Goal: Task Accomplishment & Management: Complete application form

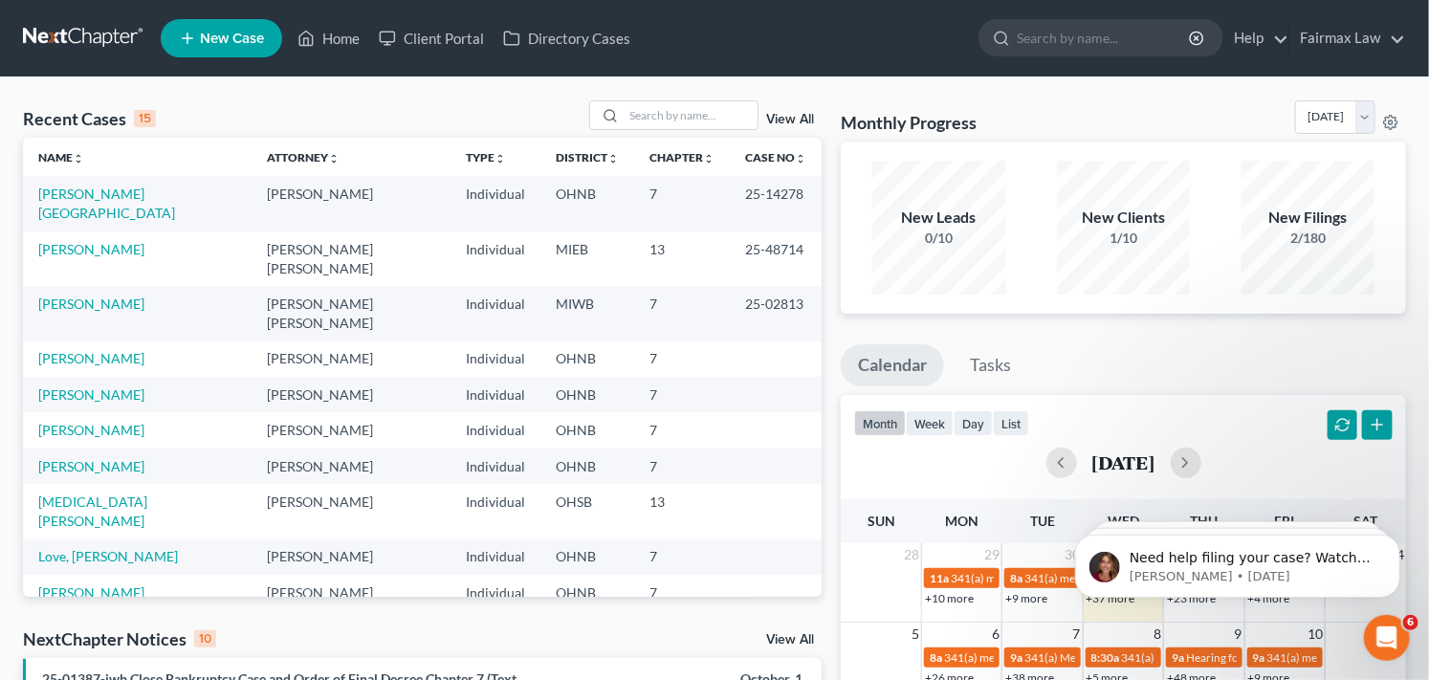
click at [210, 33] on span "New Case" at bounding box center [232, 39] width 64 height 14
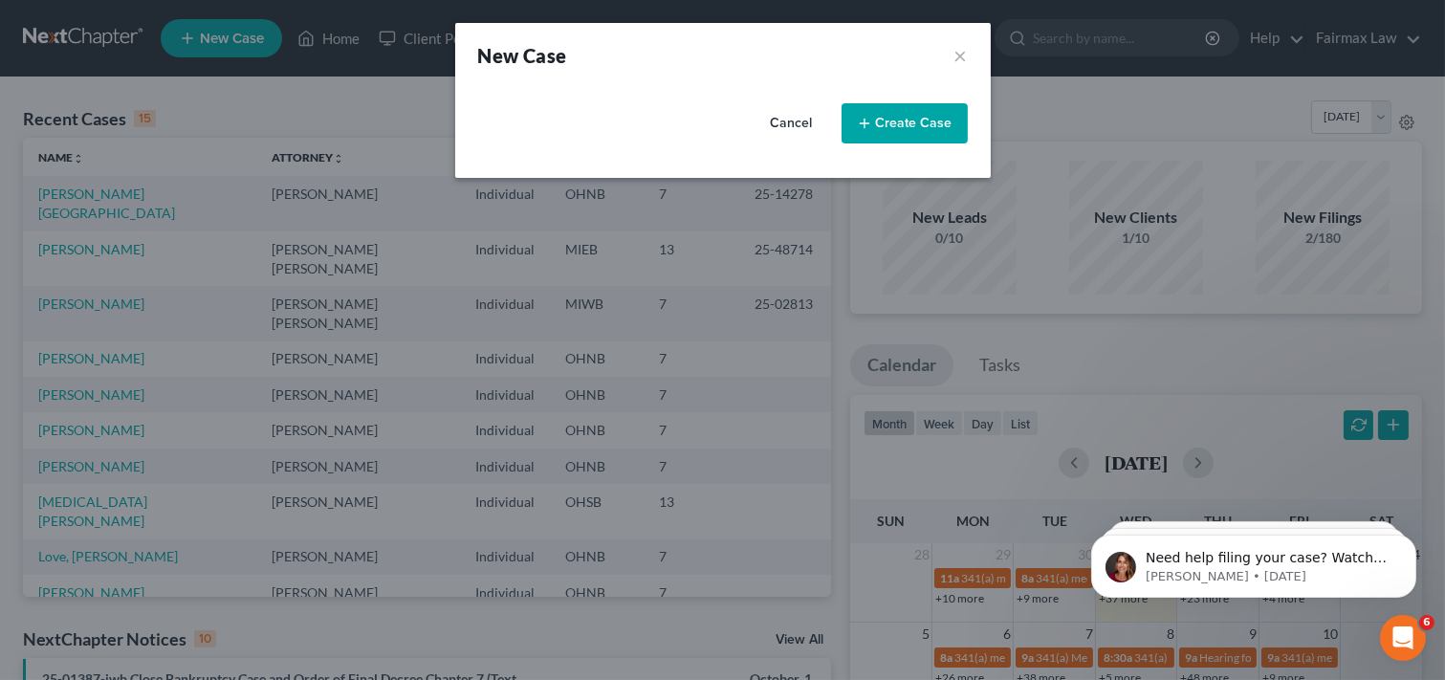
select select "40"
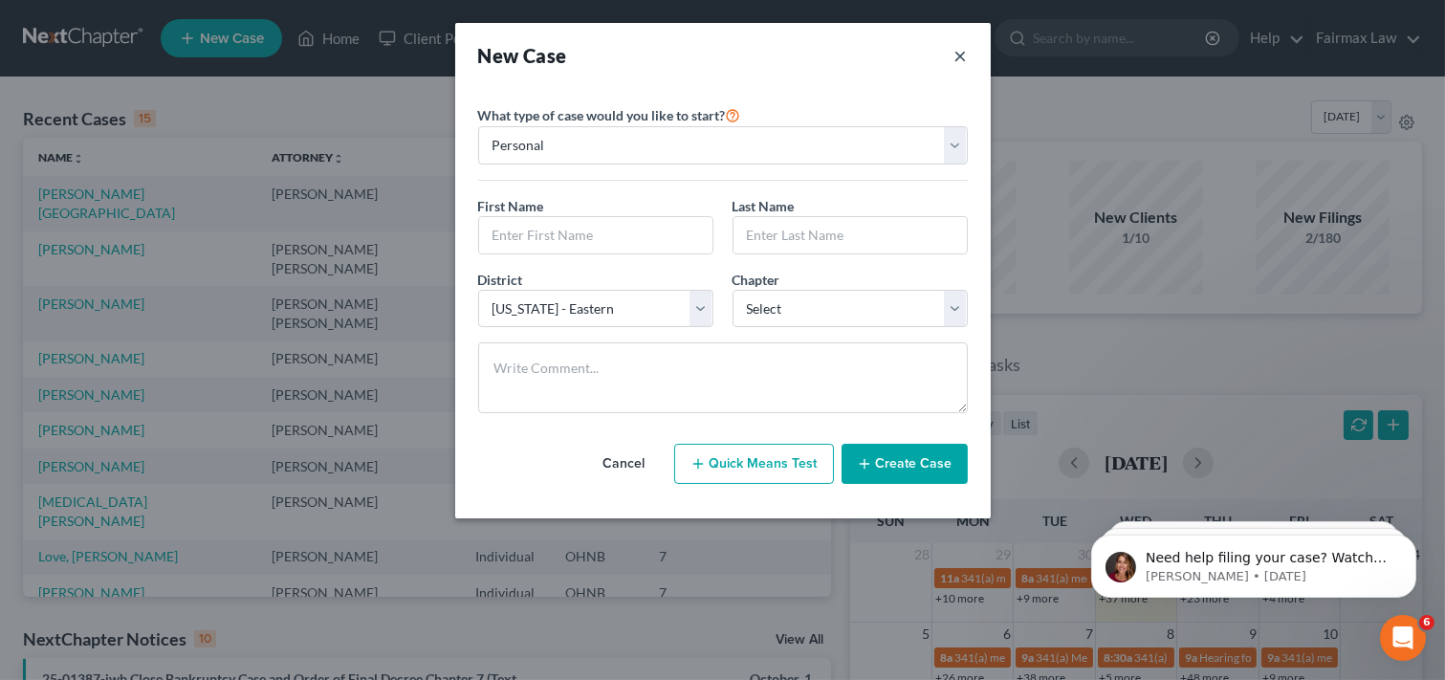
click at [961, 57] on button "×" at bounding box center [960, 55] width 13 height 27
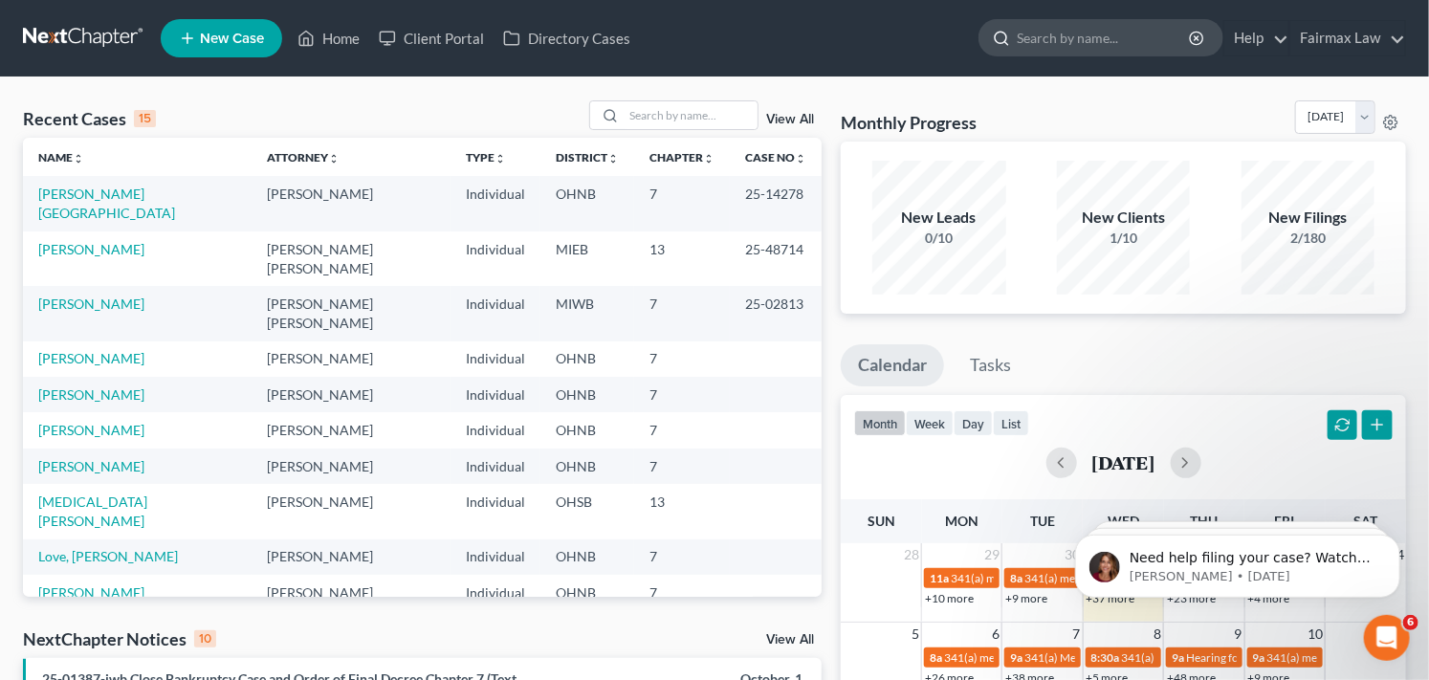
click at [1048, 42] on input "search" at bounding box center [1103, 37] width 175 height 35
click at [1045, 39] on input "search" at bounding box center [1103, 37] width 175 height 35
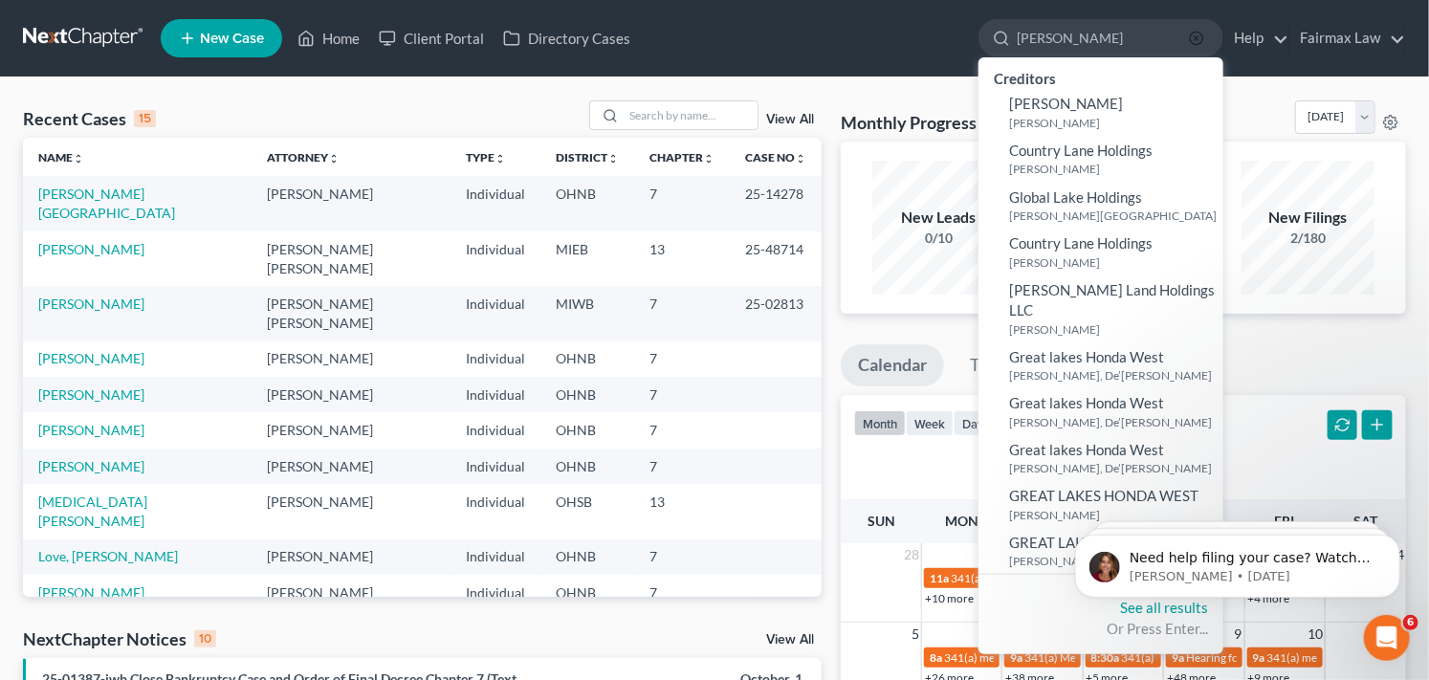
type input "[PERSON_NAME]"
click at [1195, 39] on line "button" at bounding box center [1196, 38] width 4 height 4
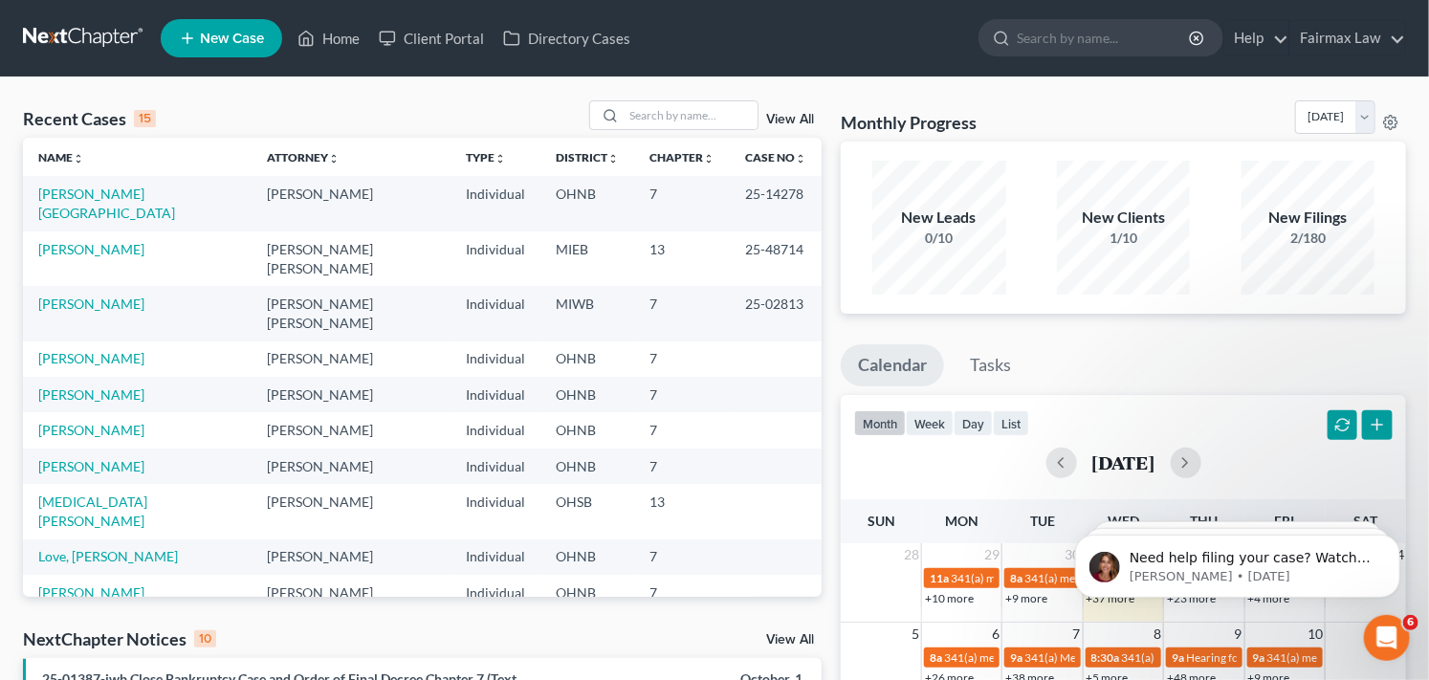
click at [222, 32] on span "New Case" at bounding box center [232, 39] width 64 height 14
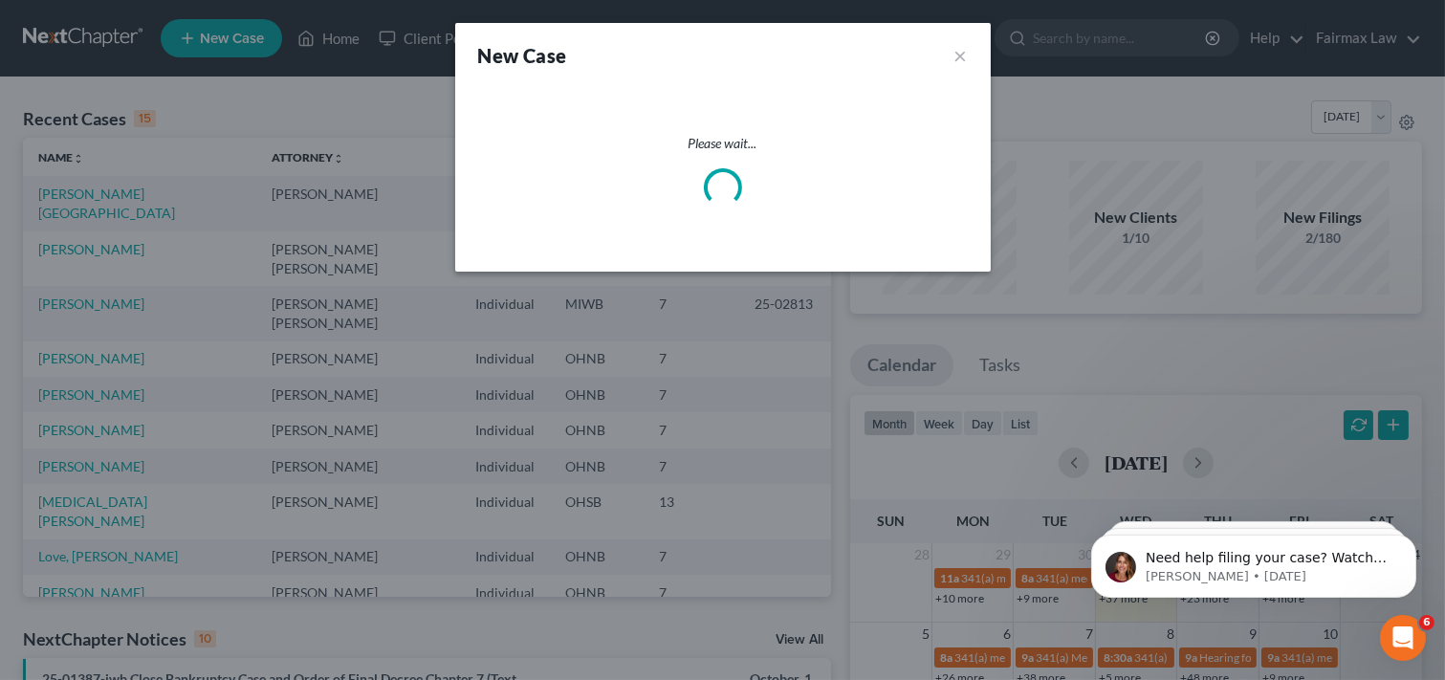
select select "40"
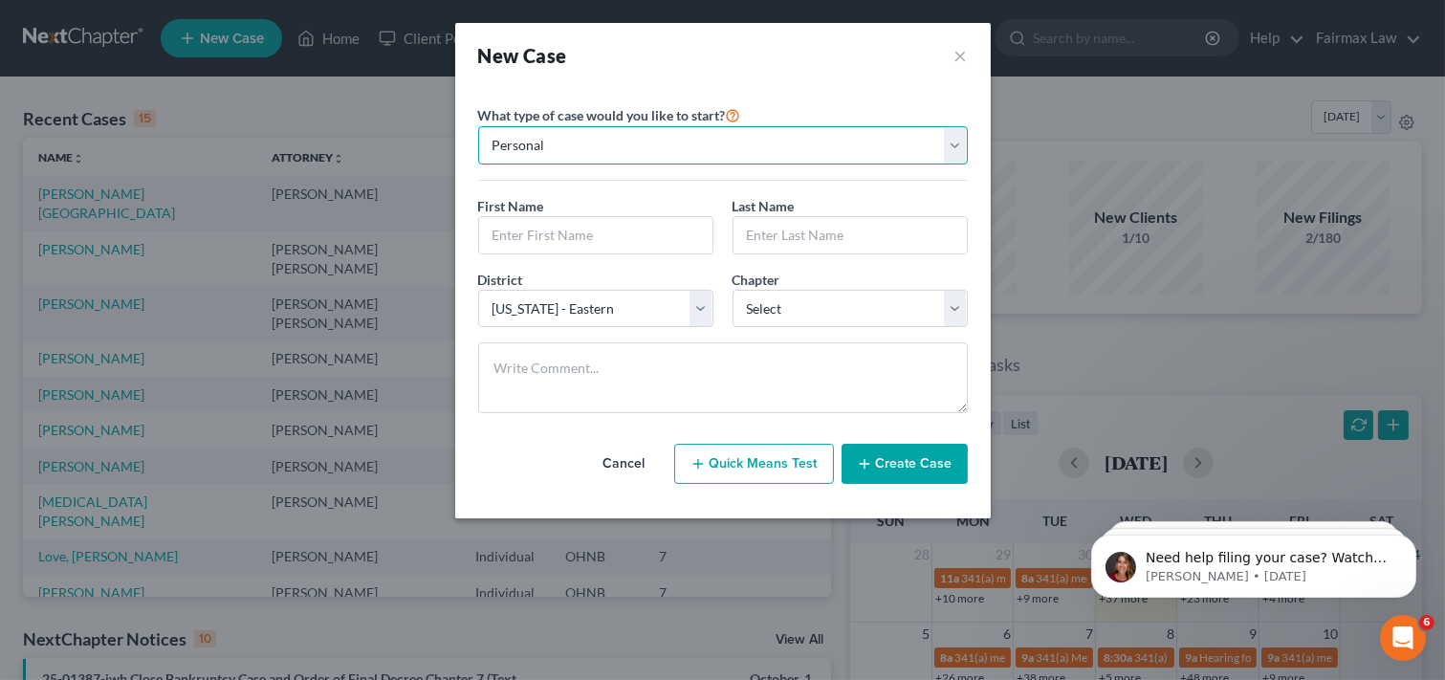
click at [571, 142] on select "Personal Business" at bounding box center [723, 145] width 490 height 38
click at [478, 126] on select "Personal Business" at bounding box center [723, 145] width 490 height 38
click at [603, 242] on input "text" at bounding box center [595, 235] width 233 height 36
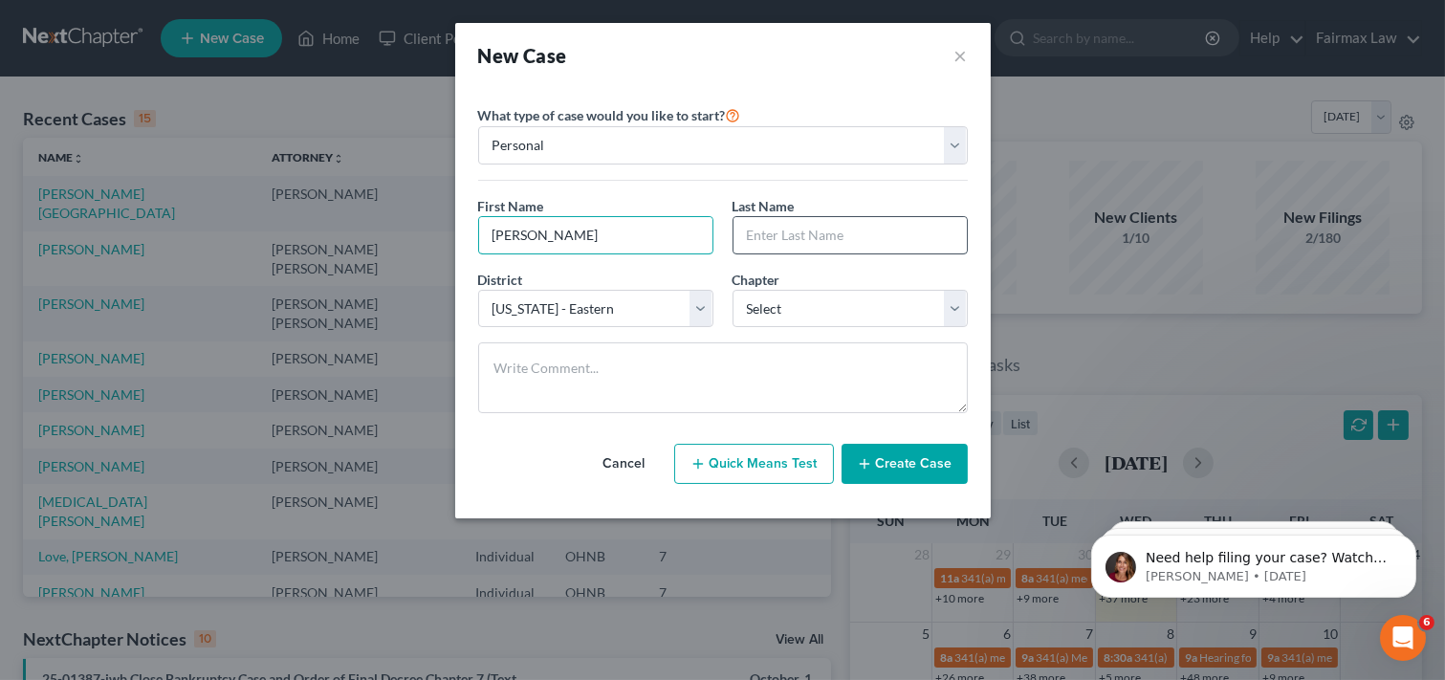
type input "[PERSON_NAME]"
click at [845, 236] on input "text" at bounding box center [849, 235] width 233 height 36
type input "[PERSON_NAME]"
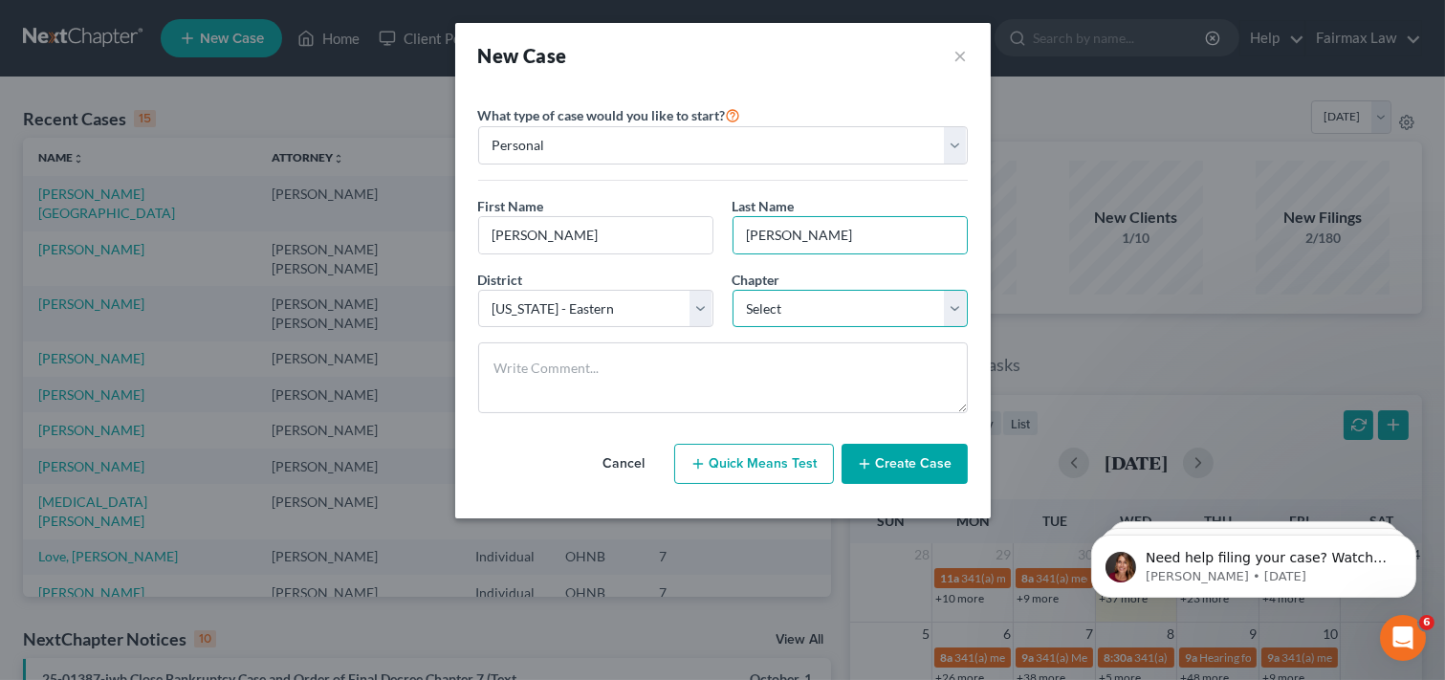
click at [797, 307] on select "Select 7 11 12 13" at bounding box center [849, 309] width 235 height 38
select select "0"
click at [732, 290] on select "Select 7 11 12 13" at bounding box center [849, 309] width 235 height 38
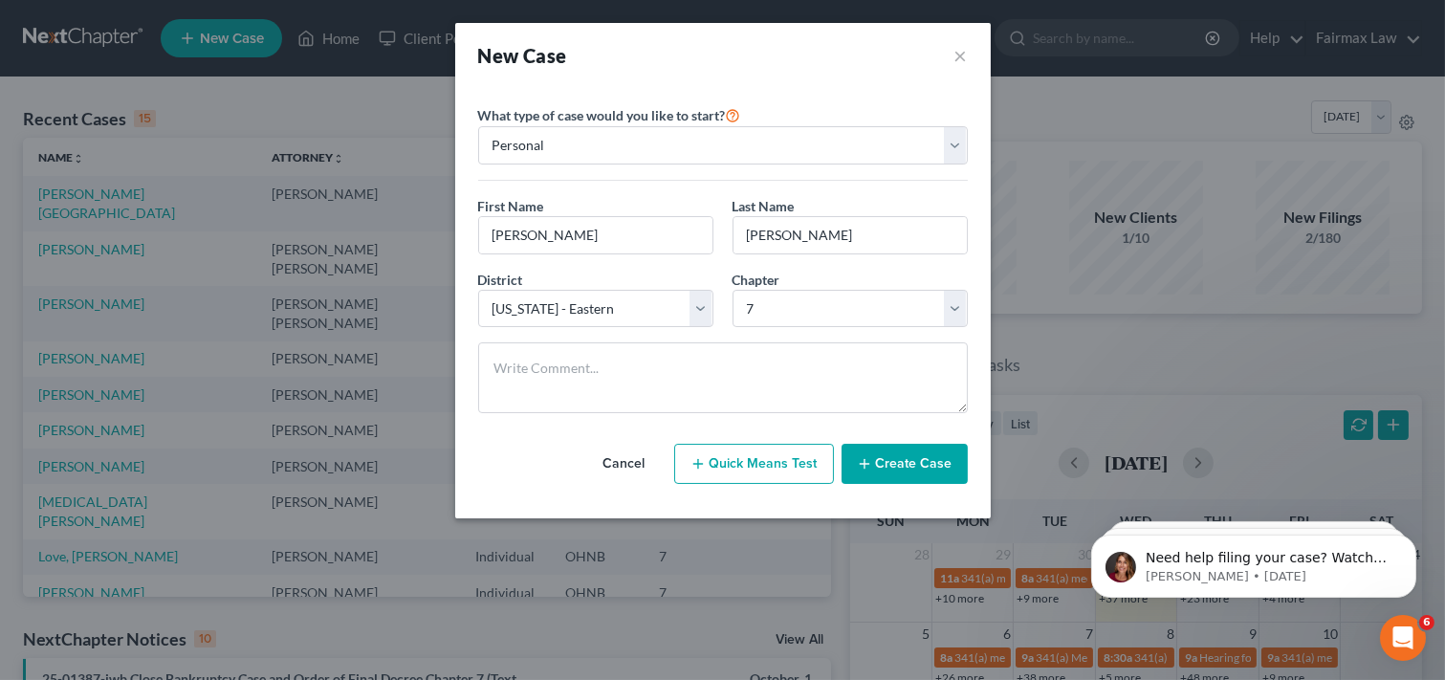
click at [913, 467] on button "Create Case" at bounding box center [904, 464] width 126 height 40
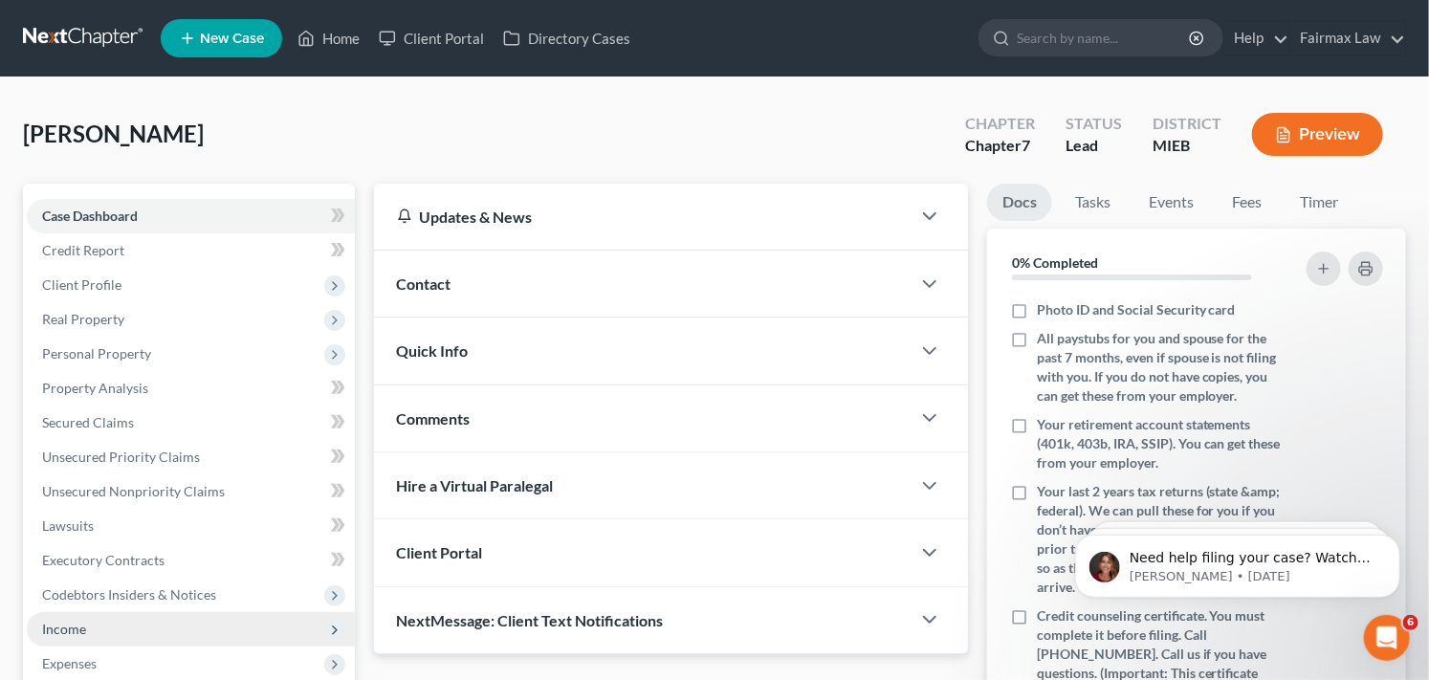
click at [108, 628] on span "Income" at bounding box center [191, 629] width 328 height 34
click at [213, 633] on span "Income" at bounding box center [191, 629] width 328 height 34
click at [217, 628] on span "Income" at bounding box center [191, 629] width 328 height 34
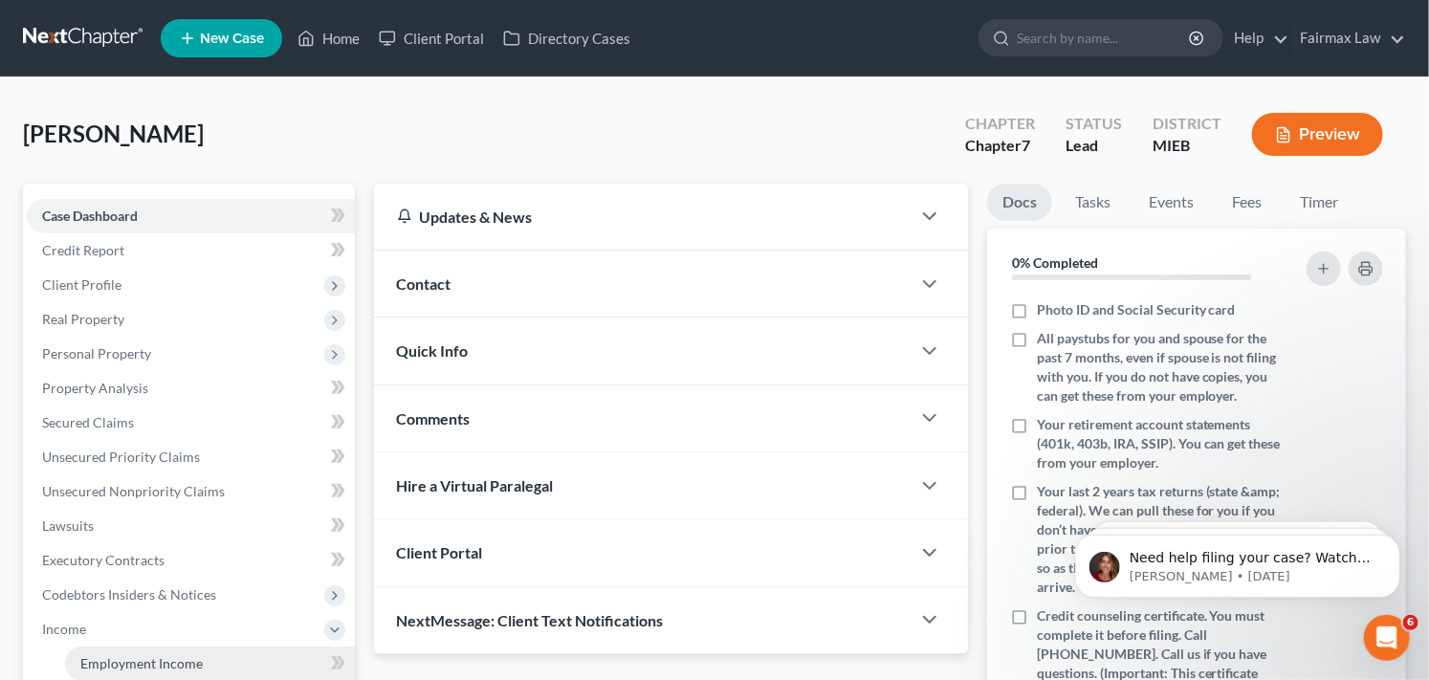
click at [204, 660] on link "Employment Income" at bounding box center [210, 663] width 290 height 34
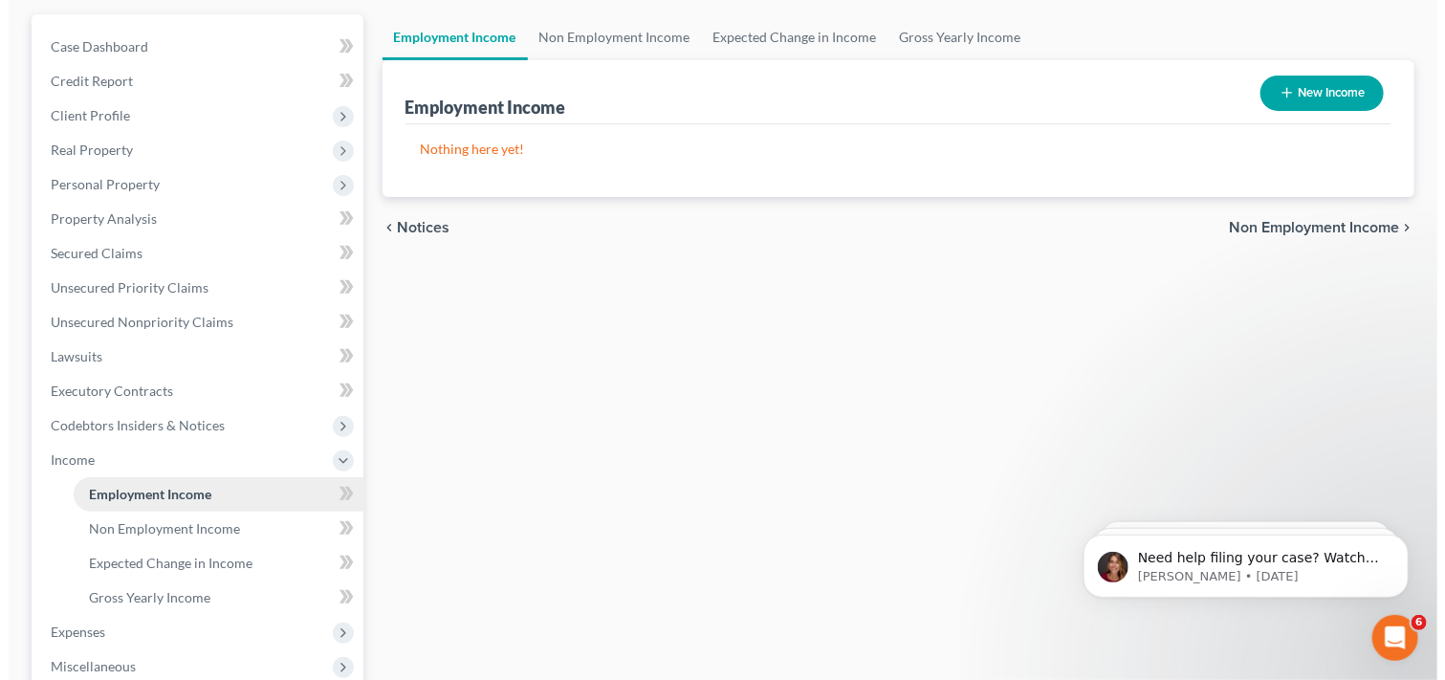
scroll to position [127, 0]
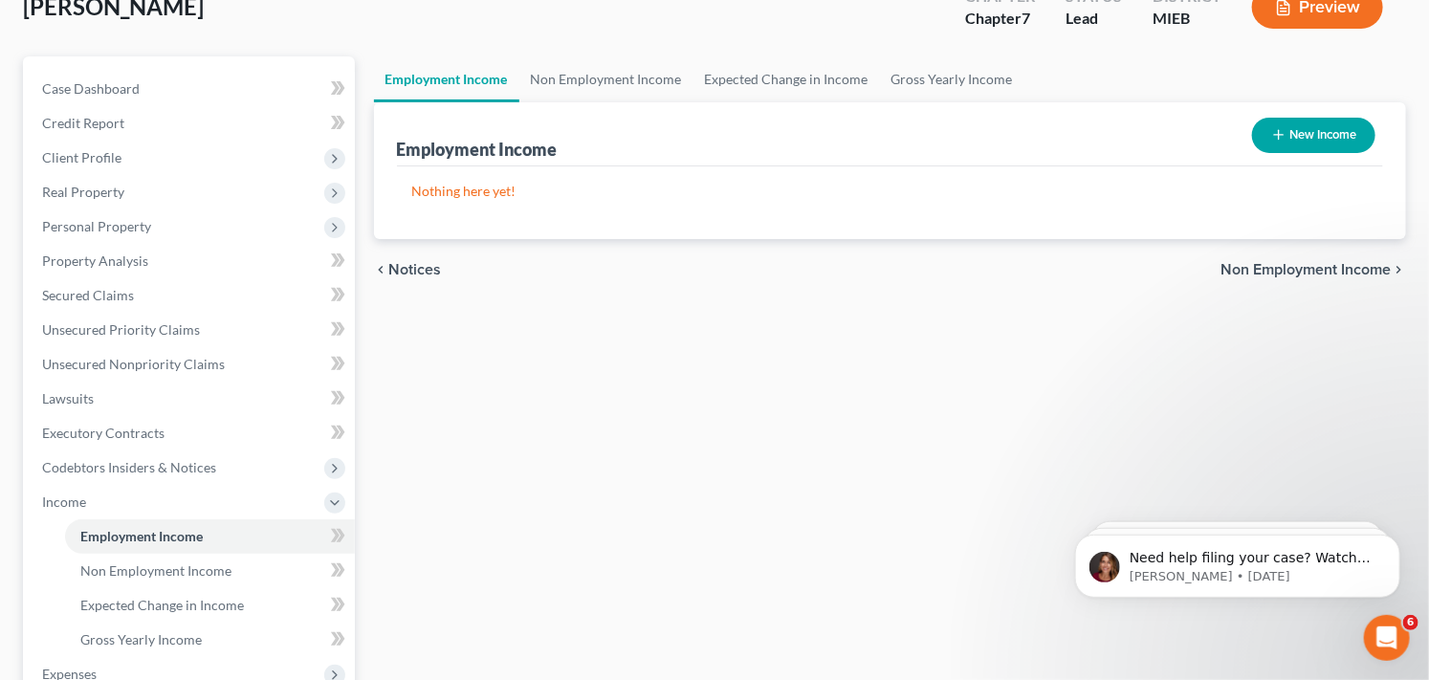
click at [1286, 127] on button "New Income" at bounding box center [1313, 135] width 123 height 35
select select "0"
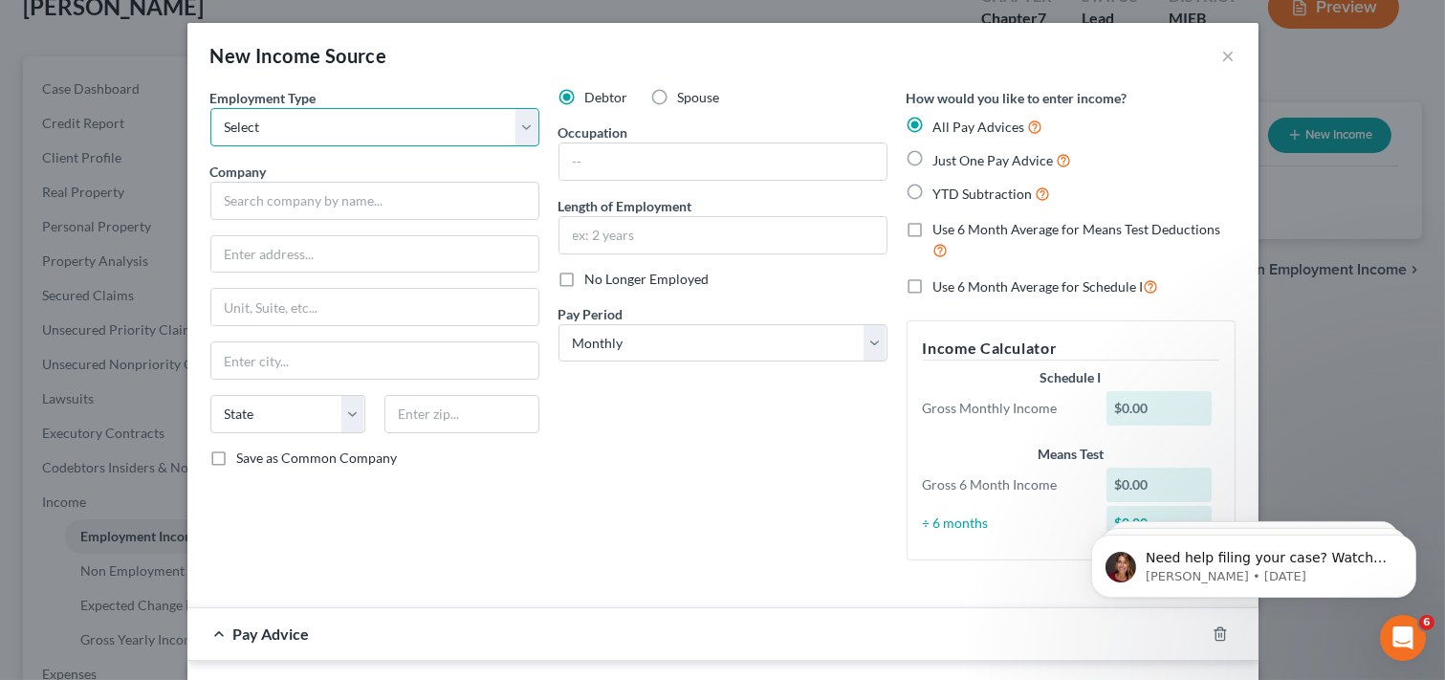
click at [373, 129] on select "Select Full or [DEMOGRAPHIC_DATA] Employment Self Employment" at bounding box center [374, 127] width 329 height 38
click at [390, 75] on div "New Income Source ×" at bounding box center [722, 55] width 1071 height 65
click at [503, 130] on select "Select Full or [DEMOGRAPHIC_DATA] Employment Self Employment" at bounding box center [374, 127] width 329 height 38
select select "0"
click at [210, 108] on select "Select Full or [DEMOGRAPHIC_DATA] Employment Self Employment" at bounding box center [374, 127] width 329 height 38
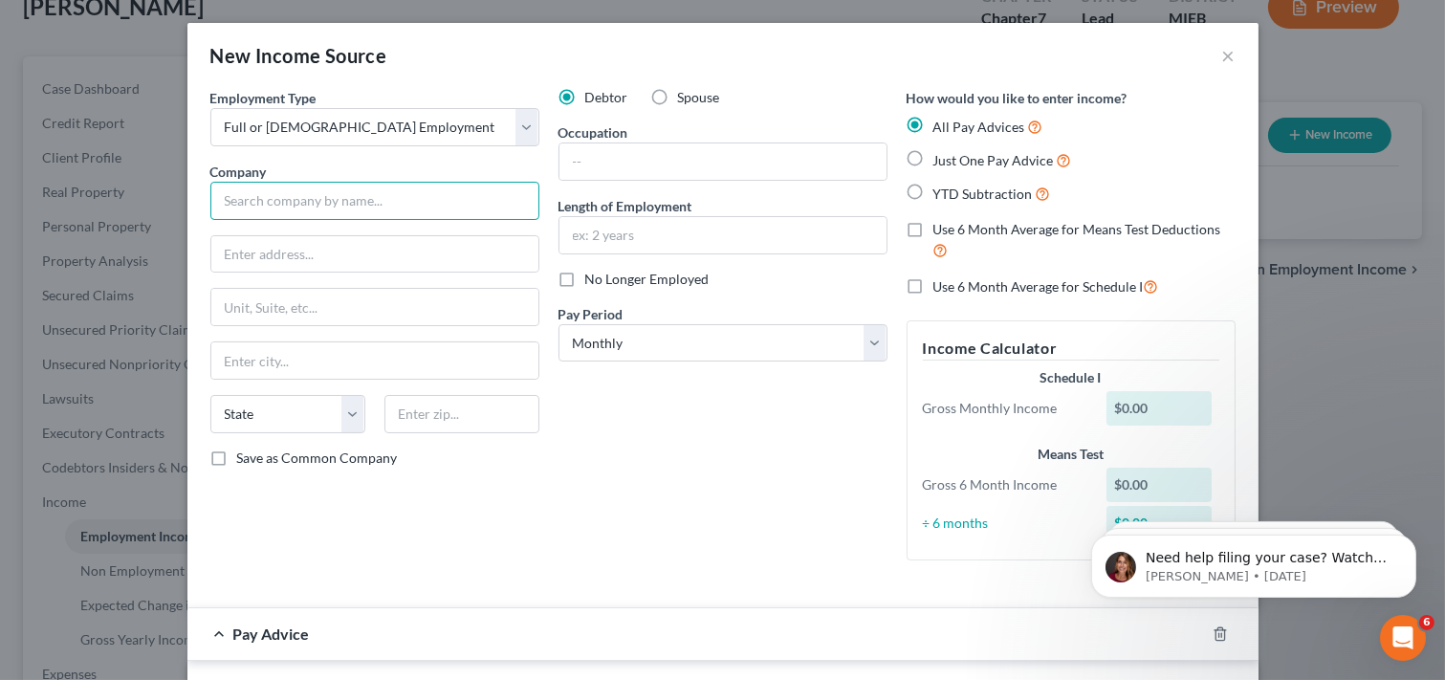
click at [351, 198] on input "text" at bounding box center [374, 201] width 329 height 38
click at [933, 192] on label "YTD Subtraction" at bounding box center [992, 194] width 118 height 22
click at [941, 192] on input "YTD Subtraction" at bounding box center [947, 189] width 12 height 12
radio input "true"
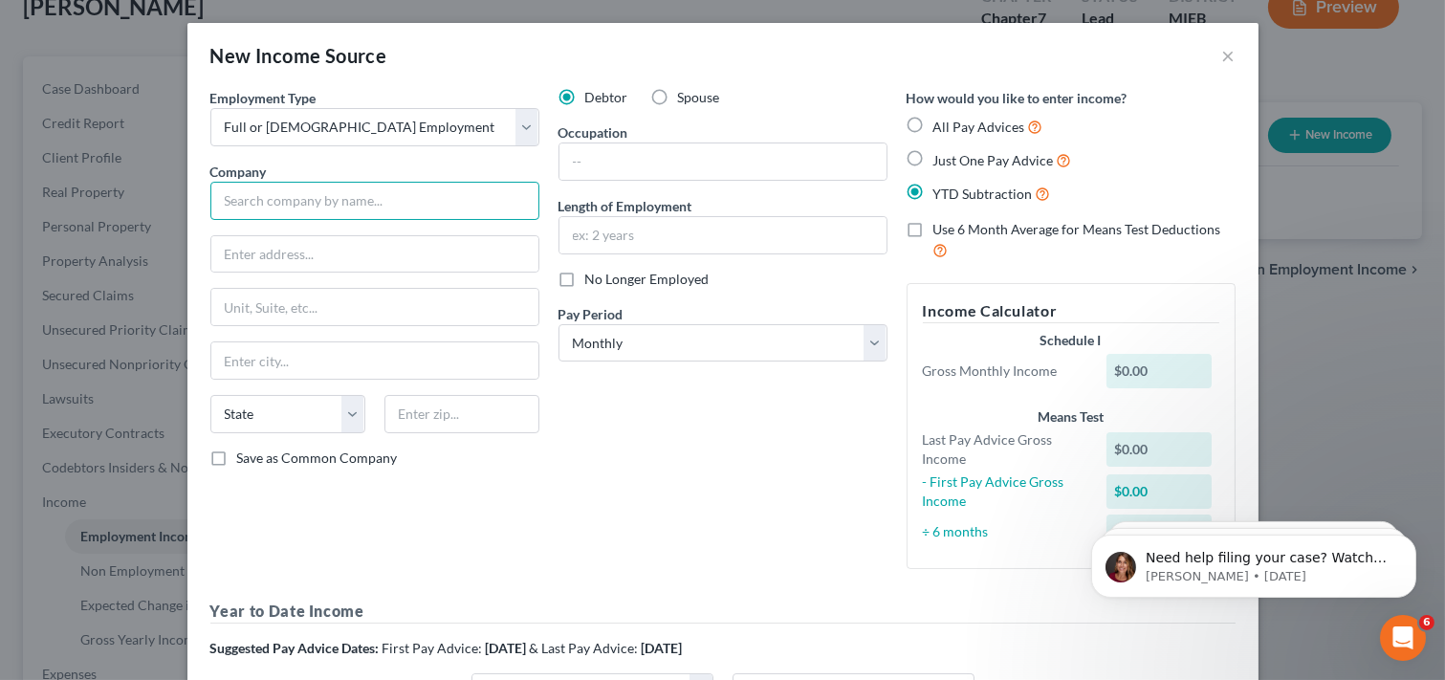
click at [398, 198] on input "text" at bounding box center [374, 201] width 329 height 38
type input "Rental Concepts Incorporated"
click at [460, 258] on input "text" at bounding box center [374, 254] width 327 height 36
click at [348, 251] on input "text" at bounding box center [374, 254] width 327 height 36
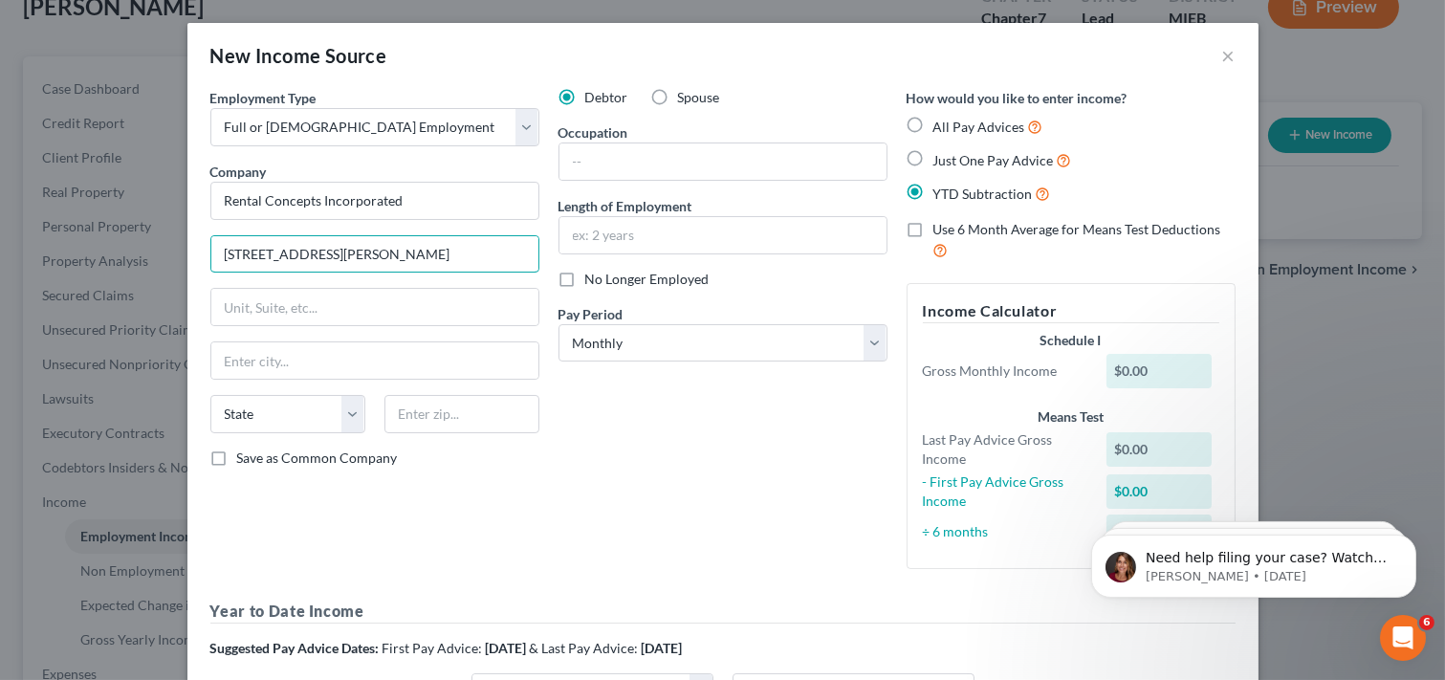
type input "[STREET_ADDRESS][PERSON_NAME]"
click at [390, 254] on input "[STREET_ADDRESS][PERSON_NAME]" at bounding box center [374, 254] width 327 height 36
click at [306, 416] on select "State [US_STATE] AK AR AZ CA CO CT DE DC [GEOGRAPHIC_DATA] [GEOGRAPHIC_DATA] GU…" at bounding box center [287, 414] width 155 height 38
click at [331, 417] on select "State [US_STATE] AK AR AZ CA CO CT DE DC [GEOGRAPHIC_DATA] [GEOGRAPHIC_DATA] GU…" at bounding box center [287, 414] width 155 height 38
click at [310, 418] on select "State [US_STATE] AK AR AZ CA CO CT DE DC [GEOGRAPHIC_DATA] [GEOGRAPHIC_DATA] GU…" at bounding box center [287, 414] width 155 height 38
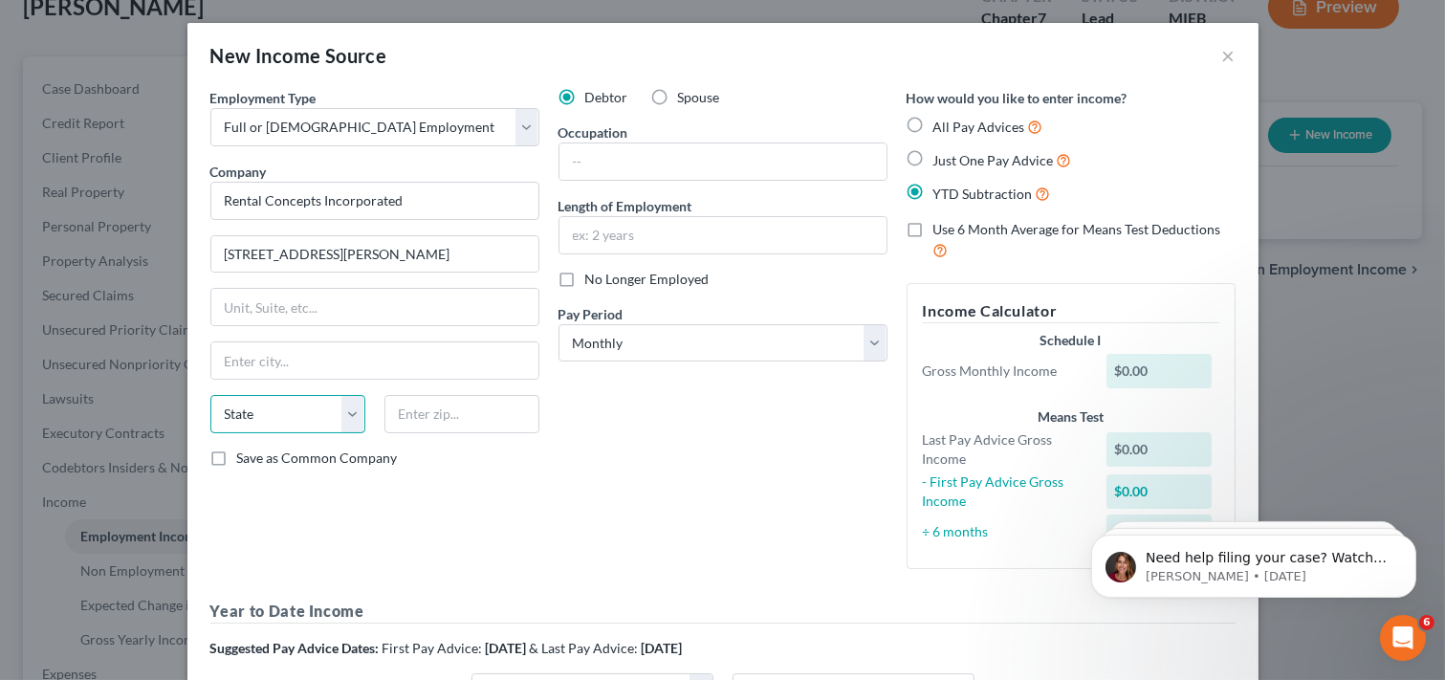
click at [270, 416] on select "State [US_STATE] AK AR AZ CA CO CT DE DC [GEOGRAPHIC_DATA] [GEOGRAPHIC_DATA] GU…" at bounding box center [287, 414] width 155 height 38
click at [317, 406] on select "State [US_STATE] AK AR AZ CA CO CT DE DC [GEOGRAPHIC_DATA] [GEOGRAPHIC_DATA] GU…" at bounding box center [287, 414] width 155 height 38
click at [210, 395] on select "State [US_STATE] AK AR AZ CA CO CT DE DC [GEOGRAPHIC_DATA] [GEOGRAPHIC_DATA] GU…" at bounding box center [287, 414] width 155 height 38
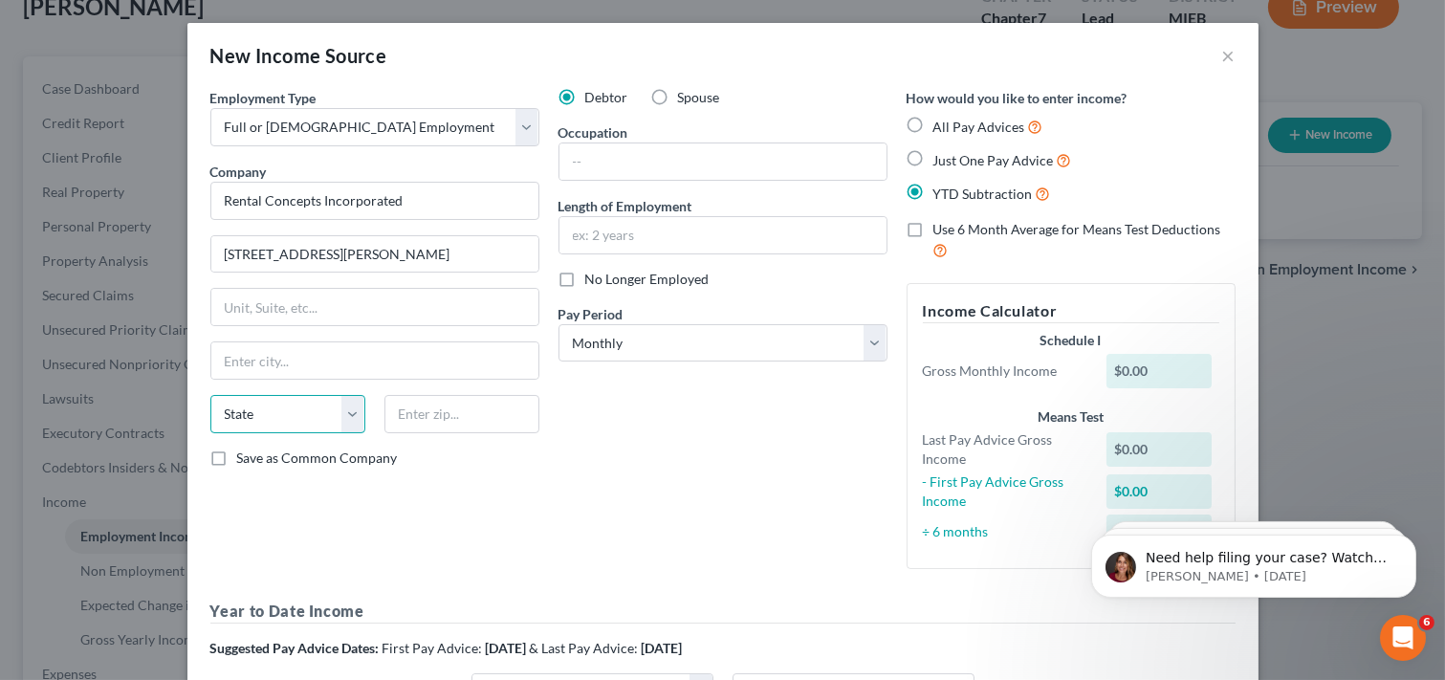
click at [325, 412] on select "State [US_STATE] AK AR AZ CA CO CT DE DC [GEOGRAPHIC_DATA] [GEOGRAPHIC_DATA] GU…" at bounding box center [287, 414] width 155 height 38
click at [337, 416] on select "State [US_STATE] AK AR AZ CA CO CT DE DC [GEOGRAPHIC_DATA] [GEOGRAPHIC_DATA] GU…" at bounding box center [287, 414] width 155 height 38
click at [346, 407] on select "State [US_STATE] AK AR AZ CA CO CT DE DC [GEOGRAPHIC_DATA] [GEOGRAPHIC_DATA] GU…" at bounding box center [287, 414] width 155 height 38
click at [280, 424] on select "State [US_STATE] AK AR AZ CA CO CT DE DC [GEOGRAPHIC_DATA] [GEOGRAPHIC_DATA] GU…" at bounding box center [287, 414] width 155 height 38
select select "42"
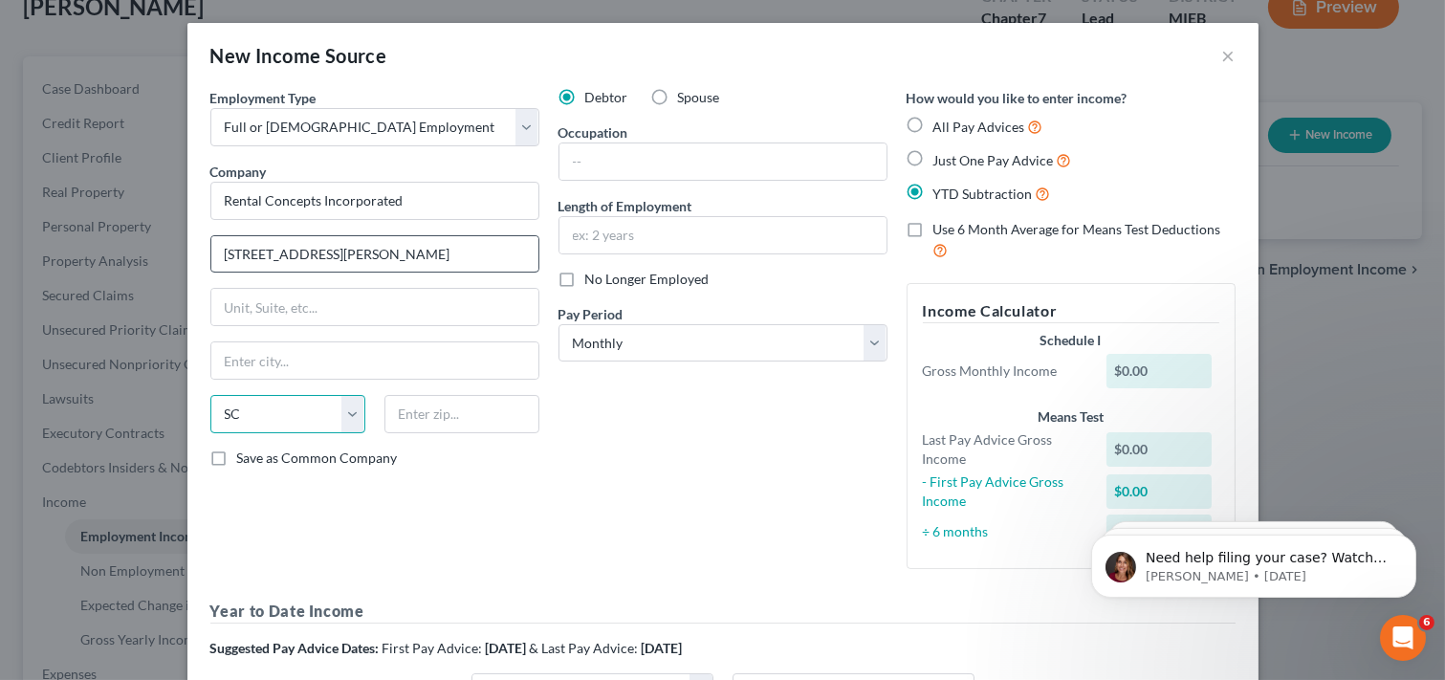
click at [210, 395] on select "State [US_STATE] AK AR AZ CA CO CT DE DC [GEOGRAPHIC_DATA] [GEOGRAPHIC_DATA] GU…" at bounding box center [287, 414] width 155 height 38
click at [384, 433] on nordpass-icon at bounding box center [384, 433] width 0 height 0
click at [387, 424] on input "text" at bounding box center [461, 414] width 155 height 38
type input "44236"
type input "[PERSON_NAME]"
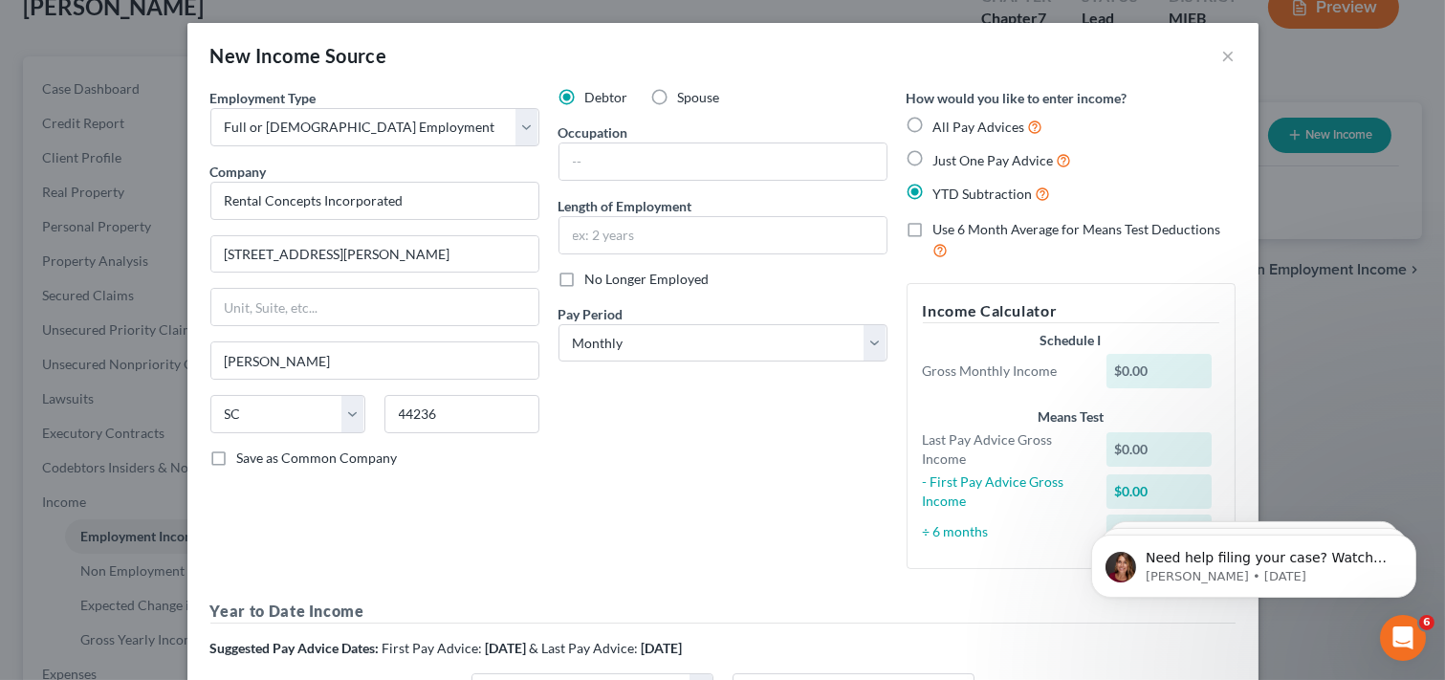
select select "36"
click at [327, 409] on select "State [US_STATE] AK AR AZ CA CO CT DE DC [GEOGRAPHIC_DATA] [GEOGRAPHIC_DATA] GU…" at bounding box center [287, 414] width 155 height 38
click at [672, 428] on div "Debtor Spouse Occupation Length of Employment No Longer Employed Pay Period * S…" at bounding box center [723, 336] width 348 height 496
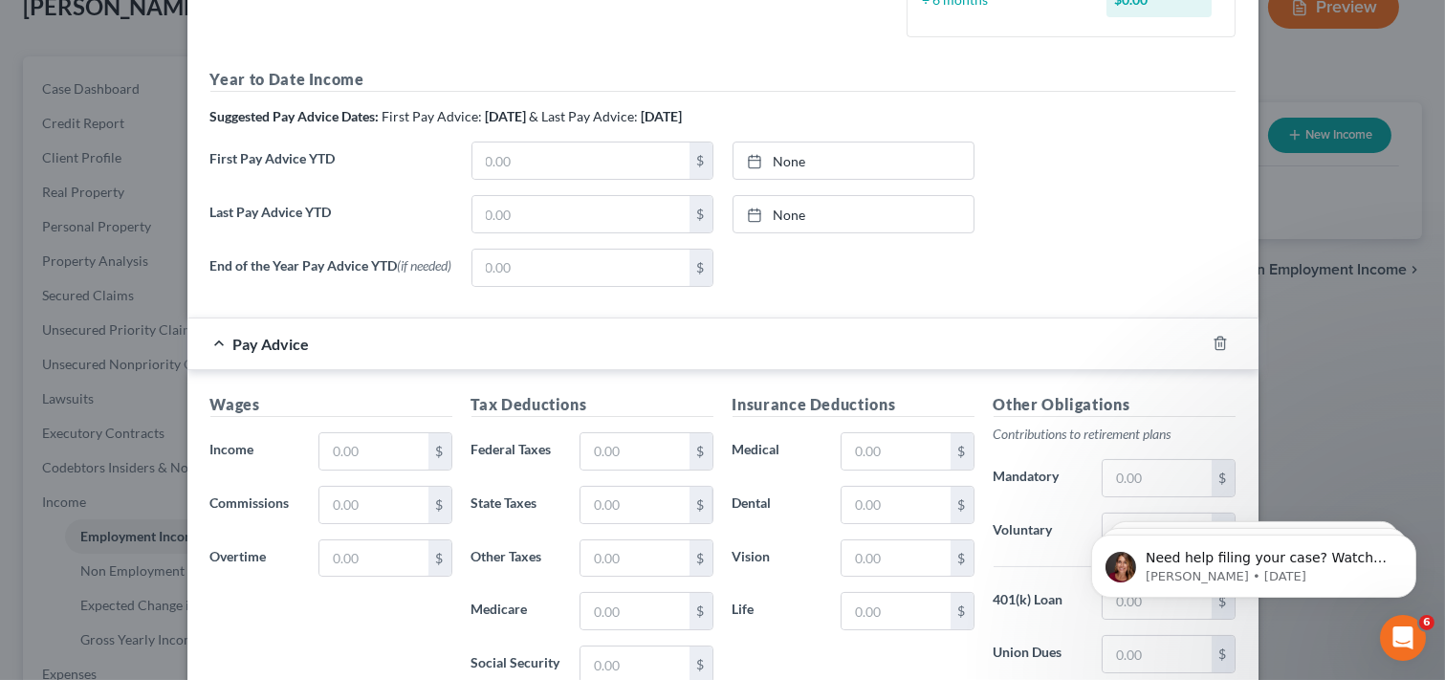
scroll to position [535, 0]
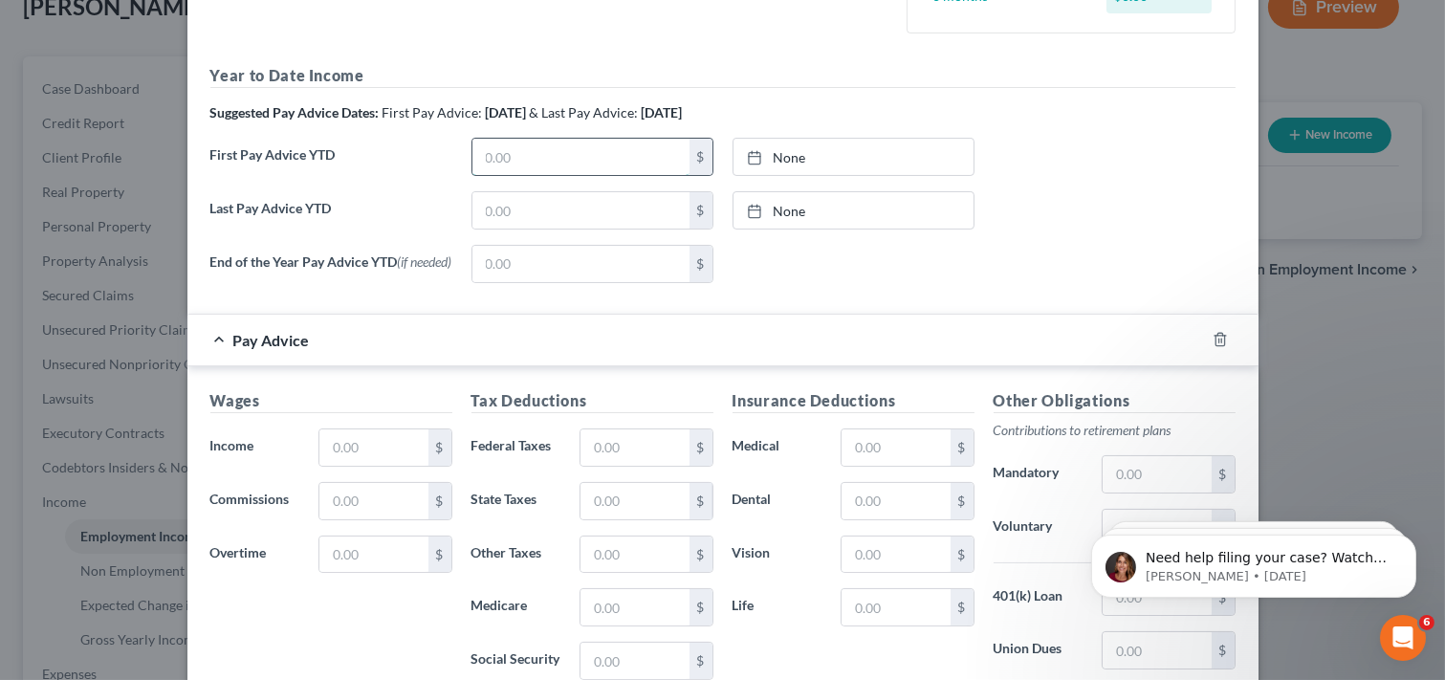
click at [507, 156] on input "text" at bounding box center [580, 157] width 217 height 36
type input "2,439.96"
click at [501, 212] on input "text" at bounding box center [580, 210] width 217 height 36
type input "2,447.90"
click at [570, 269] on input "text" at bounding box center [580, 264] width 217 height 36
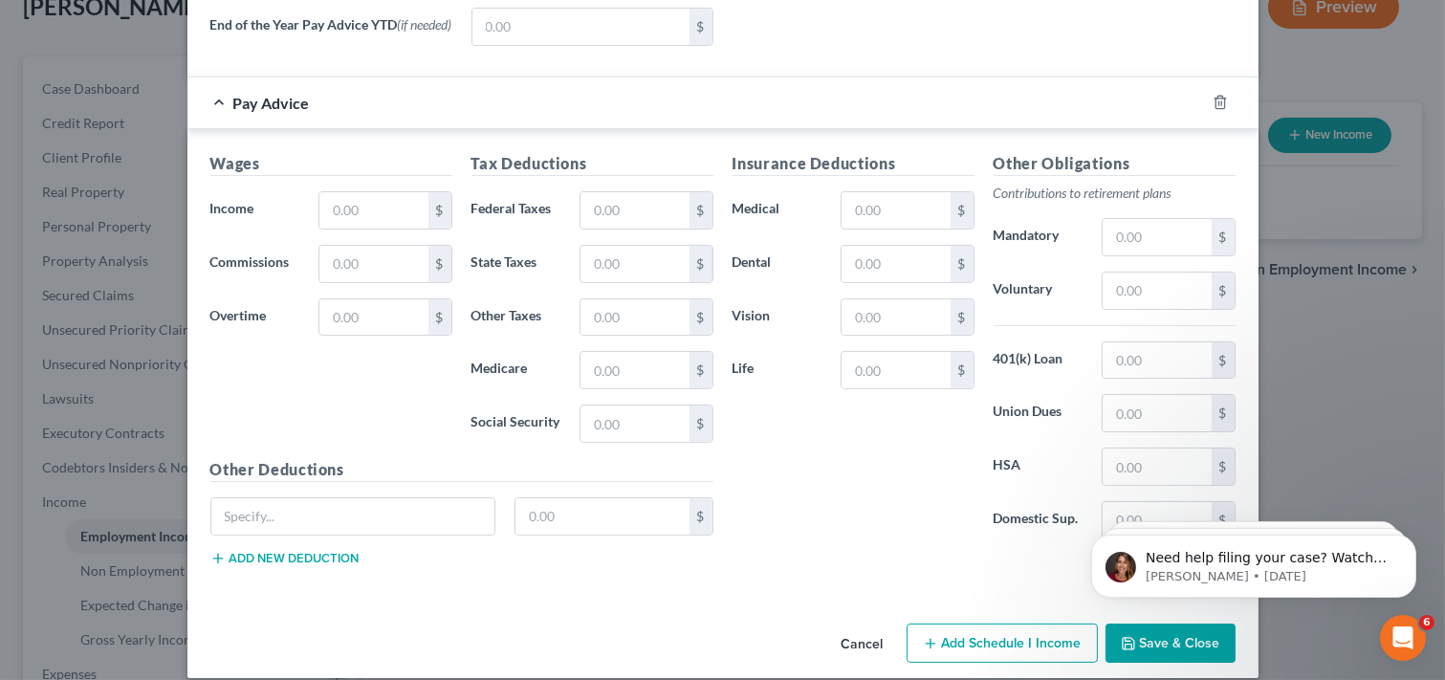
scroll to position [799, 0]
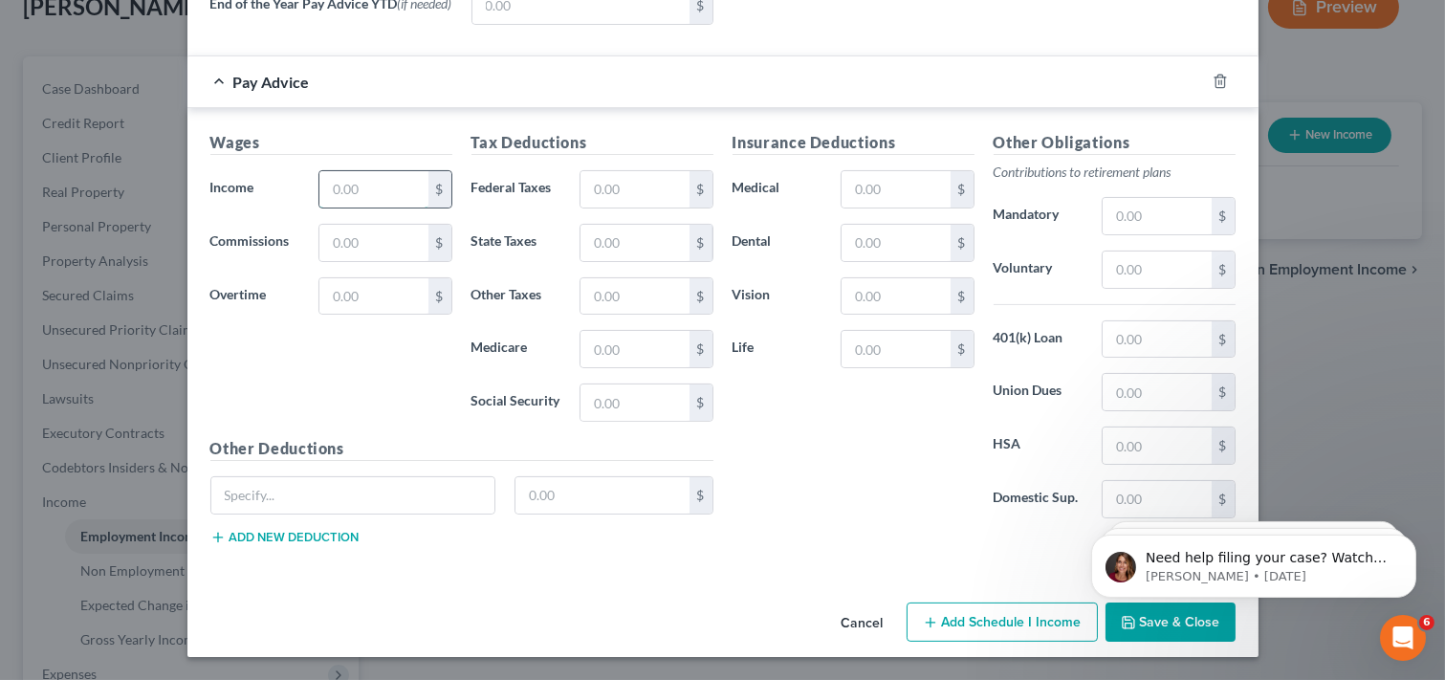
click at [388, 185] on input "text" at bounding box center [373, 189] width 108 height 36
type input "2,447.90"
click at [633, 186] on input "text" at bounding box center [634, 189] width 108 height 36
type input "129.98"
click at [598, 242] on input "text" at bounding box center [634, 243] width 108 height 36
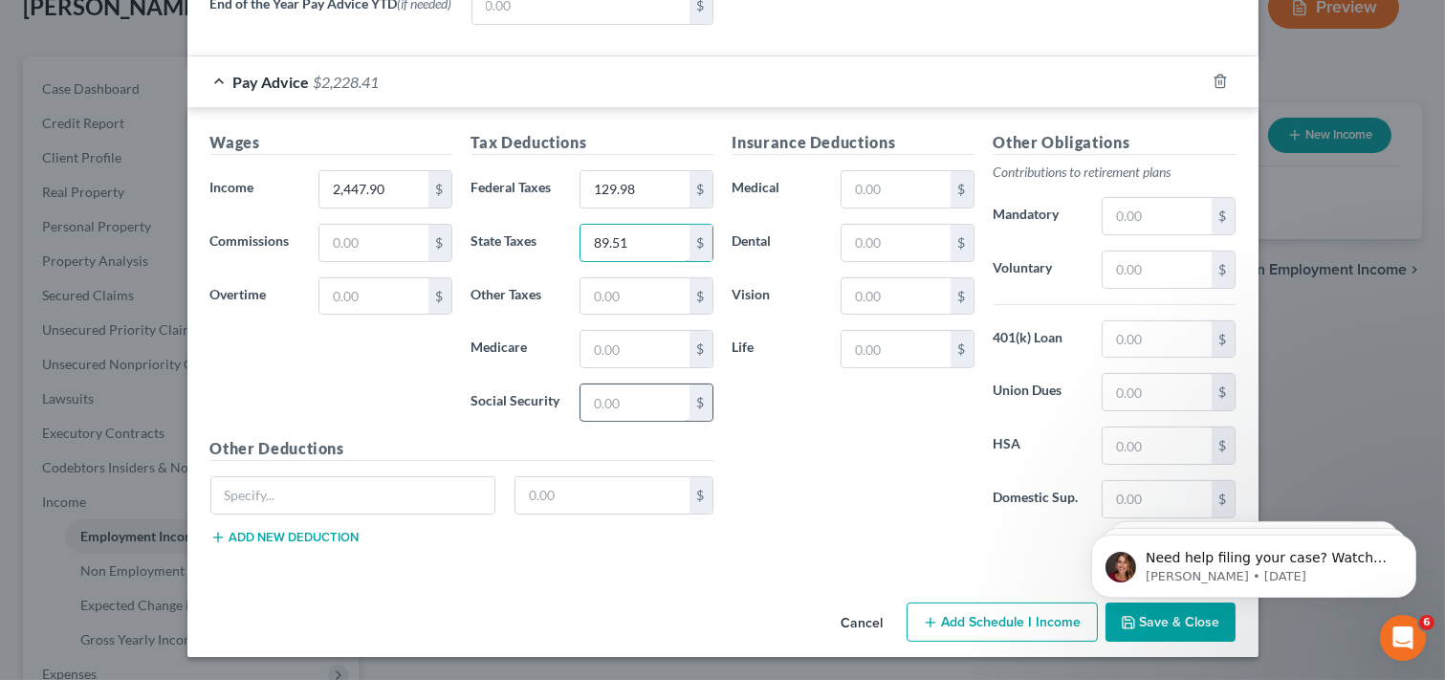
type input "89.51"
click at [613, 399] on input "text" at bounding box center [634, 402] width 108 height 36
type input "151.82"
click at [901, 183] on input "text" at bounding box center [895, 189] width 108 height 36
type input "35.50"
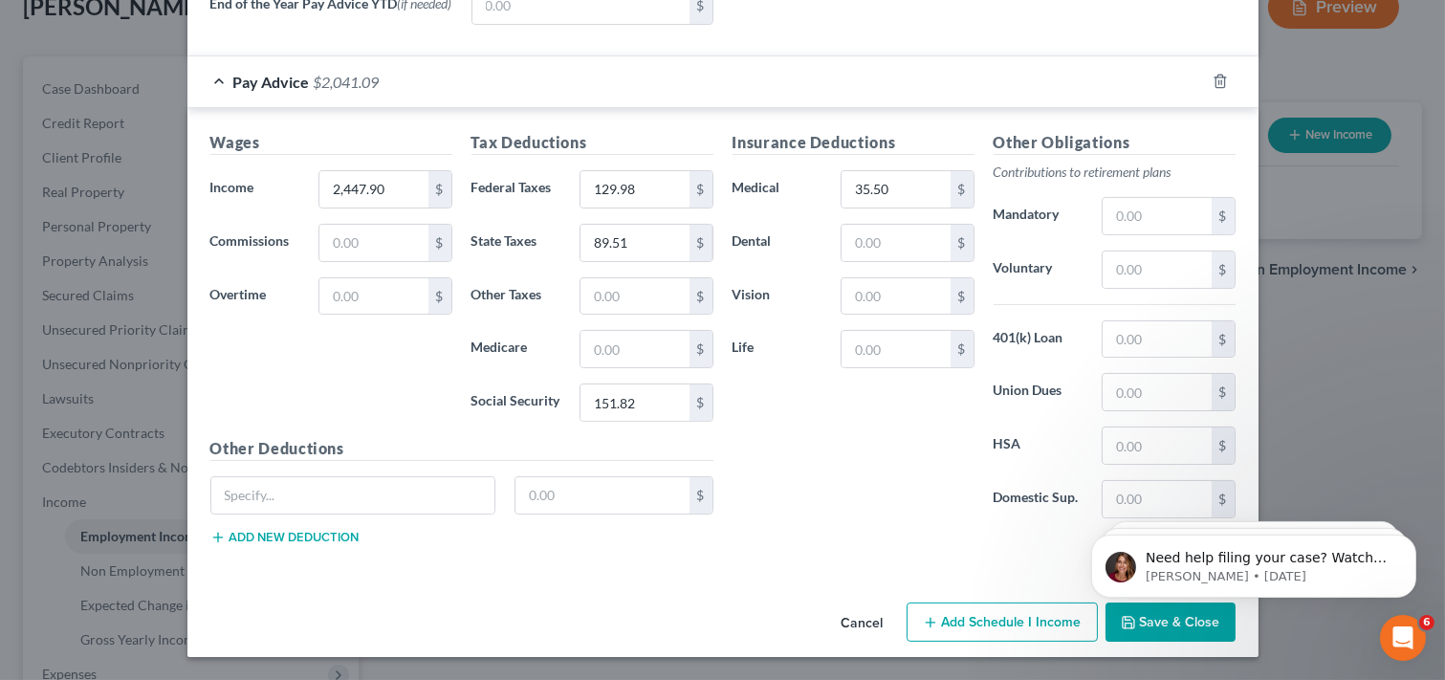
drag, startPoint x: 1427, startPoint y: 522, endPoint x: 1429, endPoint y: 503, distance: 19.2
click at [1428, 503] on body "Need help filing your case? Watch this video! Still need help? Here are two art…" at bounding box center [1252, 560] width 367 height 119
drag, startPoint x: 1429, startPoint y: 502, endPoint x: 1421, endPoint y: 480, distance: 23.3
click at [1421, 493] on html "Need help filing your case? Watch this video! Still need help? Here are two art…" at bounding box center [1252, 560] width 382 height 134
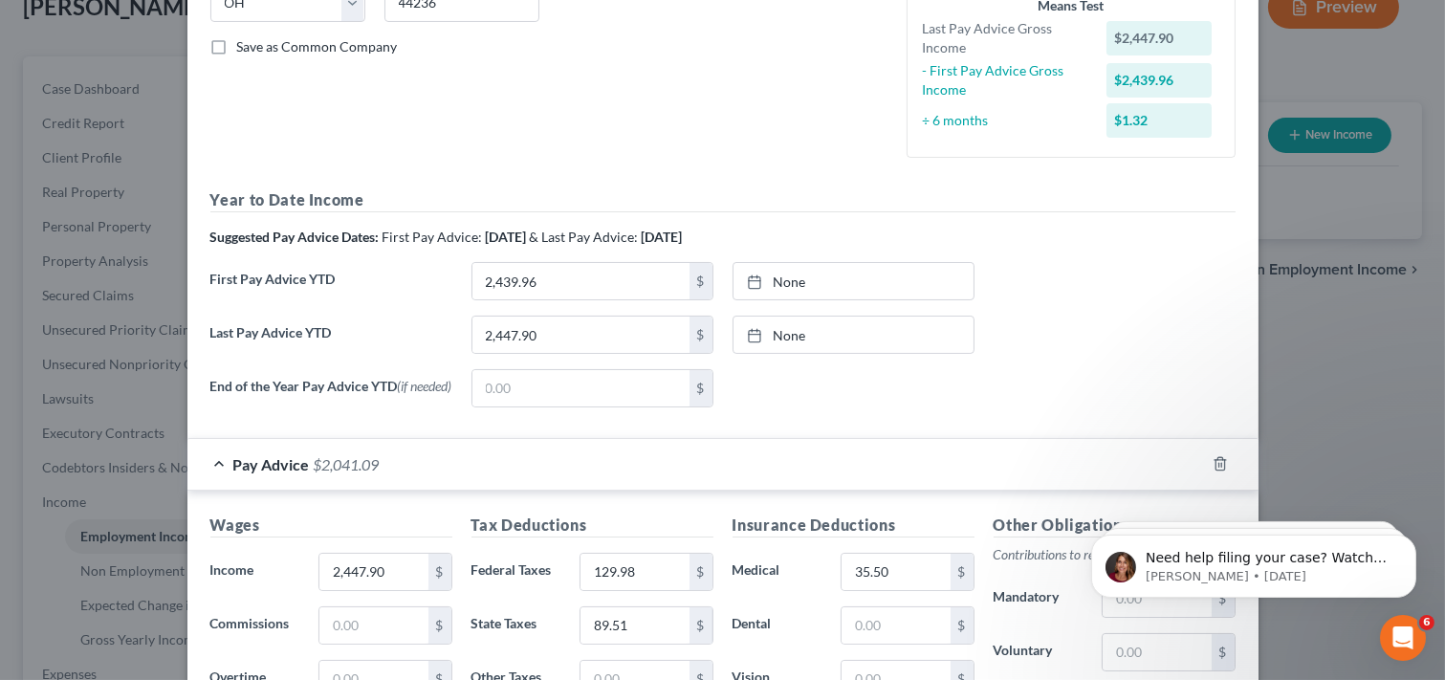
scroll to position [413, 0]
click at [537, 329] on input "2,447.90" at bounding box center [580, 333] width 217 height 36
type input "2,456.75"
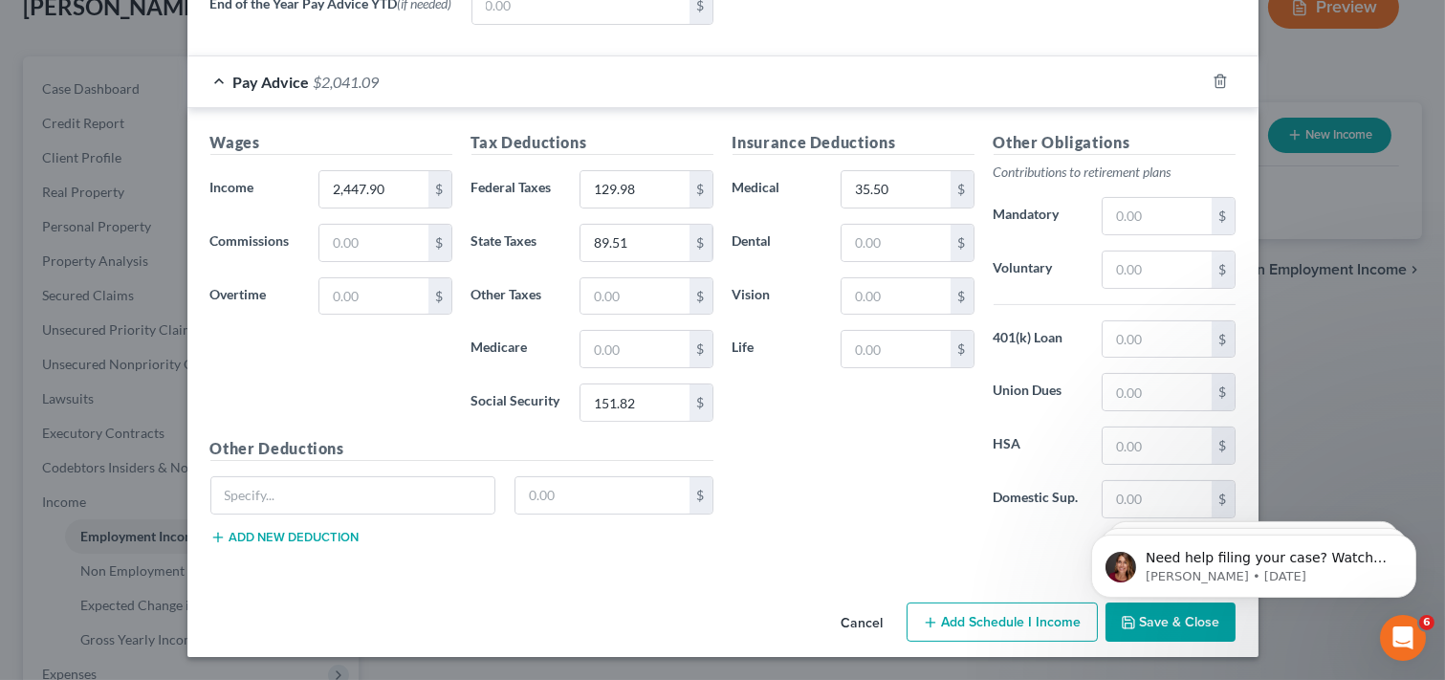
scroll to position [799, 0]
click at [389, 186] on input "2,447.90" at bounding box center [373, 189] width 108 height 36
type input "2,456.75"
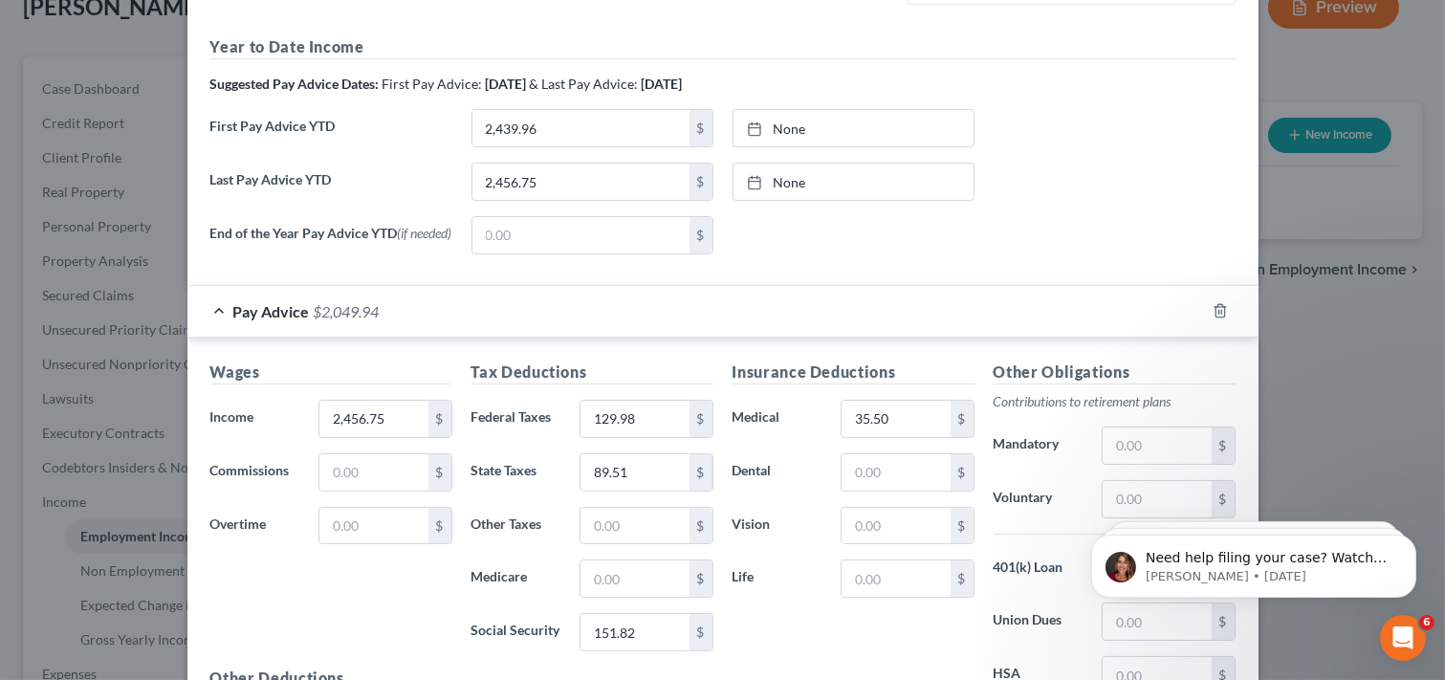
scroll to position [567, 0]
click at [583, 127] on input "2,439.96" at bounding box center [580, 125] width 217 height 36
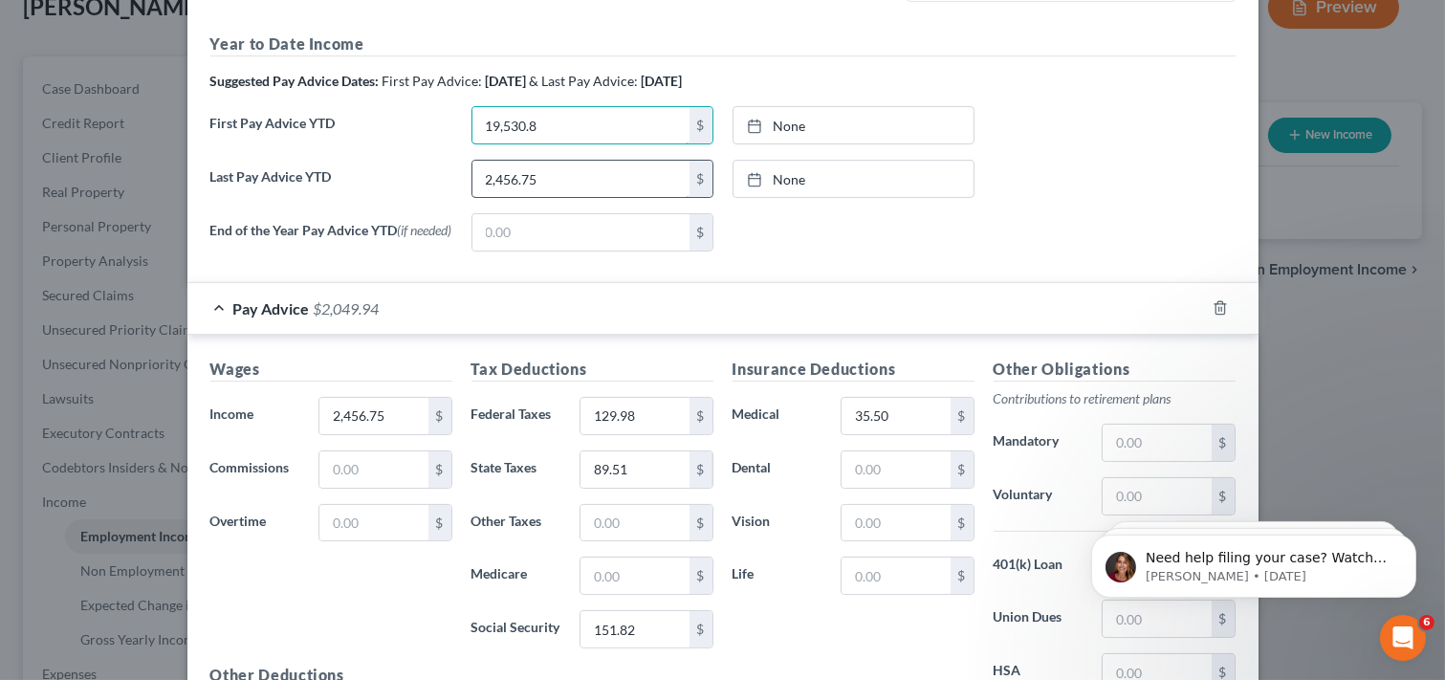
type input "19,530.8"
click at [553, 179] on input "2,456.75" at bounding box center [580, 179] width 217 height 36
click at [509, 175] on input "text" at bounding box center [580, 179] width 217 height 36
type input "46,674.22"
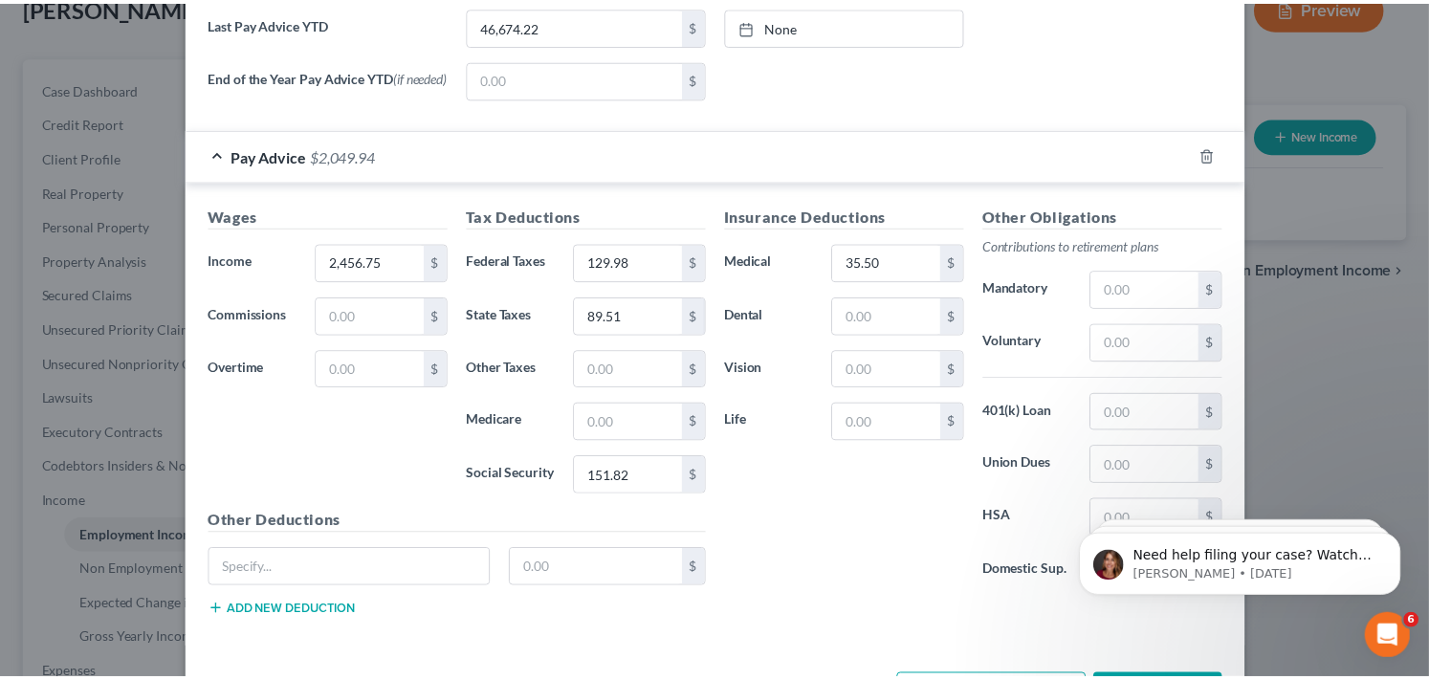
scroll to position [799, 0]
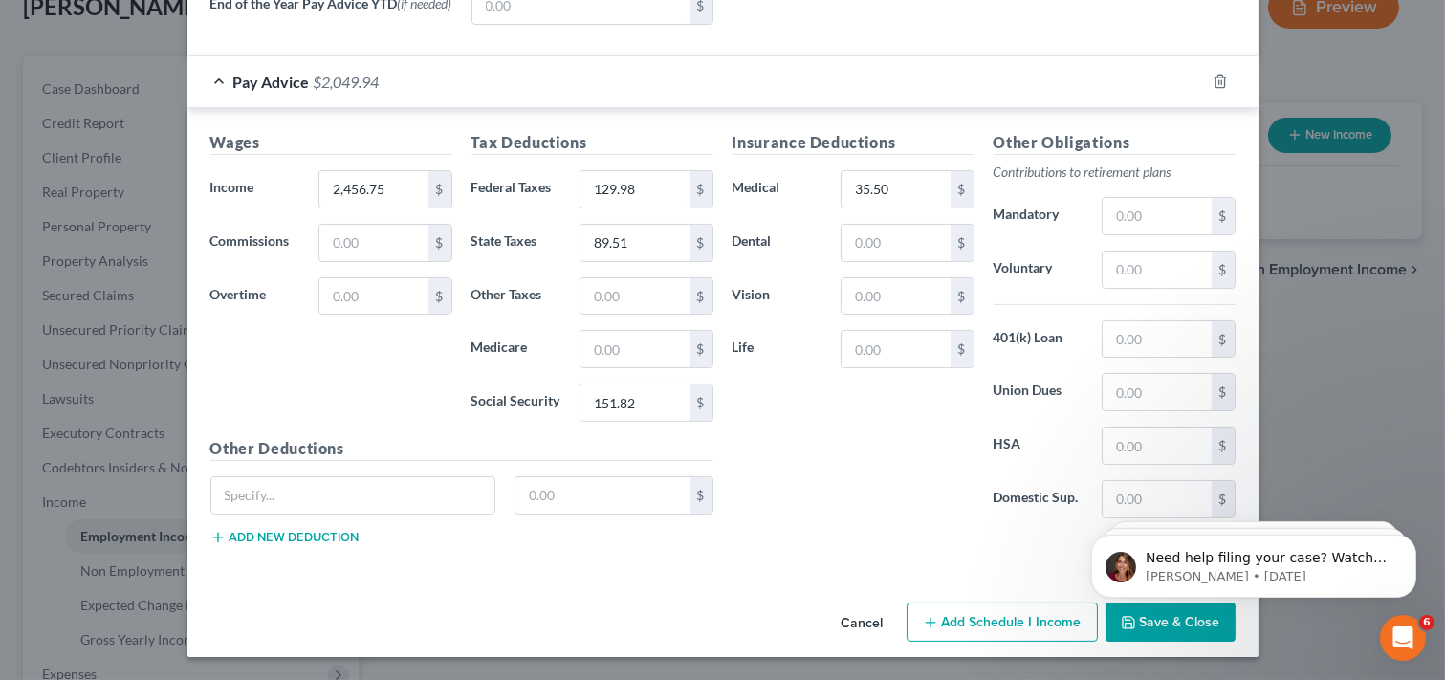
click at [1125, 618] on body "Need help filing your case? Watch this video! Still need help? Here are two art…" at bounding box center [1252, 560] width 367 height 119
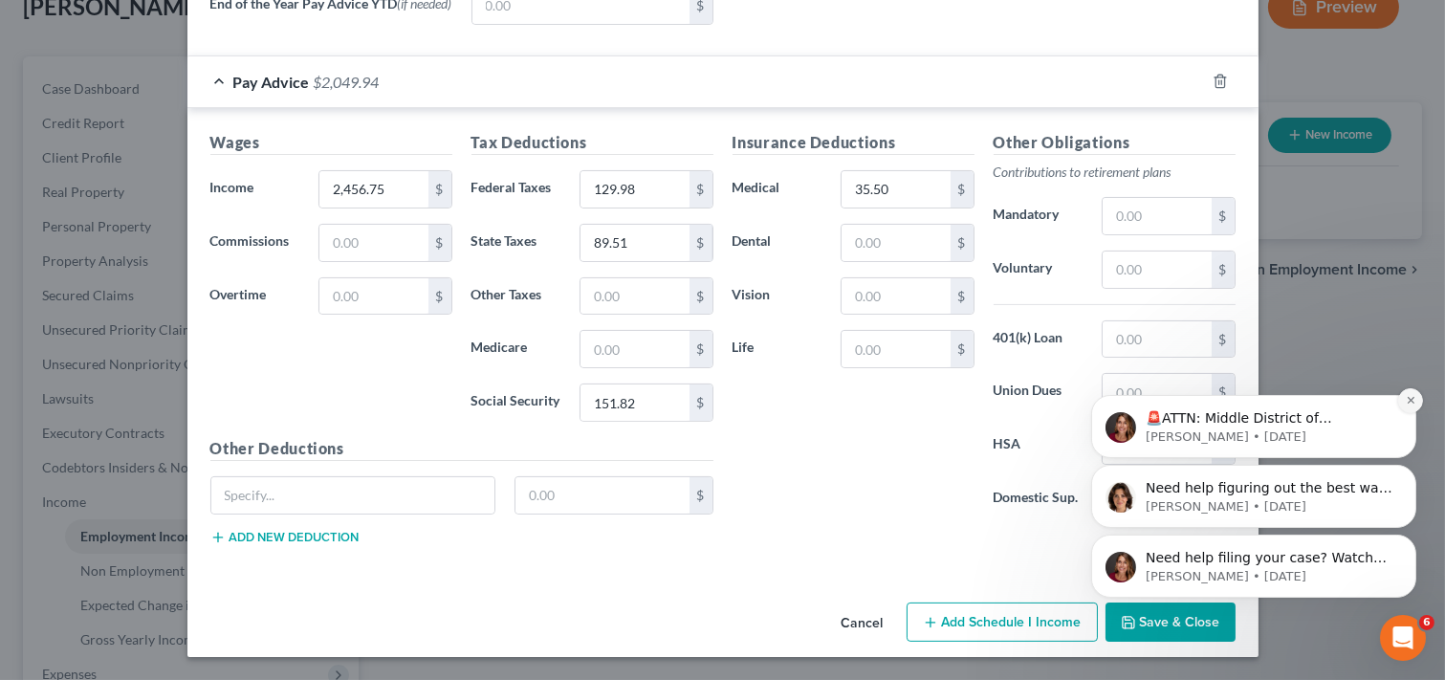
click at [1407, 401] on icon "Dismiss notification" at bounding box center [1410, 399] width 11 height 11
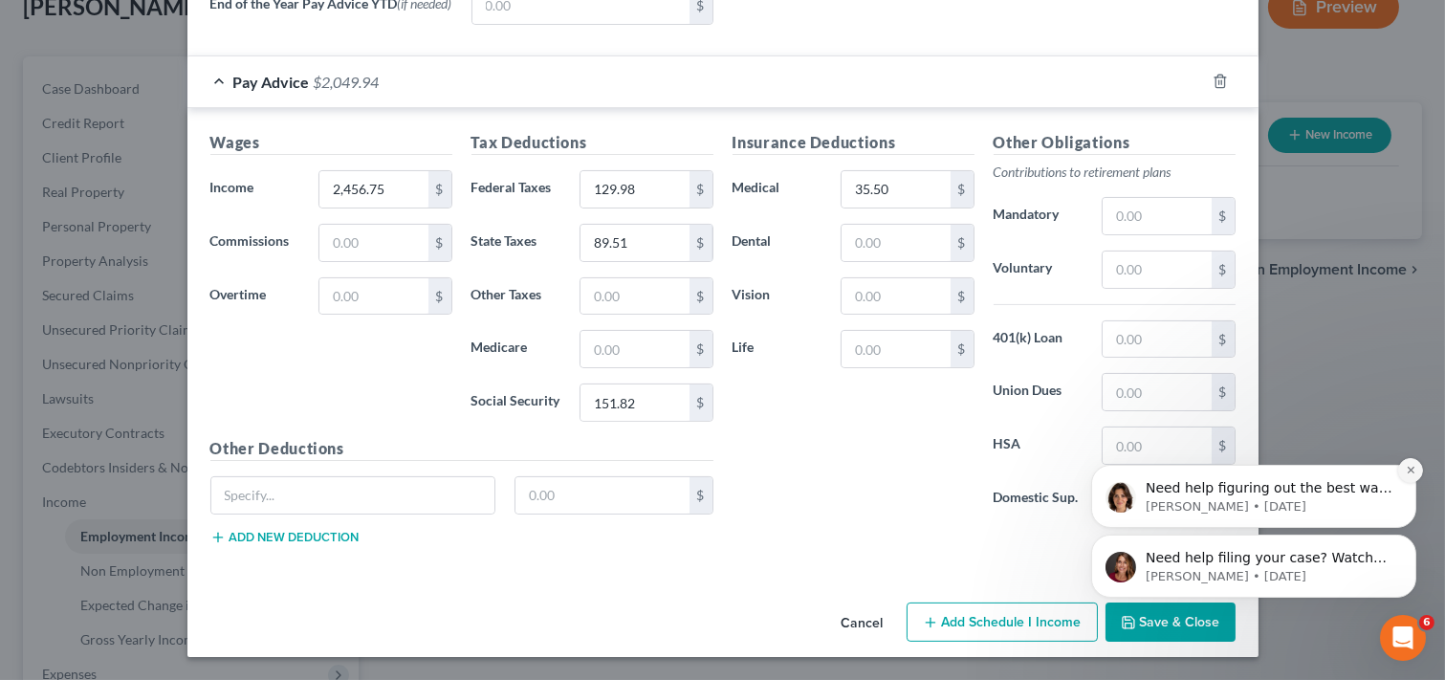
click at [1409, 471] on icon "Dismiss notification" at bounding box center [1410, 469] width 11 height 11
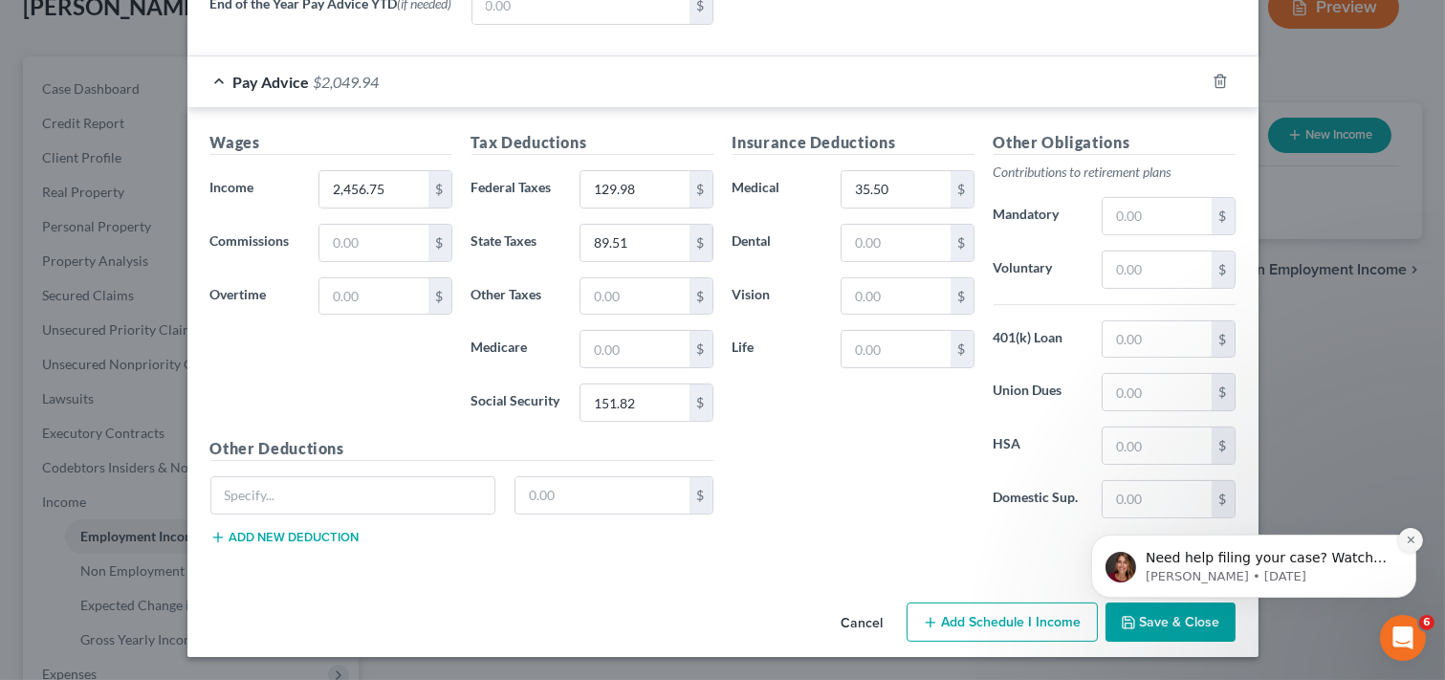
click at [1407, 541] on icon "Dismiss notification" at bounding box center [1409, 538] width 7 height 7
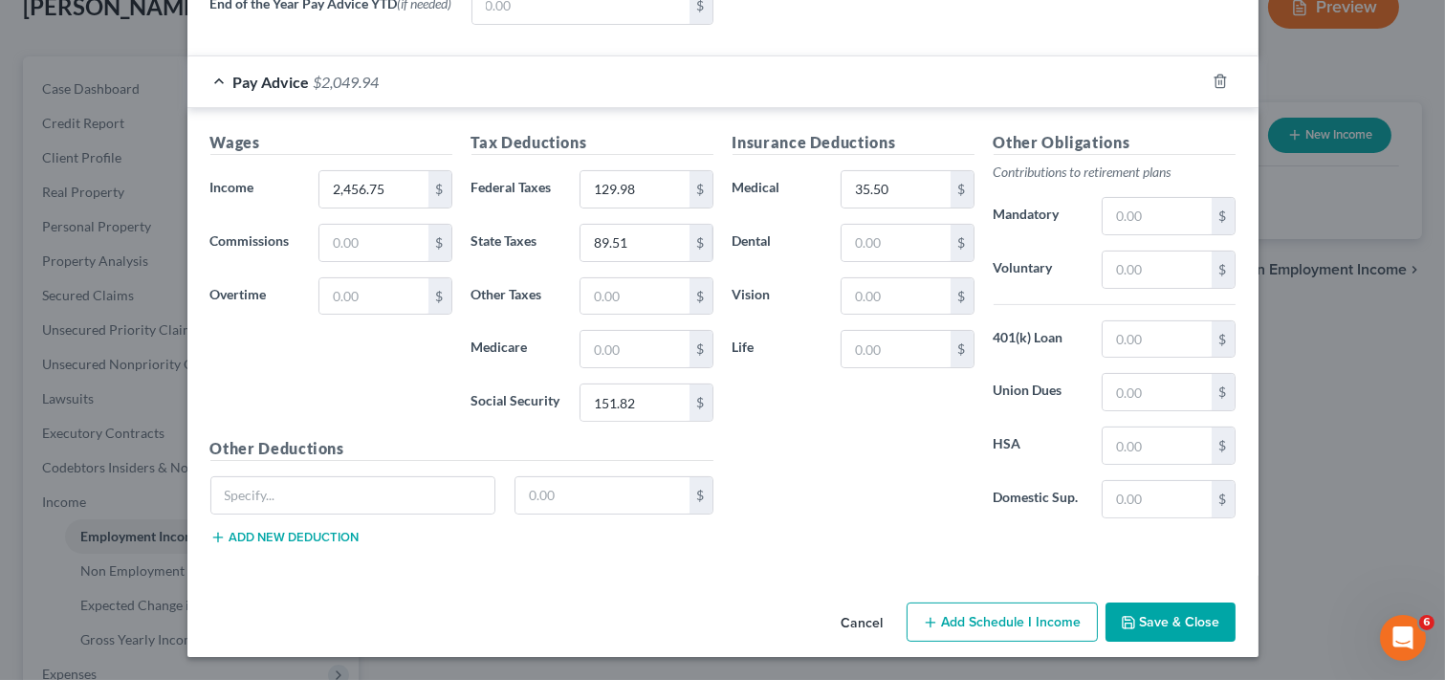
click at [1184, 620] on button "Save & Close" at bounding box center [1170, 622] width 130 height 40
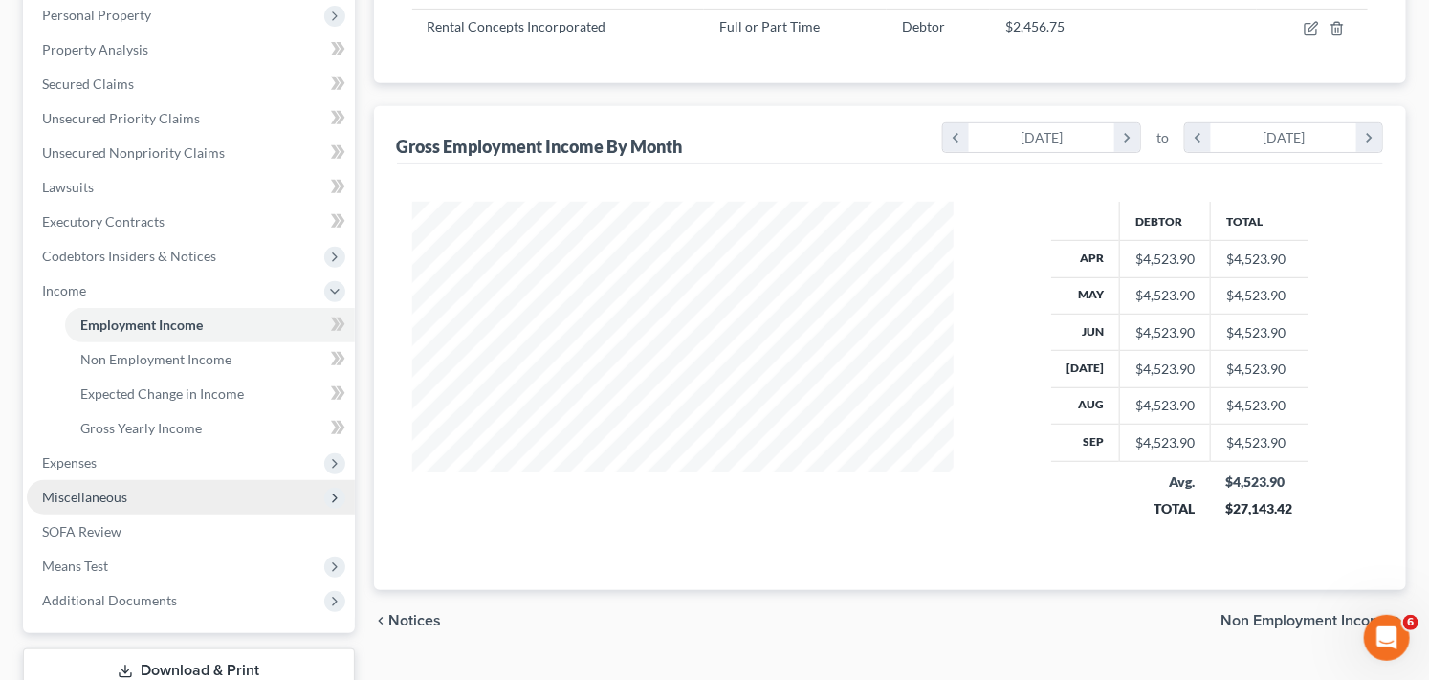
scroll to position [339, 0]
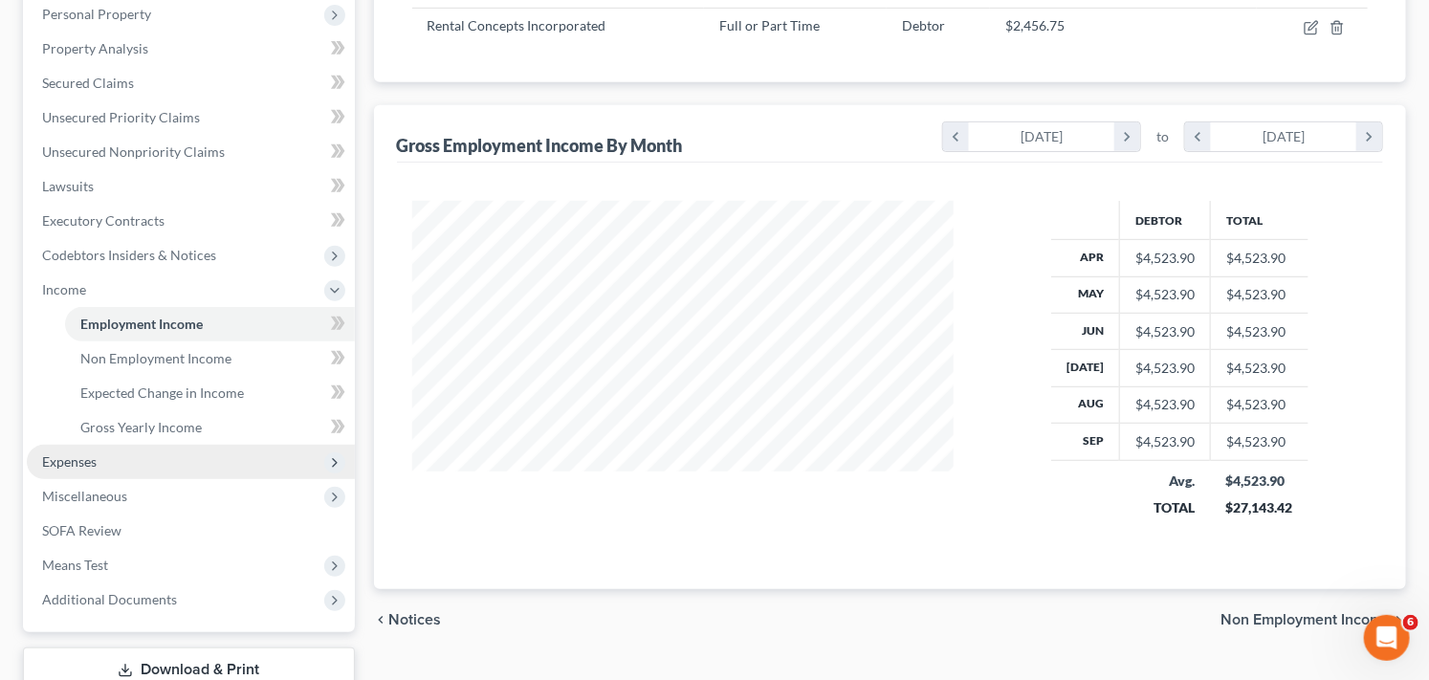
click at [331, 460] on icon at bounding box center [334, 462] width 15 height 15
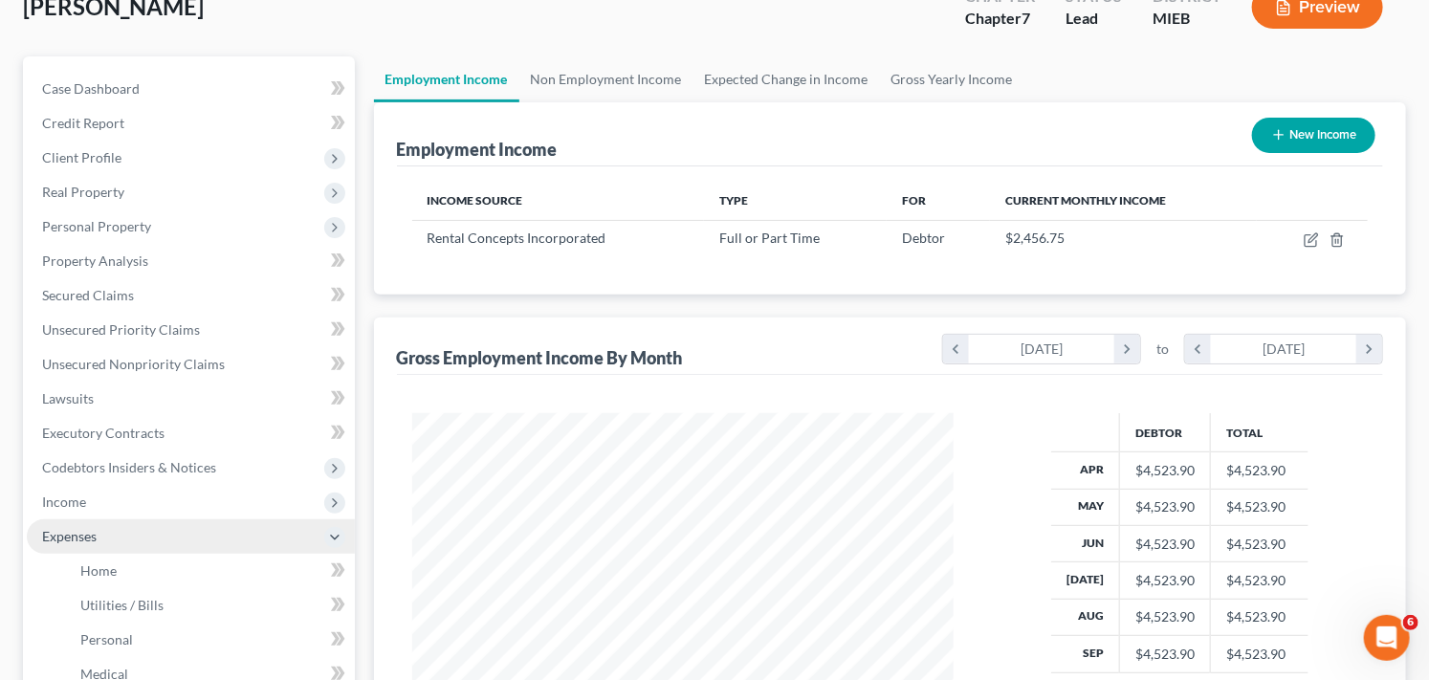
scroll to position [169, 0]
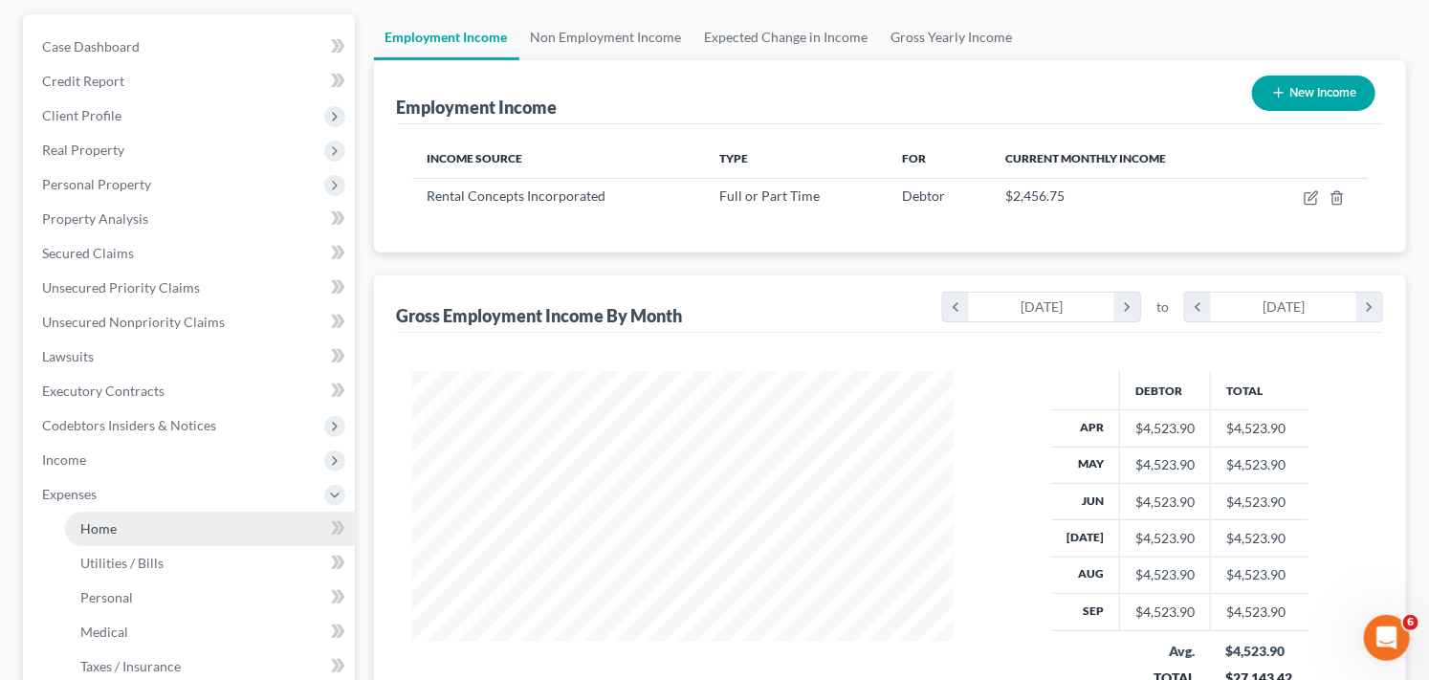
click at [178, 527] on link "Home" at bounding box center [210, 529] width 290 height 34
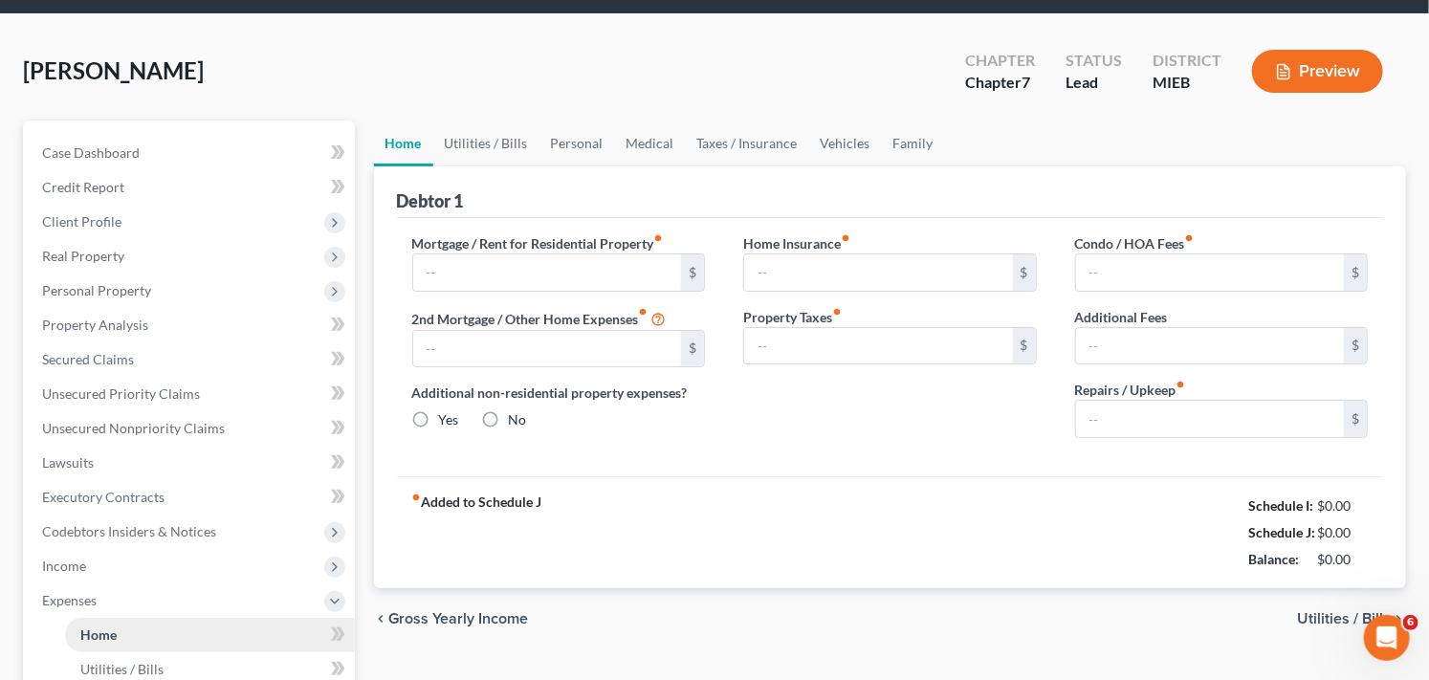
scroll to position [70, 0]
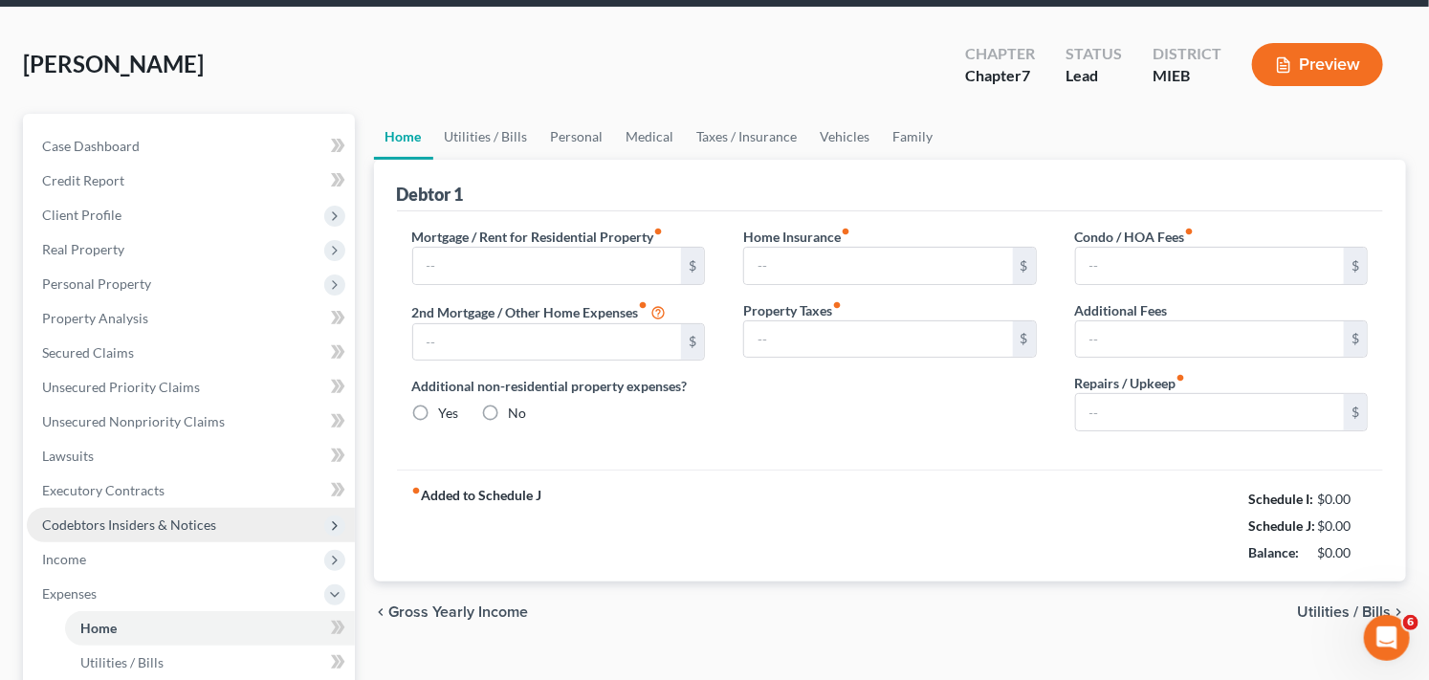
type input "0.00"
radio input "true"
type input "0.00"
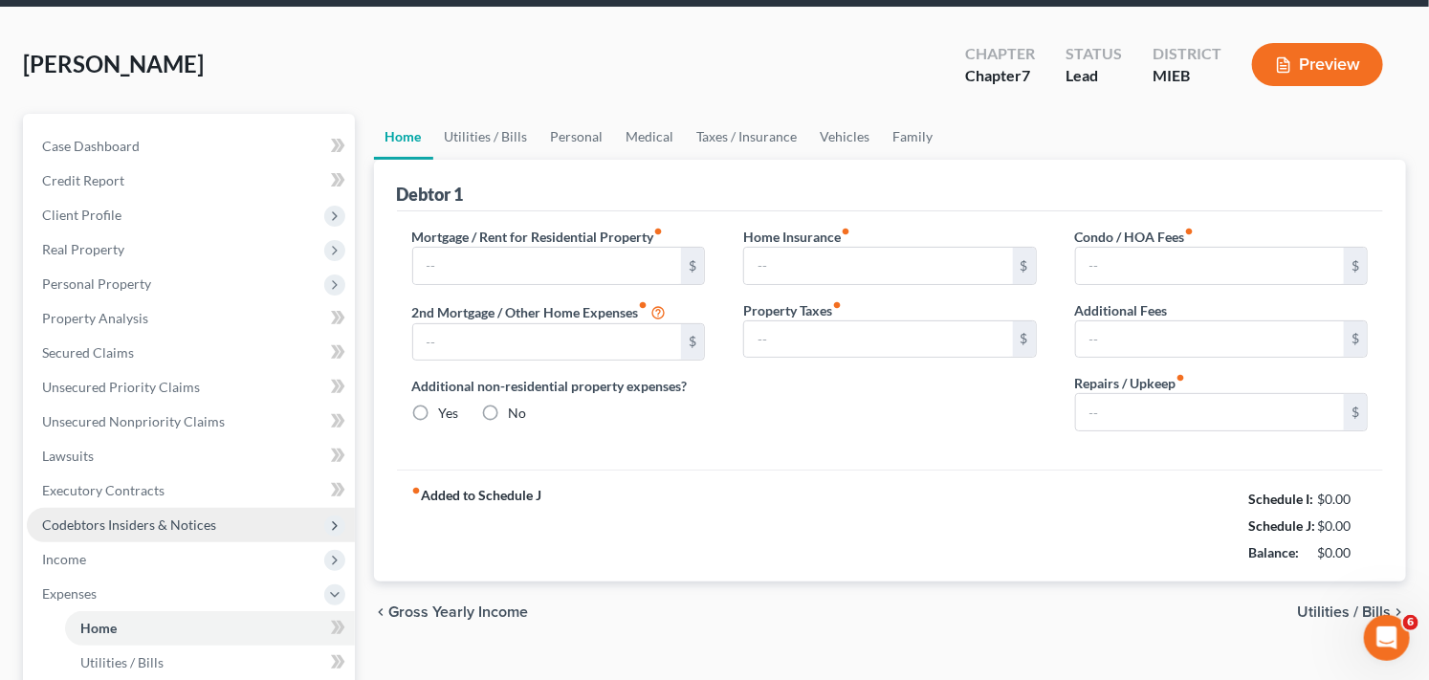
type input "0.00"
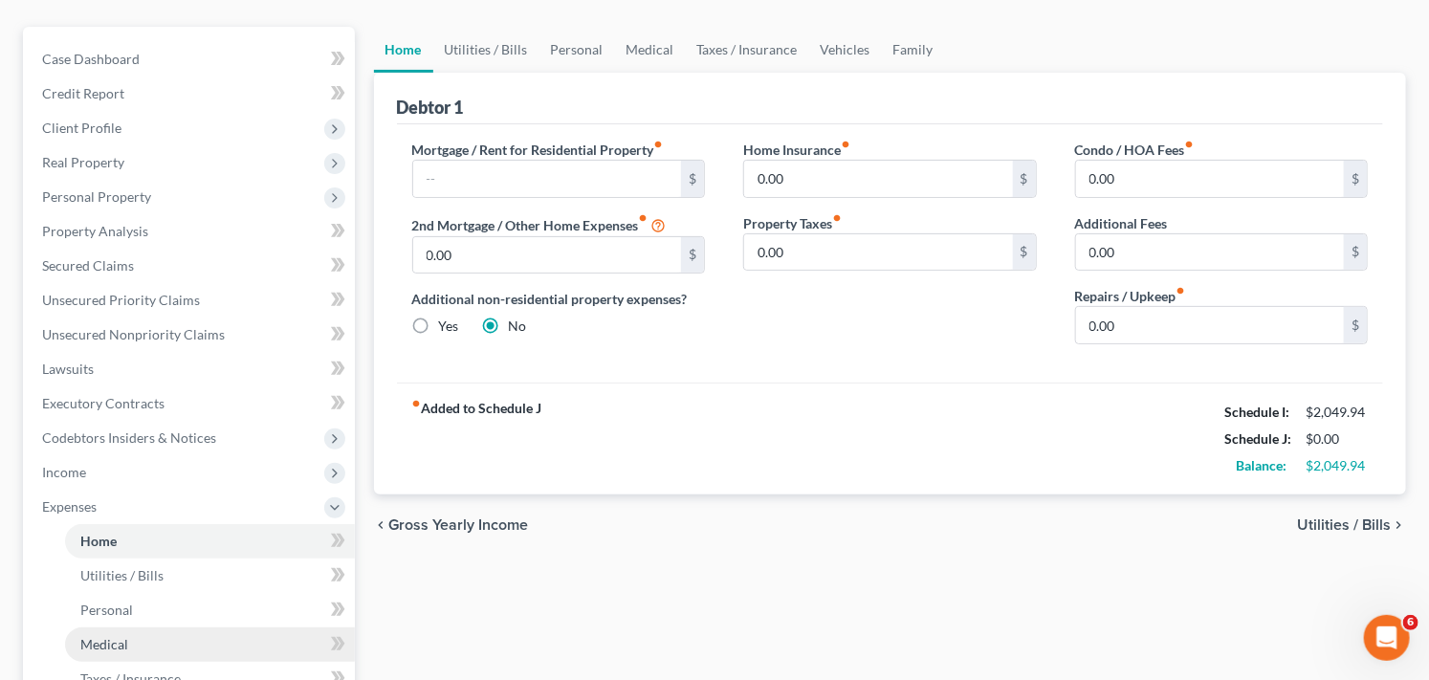
scroll to position [155, 0]
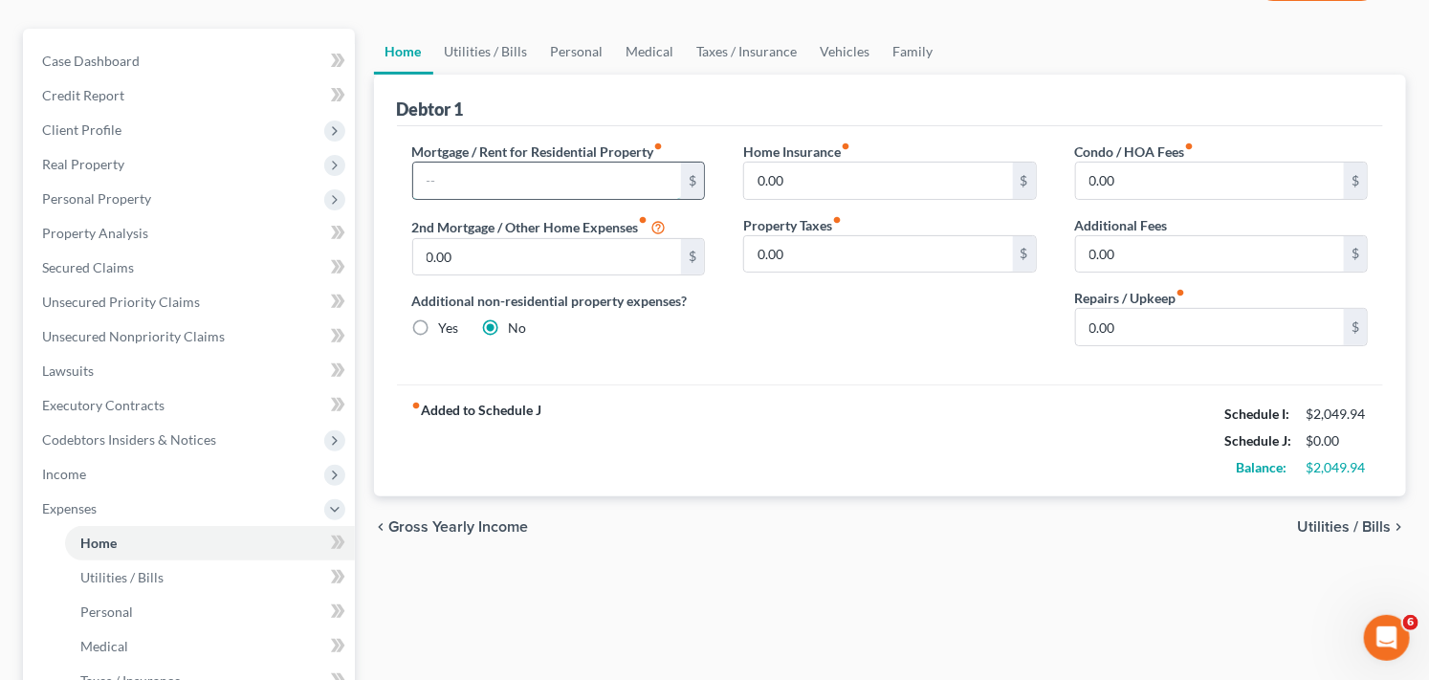
click at [598, 183] on input "text" at bounding box center [547, 181] width 269 height 36
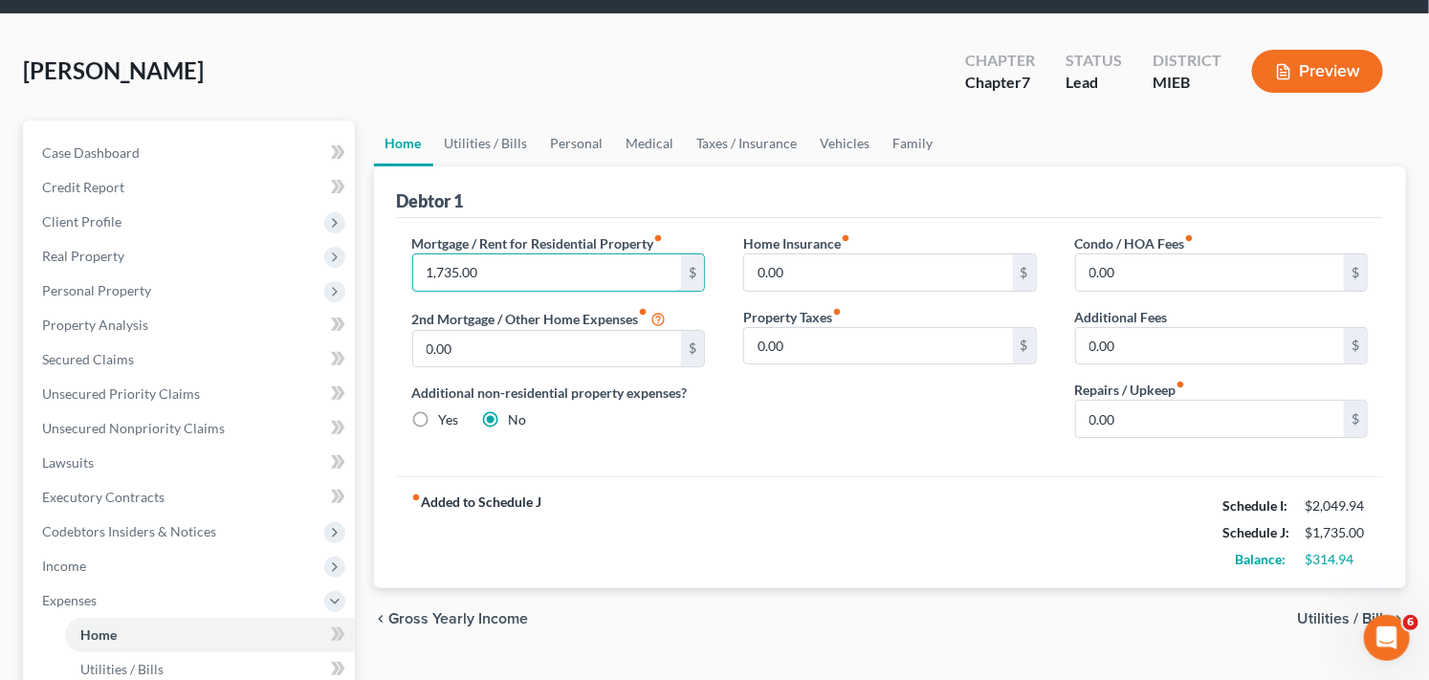
scroll to position [0, 0]
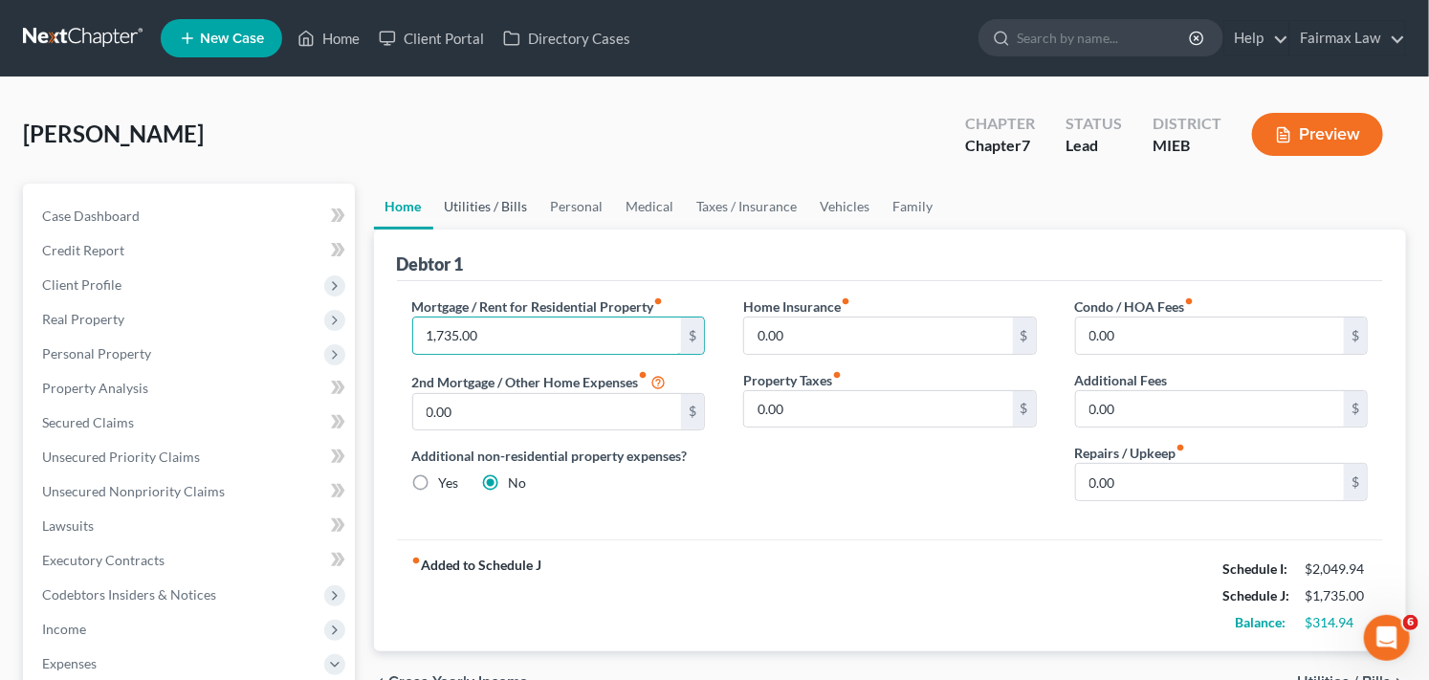
type input "1,735.00"
click at [488, 204] on link "Utilities / Bills" at bounding box center [486, 207] width 106 height 46
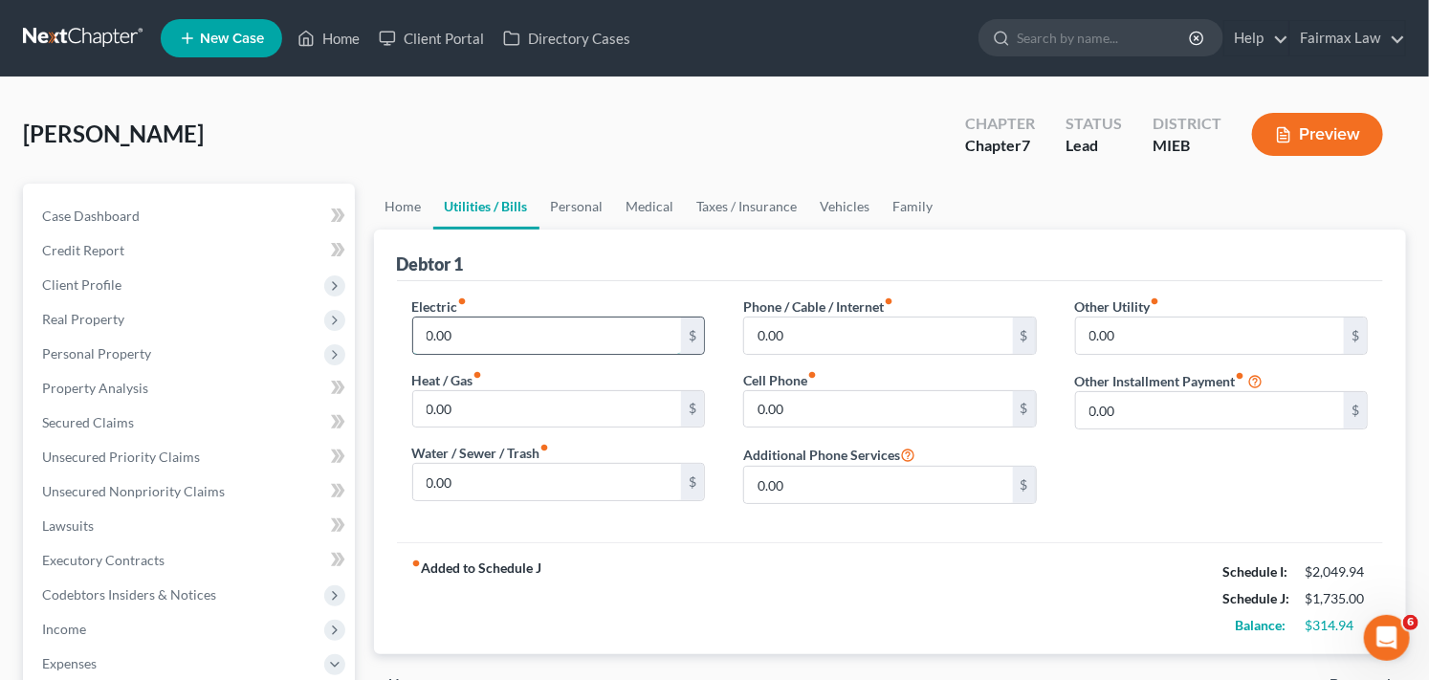
click at [570, 330] on input "0.00" at bounding box center [547, 335] width 269 height 36
type input "145.00"
click at [519, 423] on input "0.00" at bounding box center [547, 409] width 269 height 36
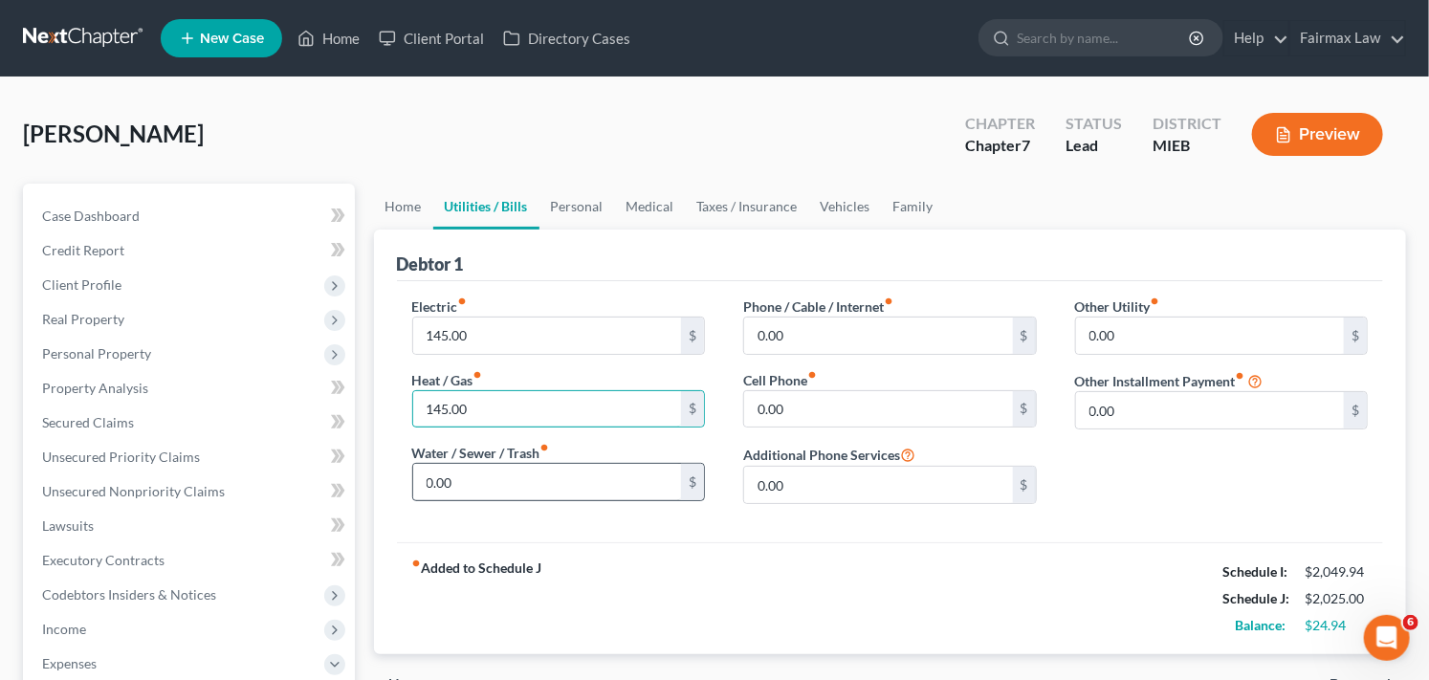
type input "145.00"
click at [513, 480] on input "0.00" at bounding box center [547, 482] width 269 height 36
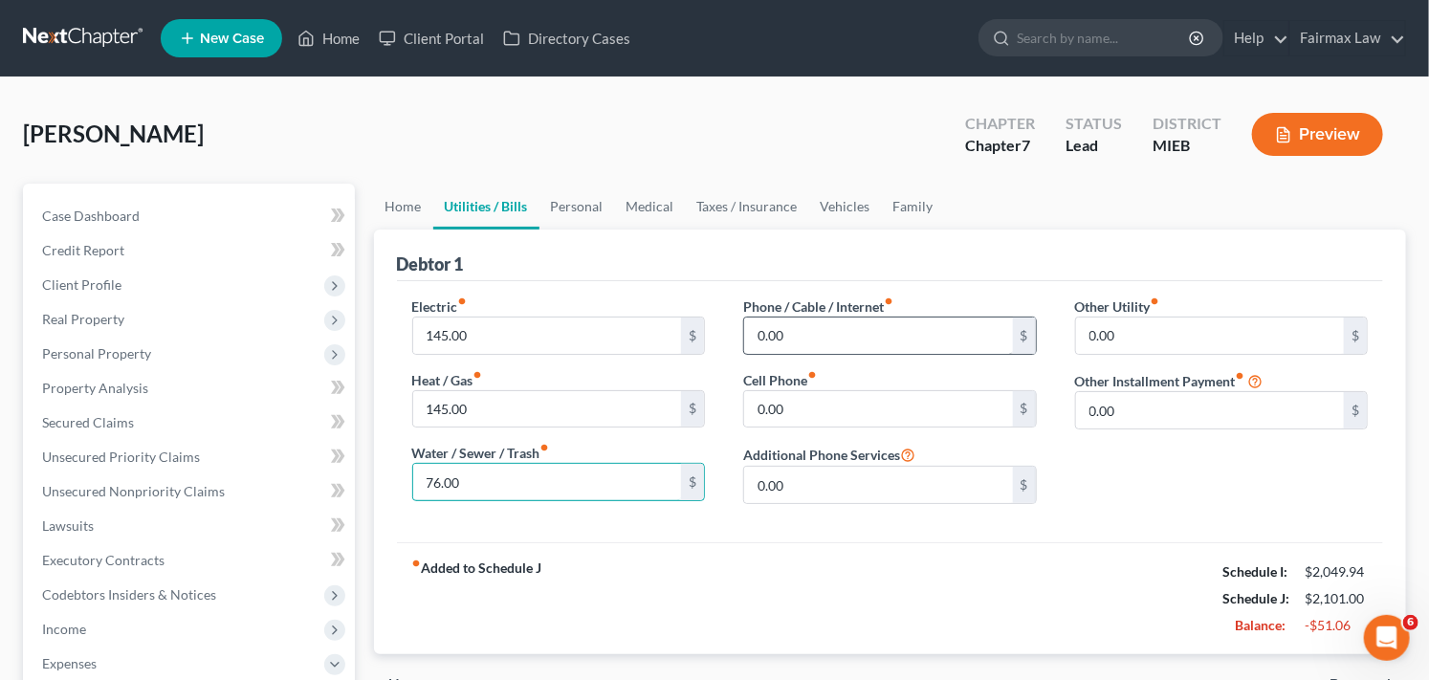
type input "76.00"
click at [855, 329] on input "0.00" at bounding box center [878, 335] width 269 height 36
type input "156.00"
drag, startPoint x: 835, startPoint y: 331, endPoint x: 714, endPoint y: 335, distance: 120.5
click at [714, 335] on div "Electric fiber_manual_record 145.00 $ Heat / Gas fiber_manual_record 145.00 $ W…" at bounding box center [890, 407] width 994 height 223
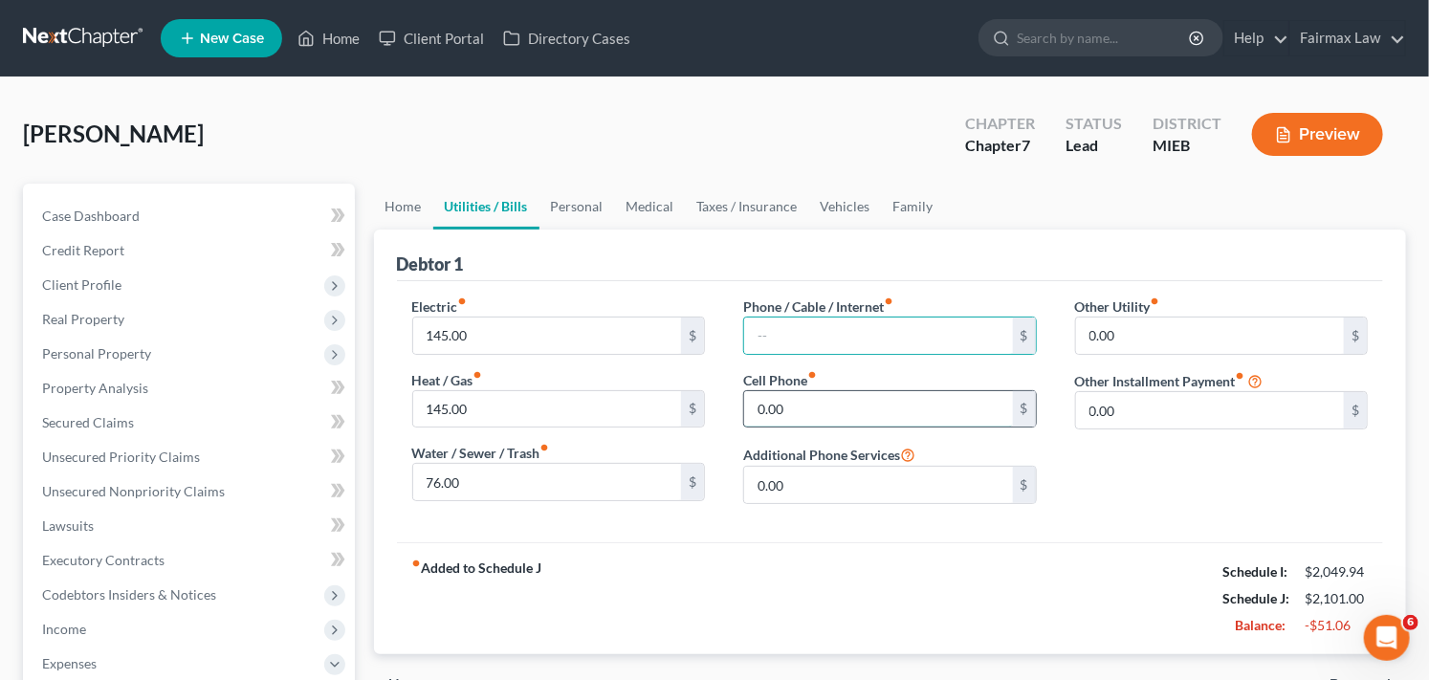
click at [811, 404] on input "0.00" at bounding box center [878, 409] width 269 height 36
type input "156.00"
click at [874, 329] on input "text" at bounding box center [878, 335] width 269 height 36
type input "70.00"
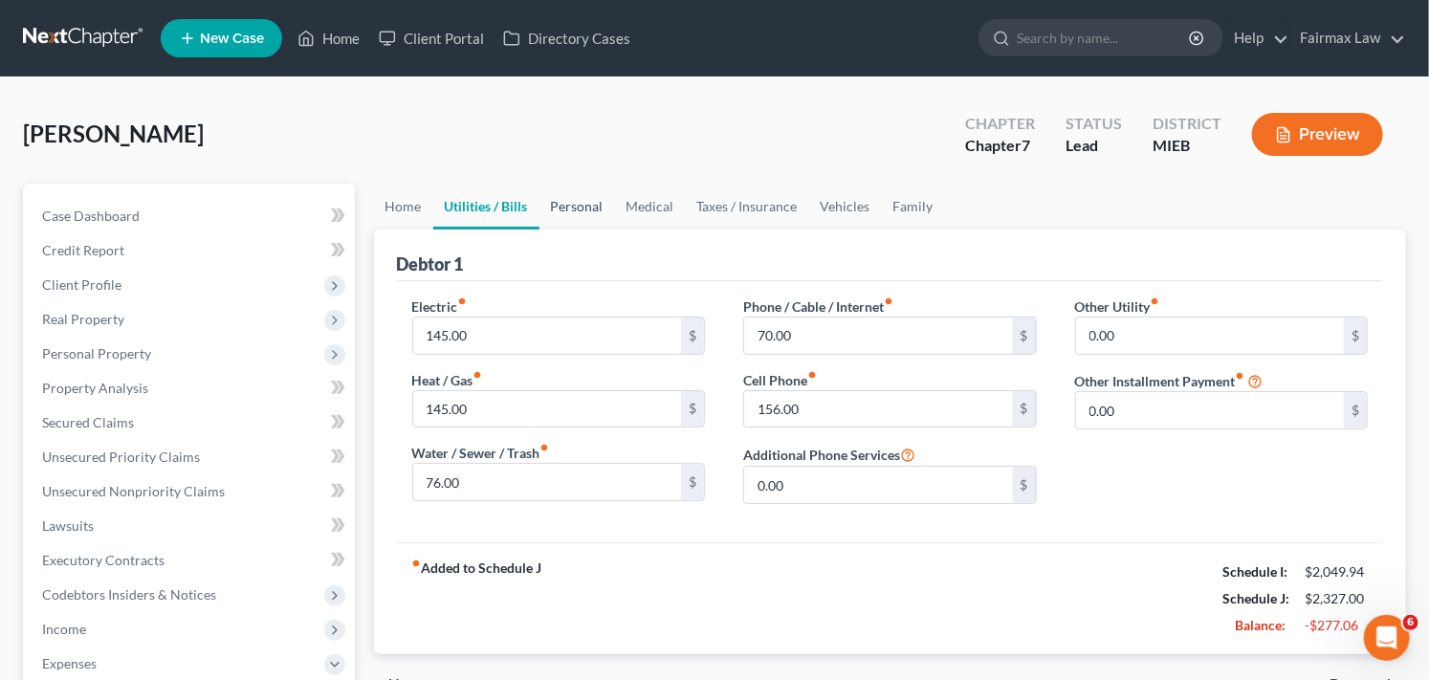
click at [587, 205] on link "Personal" at bounding box center [577, 207] width 76 height 46
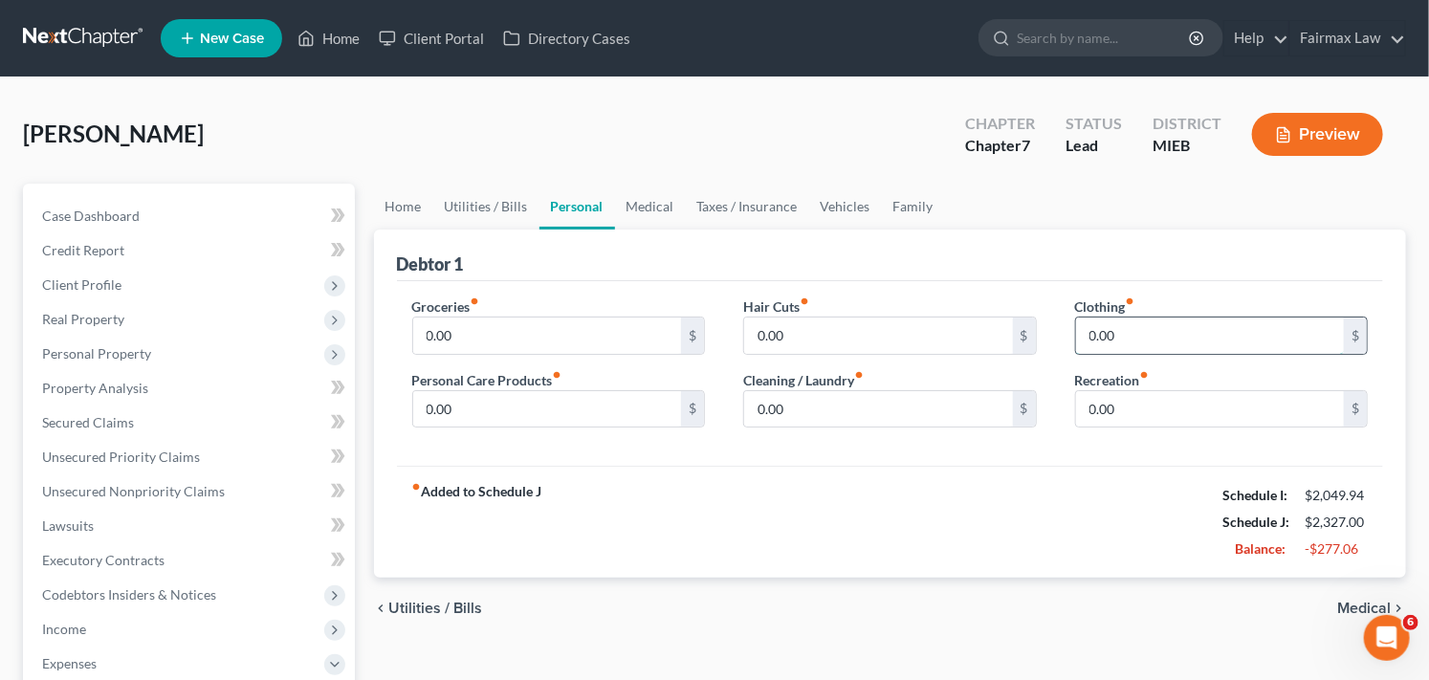
click at [1133, 331] on input "0.00" at bounding box center [1210, 335] width 269 height 36
type input "25.00"
click at [873, 408] on input "0.00" at bounding box center [878, 409] width 269 height 36
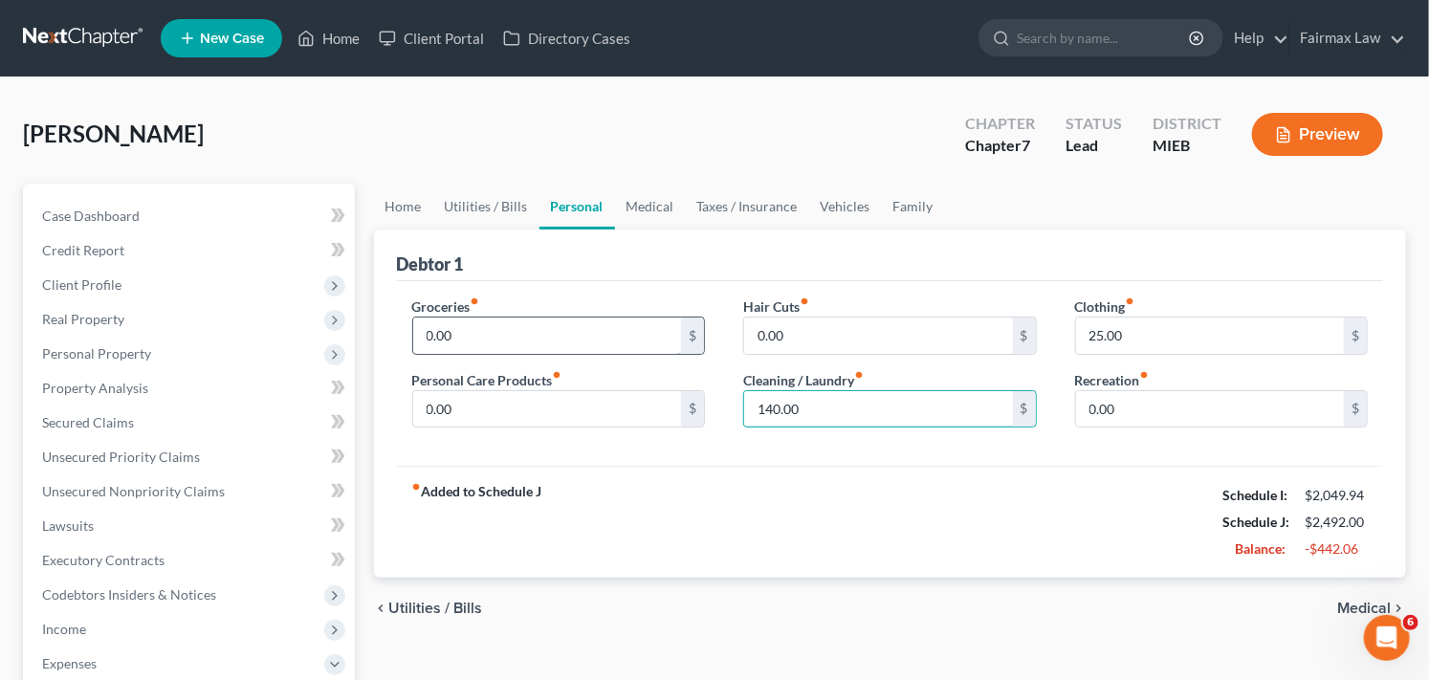
type input "140.00"
click at [530, 330] on input "0.00" at bounding box center [547, 335] width 269 height 36
type input "720.00"
click at [648, 211] on link "Medical" at bounding box center [650, 207] width 71 height 46
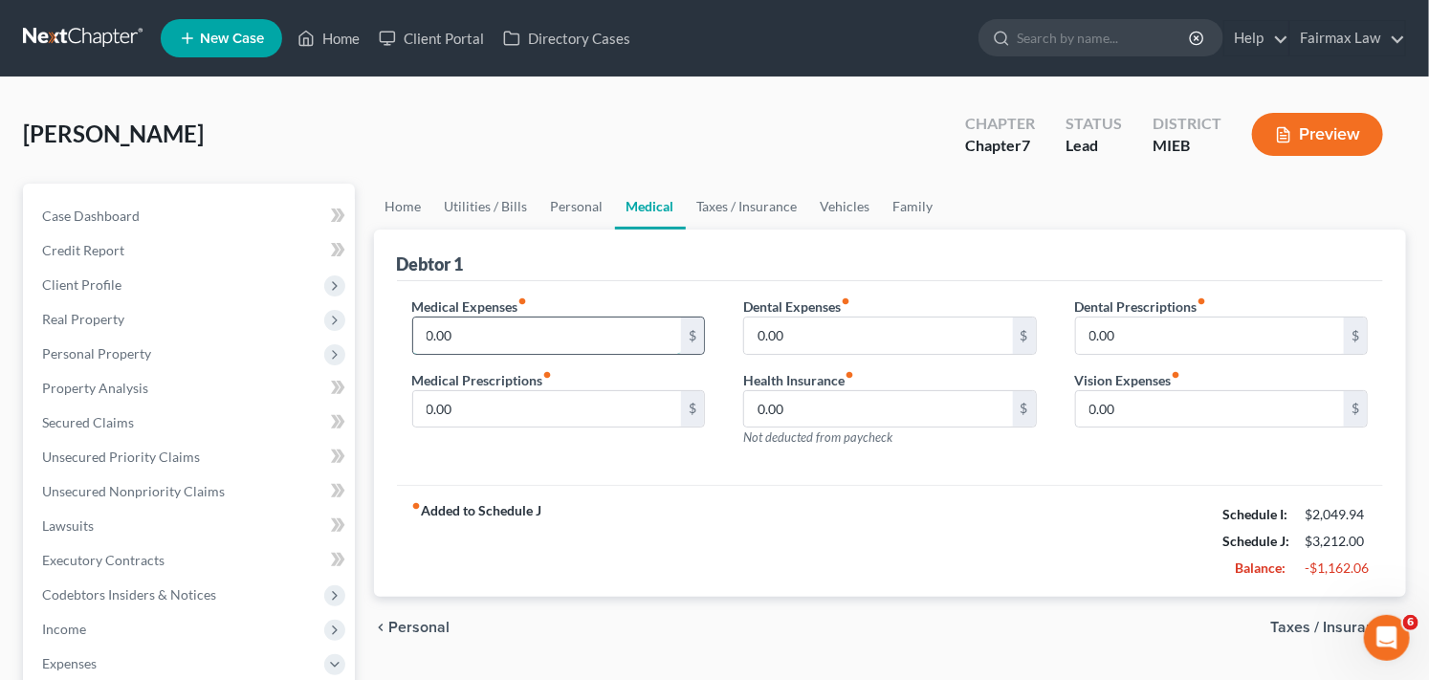
click at [550, 333] on input "0.00" at bounding box center [547, 335] width 269 height 36
type input "25.00"
click at [847, 323] on input "0.00" at bounding box center [878, 335] width 269 height 36
type input "25.00"
click at [834, 198] on link "Vehicles" at bounding box center [845, 207] width 73 height 46
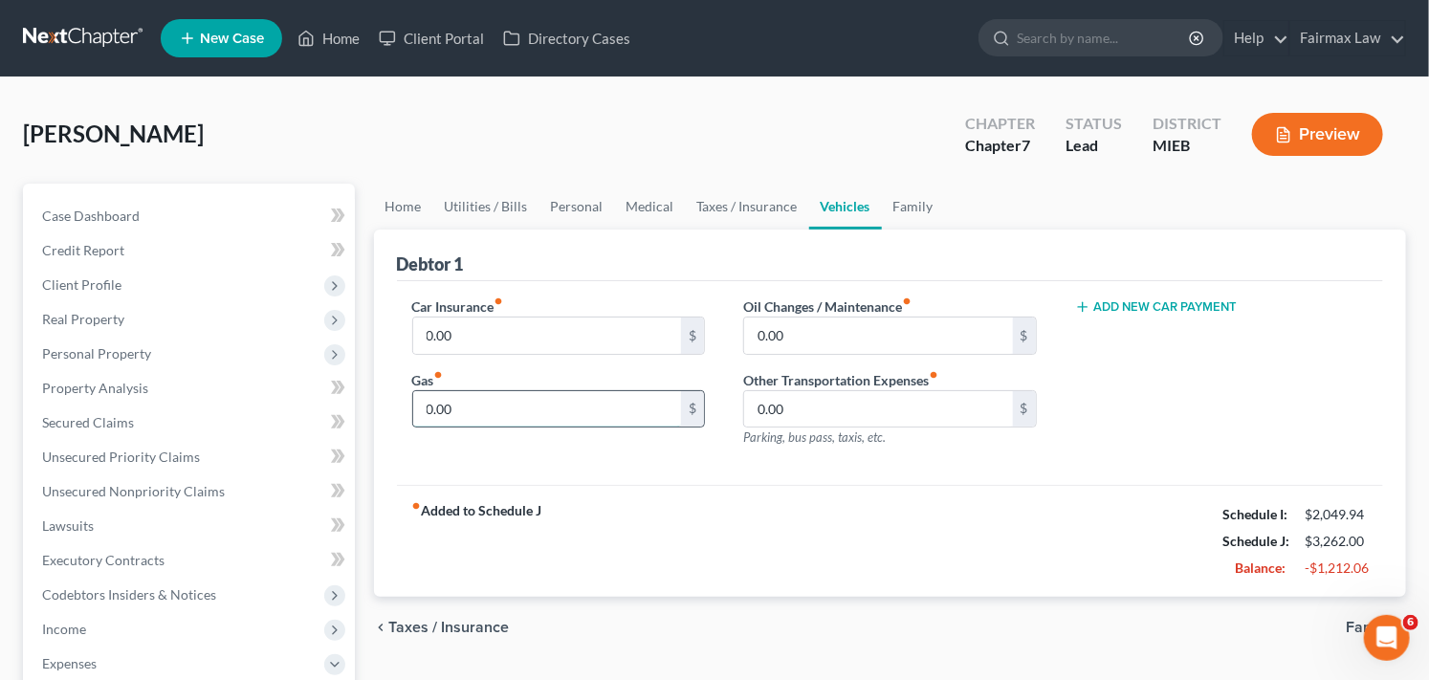
click at [494, 416] on input "0.00" at bounding box center [547, 409] width 269 height 36
type input "467.5"
click at [849, 338] on input "0.00" at bounding box center [878, 335] width 269 height 36
type input "467.50"
click at [476, 407] on input "467.5" at bounding box center [547, 409] width 269 height 36
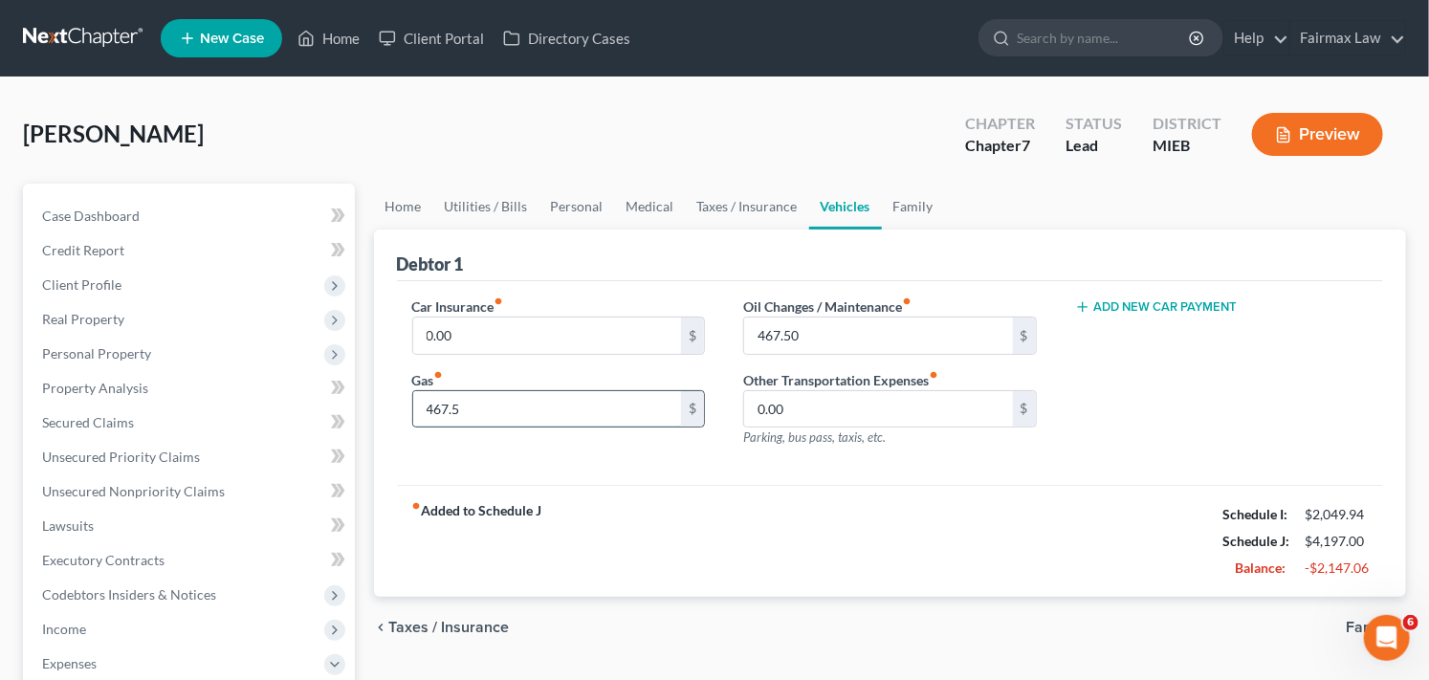
click at [476, 404] on input "467.5" at bounding box center [547, 409] width 269 height 36
type input "467.50"
click at [914, 207] on link "Family" at bounding box center [913, 207] width 63 height 46
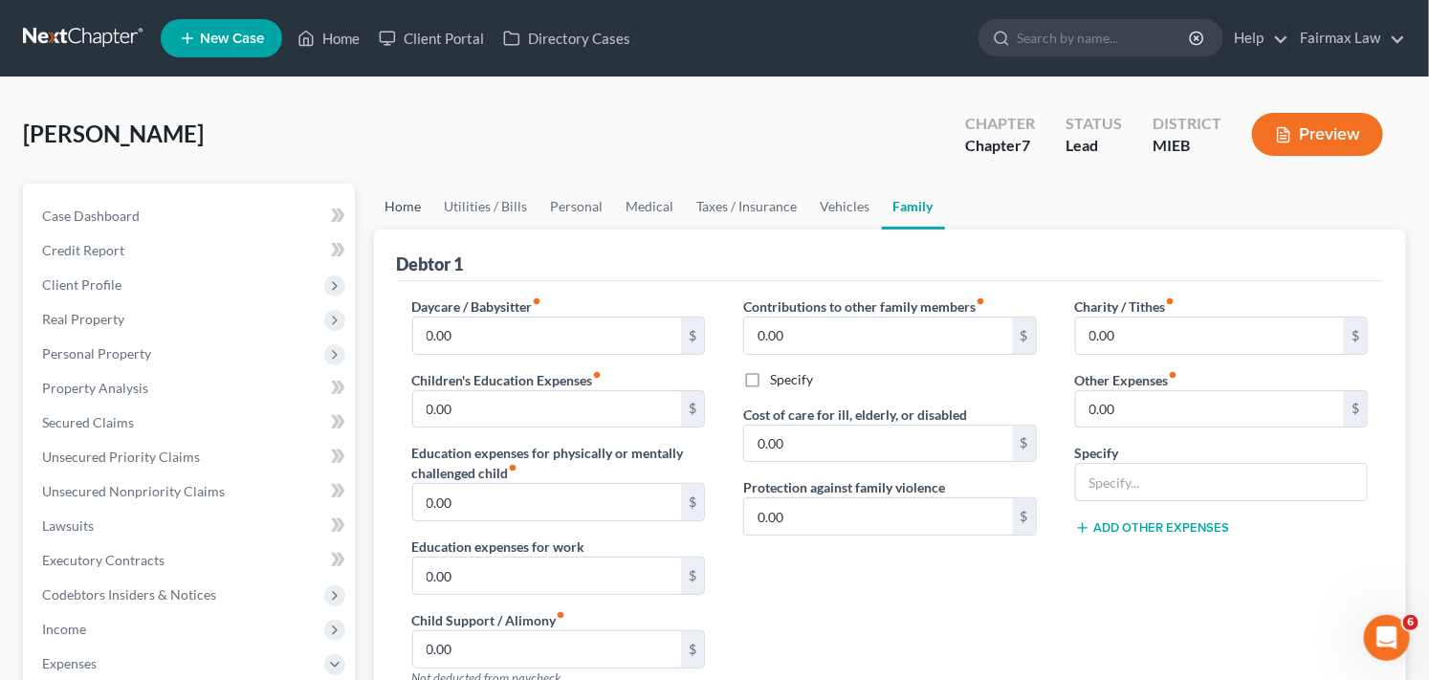
click at [413, 194] on link "Home" at bounding box center [403, 207] width 59 height 46
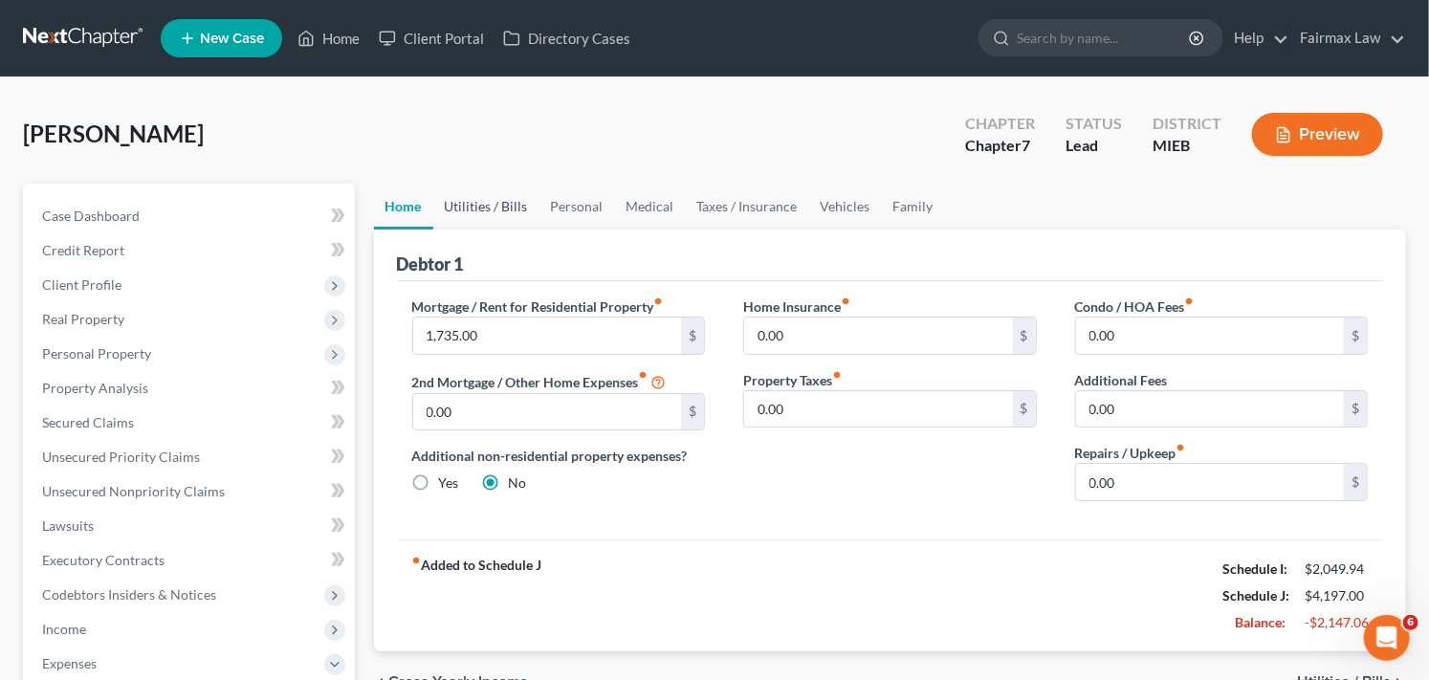
click at [485, 198] on link "Utilities / Bills" at bounding box center [486, 207] width 106 height 46
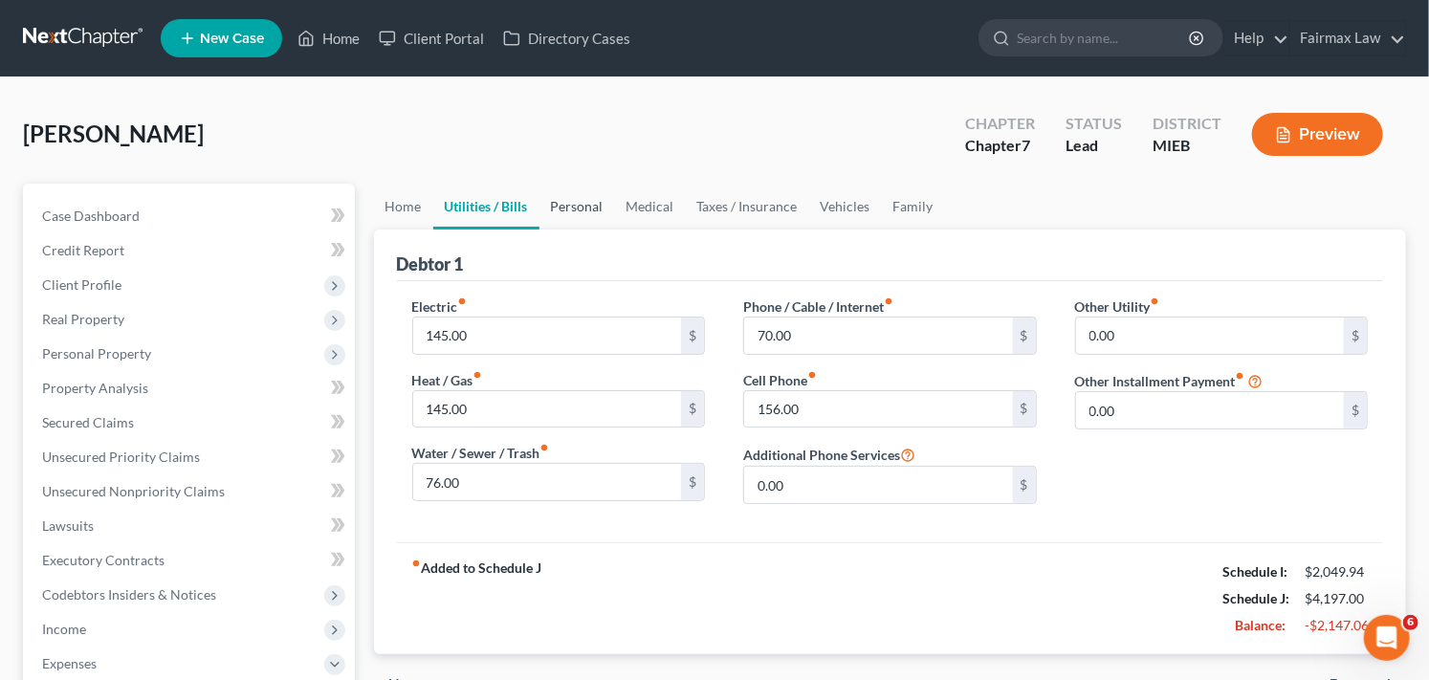
click at [587, 204] on link "Personal" at bounding box center [577, 207] width 76 height 46
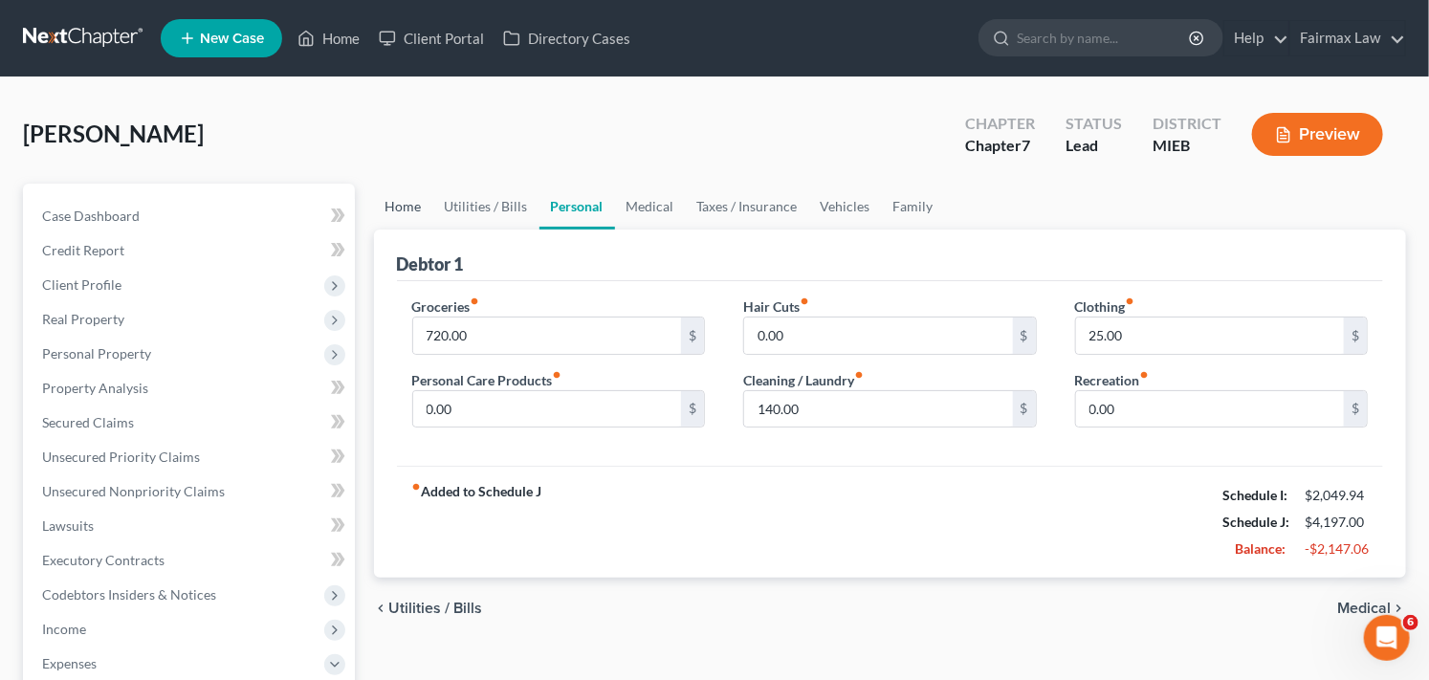
click at [409, 199] on link "Home" at bounding box center [403, 207] width 59 height 46
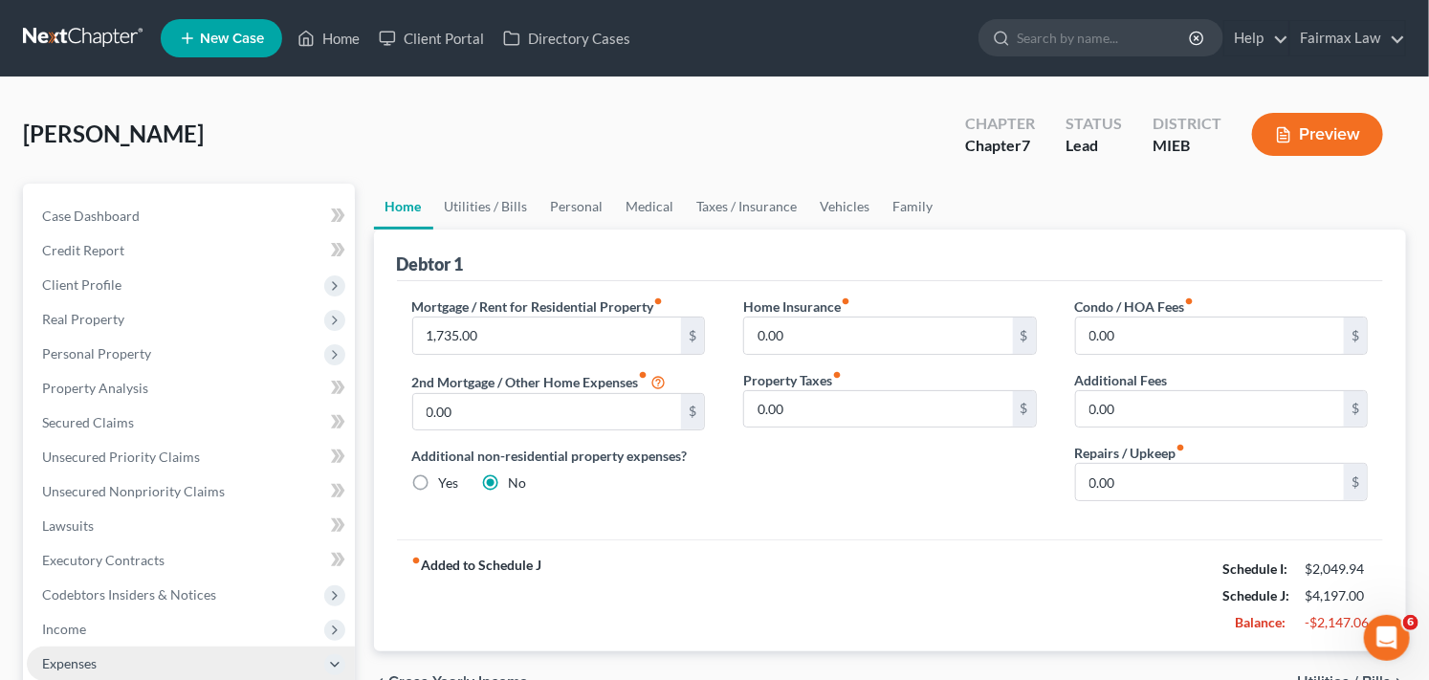
click at [265, 665] on span "Expenses" at bounding box center [191, 663] width 328 height 34
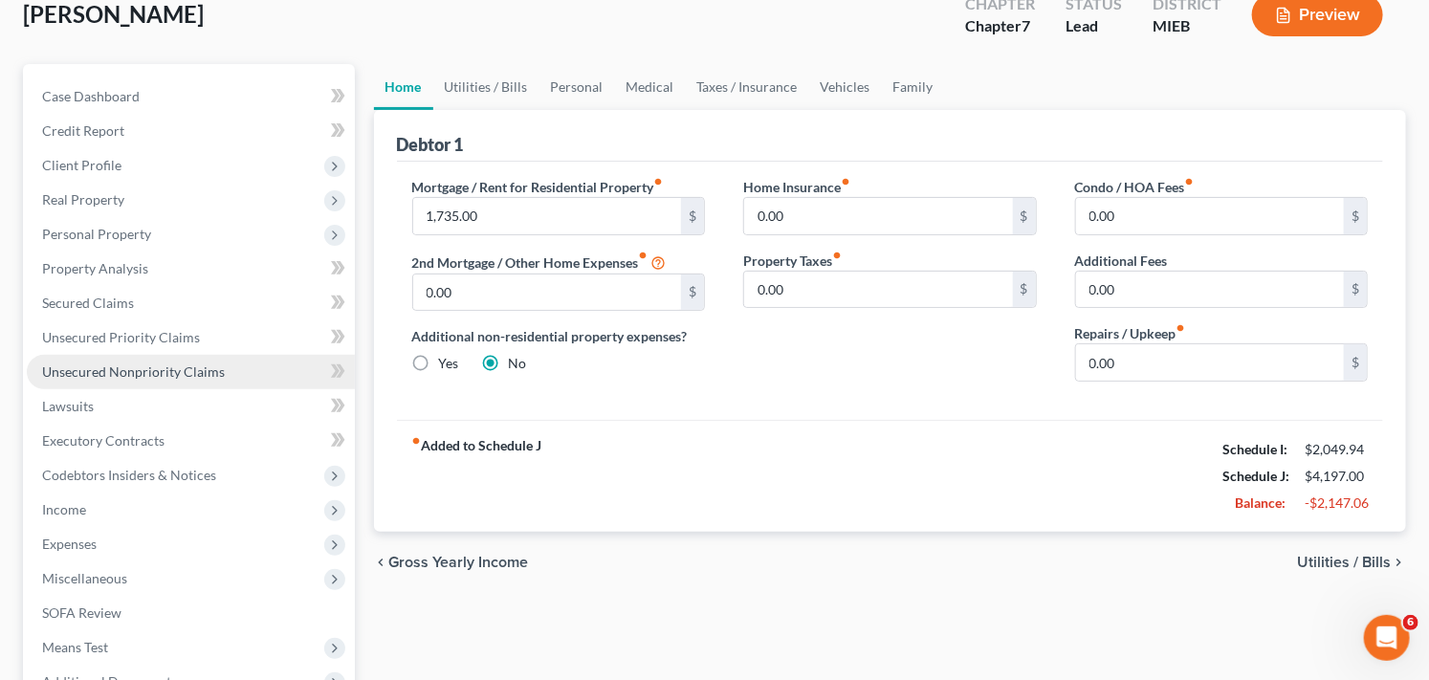
scroll to position [121, 0]
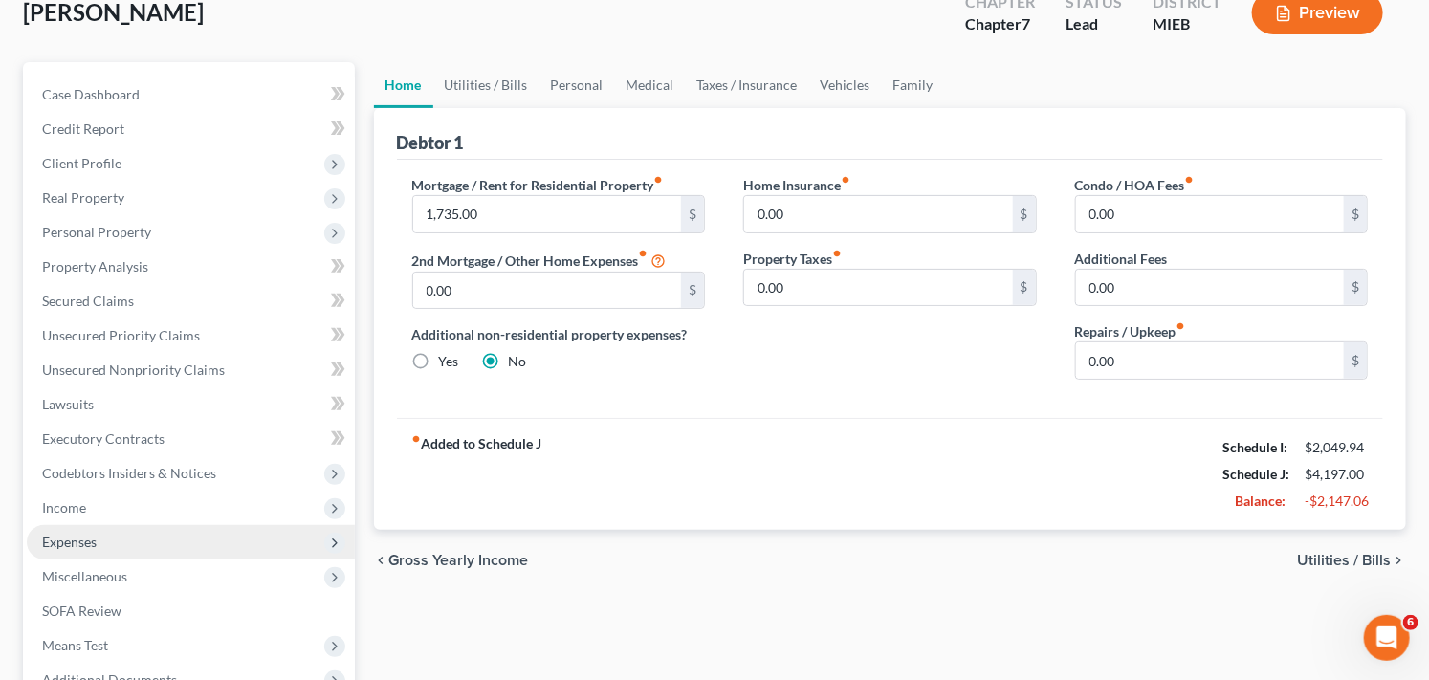
click at [164, 547] on span "Expenses" at bounding box center [191, 542] width 328 height 34
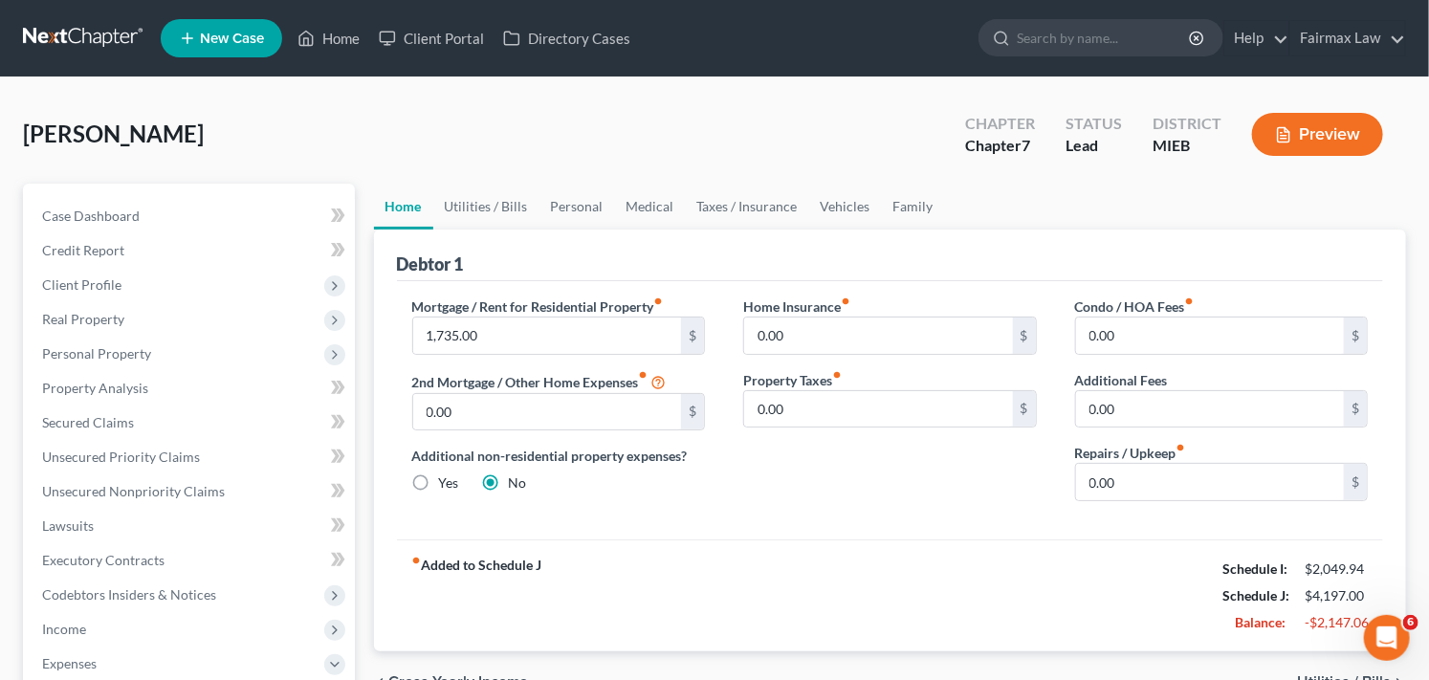
scroll to position [42, 0]
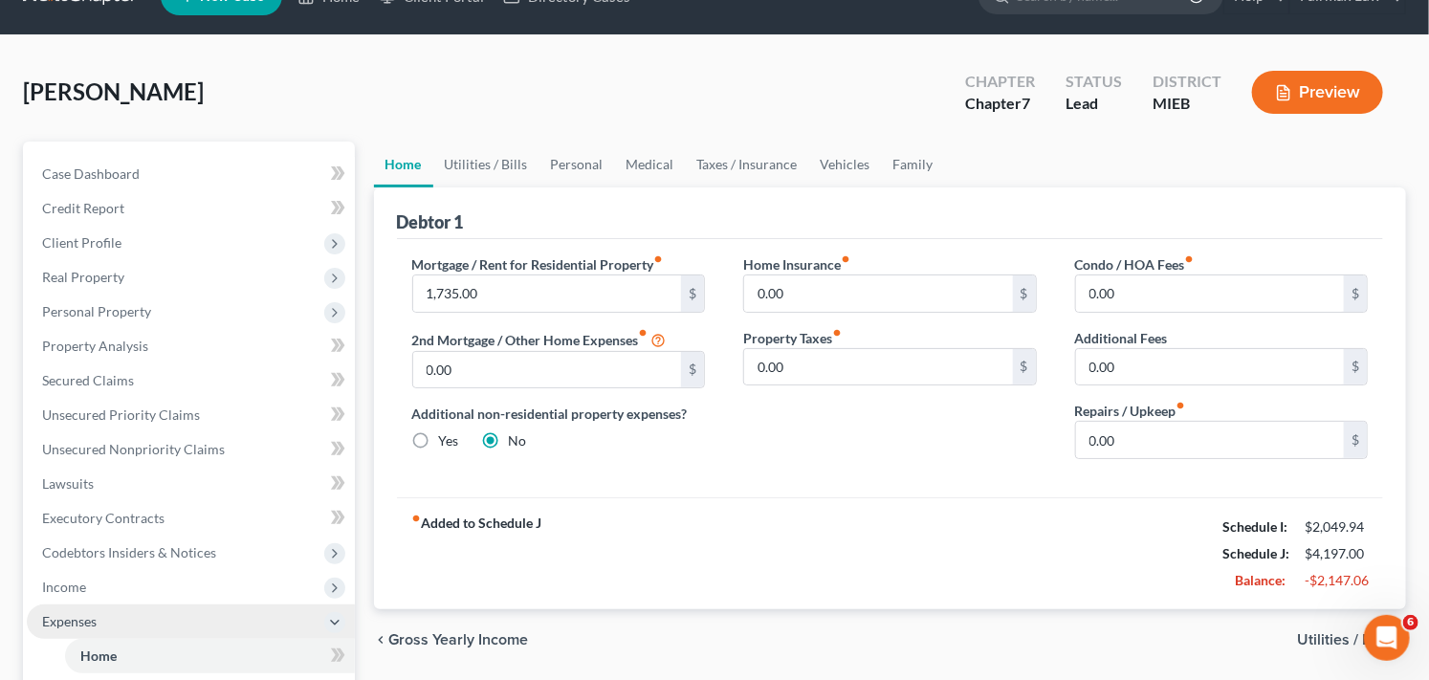
click at [279, 615] on span "Expenses" at bounding box center [191, 621] width 328 height 34
click at [283, 626] on span "Expenses" at bounding box center [191, 621] width 328 height 34
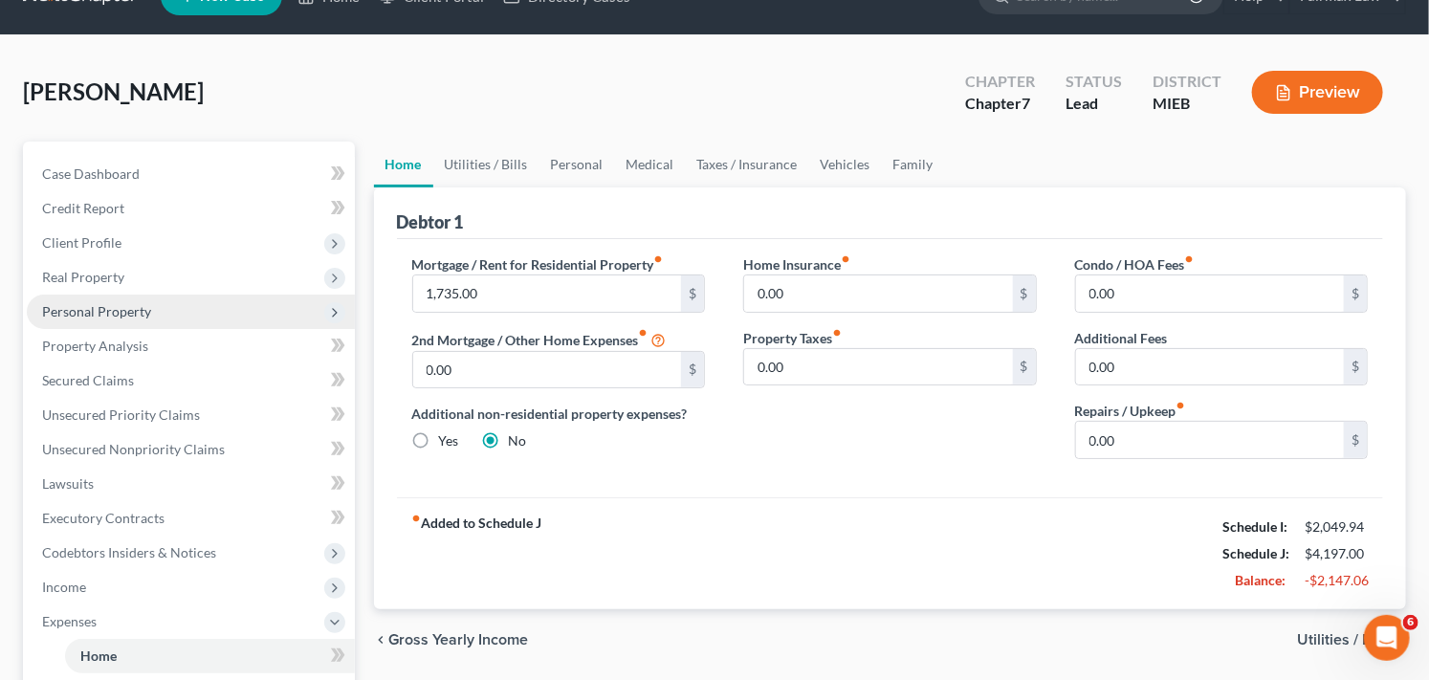
click at [155, 303] on span "Personal Property" at bounding box center [191, 312] width 328 height 34
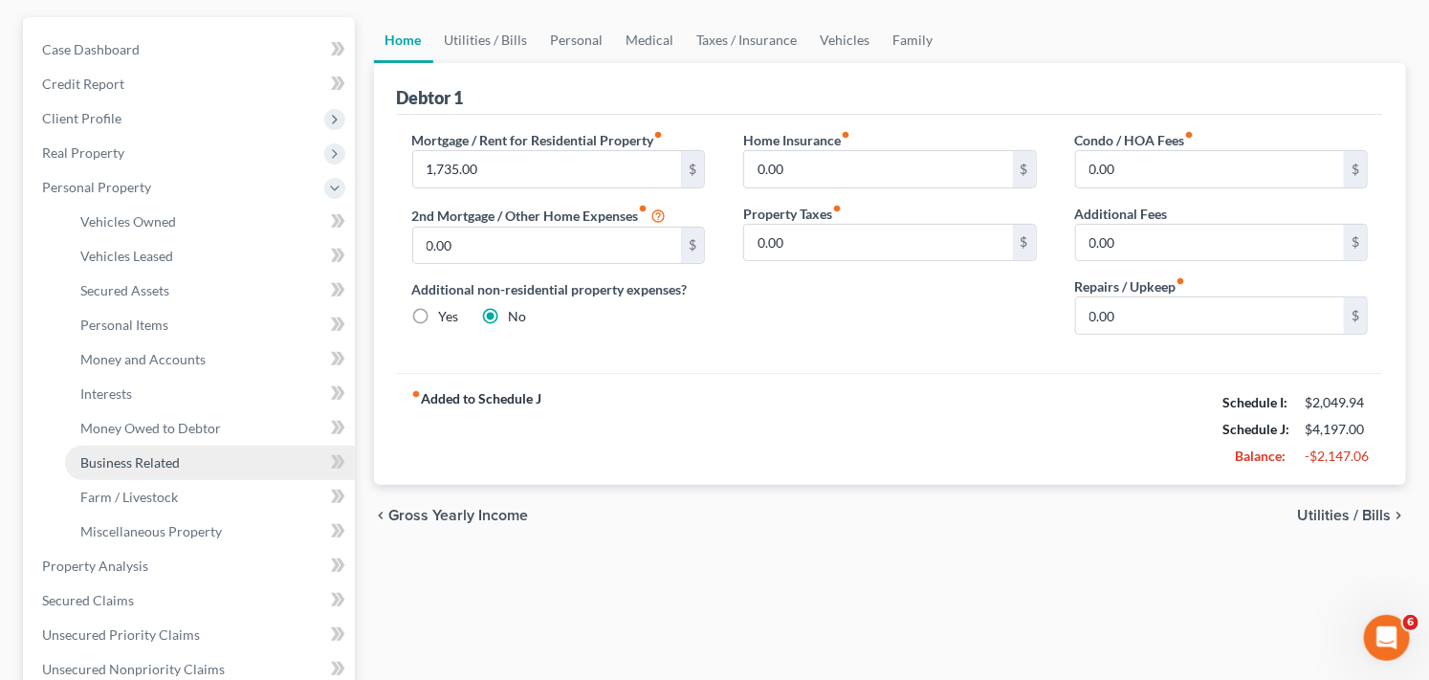
scroll to position [169, 0]
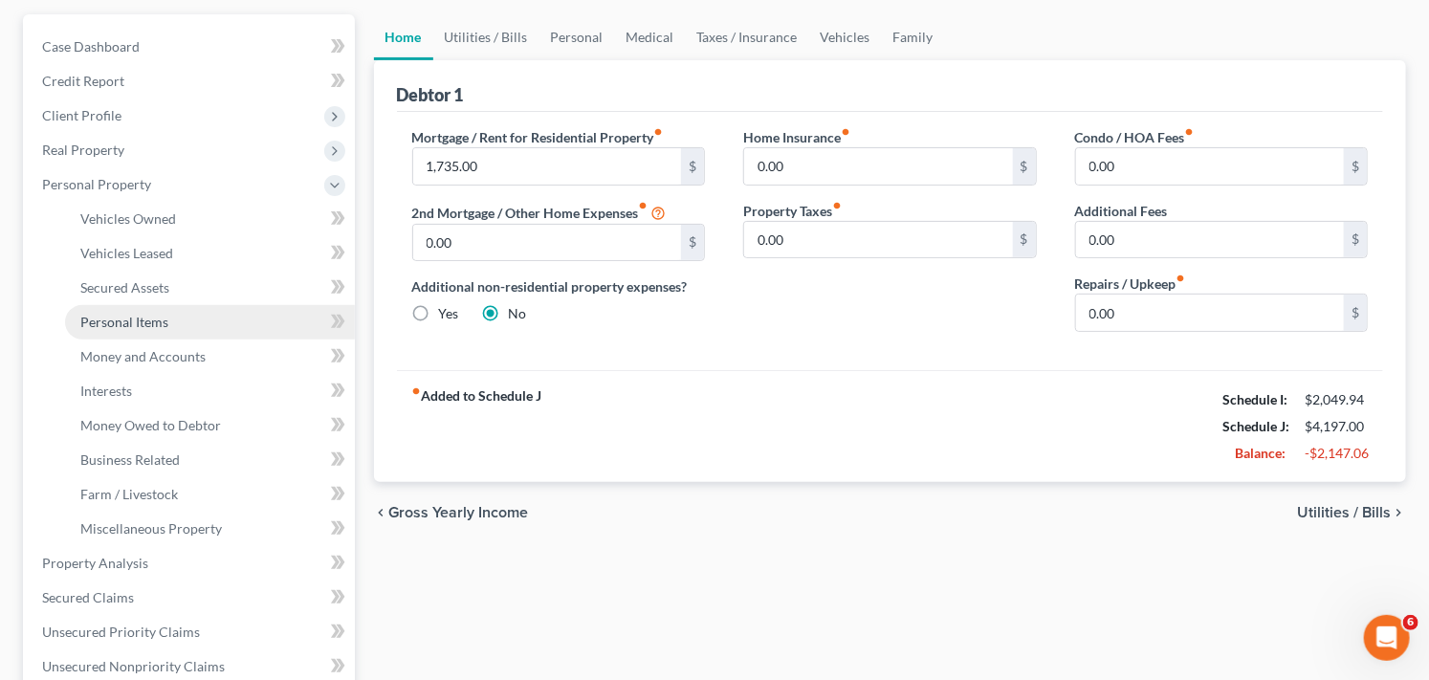
click at [182, 317] on link "Personal Items" at bounding box center [210, 322] width 290 height 34
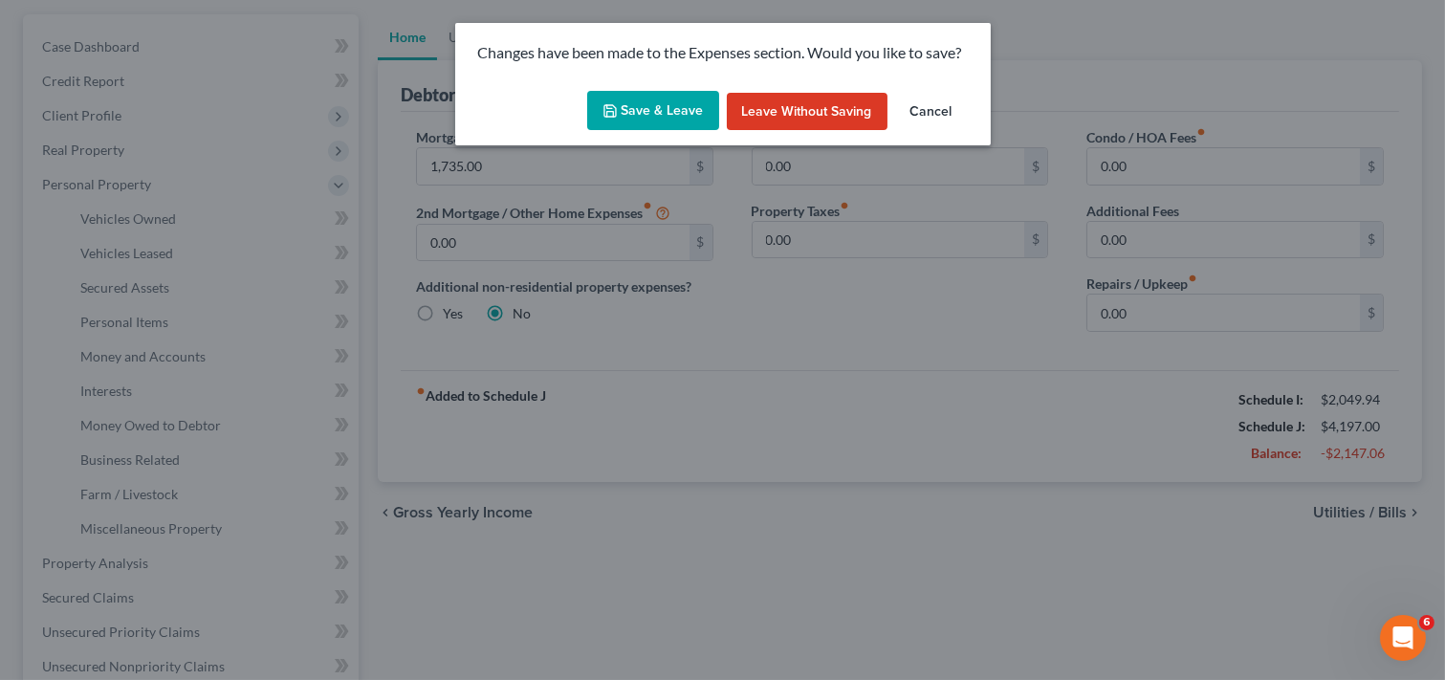
click at [662, 110] on button "Save & Leave" at bounding box center [653, 111] width 132 height 40
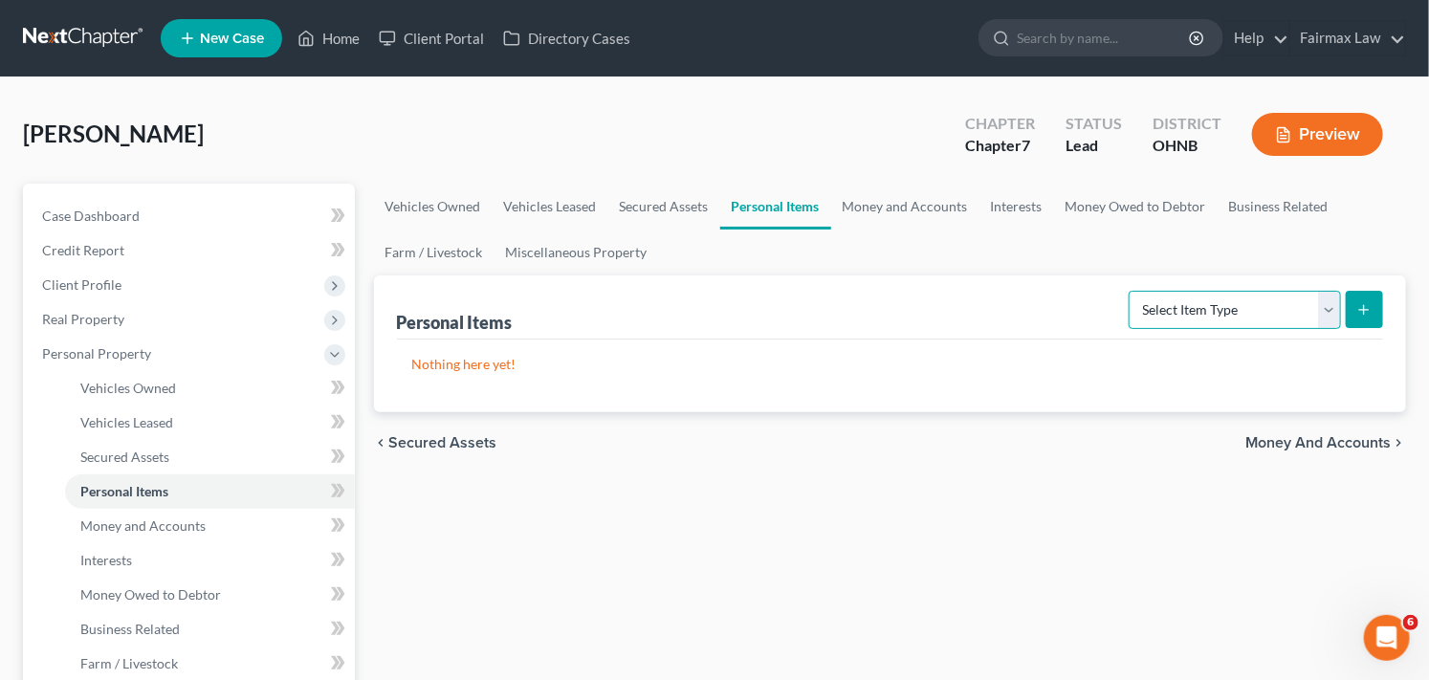
click at [1323, 306] on select "Select Item Type Clothing Collectibles Of Value Electronics Firearms Household …" at bounding box center [1234, 310] width 212 height 38
click at [1276, 311] on select "Select Item Type Clothing Collectibles Of Value Electronics Firearms Household …" at bounding box center [1234, 310] width 212 height 38
select select "clothing"
click at [1130, 291] on select "Select Item Type Clothing Collectibles Of Value Electronics Firearms Household …" at bounding box center [1234, 310] width 212 height 38
click at [1365, 312] on icon "submit" at bounding box center [1363, 309] width 15 height 15
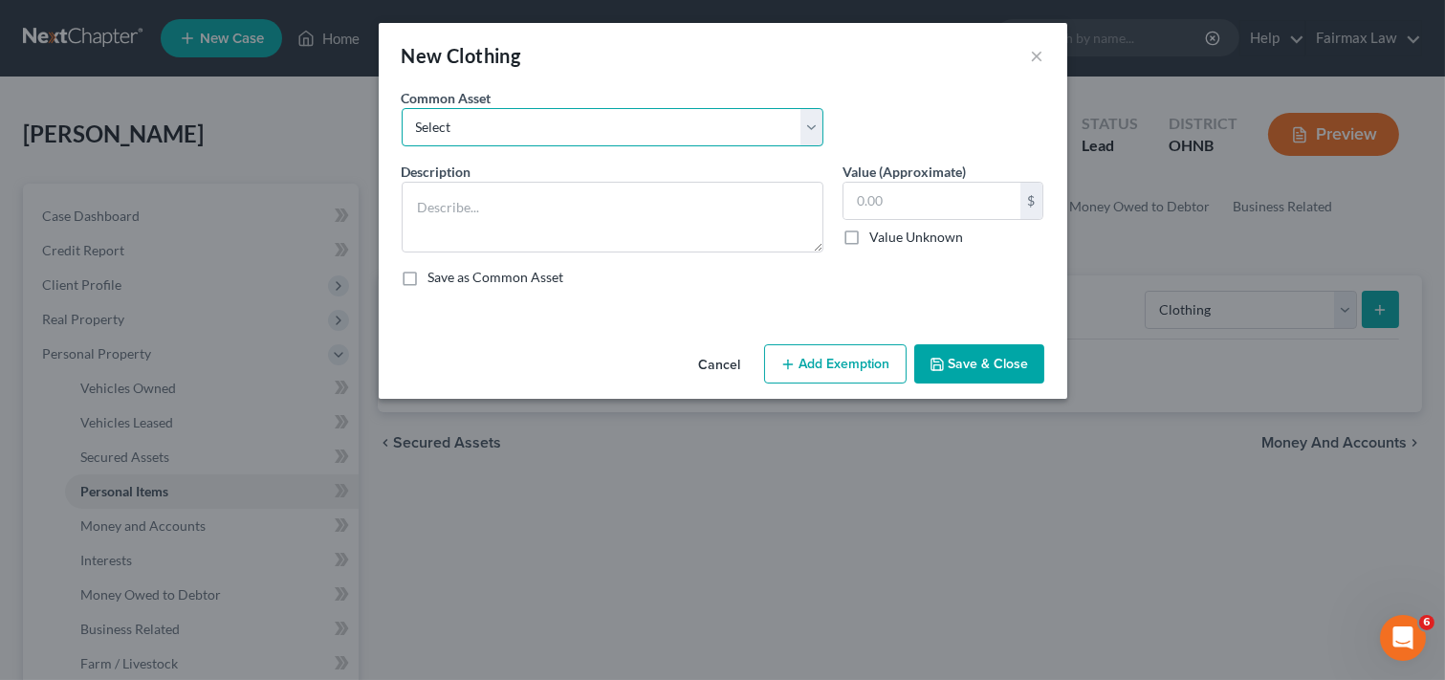
click at [591, 128] on select "Select Common clothing Everyday clothing Professional Men's wear. Everyday wear…" at bounding box center [613, 127] width 422 height 38
select select "3"
click at [402, 108] on select "Select Common clothing Everyday clothing Professional Men's wear. Everyday wear…" at bounding box center [613, 127] width 422 height 38
type textarea "Everyday wearing apparel"
type input "200.00"
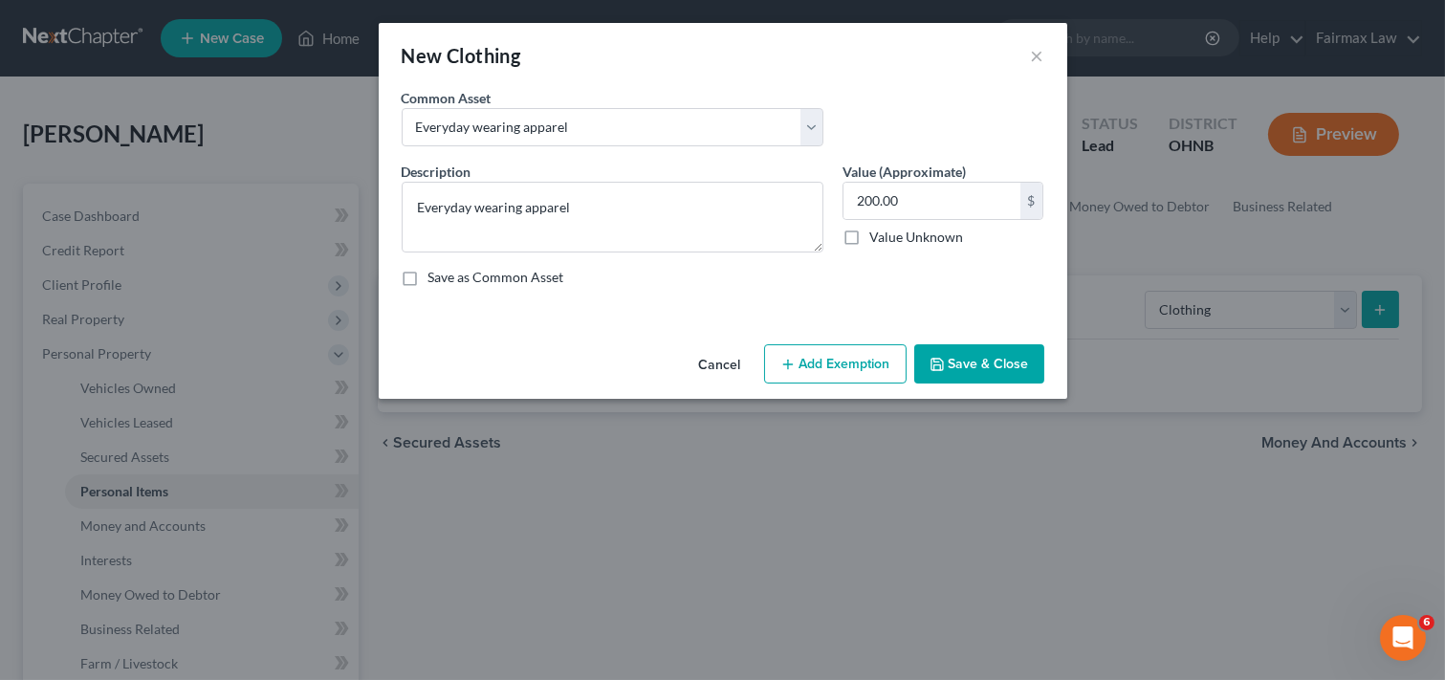
click at [847, 367] on button "Add Exemption" at bounding box center [835, 364] width 142 height 40
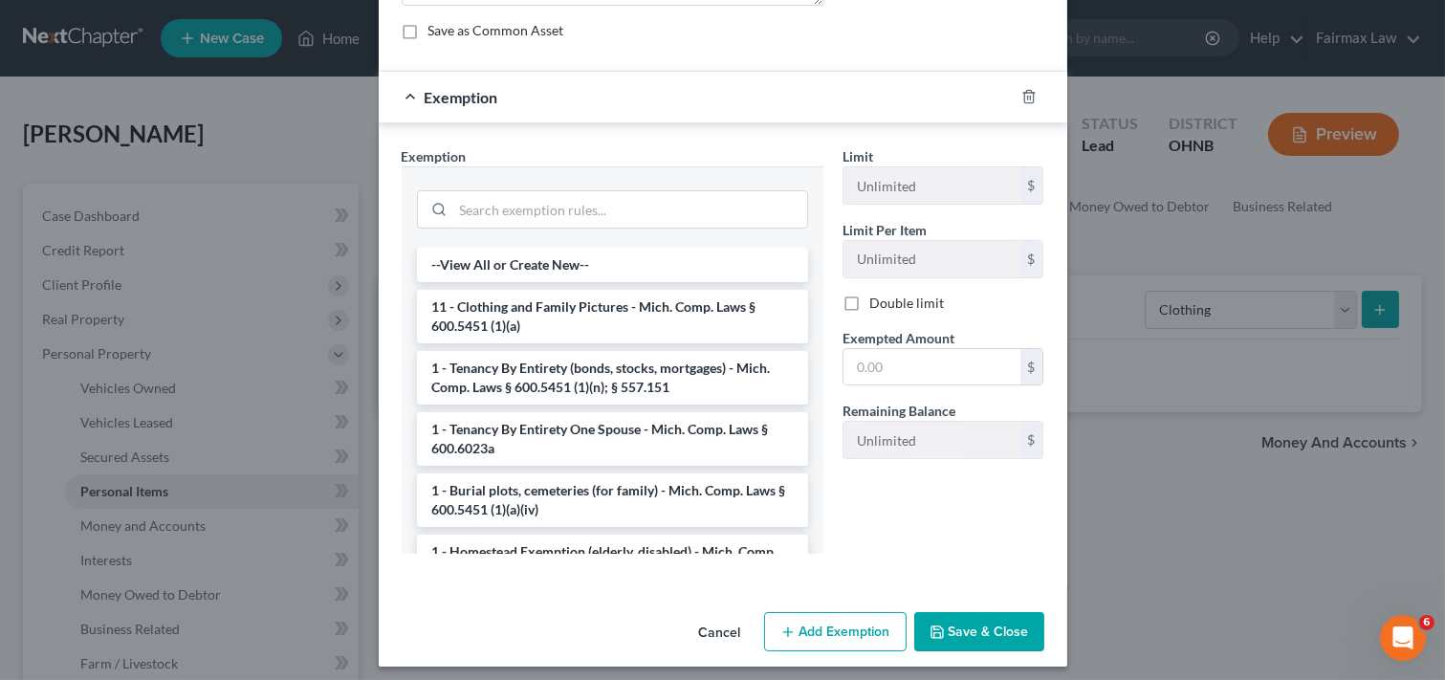
scroll to position [256, 0]
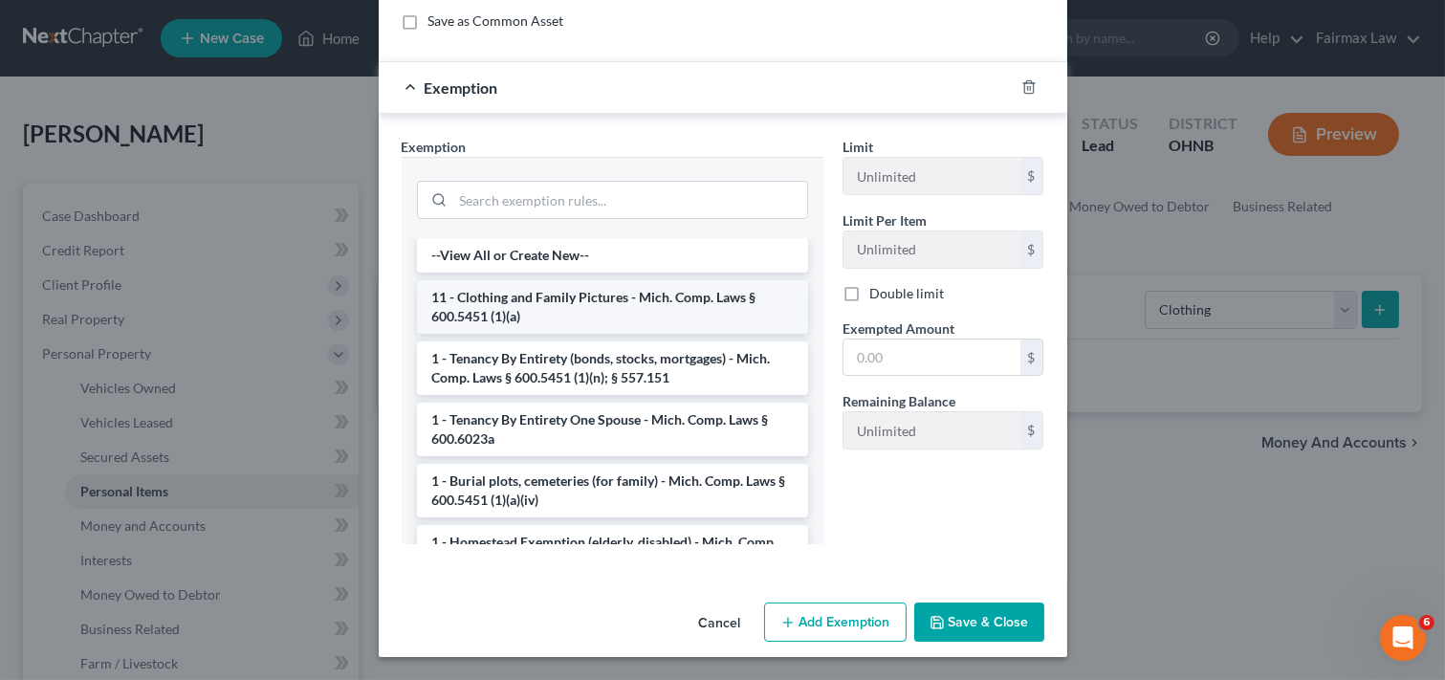
click at [560, 301] on li "11 - Clothing and Family Pictures - Mich. Comp. Laws § 600.5451 (1)(a)" at bounding box center [612, 307] width 391 height 54
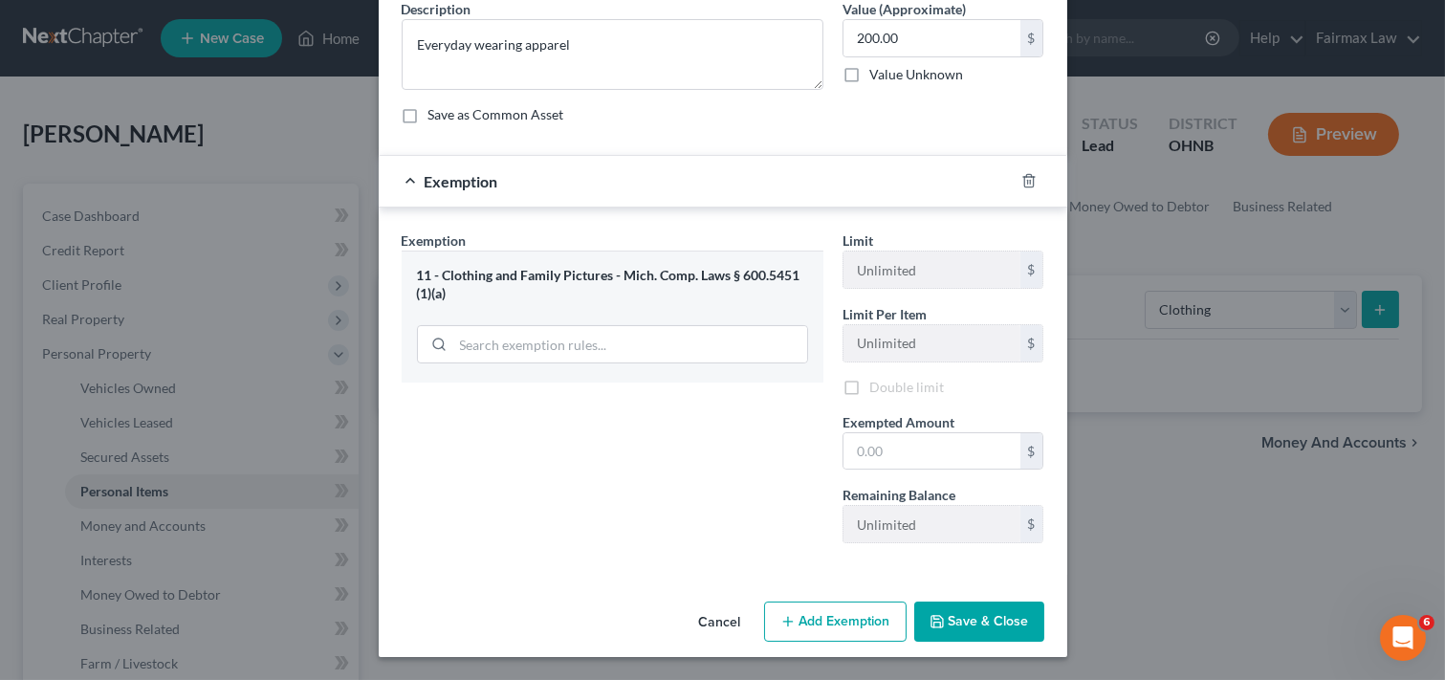
scroll to position [166, 0]
click at [950, 618] on button "Save & Close" at bounding box center [979, 621] width 130 height 40
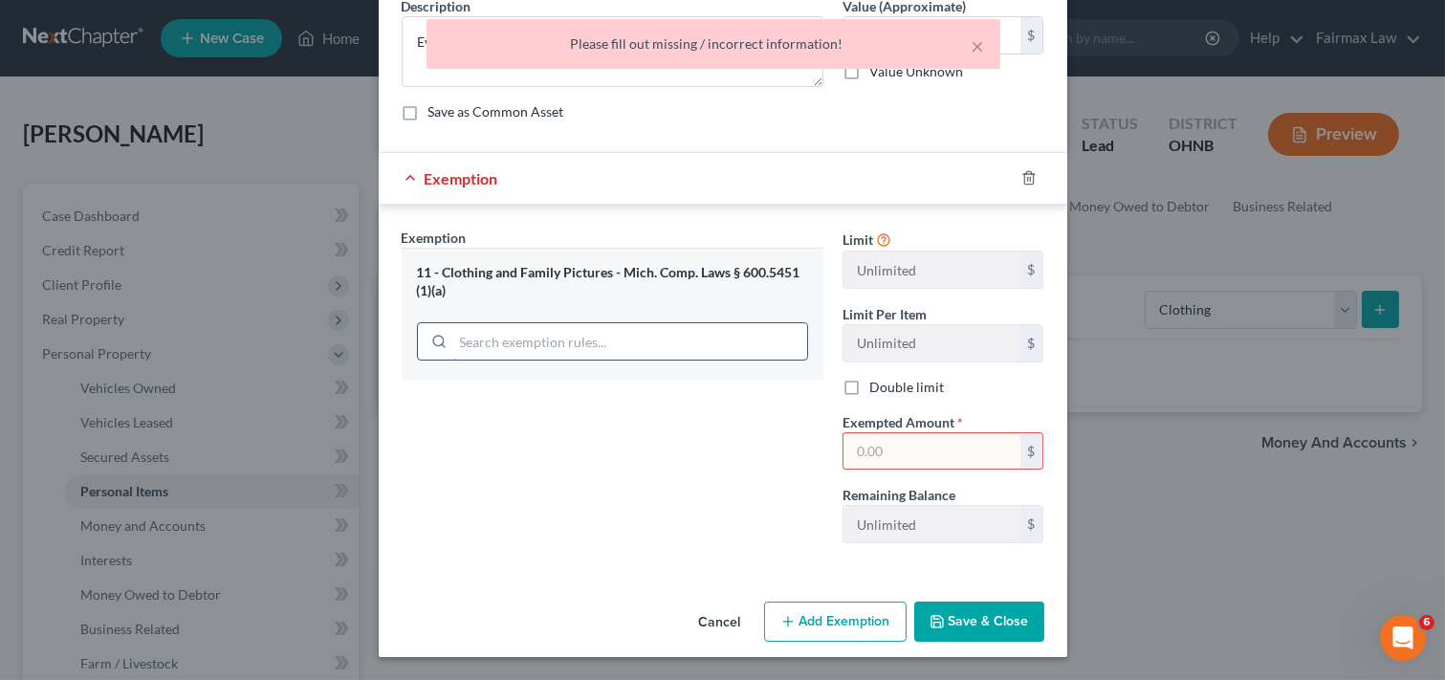
click at [661, 338] on input "search" at bounding box center [630, 341] width 354 height 36
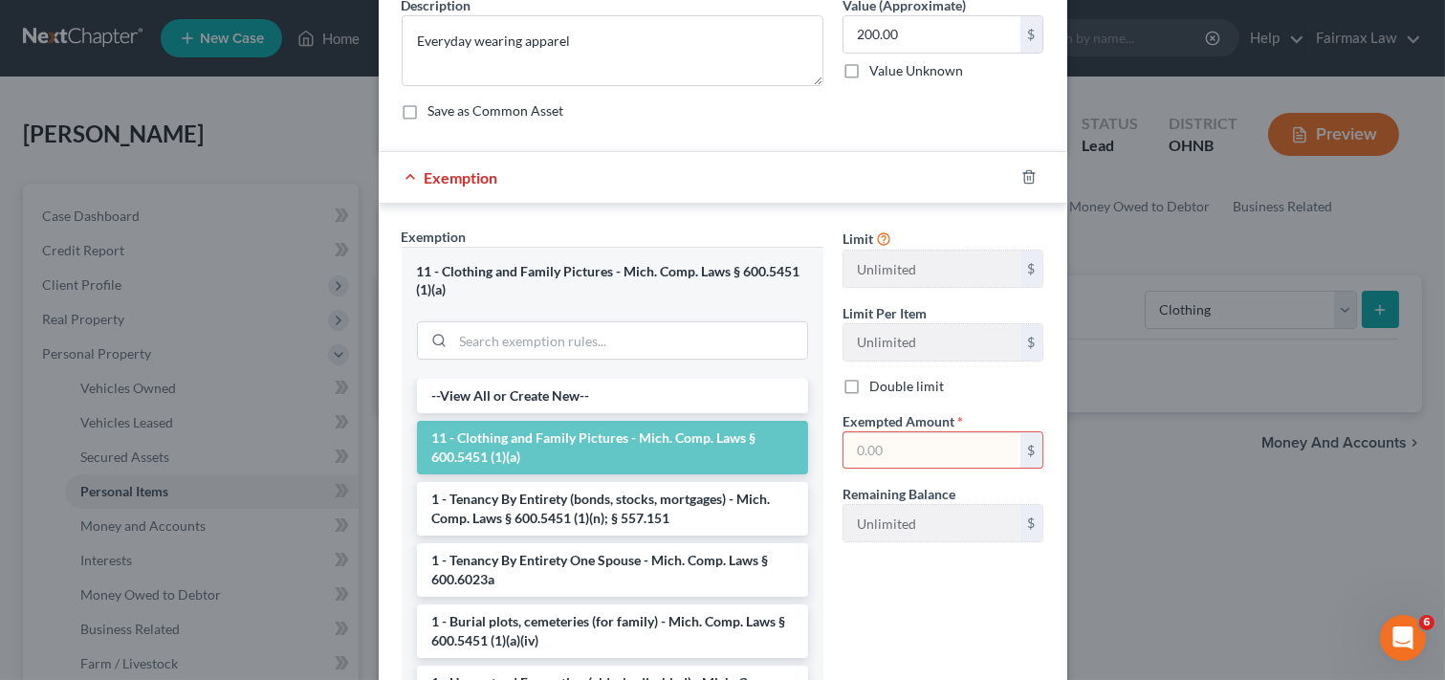
click at [905, 453] on input "text" at bounding box center [931, 450] width 177 height 36
click at [916, 448] on input "text" at bounding box center [931, 450] width 177 height 36
type input "2,000"
click at [956, 102] on div "Save as Common Asset" at bounding box center [723, 110] width 643 height 19
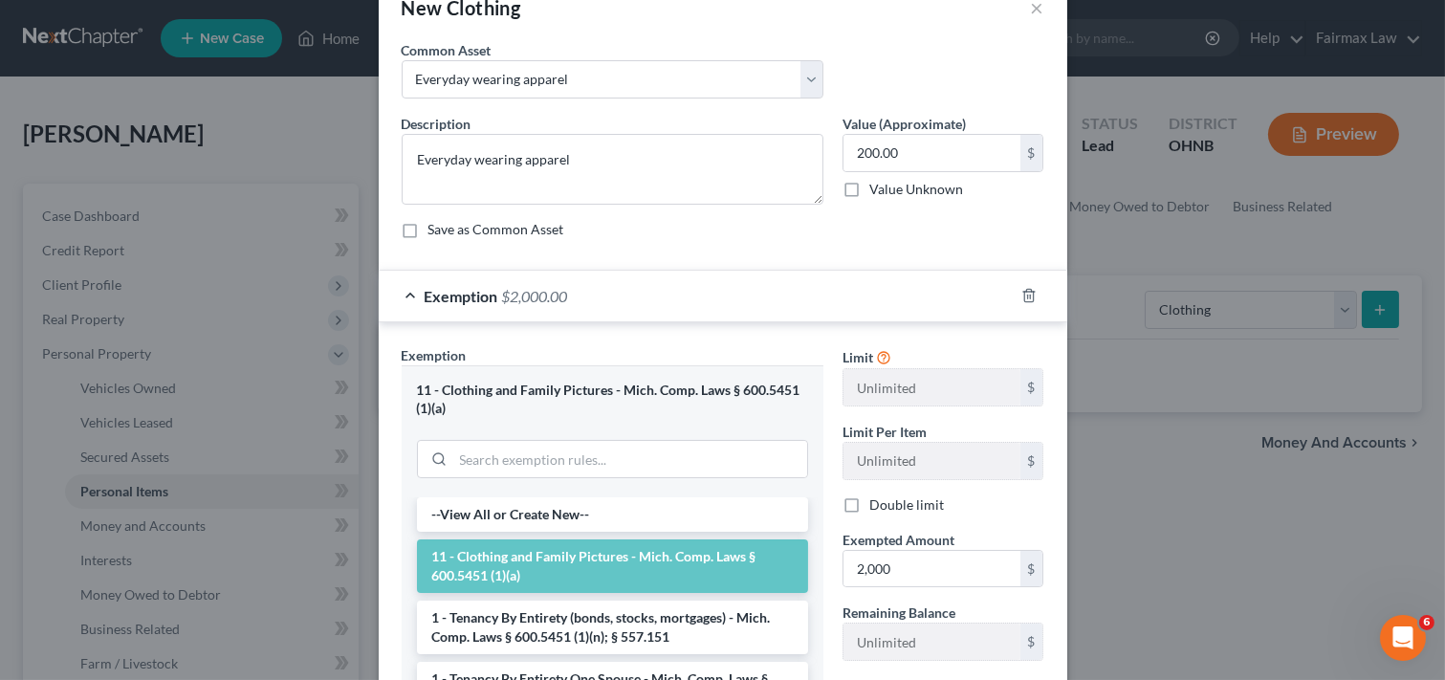
scroll to position [0, 0]
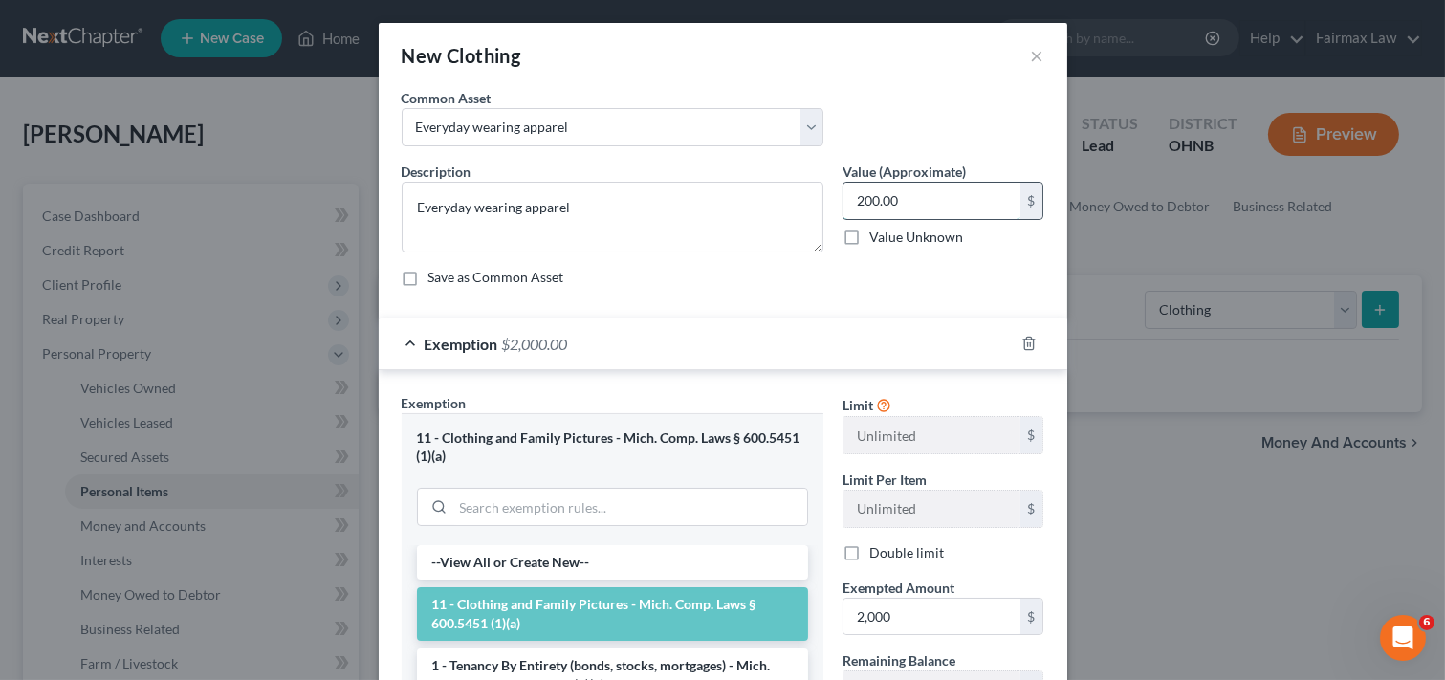
click at [900, 194] on input "200.00" at bounding box center [931, 201] width 177 height 36
type input "2,000"
click at [1010, 562] on div "Limit Unlimited $ Limit Per Item Unlimited $ Double limit Exempted Amount * 2,0…" at bounding box center [943, 558] width 221 height 331
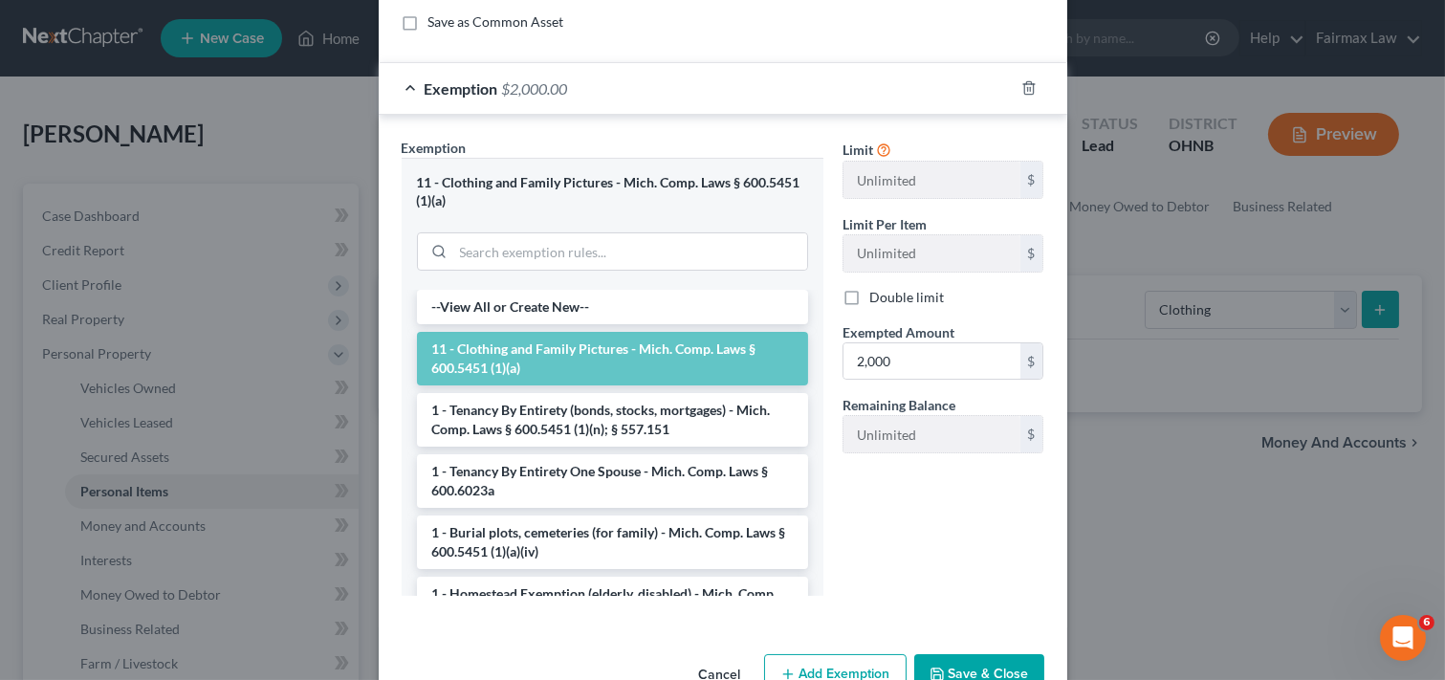
scroll to position [308, 0]
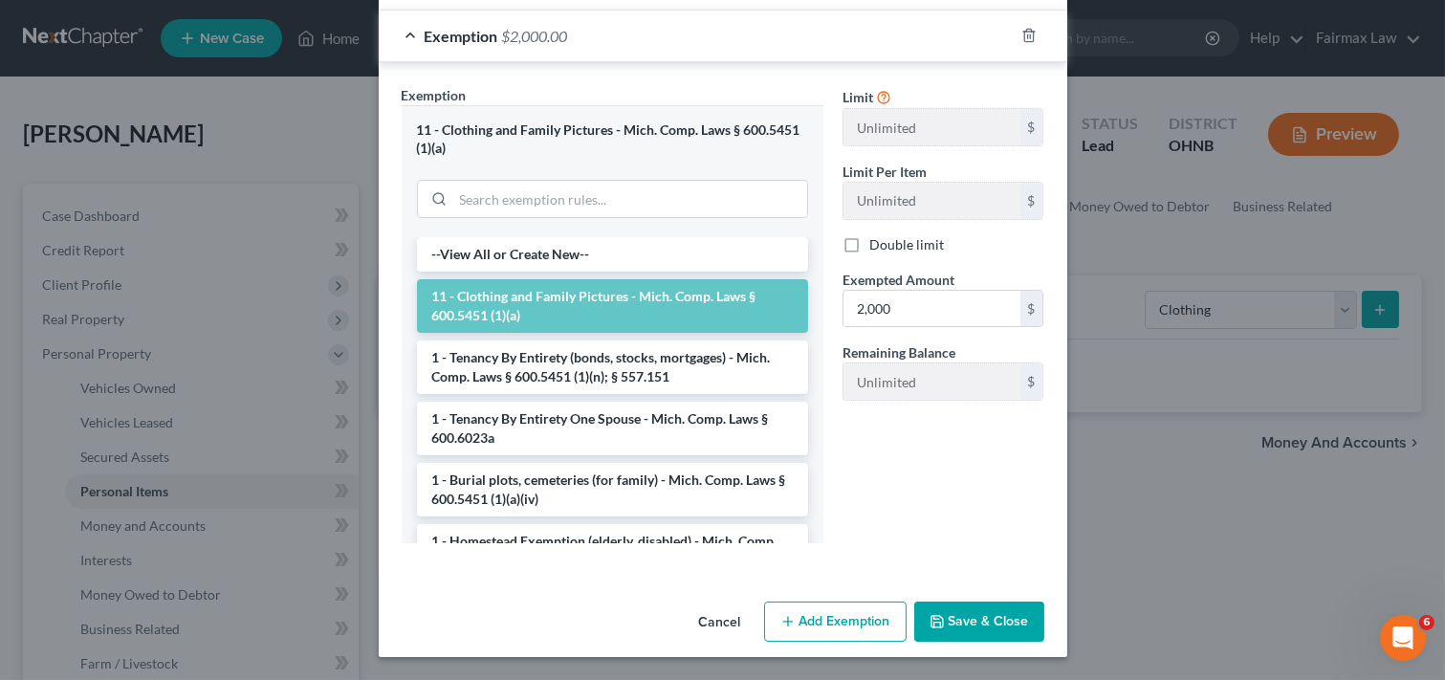
click at [995, 616] on button "Save & Close" at bounding box center [979, 621] width 130 height 40
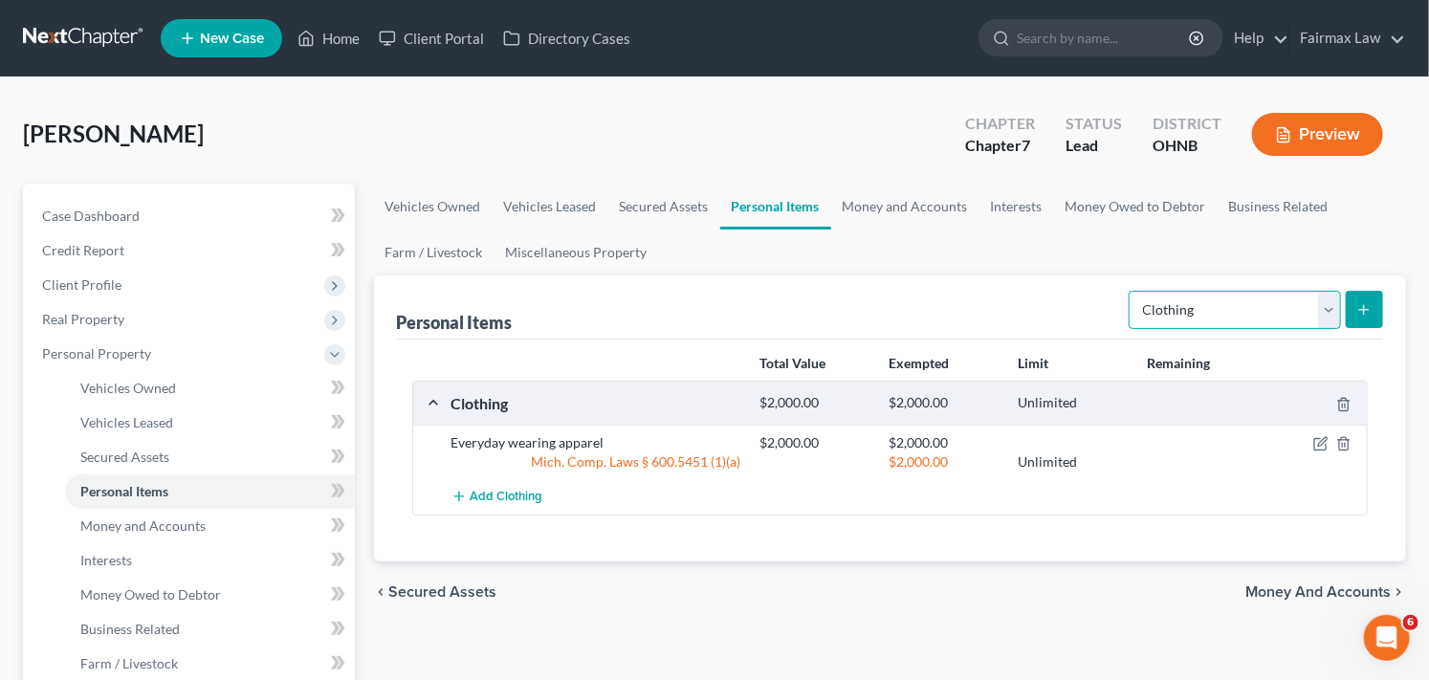
click at [1326, 308] on select "Select Item Type Clothing Collectibles Of Value Electronics Firearms Household …" at bounding box center [1234, 310] width 212 height 38
select select "electronics"
click at [1130, 291] on select "Select Item Type Clothing Collectibles Of Value Electronics Firearms Household …" at bounding box center [1234, 310] width 212 height 38
click at [1362, 317] on icon "submit" at bounding box center [1363, 309] width 15 height 15
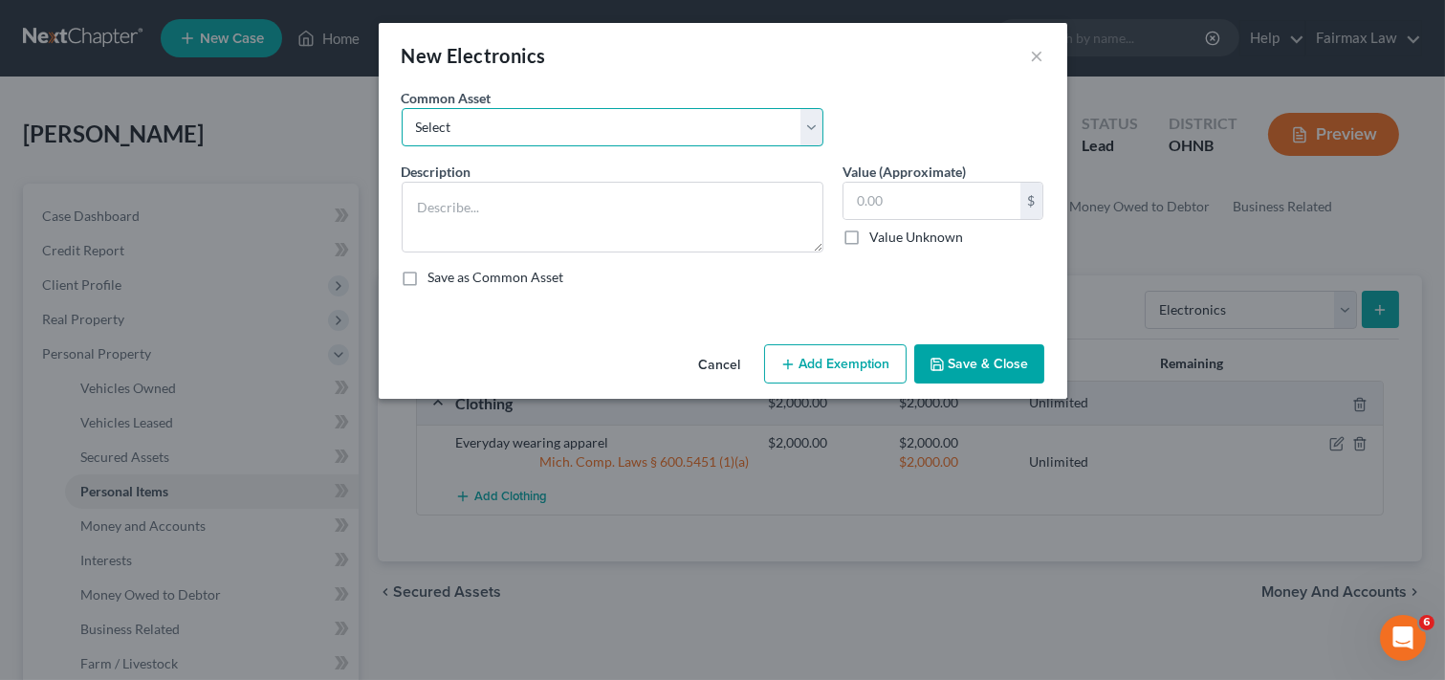
click at [538, 125] on select "Select Household Electronics, including cell phones, PC or tablet device, telev…" at bounding box center [613, 127] width 422 height 38
select select "8"
click at [402, 108] on select "Select Household Electronics, including cell phones, PC or tablet device, telev…" at bounding box center [613, 127] width 422 height 38
type textarea "Household Electronics"
type input "500.00"
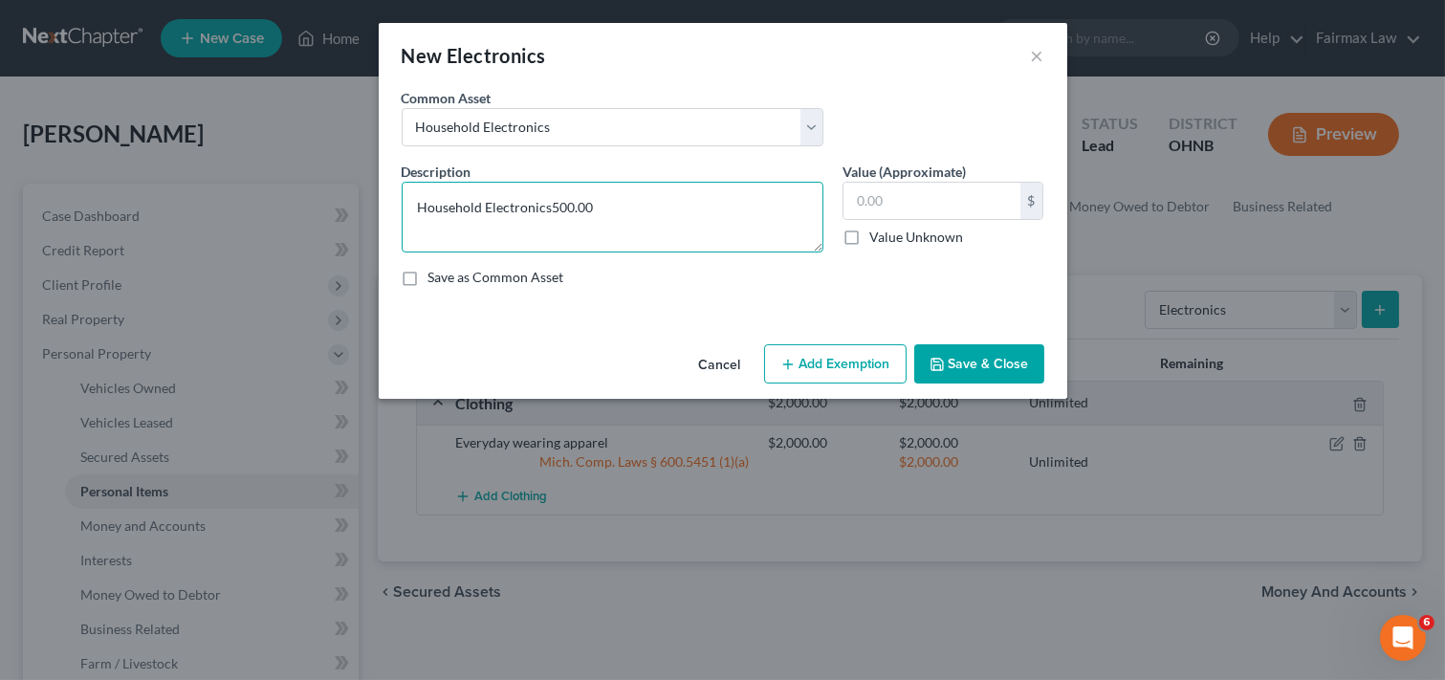
click at [651, 221] on textarea "Household Electronics500.00" at bounding box center [613, 217] width 422 height 71
drag, startPoint x: 664, startPoint y: 207, endPoint x: 689, endPoint y: 207, distance: 25.8
click at [665, 207] on textarea "Household Electronics500.00" at bounding box center [613, 217] width 422 height 71
click at [688, 205] on textarea "Household Electronics500.00" at bounding box center [613, 217] width 422 height 71
type textarea "Household Electronics"
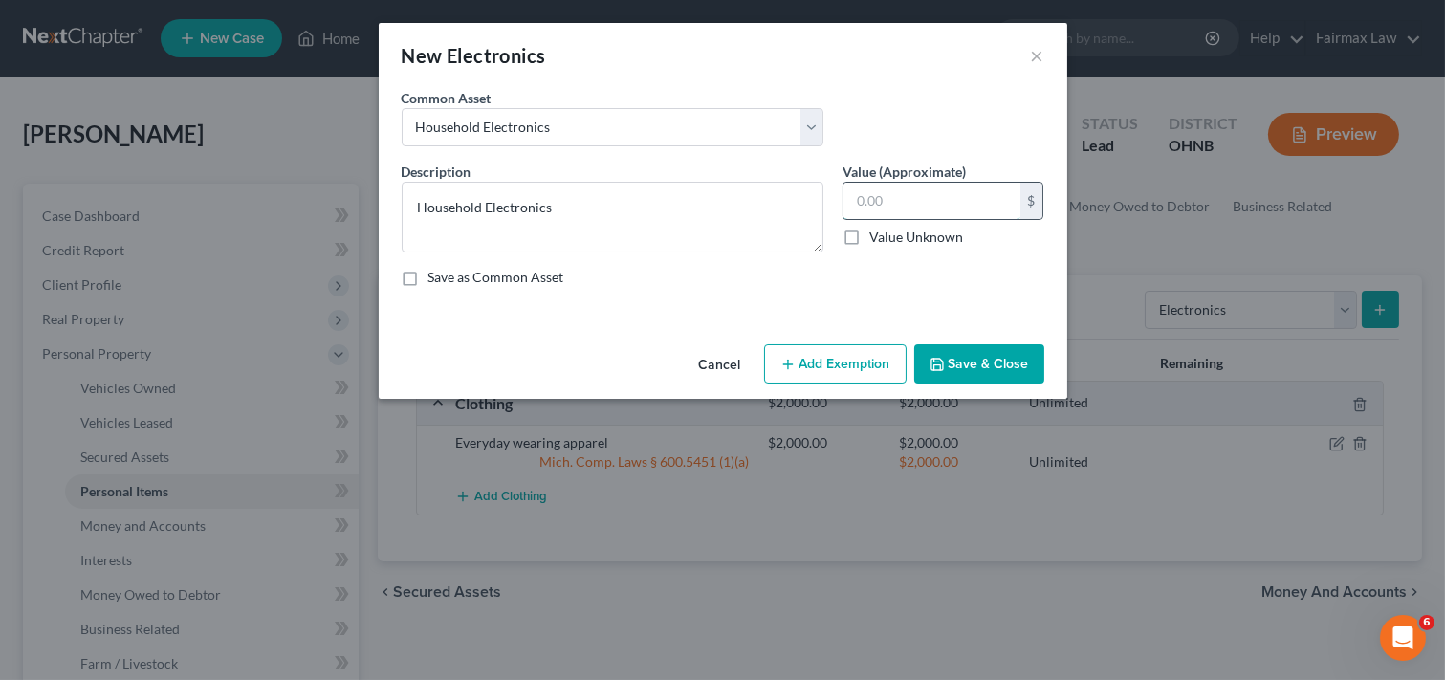
click at [949, 206] on input "text" at bounding box center [931, 201] width 177 height 36
type input "1,500"
click at [841, 366] on button "Add Exemption" at bounding box center [835, 364] width 142 height 40
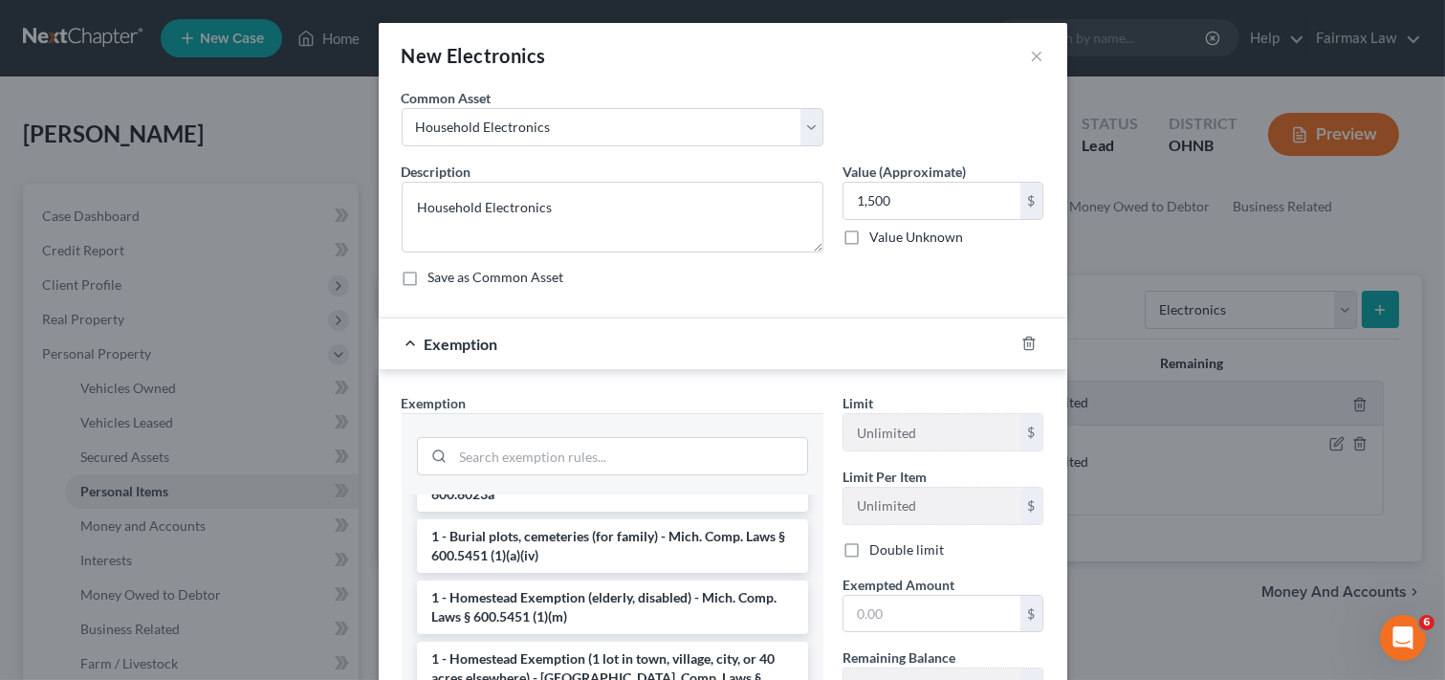
scroll to position [0, 0]
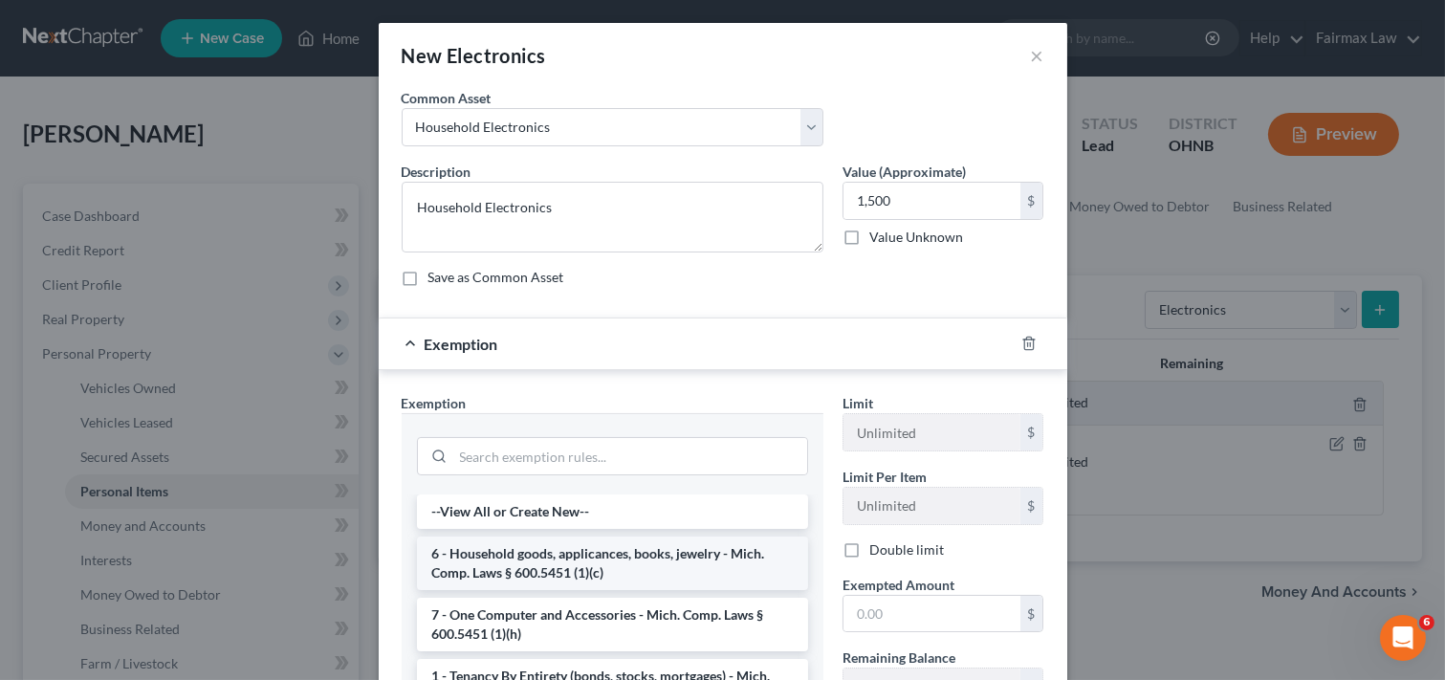
click at [670, 566] on li "6 - Household goods, applicances, books, jewelry - Mich. Comp. Laws § 600.5451 …" at bounding box center [612, 563] width 391 height 54
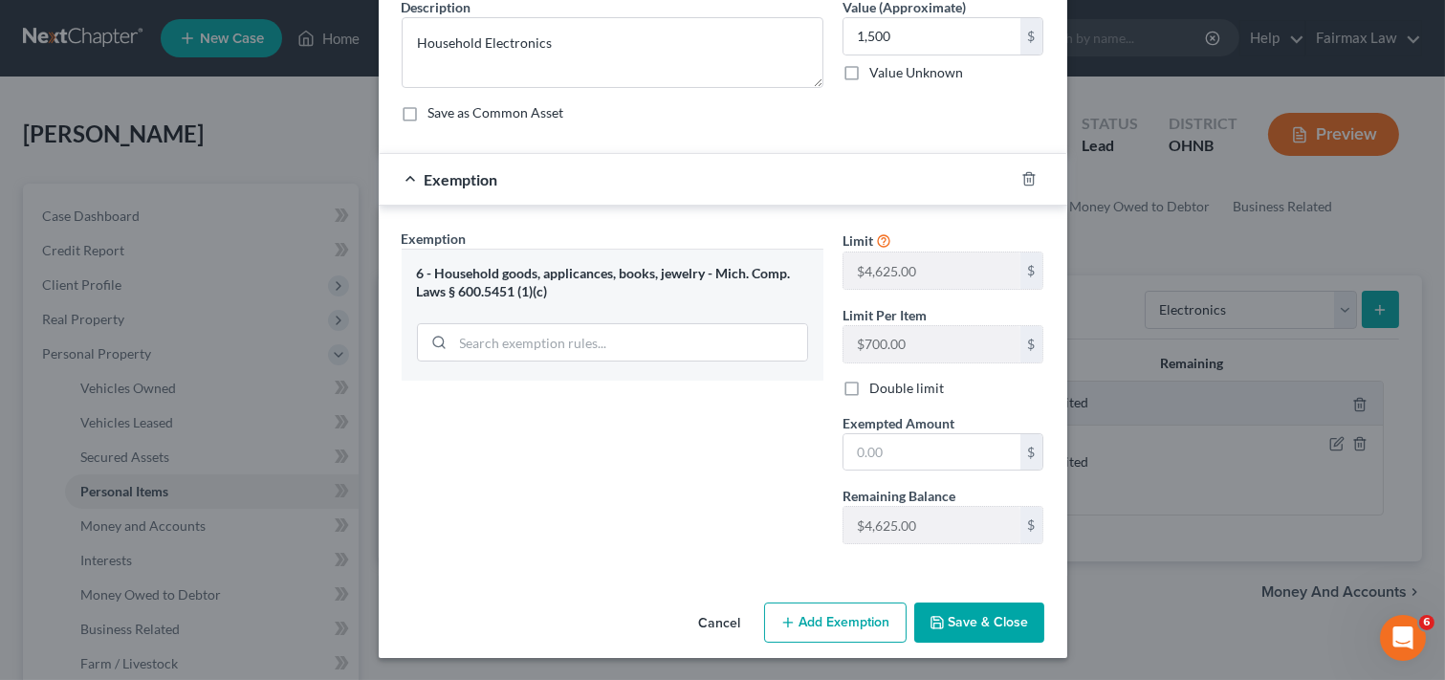
scroll to position [166, 0]
click at [915, 451] on input "text" at bounding box center [931, 451] width 177 height 36
type input "1,500"
click at [989, 619] on button "Save & Close" at bounding box center [979, 621] width 130 height 40
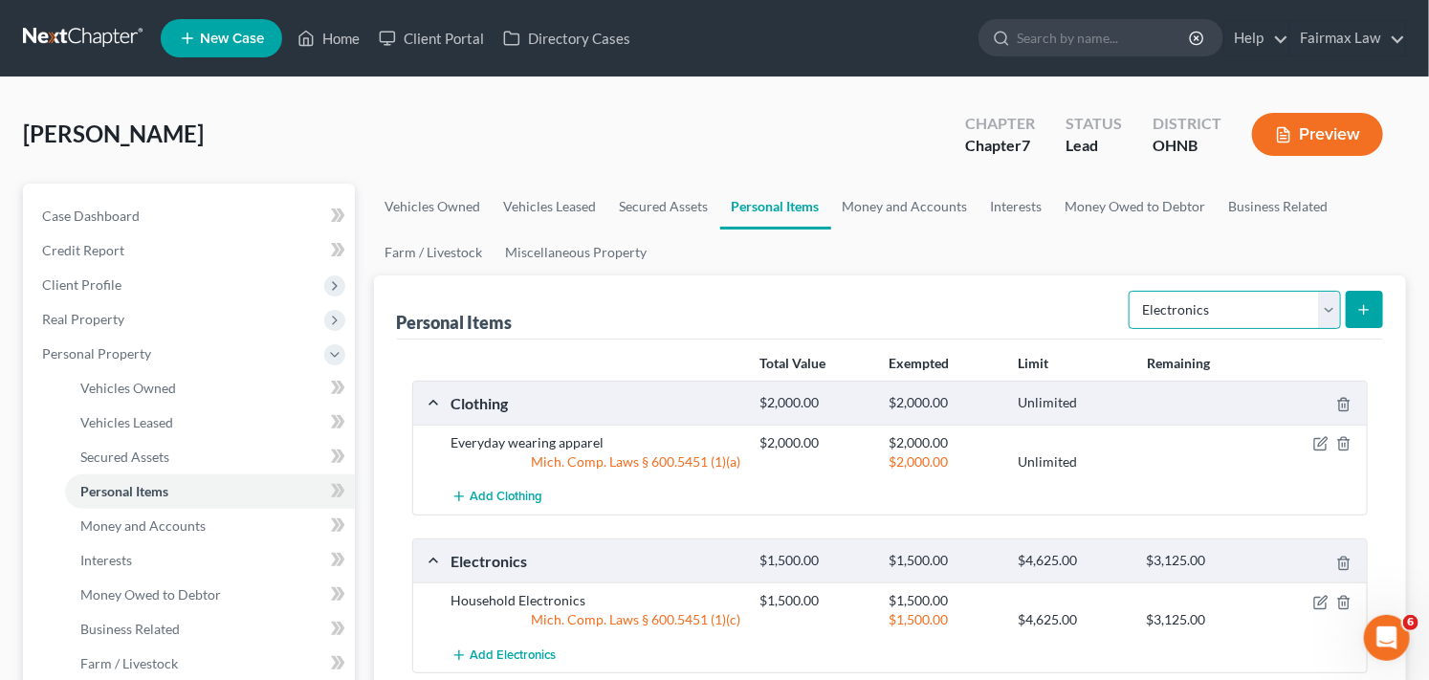
click at [1277, 311] on select "Select Item Type Clothing Collectibles Of Value Electronics Firearms Household …" at bounding box center [1234, 310] width 212 height 38
select select "household_goods"
click at [1130, 291] on select "Select Item Type Clothing Collectibles Of Value Electronics Firearms Household …" at bounding box center [1234, 310] width 212 height 38
click at [1370, 308] on icon "submit" at bounding box center [1363, 309] width 15 height 15
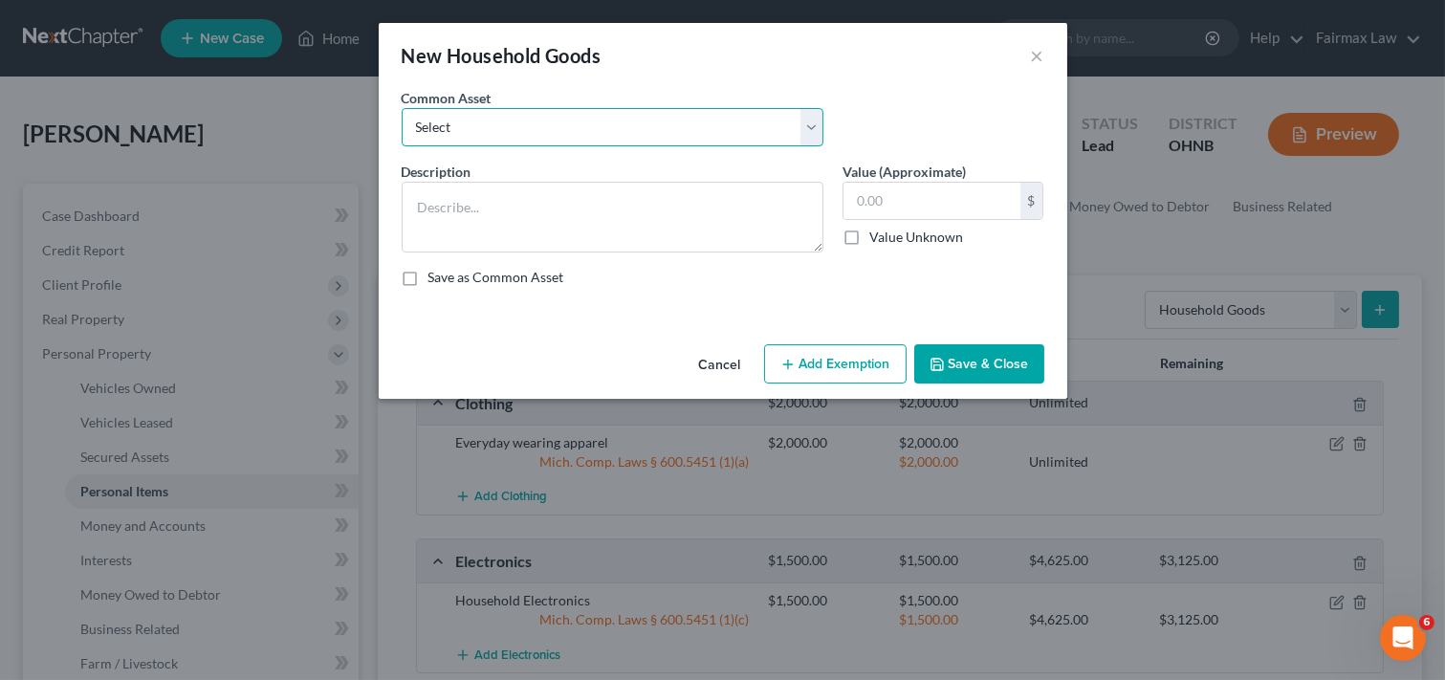
click at [663, 112] on select "Select Common household furnishings, appliances, and decor Common household fur…" at bounding box center [613, 127] width 422 height 38
select select "5"
click at [402, 108] on select "Select Common household furnishings, appliances, and decor Common household fur…" at bounding box center [613, 127] width 422 height 38
type textarea "Household Goods and Furnishings: Couch"
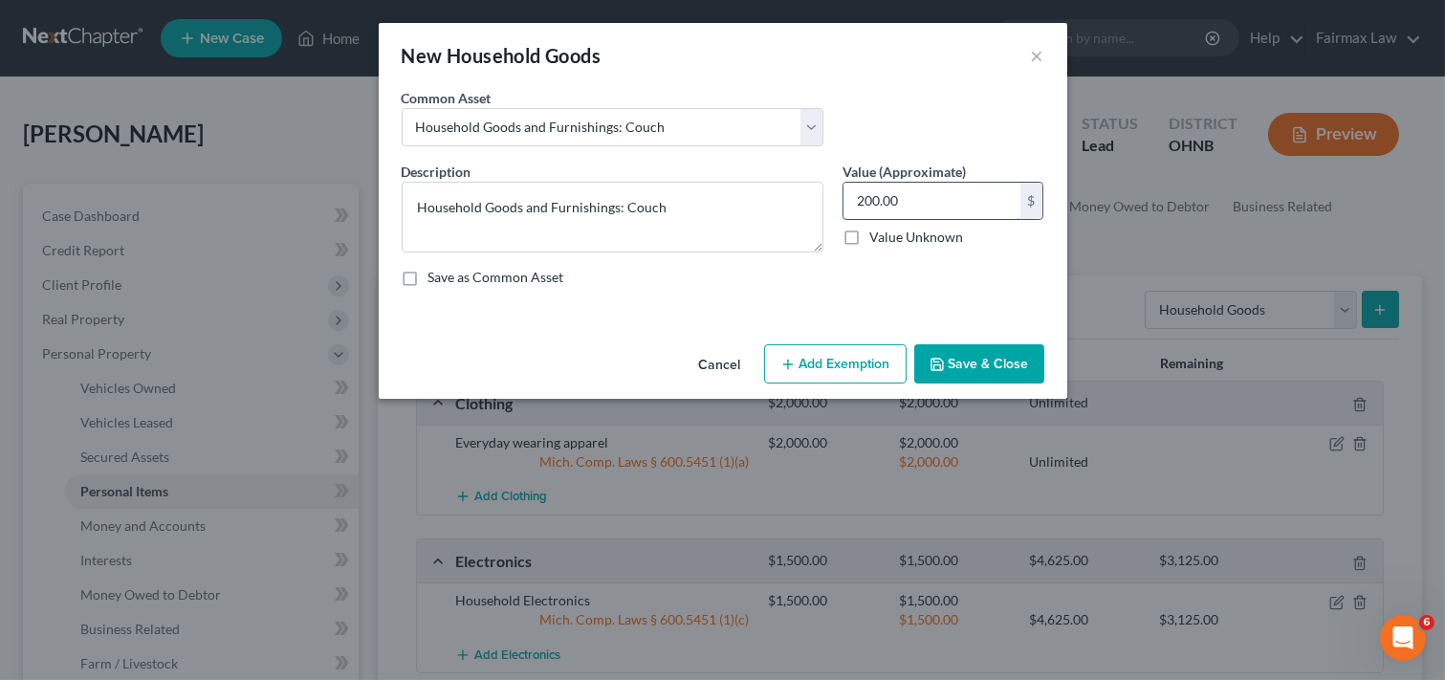
click at [911, 195] on input "200.00" at bounding box center [931, 201] width 177 height 36
type input "1,500"
click at [845, 371] on button "Add Exemption" at bounding box center [835, 364] width 142 height 40
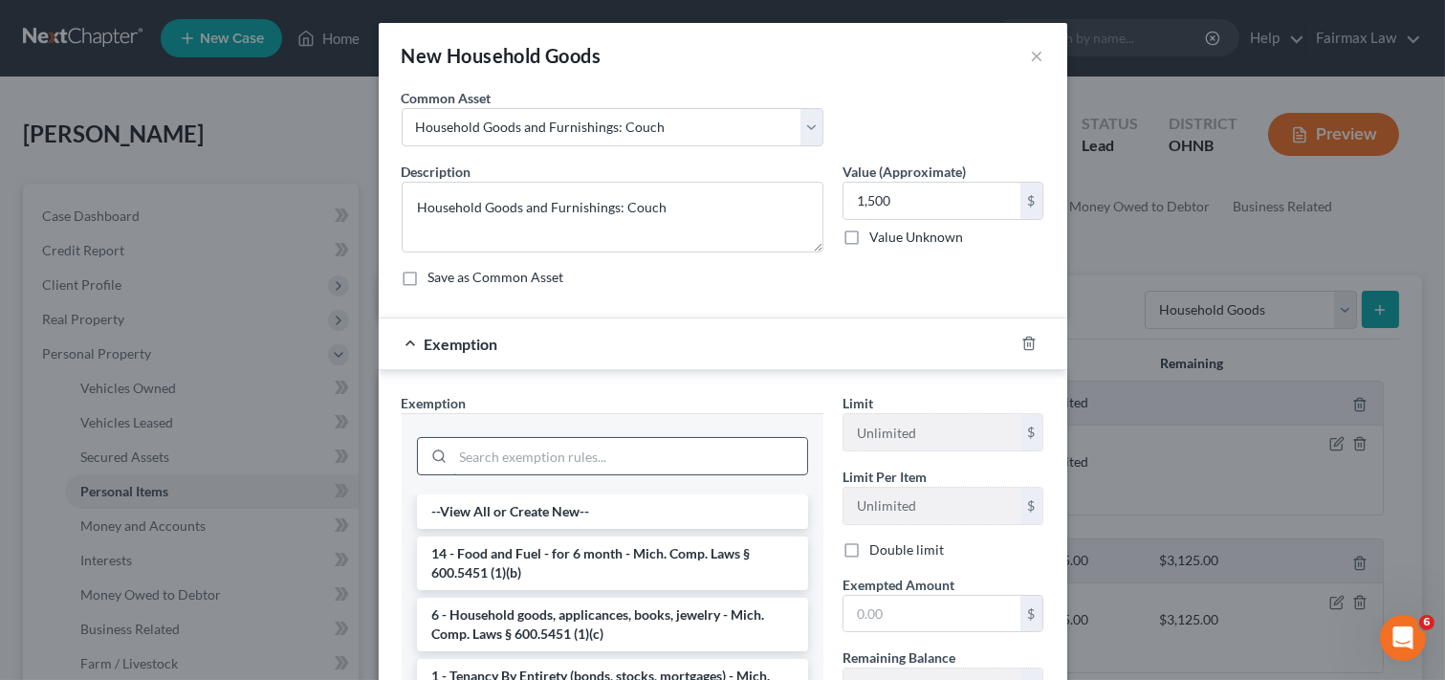
click at [663, 447] on input "search" at bounding box center [630, 456] width 354 height 36
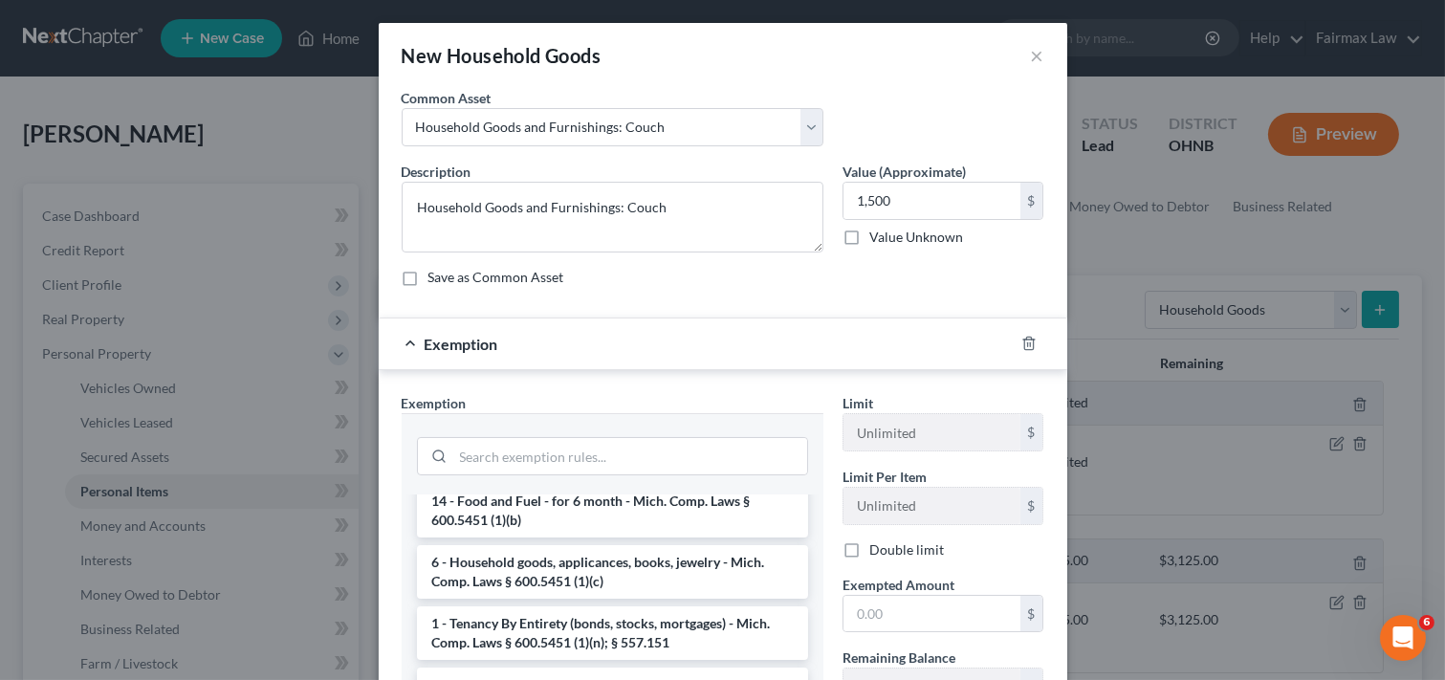
scroll to position [75, 0]
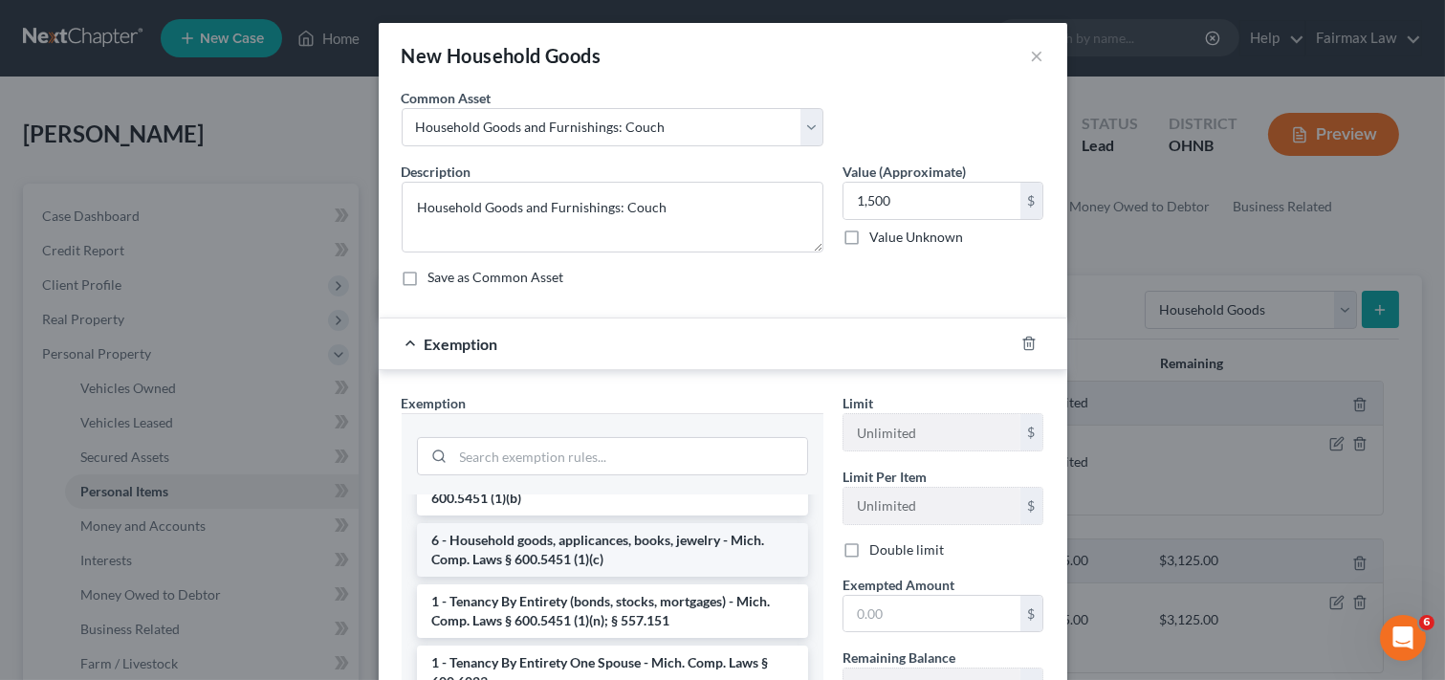
click at [661, 547] on li "6 - Household goods, applicances, books, jewelry - Mich. Comp. Laws § 600.5451 …" at bounding box center [612, 550] width 391 height 54
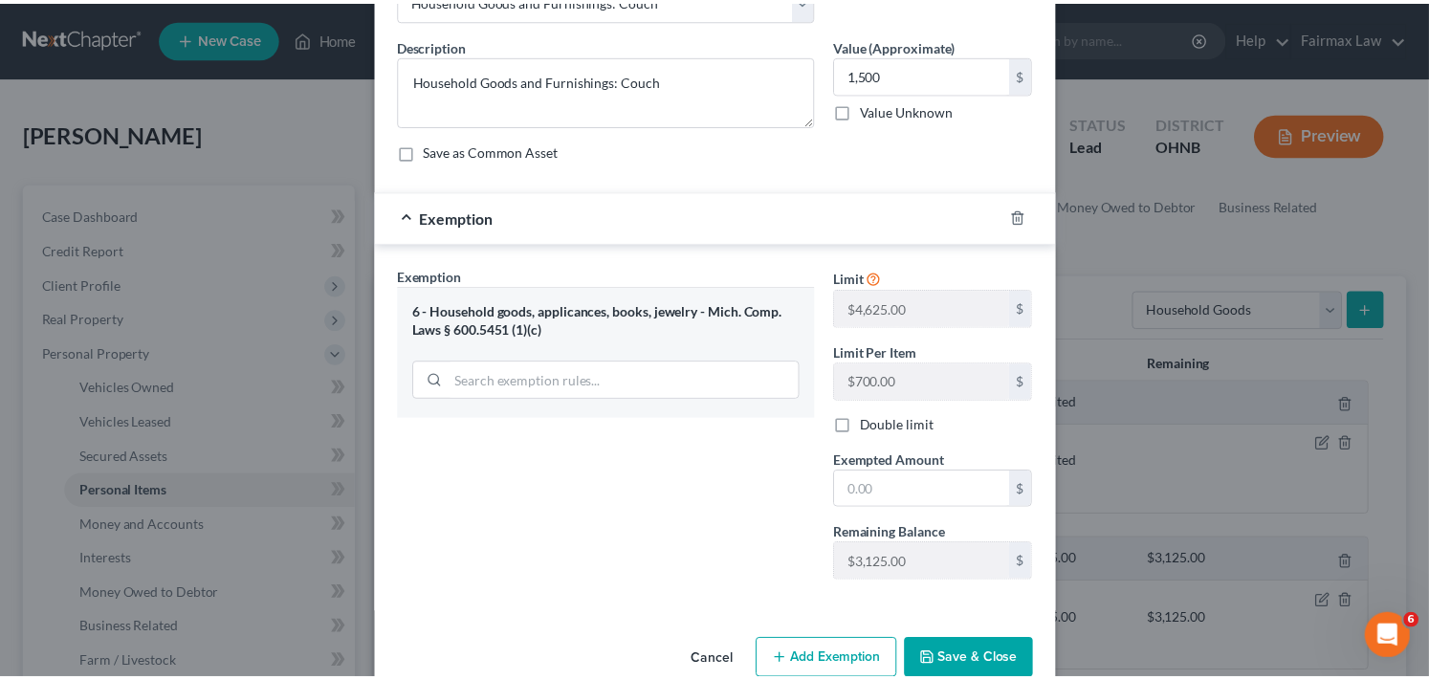
scroll to position [166, 0]
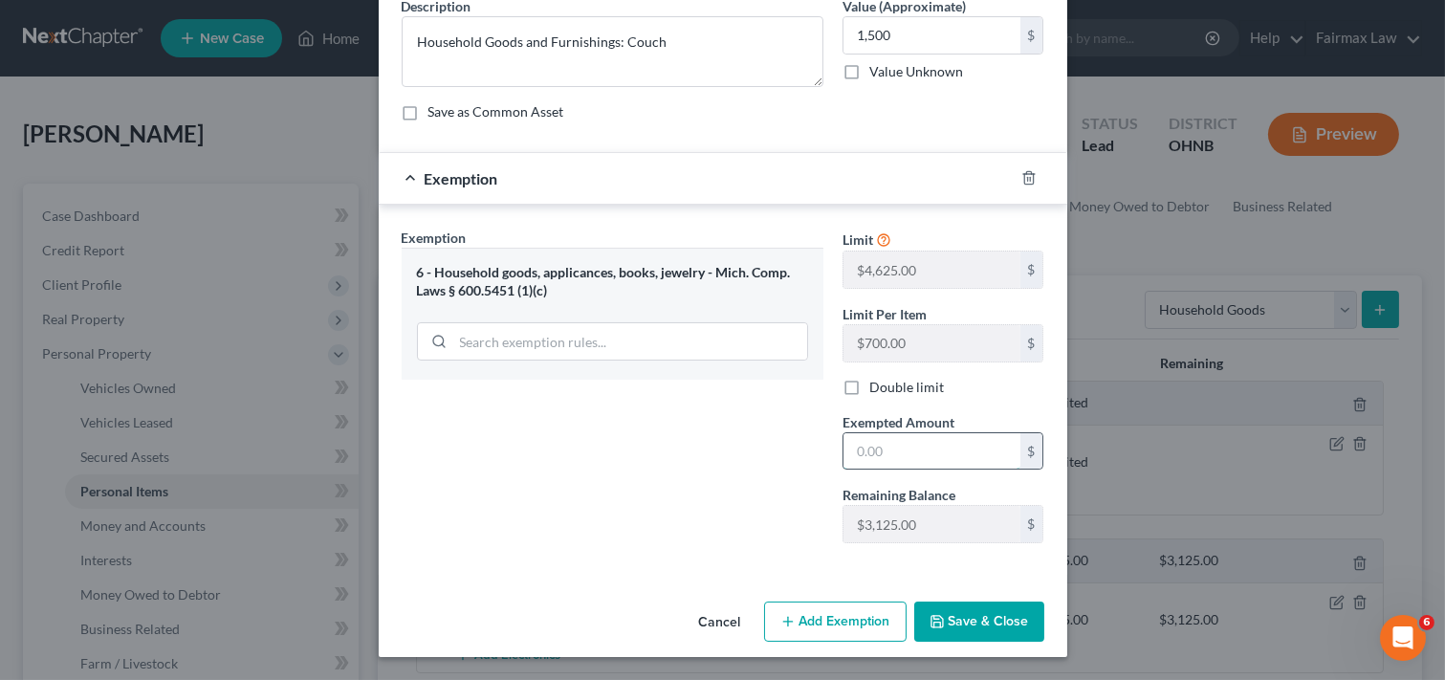
click at [904, 443] on input "text" at bounding box center [931, 451] width 177 height 36
type input "1,500"
click at [1007, 623] on button "Save & Close" at bounding box center [979, 621] width 130 height 40
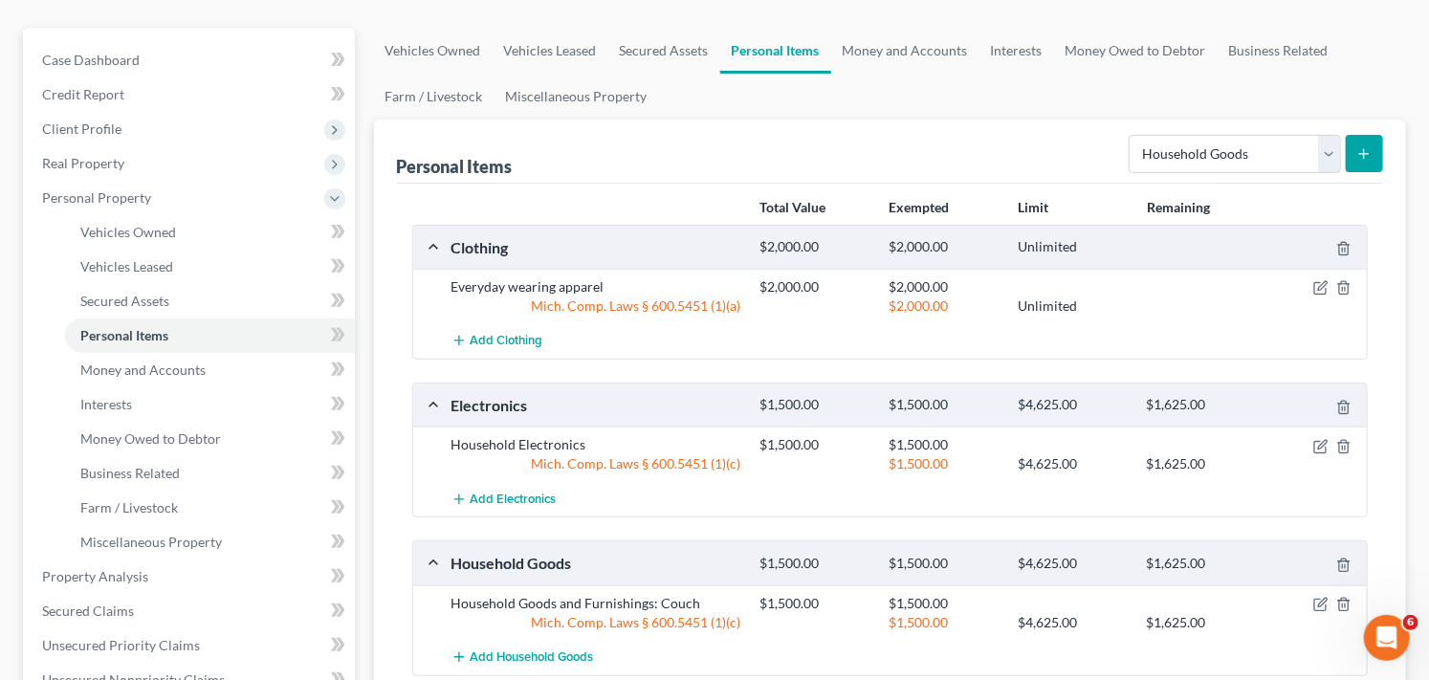
scroll to position [127, 0]
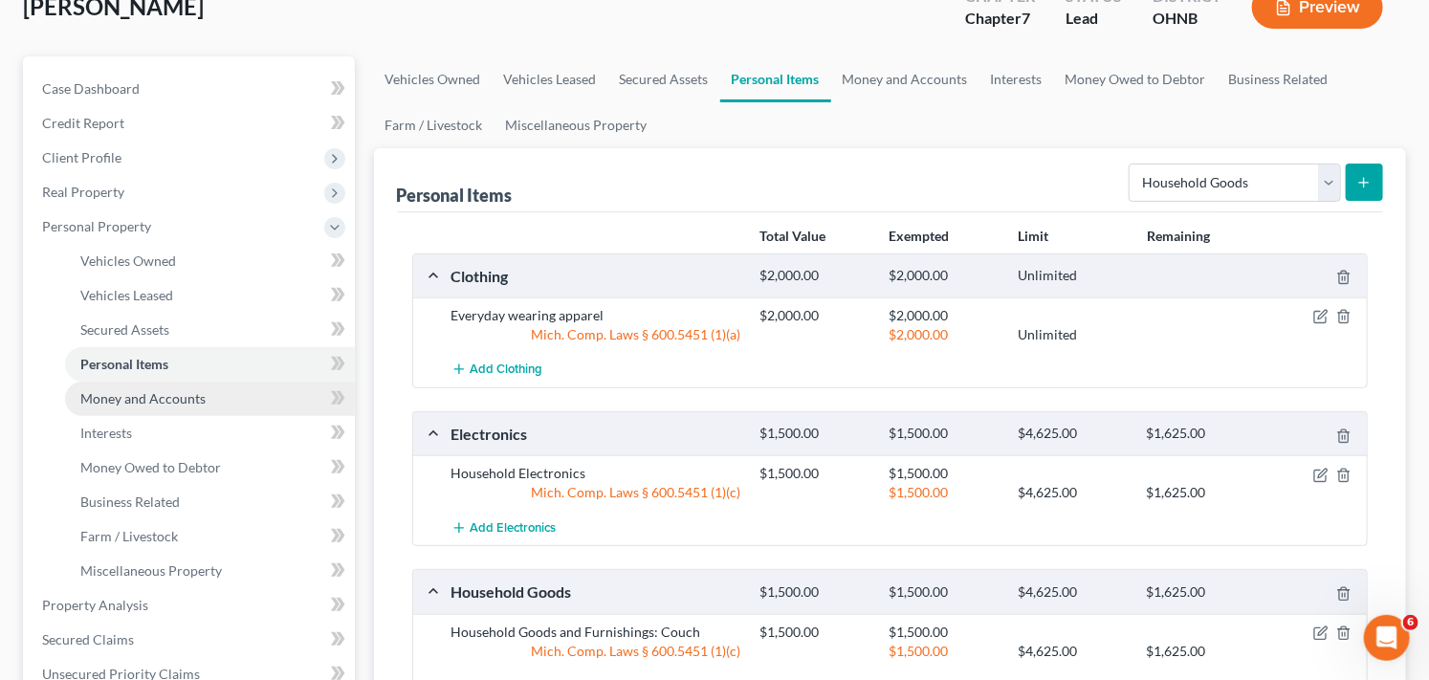
click at [201, 396] on span "Money and Accounts" at bounding box center [142, 398] width 125 height 16
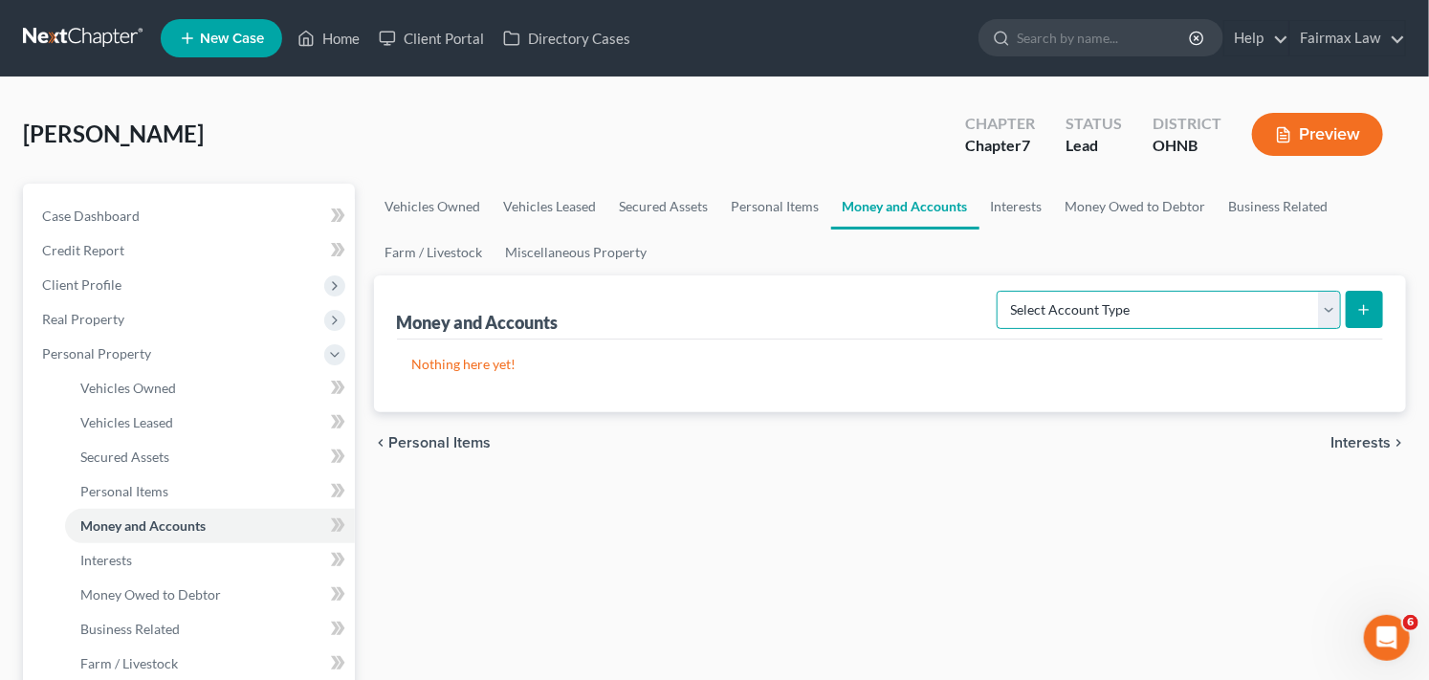
click at [1284, 308] on select "Select Account Type Brokerage Cash on Hand Certificates of Deposit Checking Acc…" at bounding box center [1168, 310] width 344 height 38
select select "cash_on_hand"
click at [1000, 291] on select "Select Account Type Brokerage Cash on Hand Certificates of Deposit Checking Acc…" at bounding box center [1168, 310] width 344 height 38
click at [1362, 310] on icon "submit" at bounding box center [1363, 309] width 15 height 15
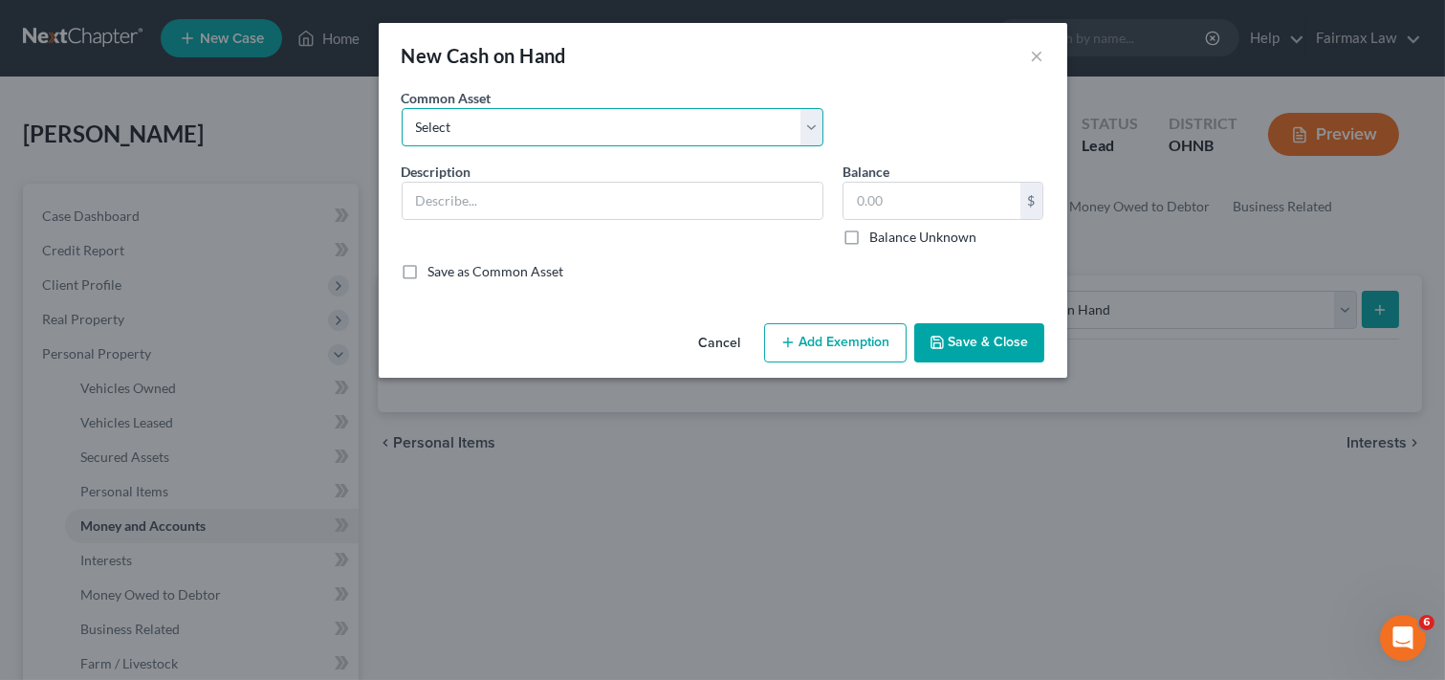
click at [574, 130] on select "Select Cash on Hand Cash Cash on hand on date of filing Cash on Hand" at bounding box center [613, 127] width 422 height 38
select select "0"
click at [402, 108] on select "Select Cash on Hand Cash Cash on hand on date of filing Cash on Hand" at bounding box center [613, 127] width 422 height 38
type input "Cash on Hand"
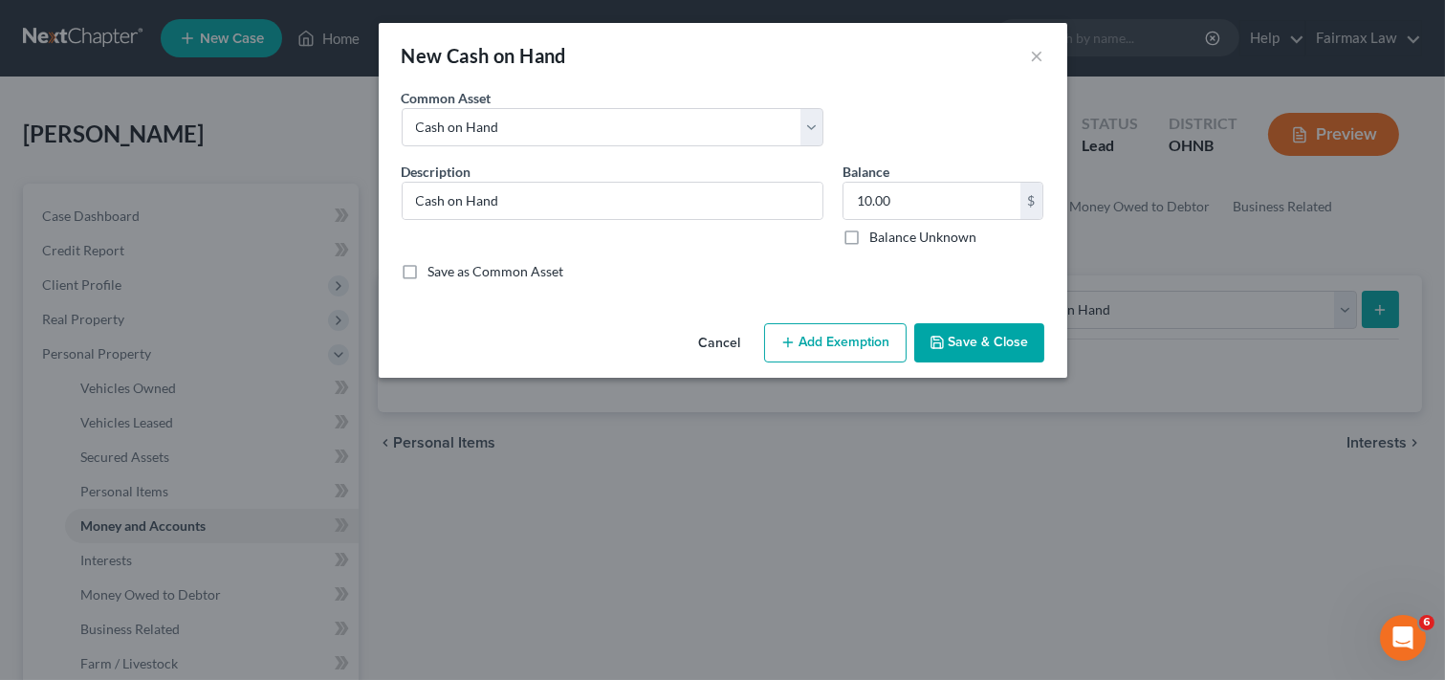
click at [841, 350] on button "Add Exemption" at bounding box center [835, 343] width 142 height 40
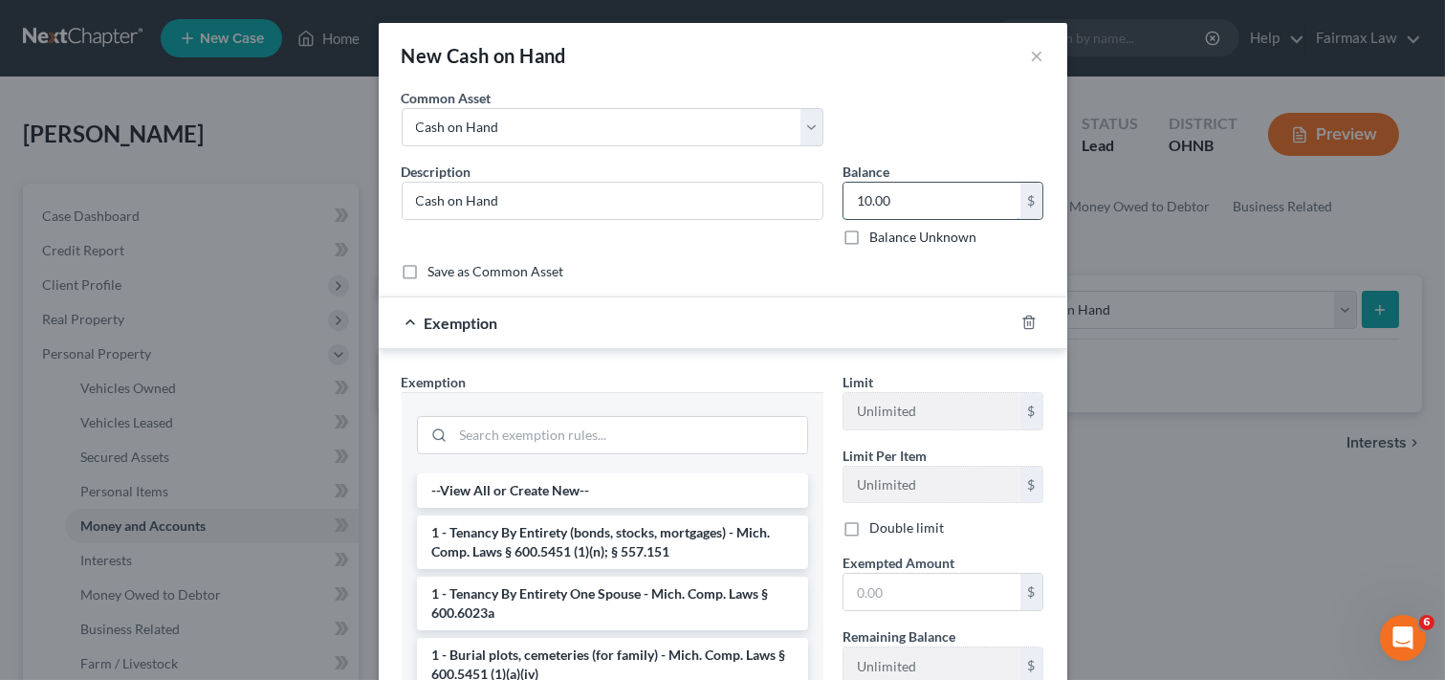
click at [902, 199] on input "10.00" at bounding box center [931, 201] width 177 height 36
type input "32.00"
click at [639, 435] on input "search" at bounding box center [630, 435] width 354 height 36
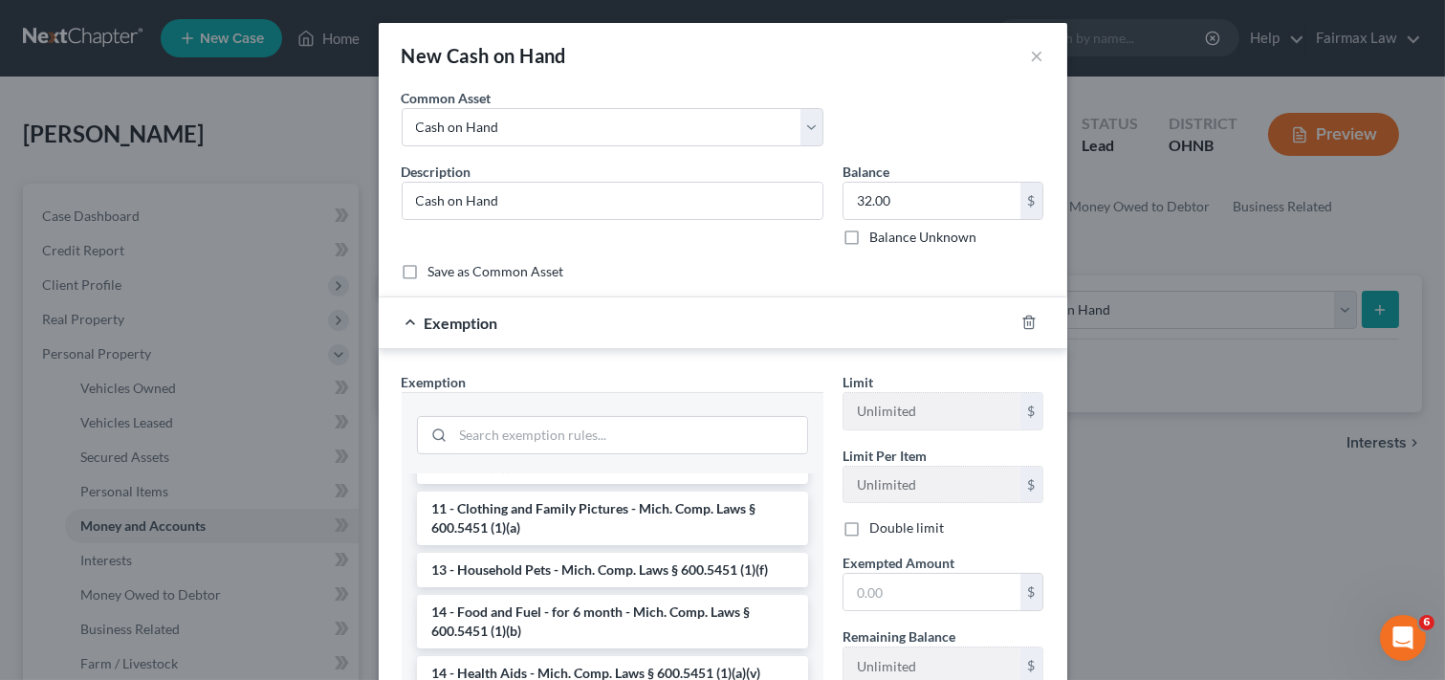
scroll to position [338, 0]
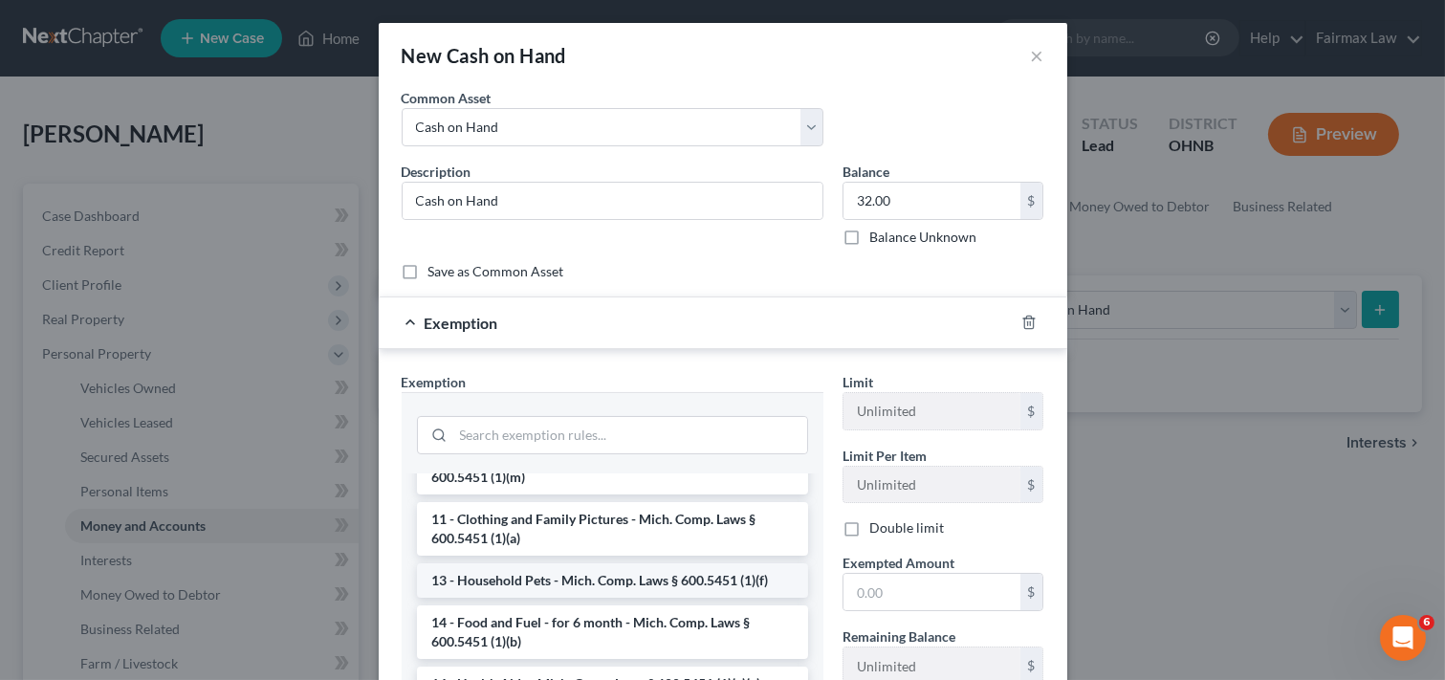
click at [629, 563] on li "13 - Household Pets - Mich. Comp. Laws § 600.5451 (1)(f)" at bounding box center [612, 580] width 391 height 34
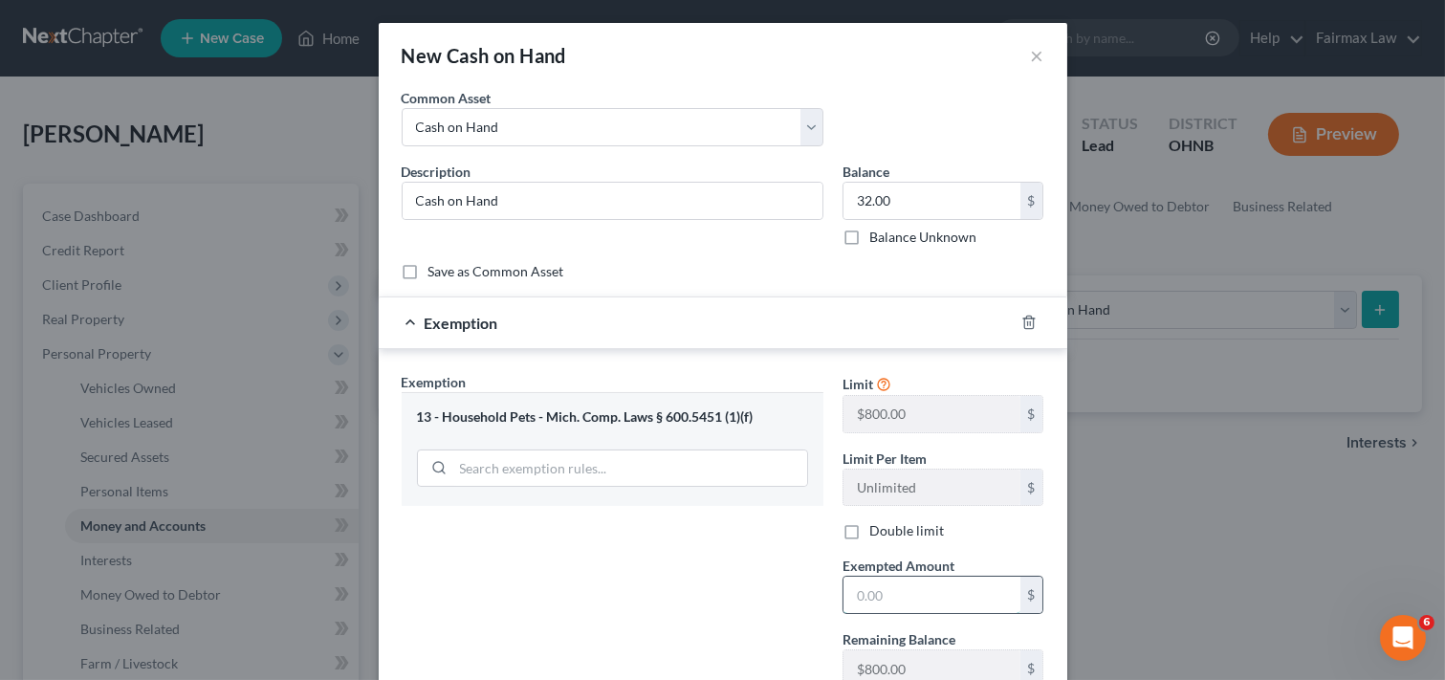
click at [922, 595] on input "text" at bounding box center [931, 595] width 177 height 36
type input "32.00"
click at [779, 579] on div "Exemption Set must be selected for CA. Exemption * 13 - Household Pets - Mich. …" at bounding box center [612, 537] width 441 height 331
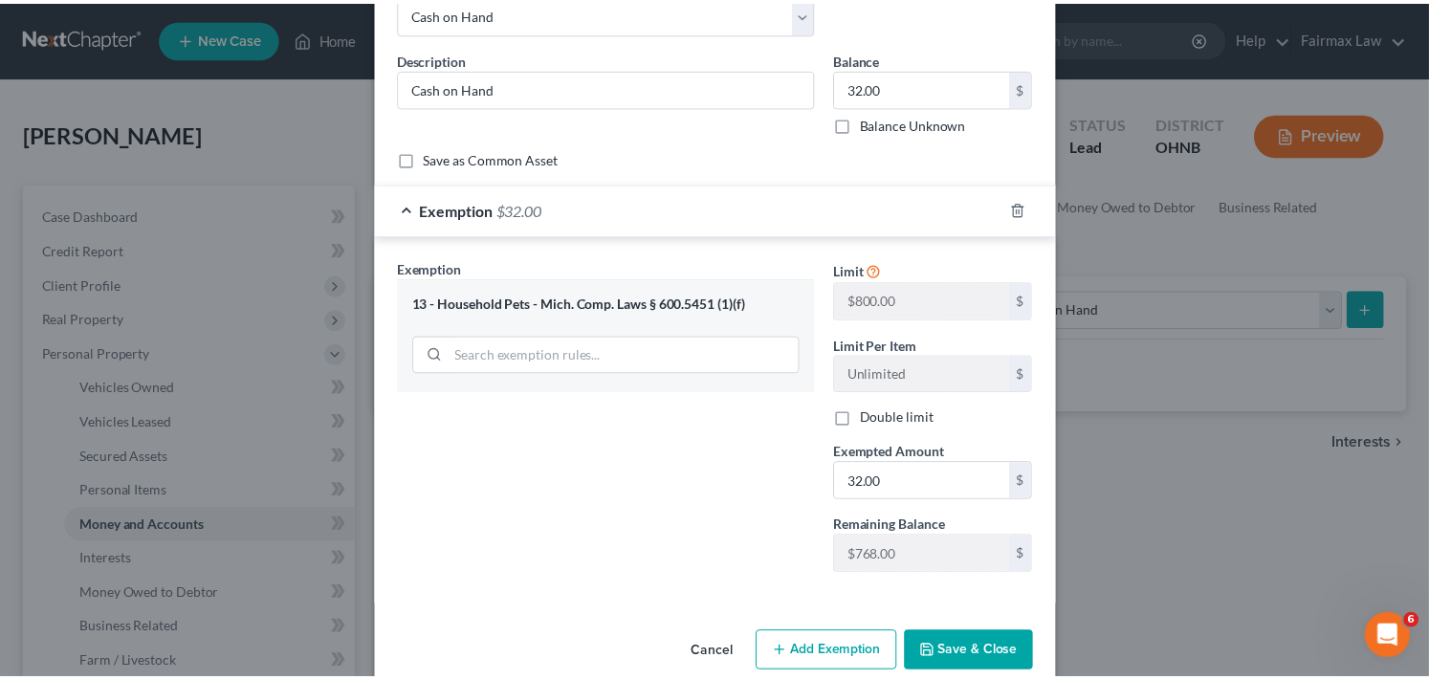
scroll to position [145, 0]
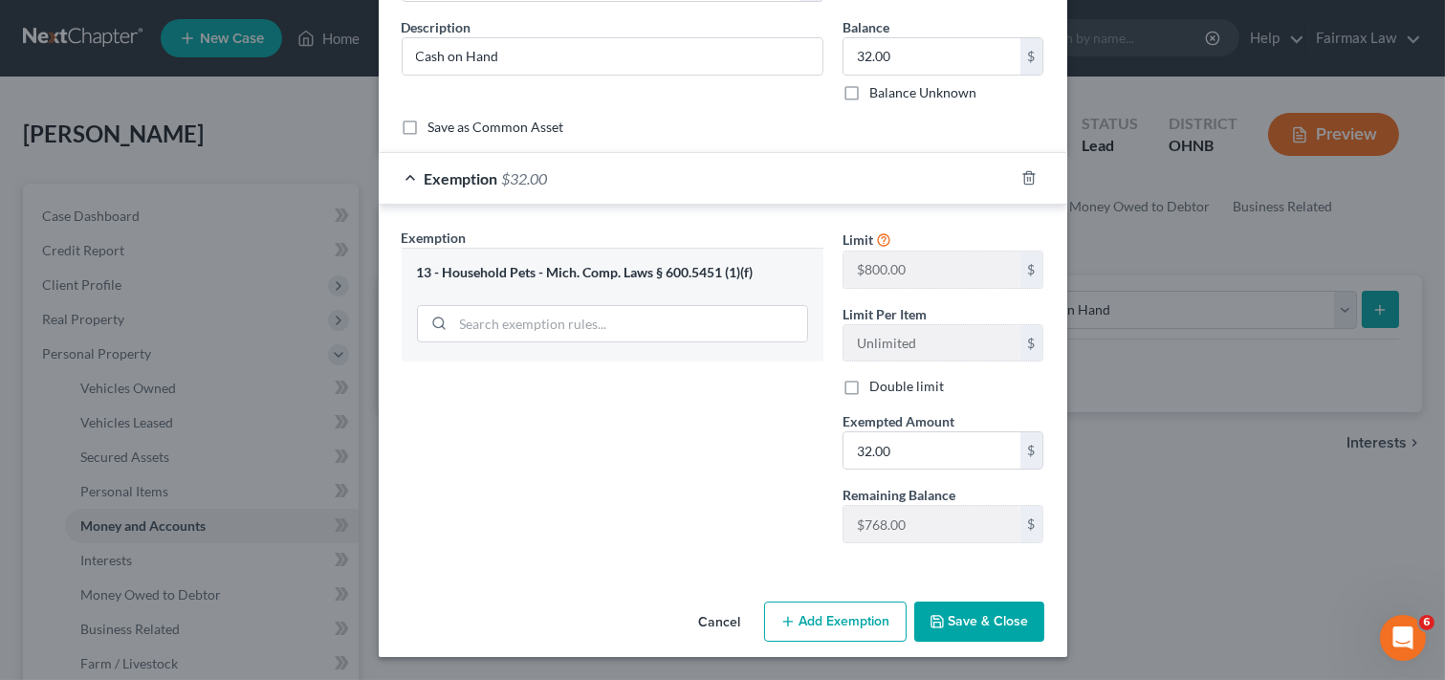
click at [966, 622] on button "Save & Close" at bounding box center [979, 621] width 130 height 40
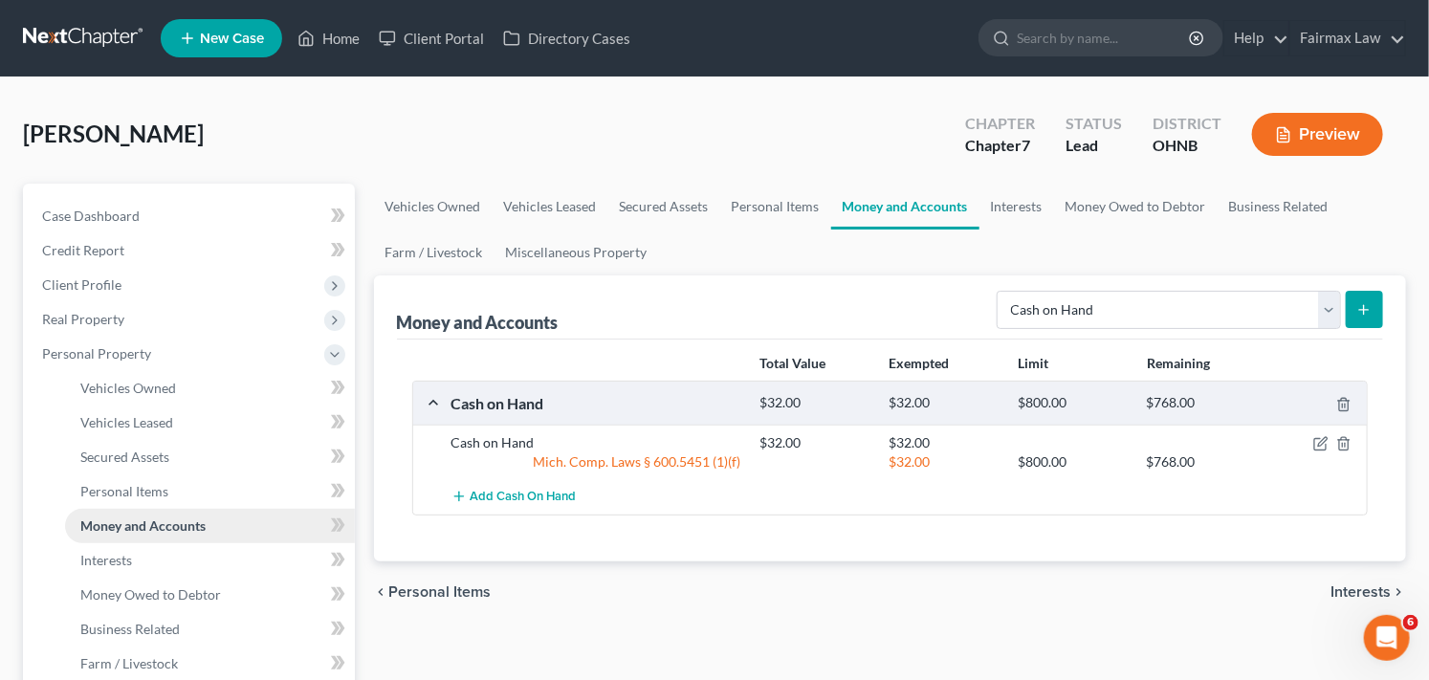
click at [303, 524] on link "Money and Accounts" at bounding box center [210, 526] width 290 height 34
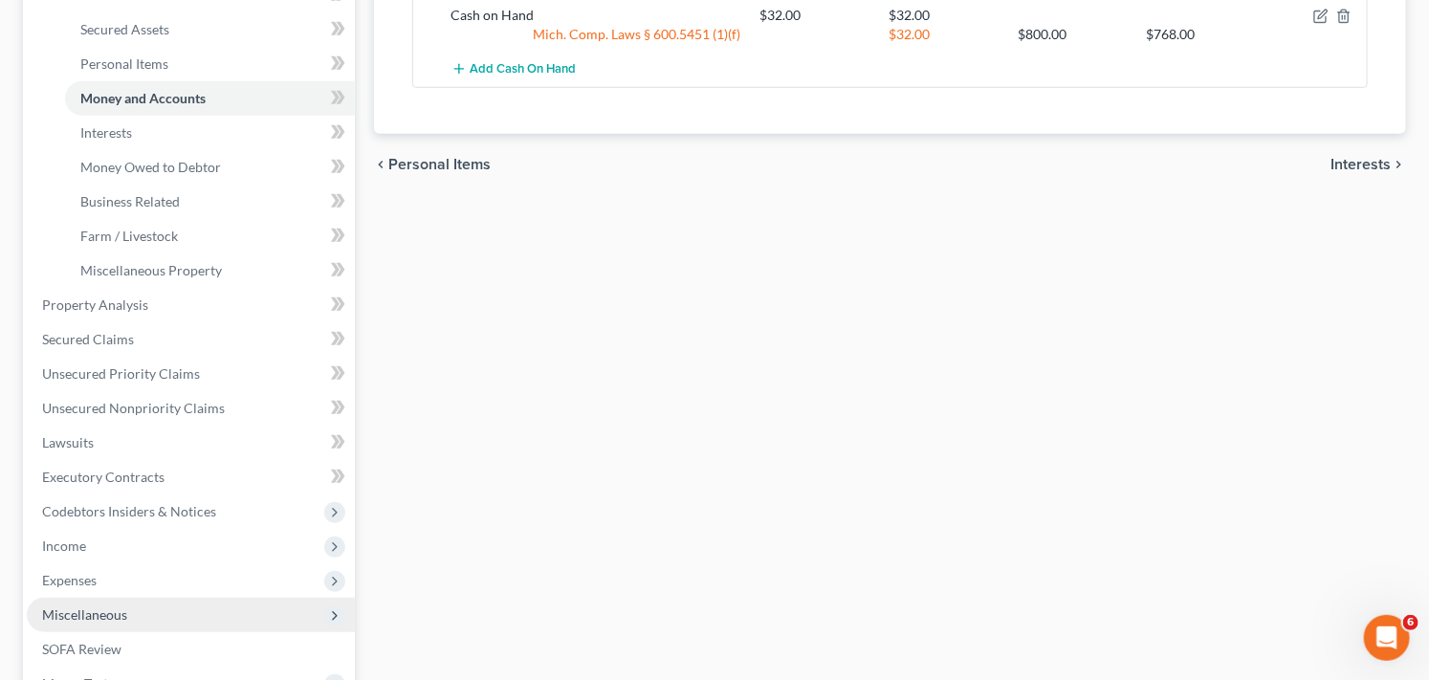
scroll to position [425, 0]
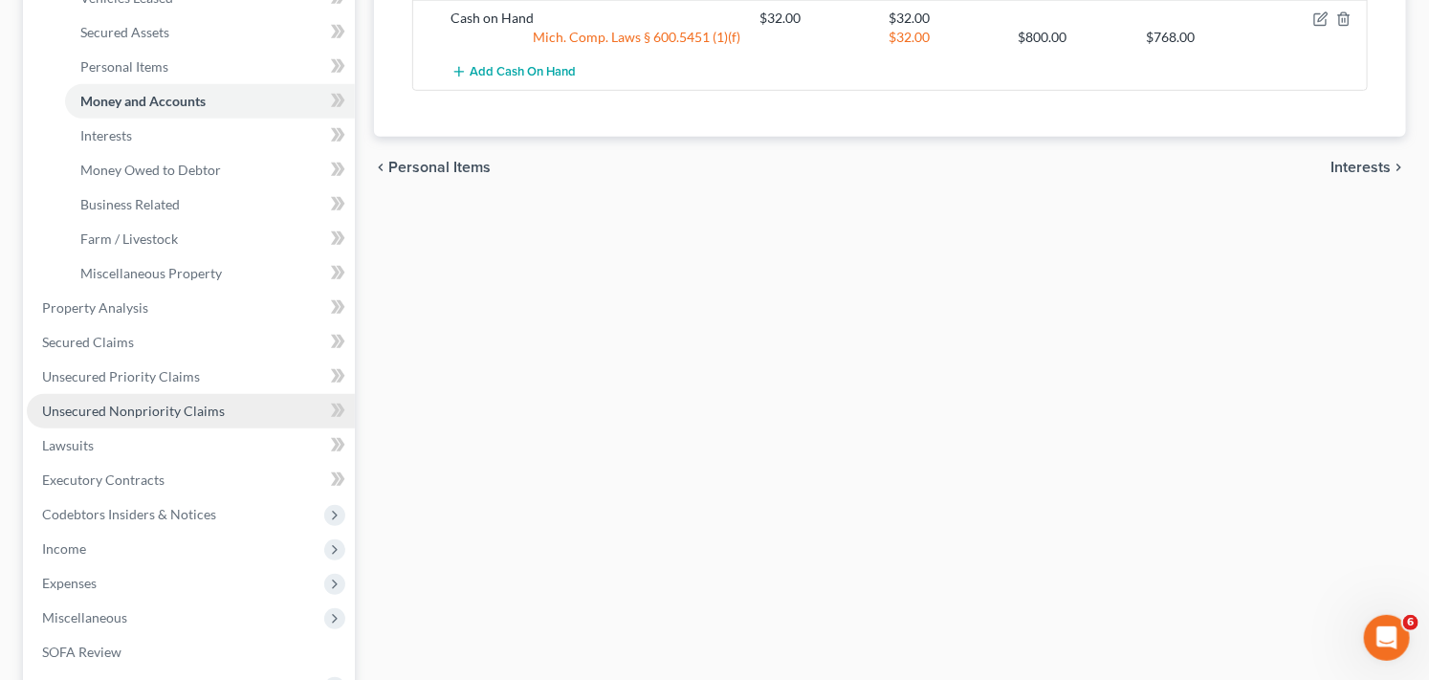
click at [177, 411] on span "Unsecured Nonpriority Claims" at bounding box center [133, 411] width 183 height 16
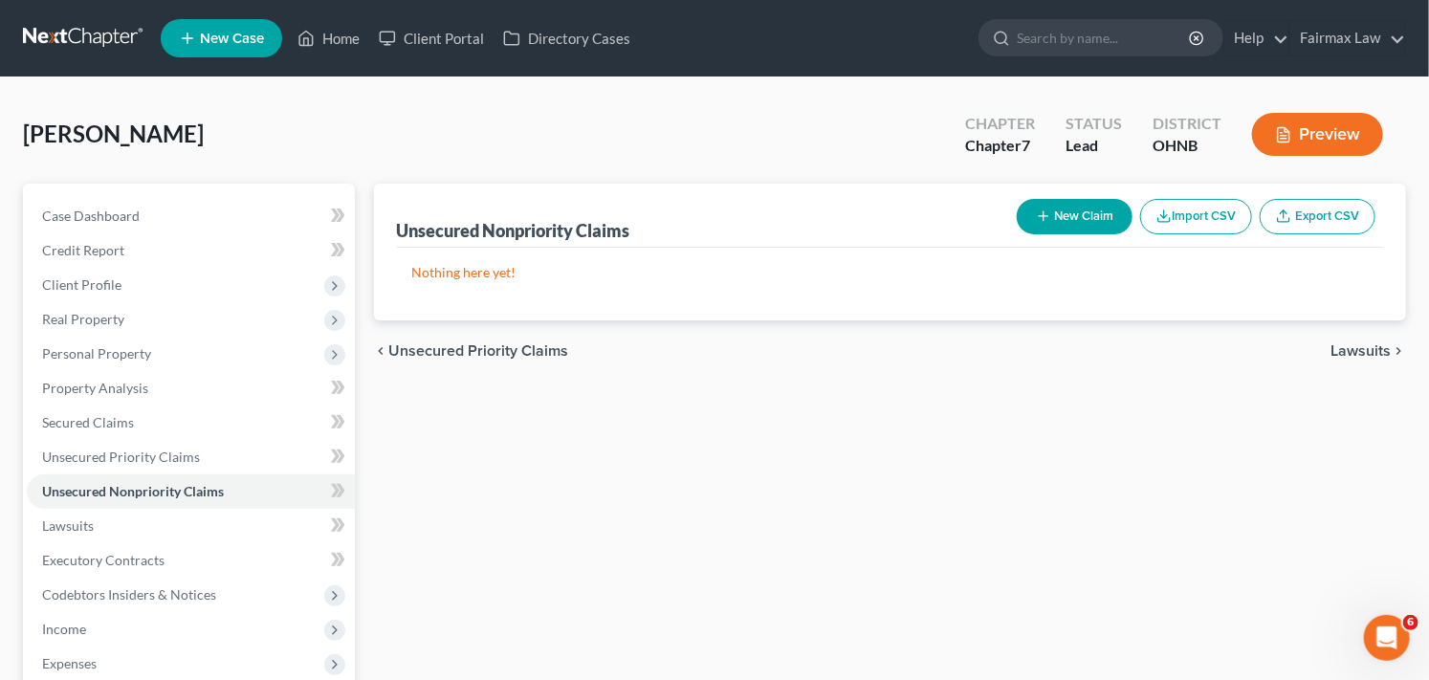
click at [1214, 216] on button "Import CSV" at bounding box center [1196, 216] width 112 height 35
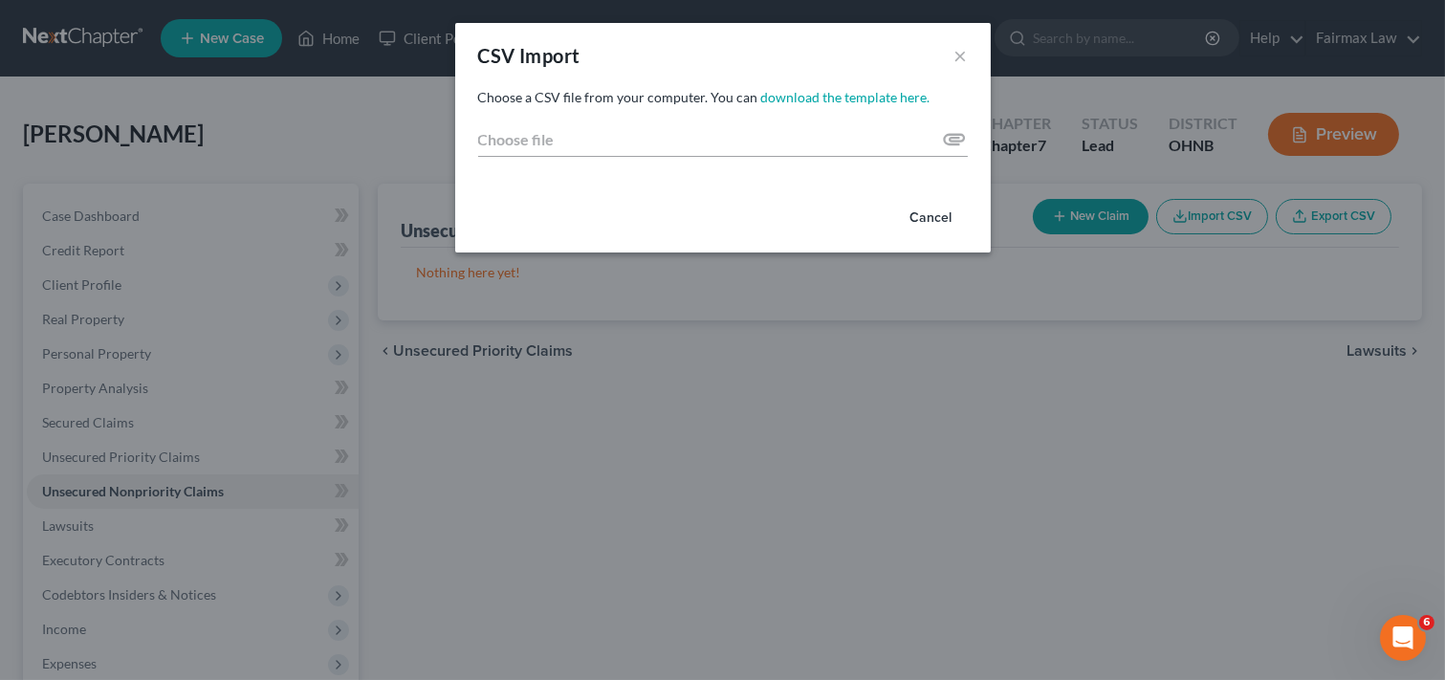
click at [926, 220] on button "Cancel" at bounding box center [931, 218] width 73 height 38
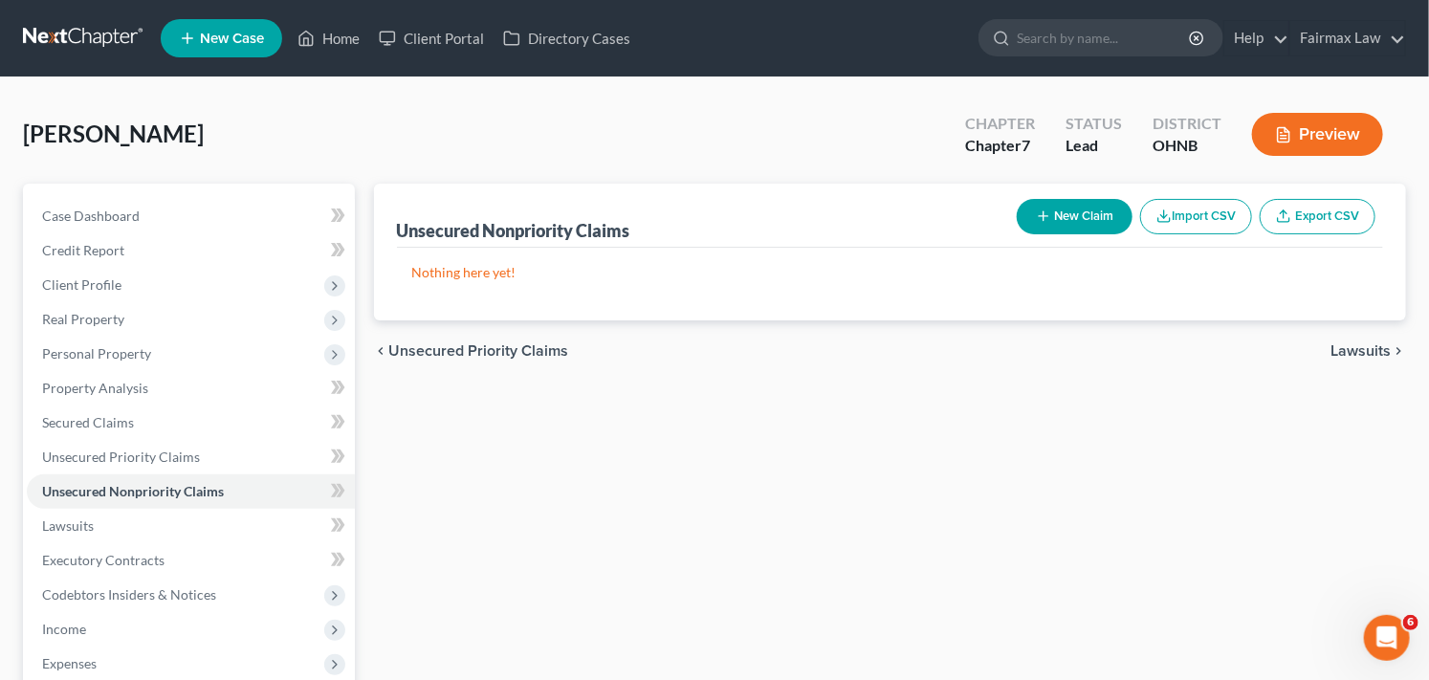
click at [1317, 221] on link "Export CSV" at bounding box center [1317, 216] width 116 height 35
click at [1208, 214] on button "Import CSV" at bounding box center [1196, 216] width 112 height 35
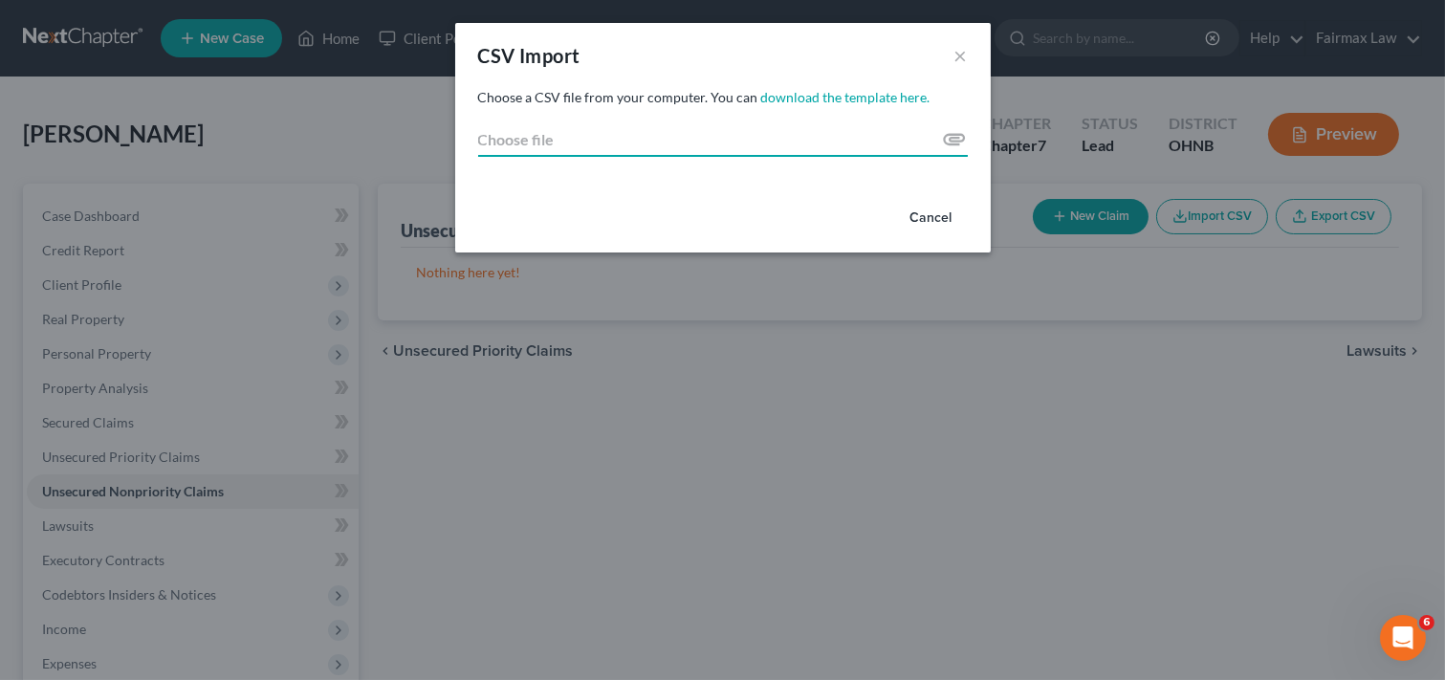
click at [618, 141] on input "Choose file" at bounding box center [723, 139] width 490 height 34
click at [934, 214] on button "Cancel" at bounding box center [931, 218] width 73 height 38
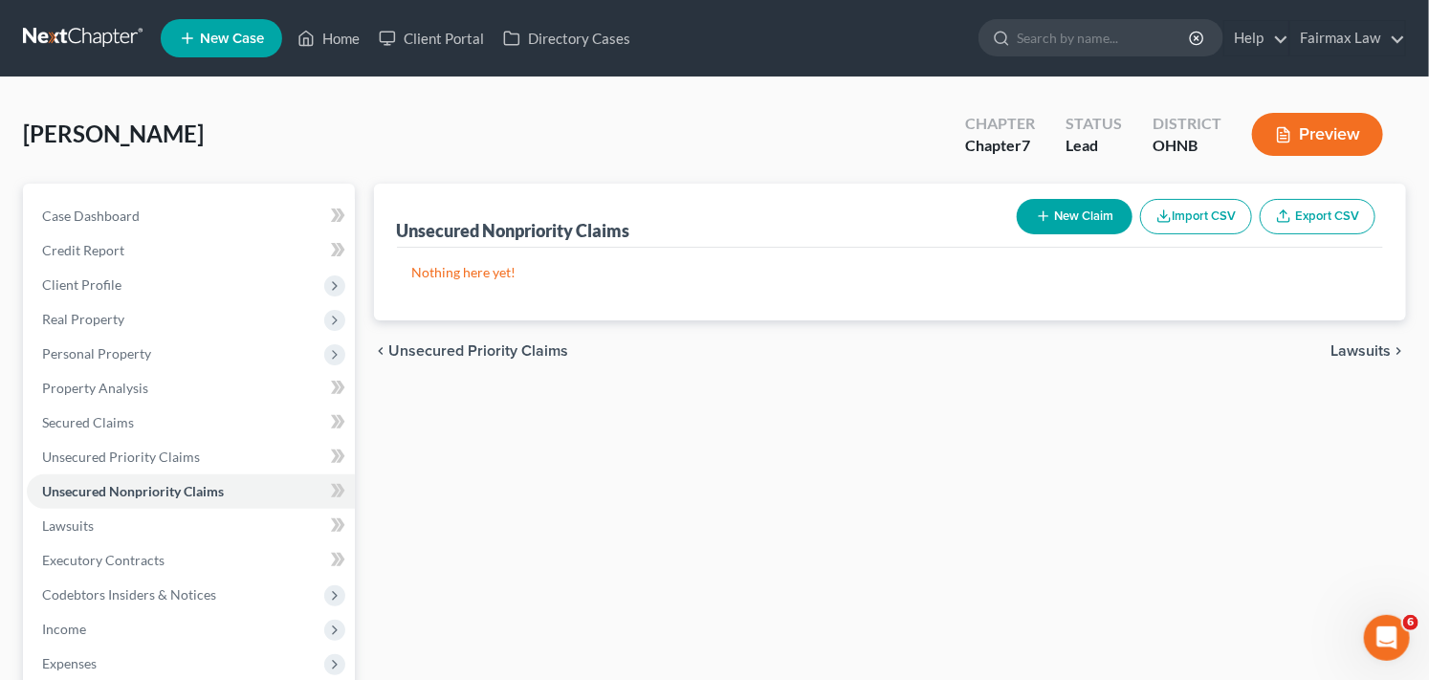
click at [1094, 220] on button "New Claim" at bounding box center [1074, 216] width 116 height 35
select select "0"
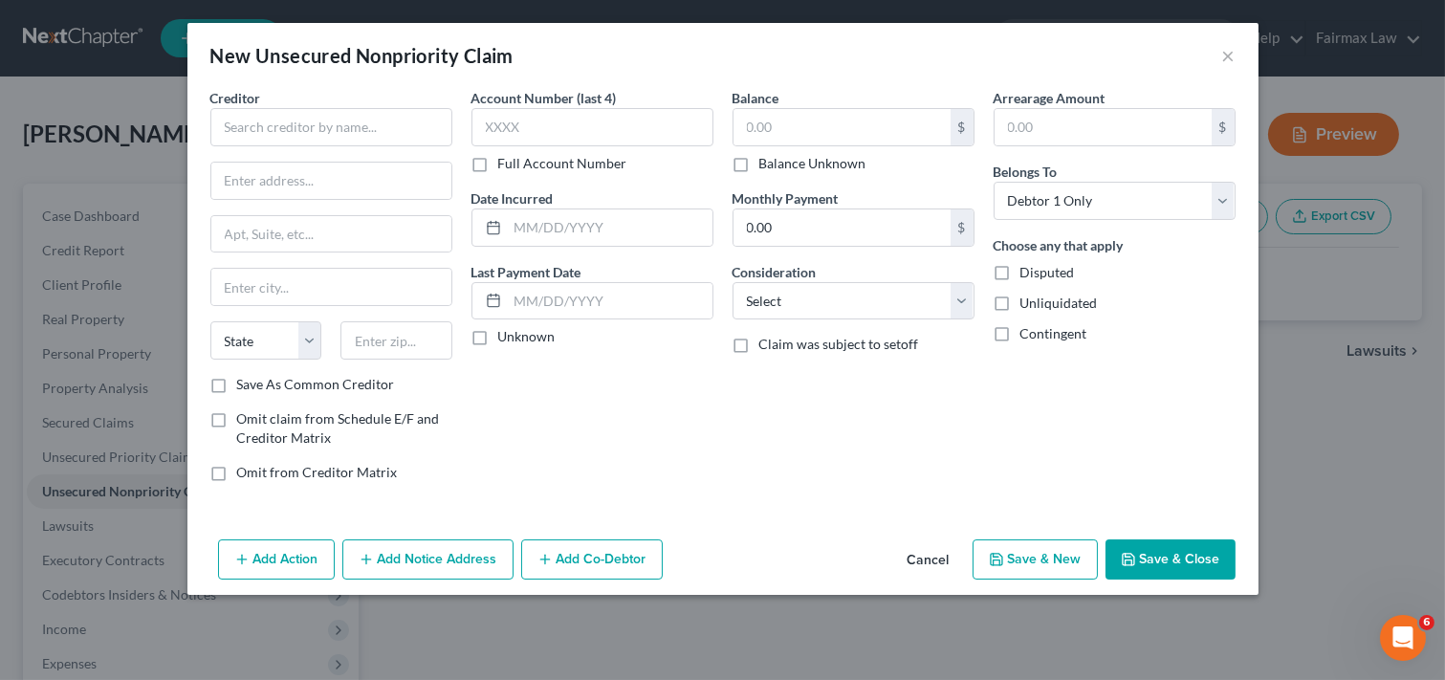
click at [944, 561] on button "Cancel" at bounding box center [928, 560] width 73 height 38
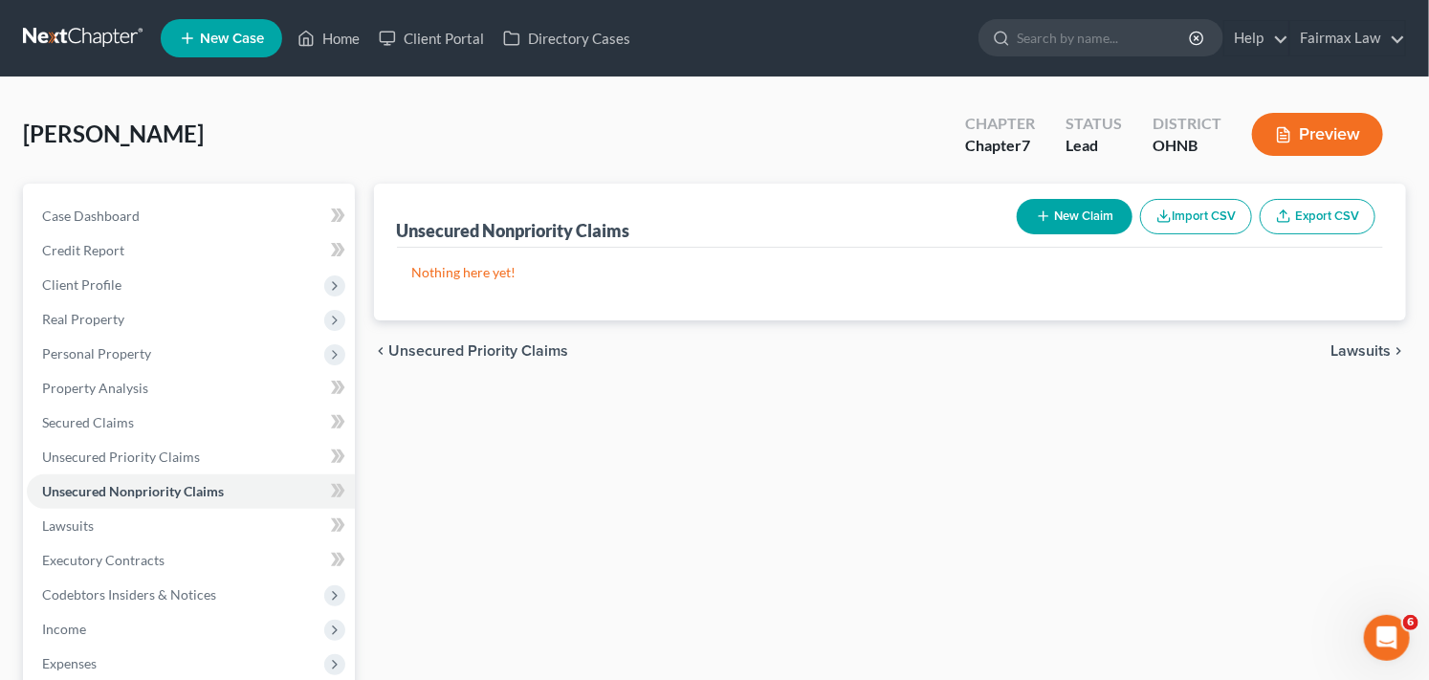
click at [989, 461] on div "Unsecured Nonpriority Claims New Claim Import CSV Export CSV Nothing here yet! …" at bounding box center [890, 564] width 1052 height 760
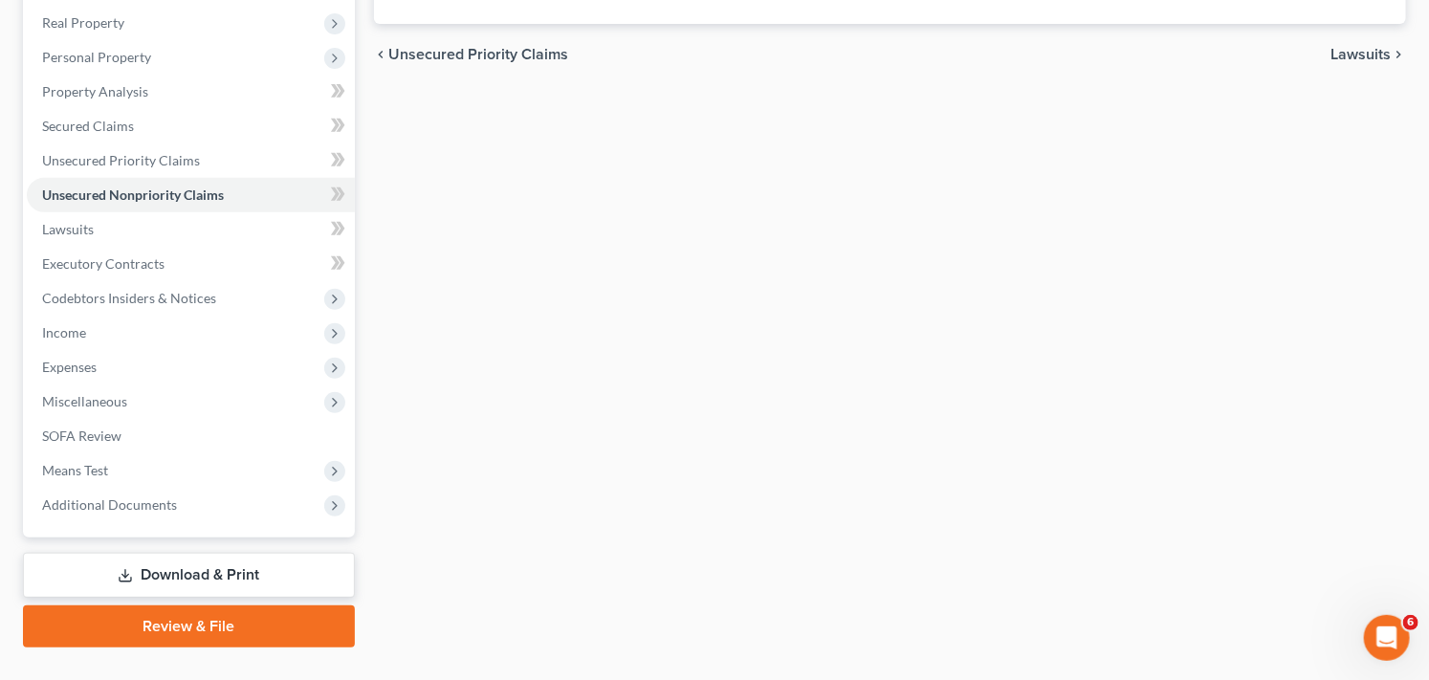
scroll to position [297, 0]
click at [176, 404] on span "Miscellaneous" at bounding box center [191, 400] width 328 height 34
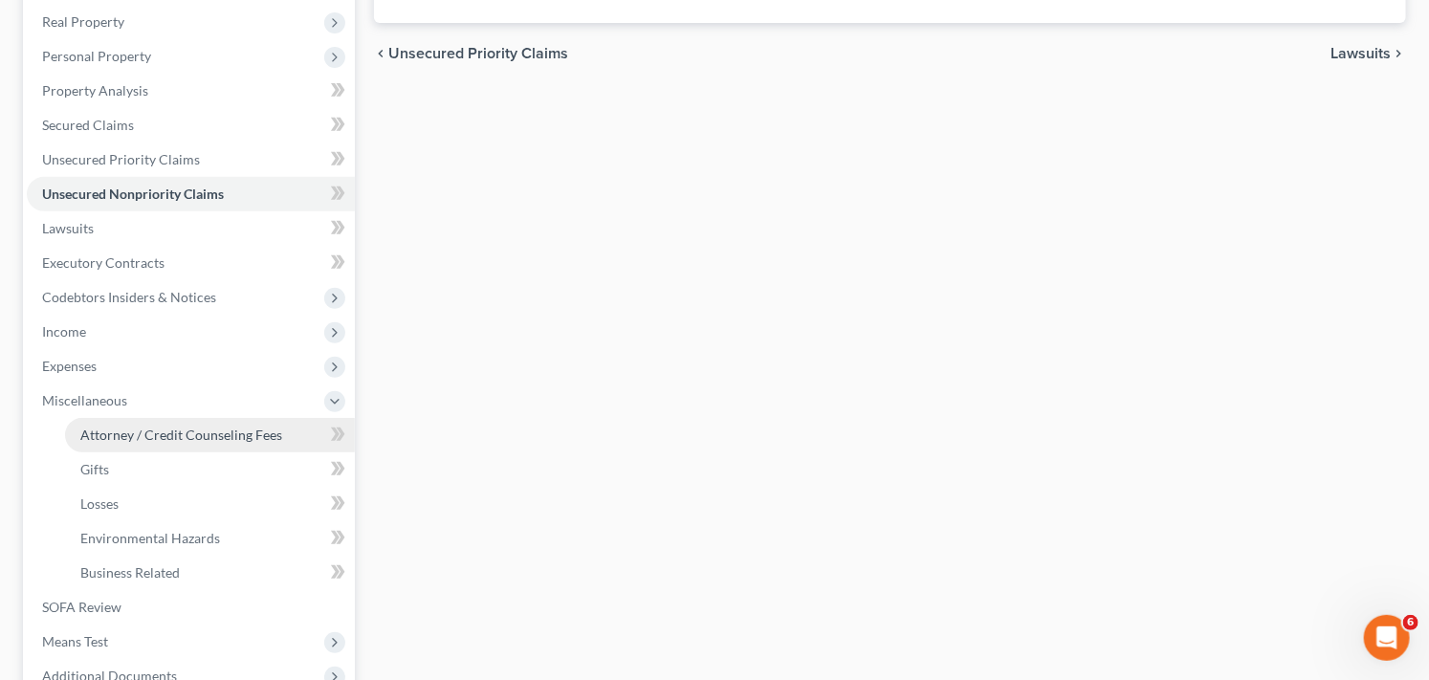
click at [232, 436] on span "Attorney / Credit Counseling Fees" at bounding box center [181, 434] width 202 height 16
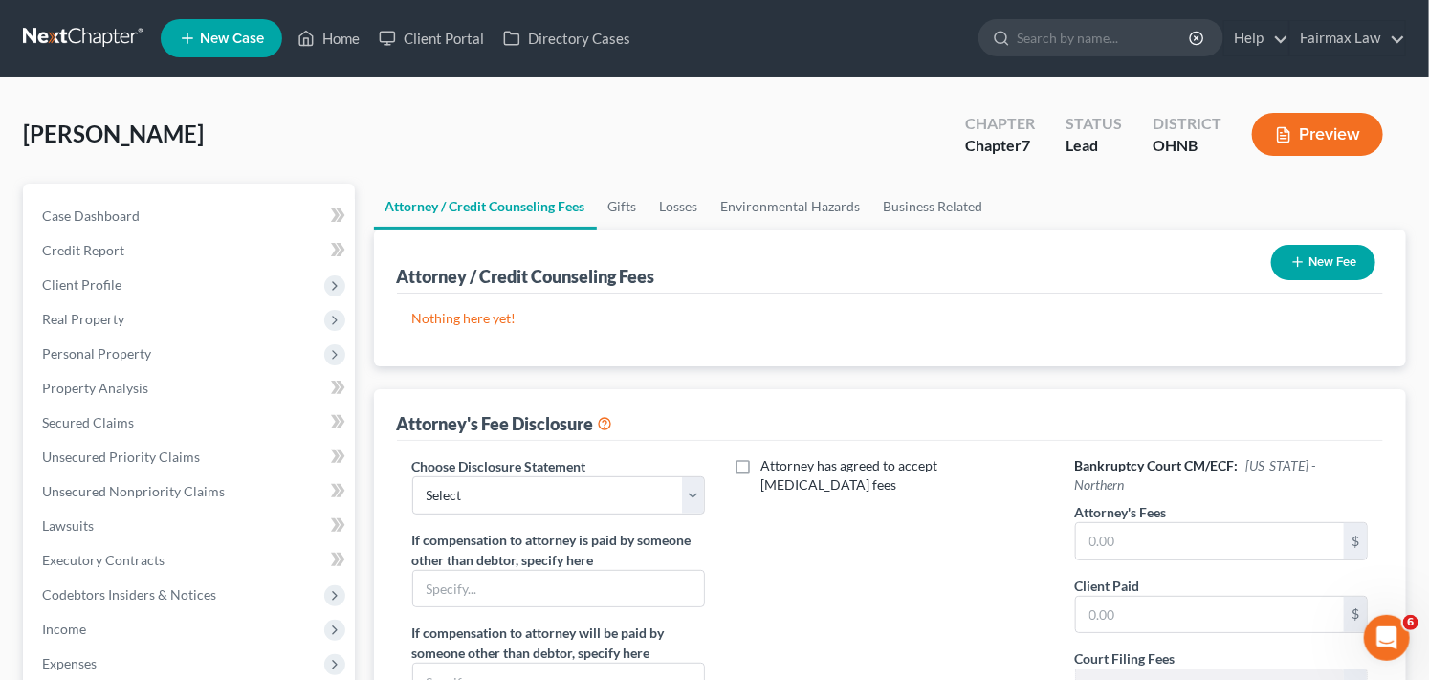
click at [1326, 255] on button "New Fee" at bounding box center [1323, 262] width 104 height 35
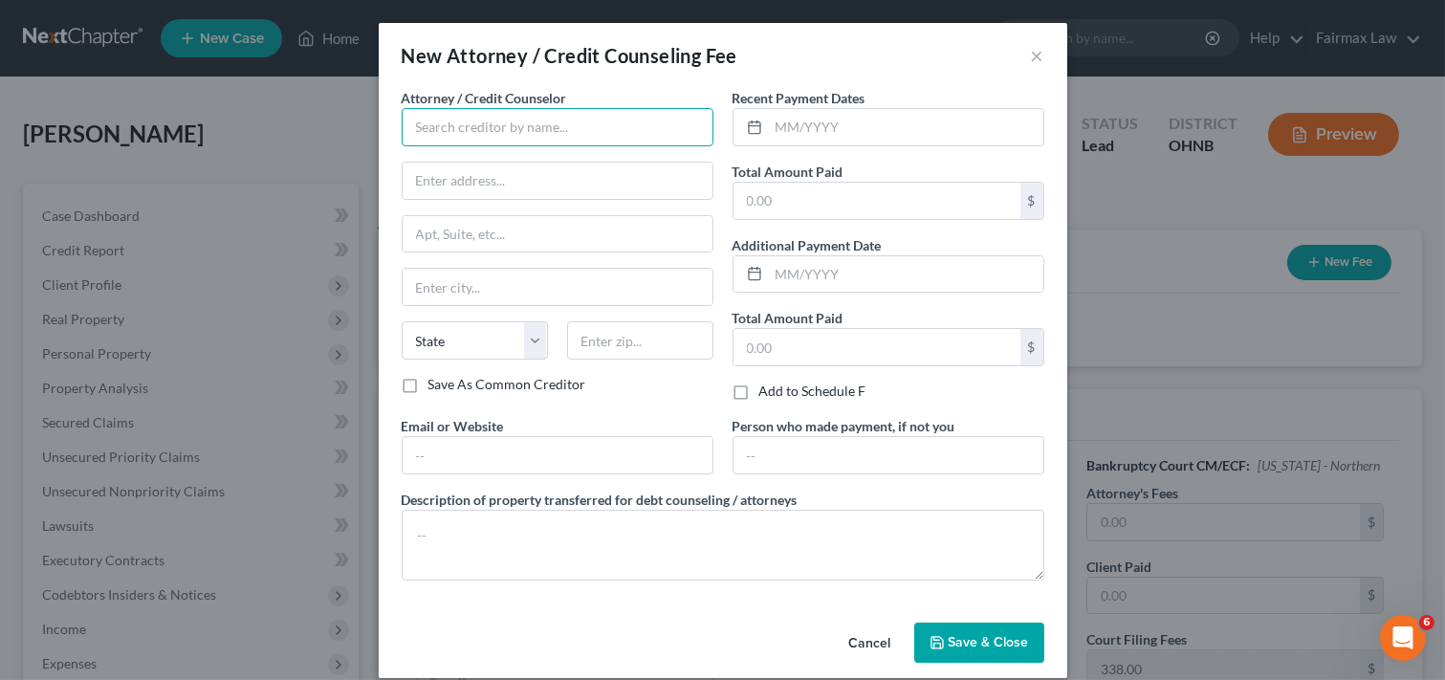
click at [535, 127] on input "text" at bounding box center [558, 127] width 312 height 38
click at [533, 131] on input "text" at bounding box center [558, 127] width 312 height 38
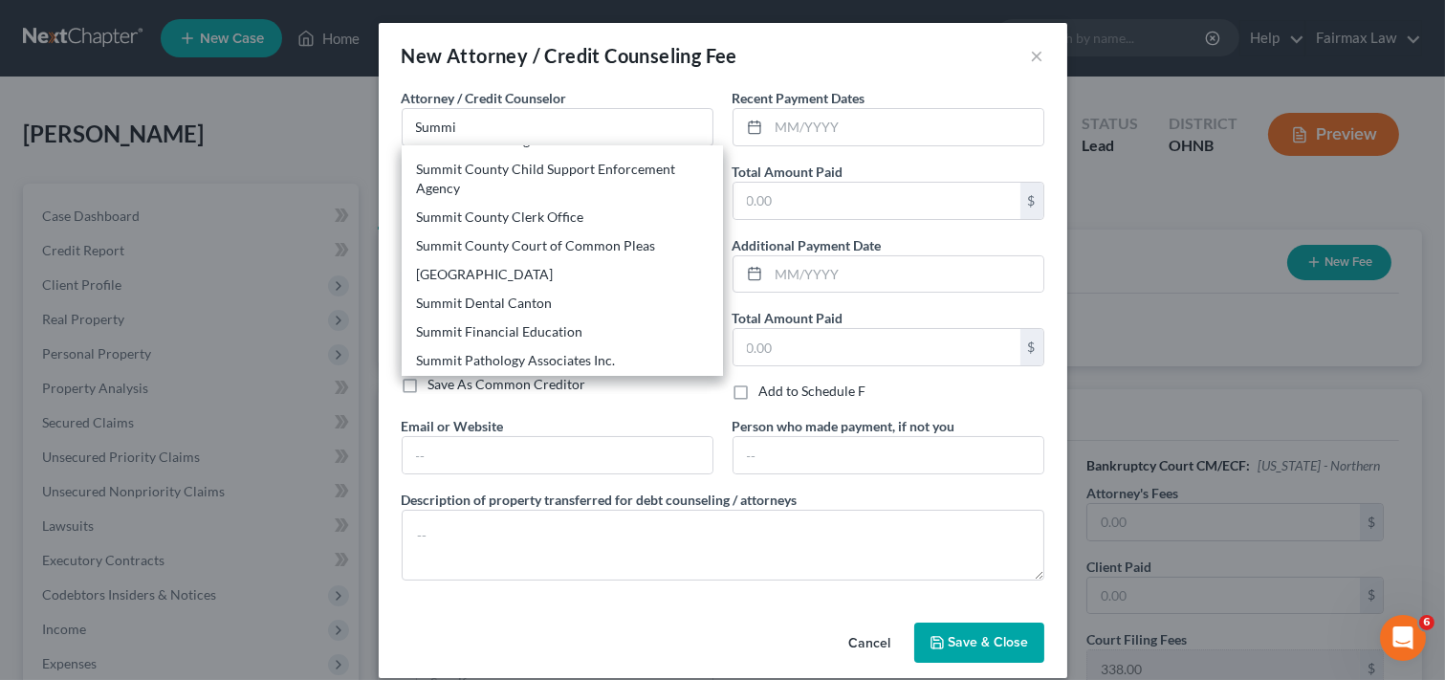
scroll to position [180, 0]
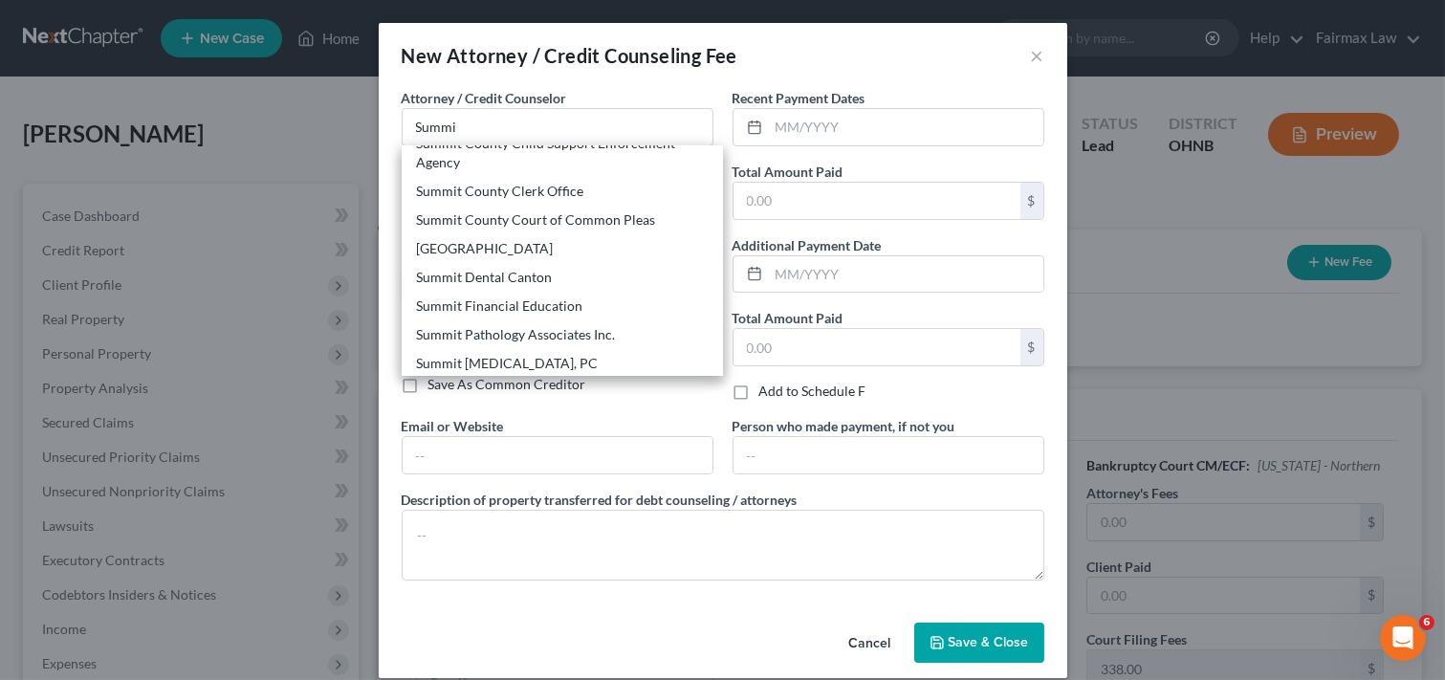
click at [513, 306] on div "Summit Financial Education" at bounding box center [562, 305] width 291 height 19
type input "Summit Financial Education"
type input "Attn: Customer Service"
type input "[STREET_ADDRESS]"
type input "[GEOGRAPHIC_DATA]"
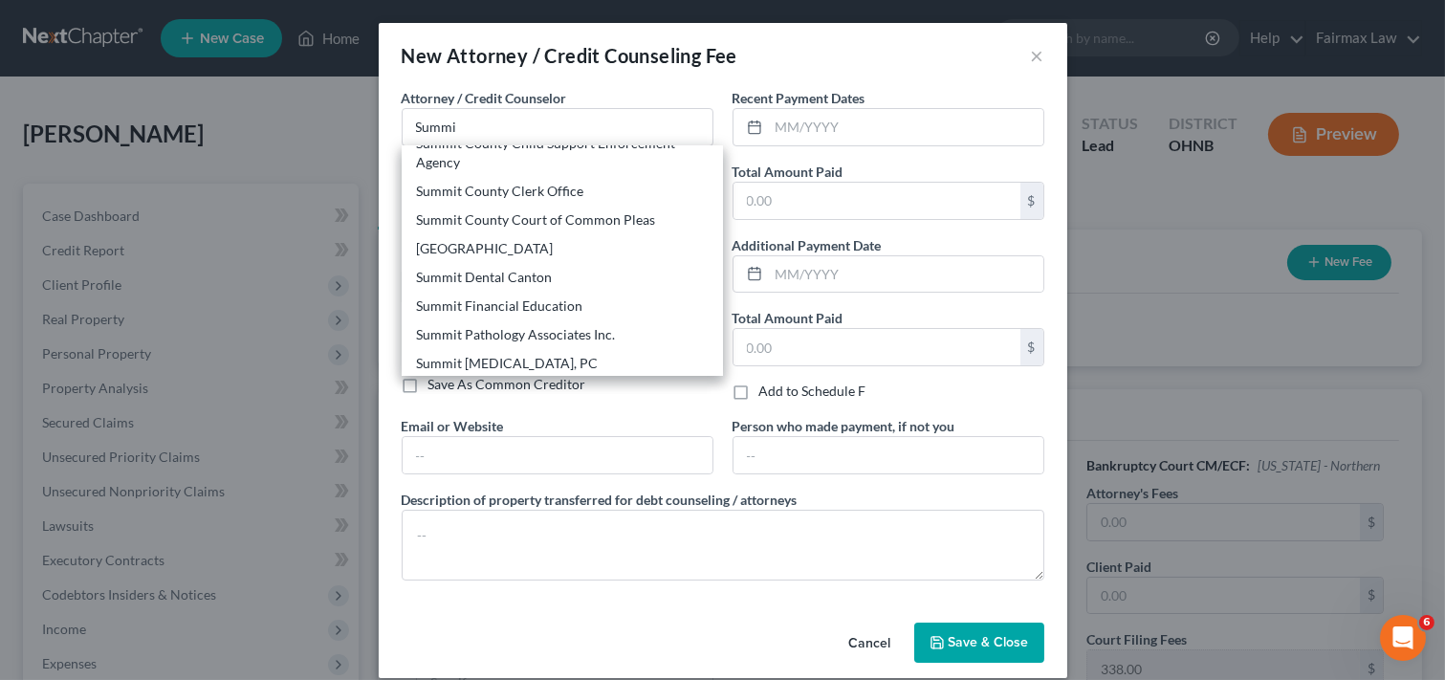
select select "3"
type input "85712"
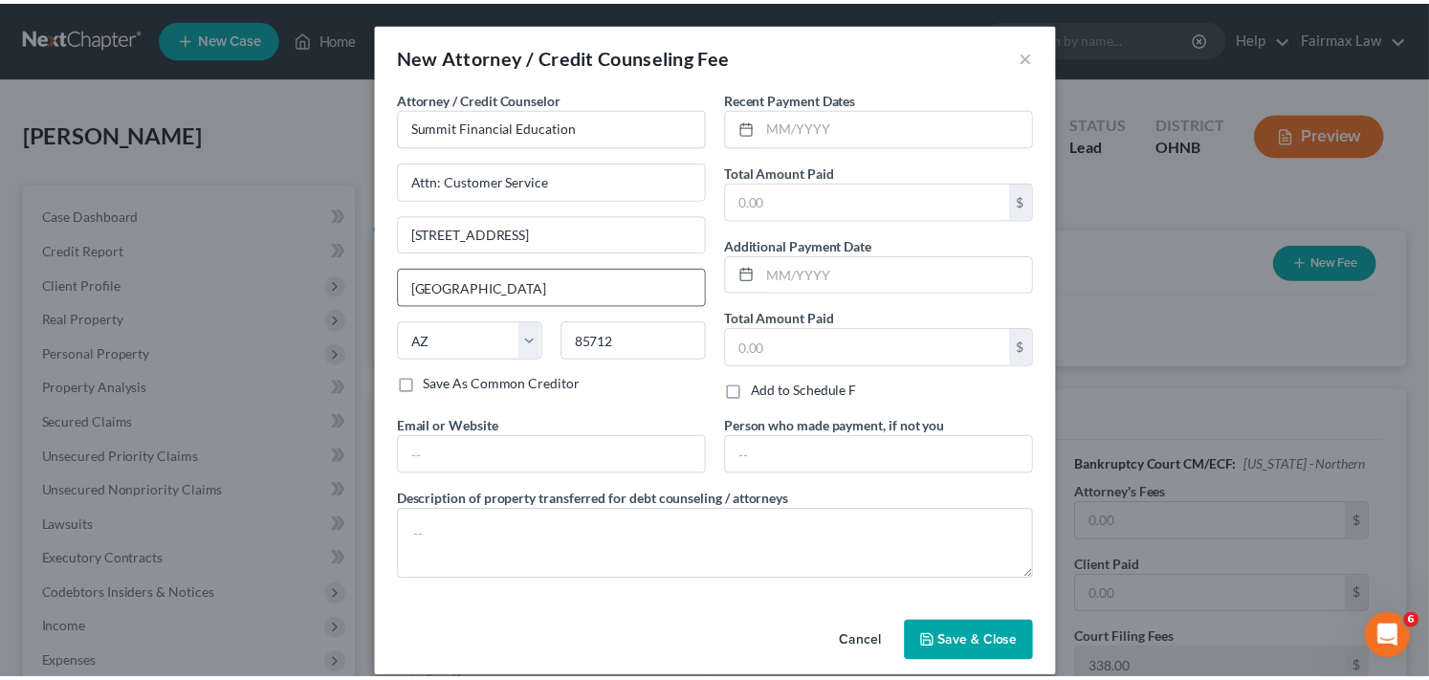
scroll to position [0, 0]
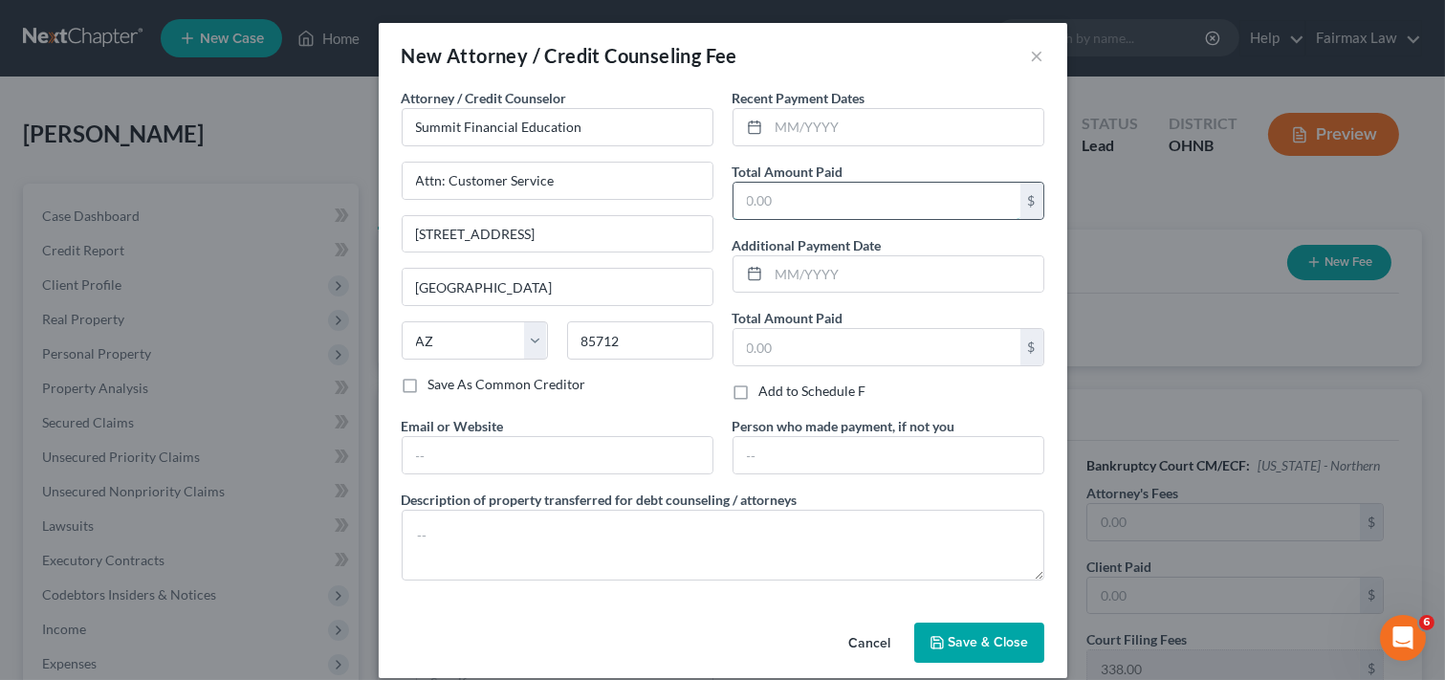
click at [820, 199] on input "text" at bounding box center [876, 201] width 287 height 36
type input "14.95"
click at [557, 545] on textarea at bounding box center [723, 545] width 643 height 71
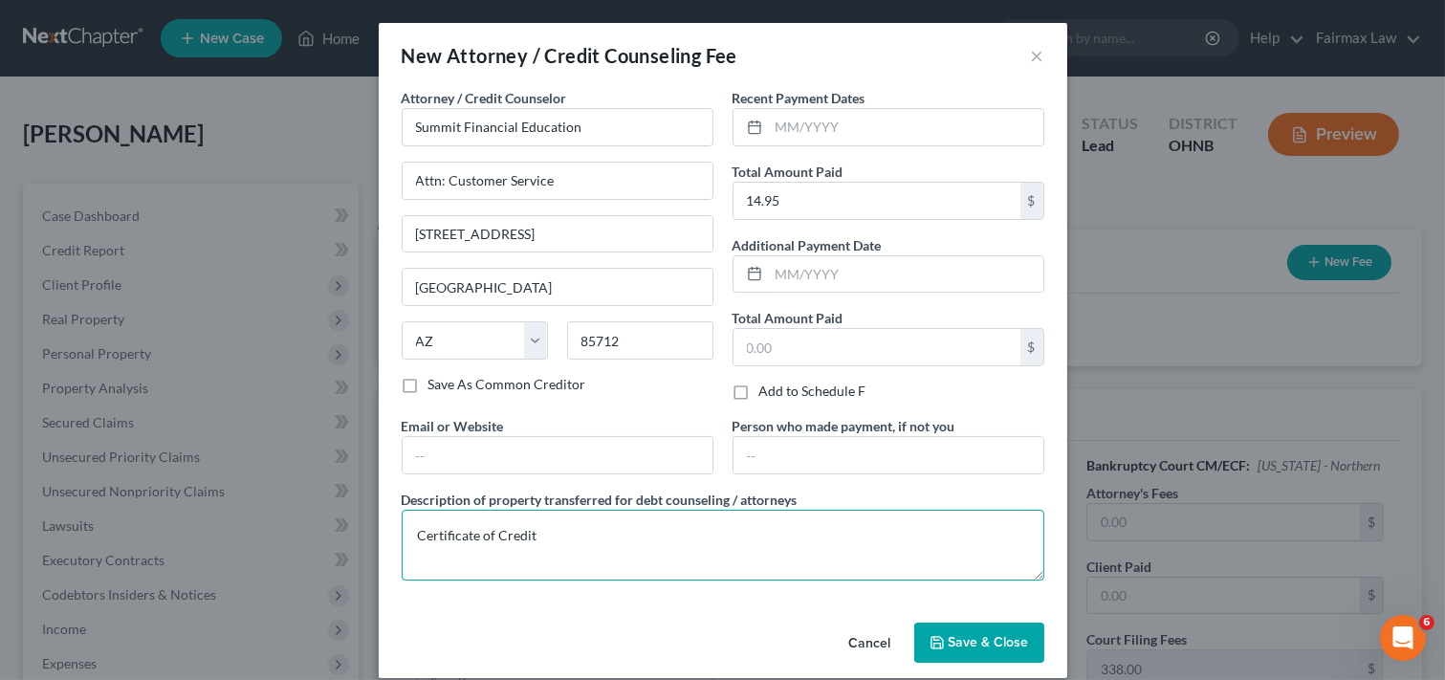
click at [588, 540] on textarea "Certificate of Credit" at bounding box center [723, 545] width 643 height 71
click at [627, 535] on textarea "Certificate of Credit cONCELING" at bounding box center [723, 545] width 643 height 71
type textarea "Certificate of Credit Conceling"
click at [956, 639] on span "Save & Close" at bounding box center [989, 642] width 80 height 16
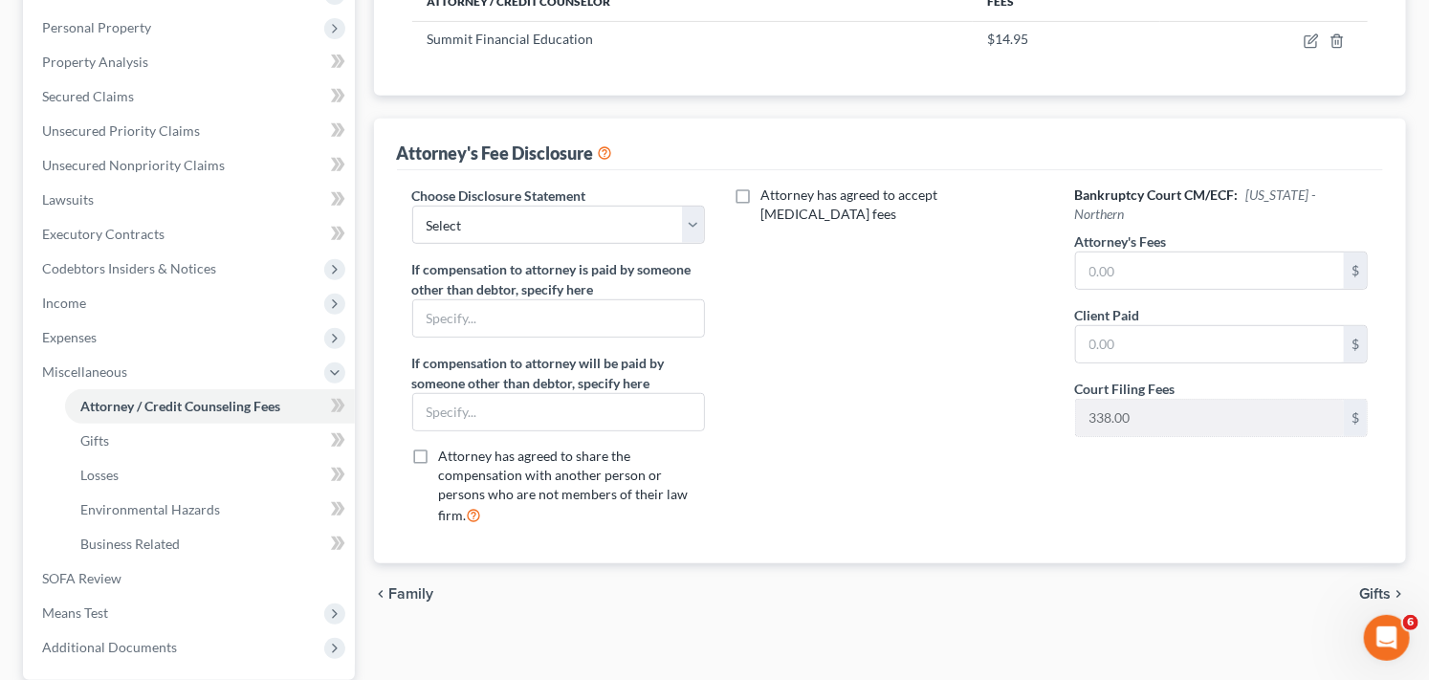
scroll to position [330, 0]
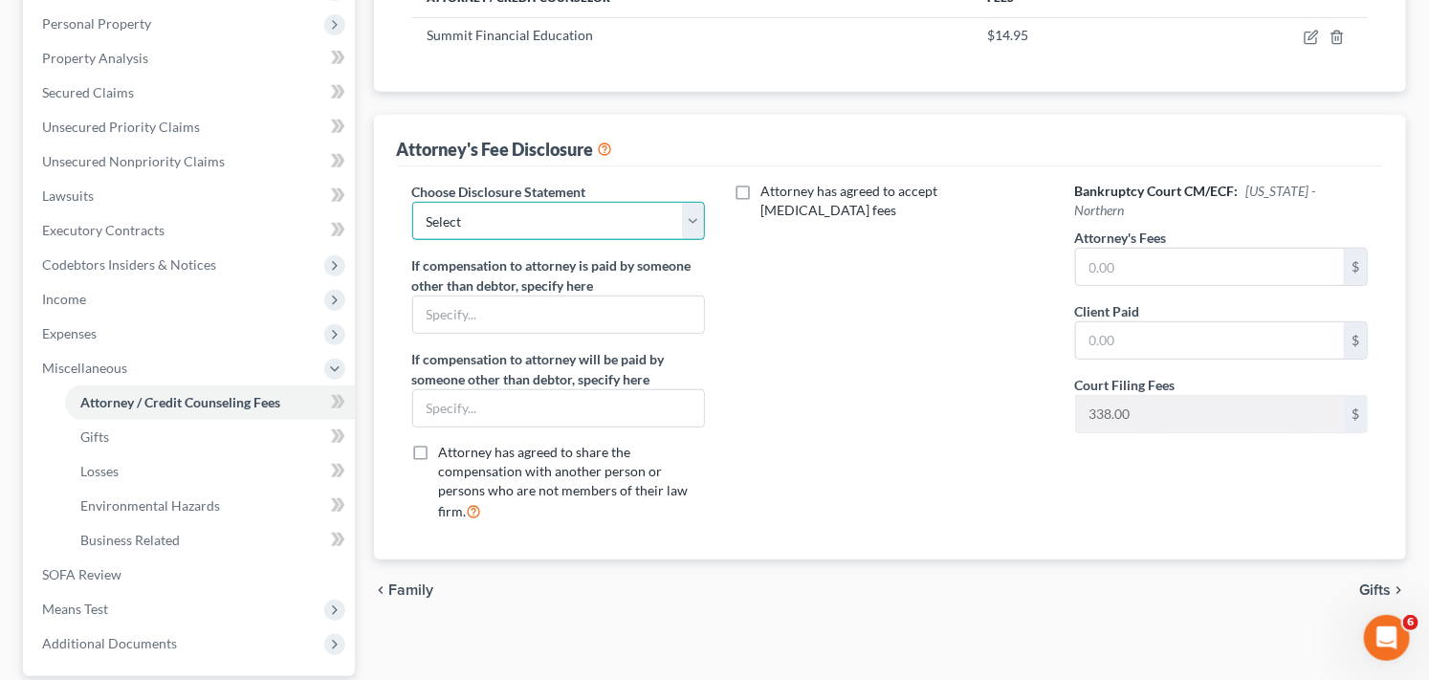
click at [593, 210] on select "Select WDMI - Chapter 13 - Disclosure of Attorney Compensation OHNB & MIWB Disc…" at bounding box center [559, 221] width 294 height 38
click at [954, 325] on div "Attorney has agreed to accept [MEDICAL_DATA] fees" at bounding box center [890, 359] width 332 height 355
click at [284, 403] on link "Attorney / Credit Counseling Fees" at bounding box center [210, 402] width 290 height 34
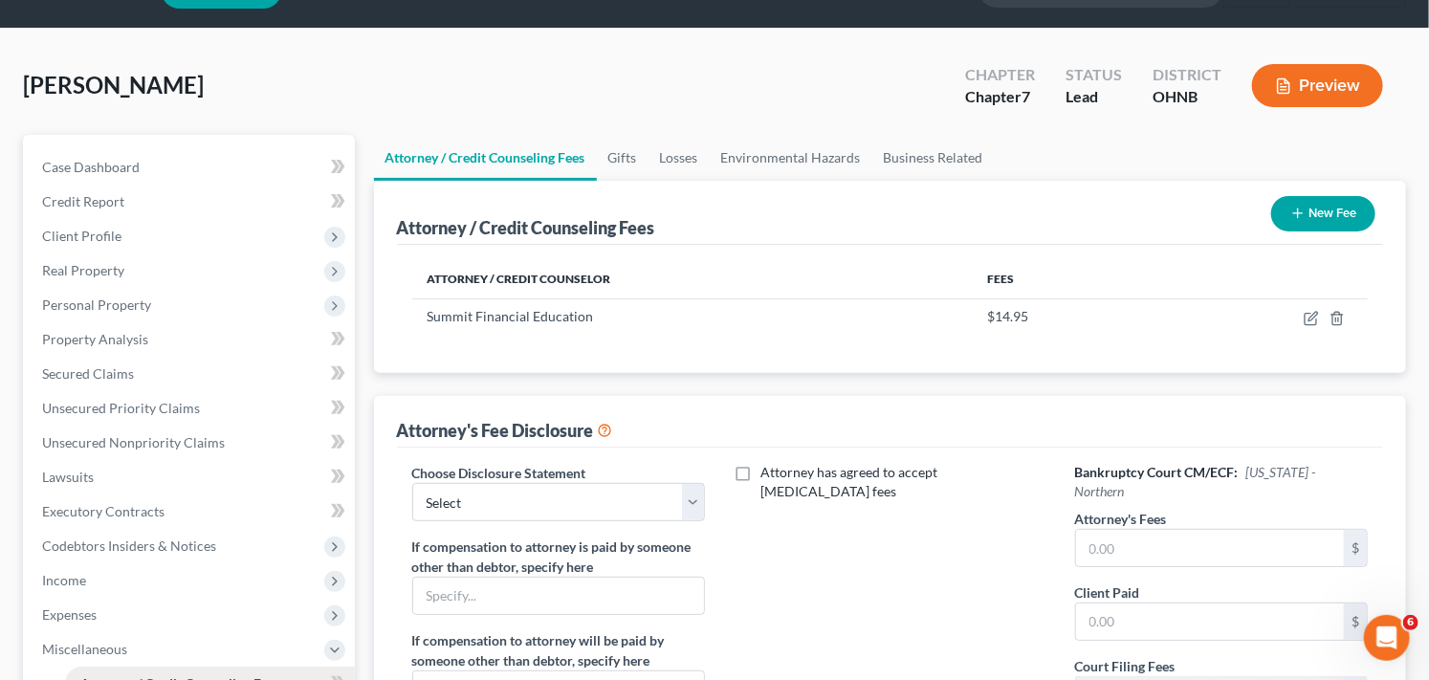
scroll to position [0, 0]
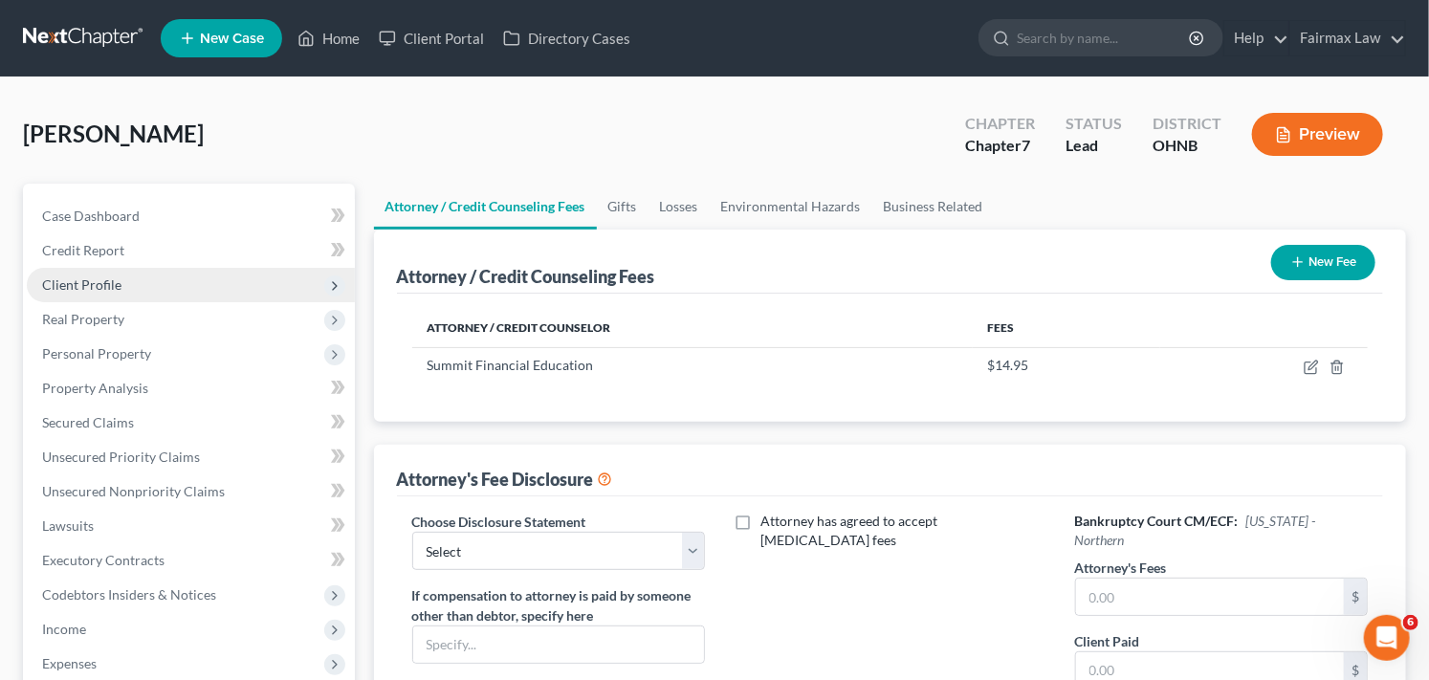
click at [198, 280] on span "Client Profile" at bounding box center [191, 285] width 328 height 34
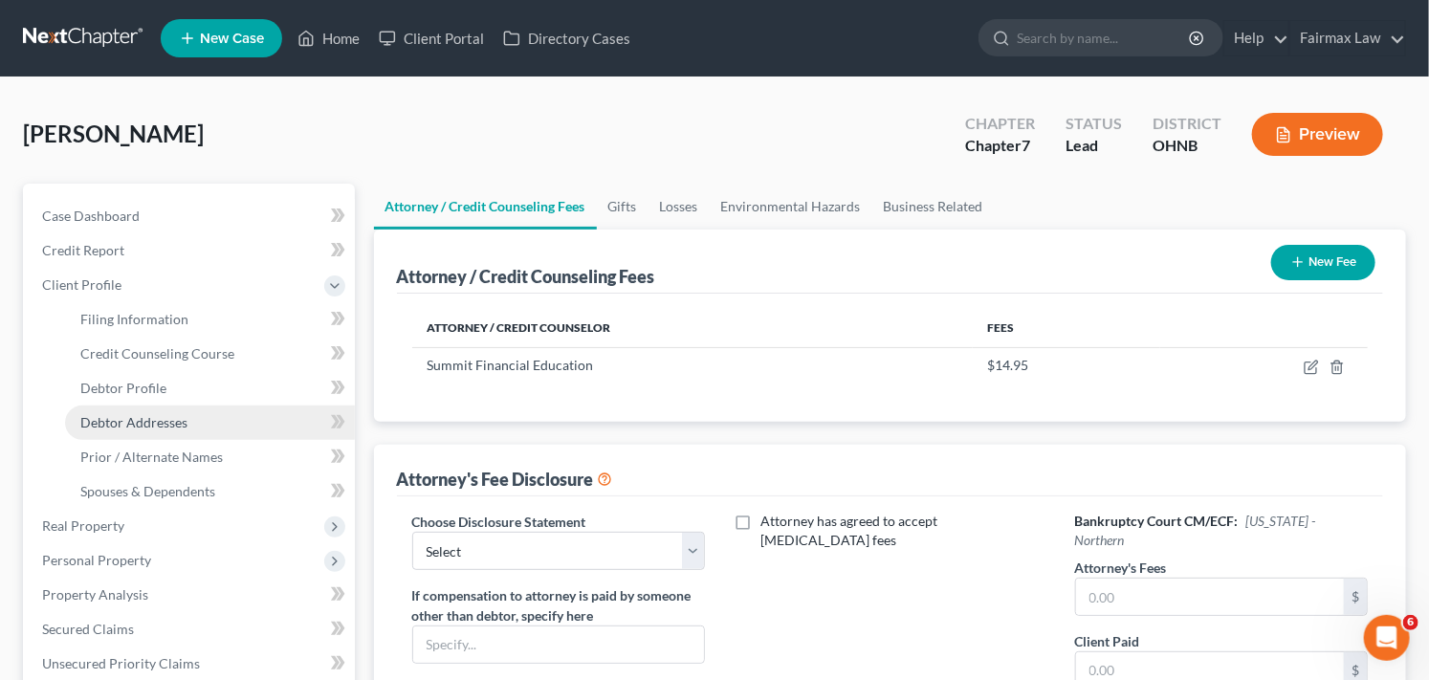
click at [194, 419] on link "Debtor Addresses" at bounding box center [210, 422] width 290 height 34
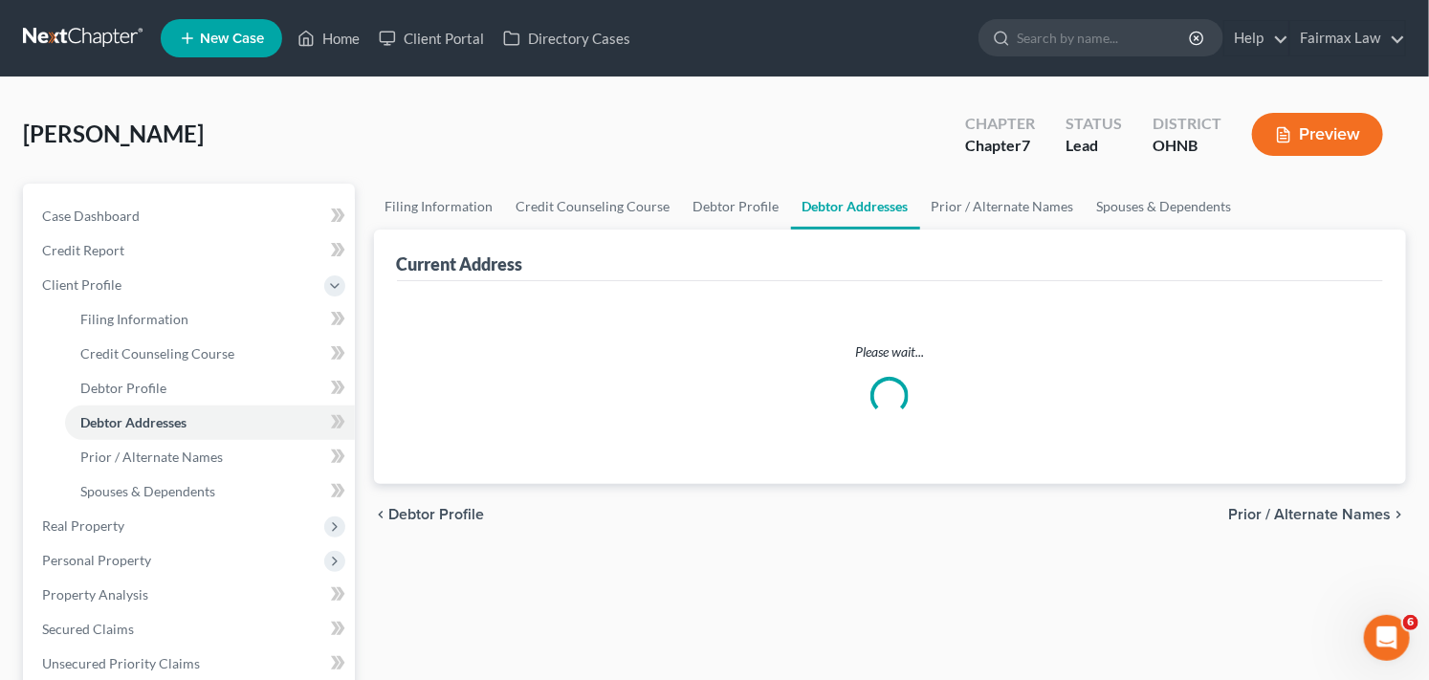
select select "0"
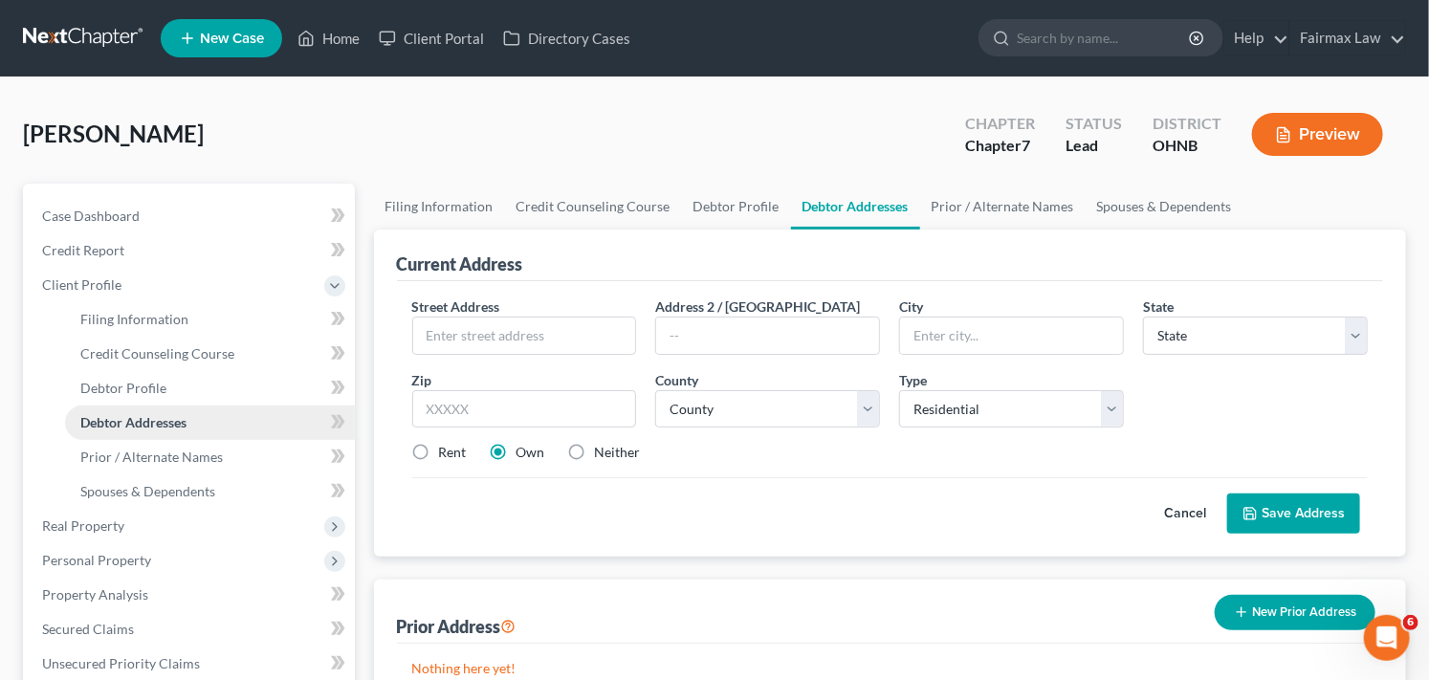
click at [281, 423] on link "Debtor Addresses" at bounding box center [210, 422] width 290 height 34
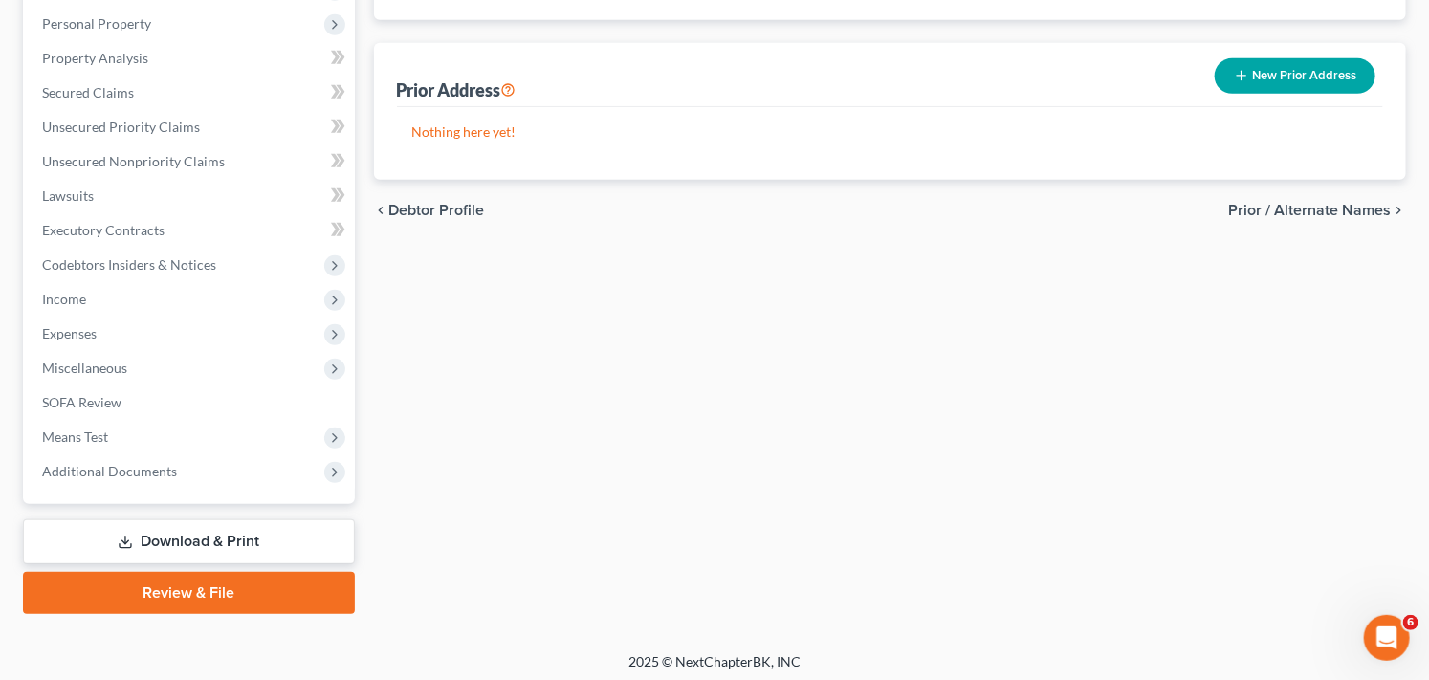
scroll to position [540, 0]
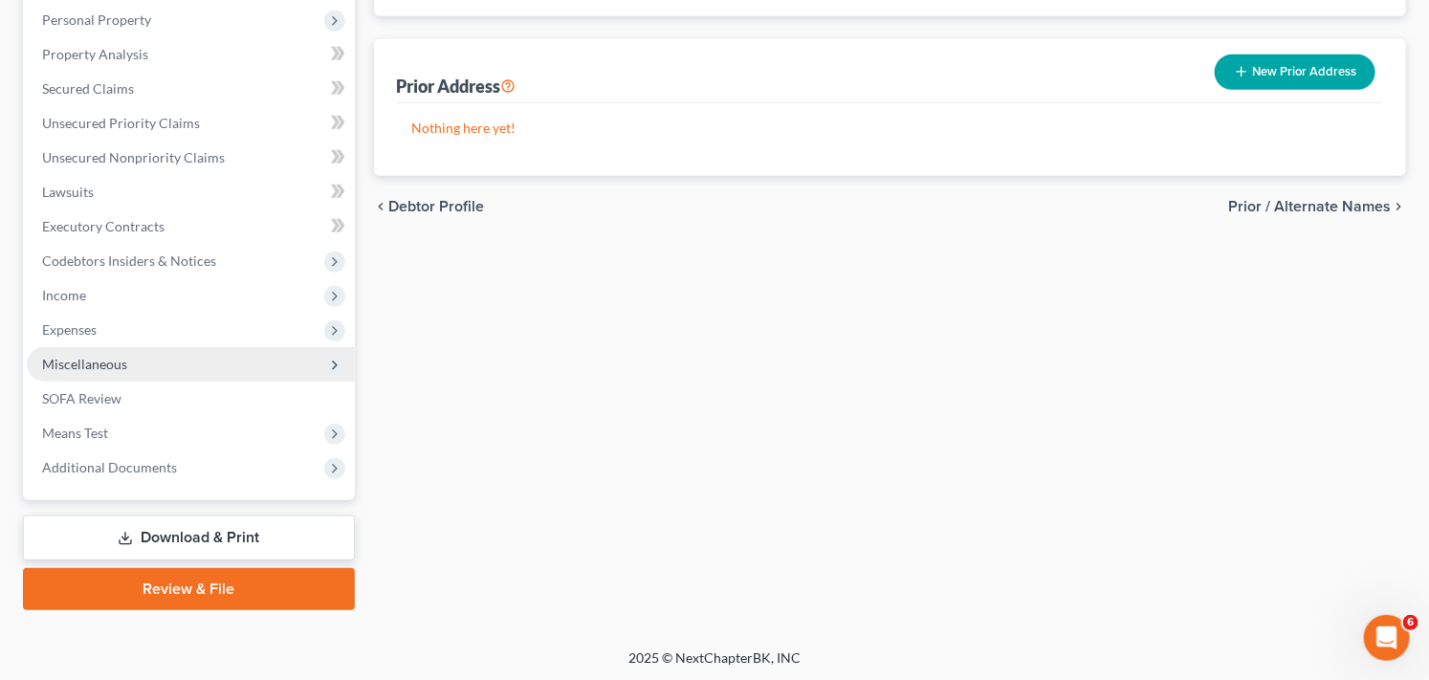
click at [236, 369] on span "Miscellaneous" at bounding box center [191, 364] width 328 height 34
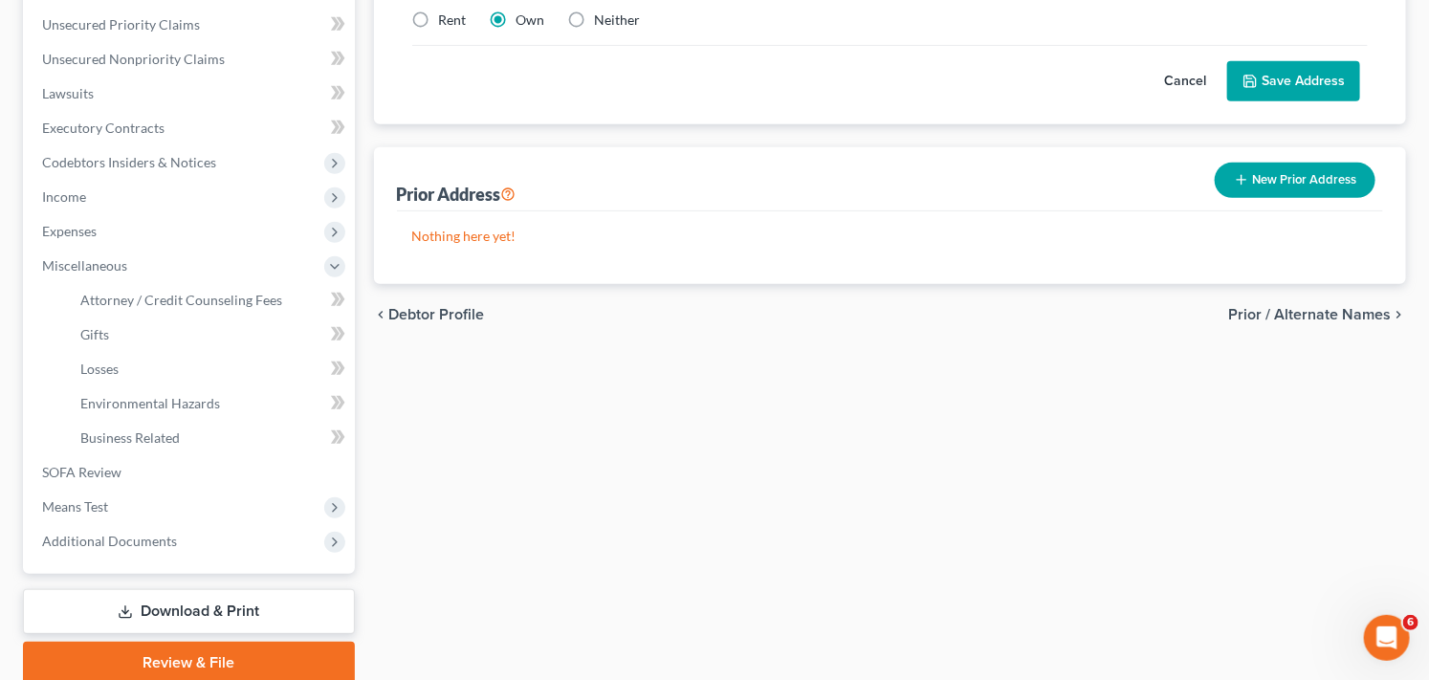
scroll to position [434, 0]
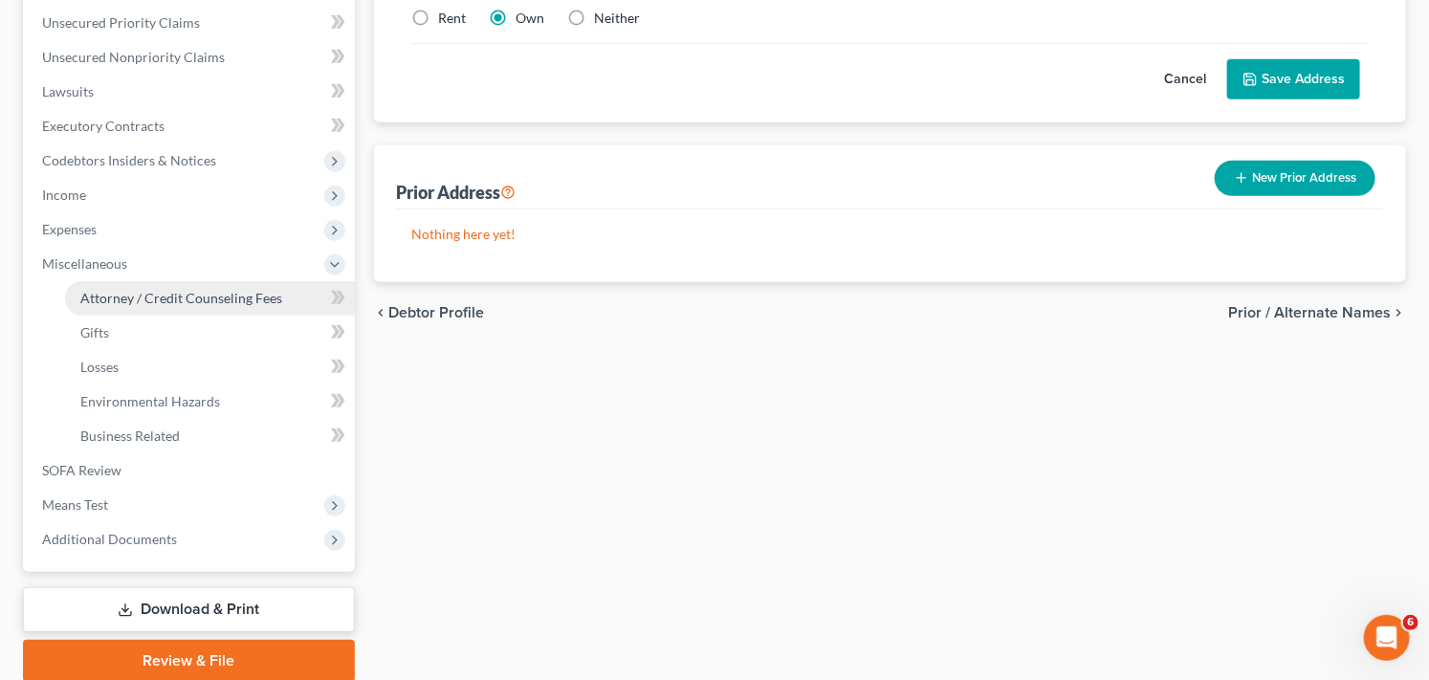
click at [213, 303] on span "Attorney / Credit Counseling Fees" at bounding box center [181, 298] width 202 height 16
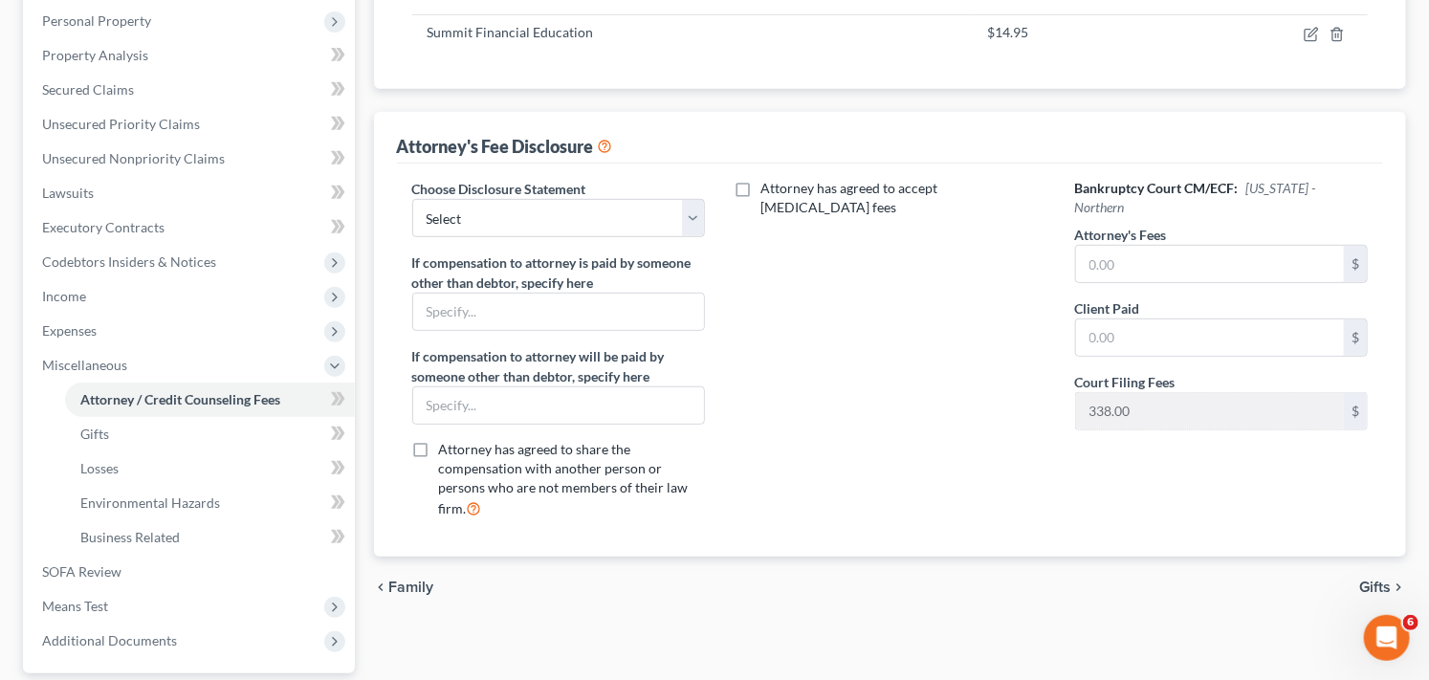
scroll to position [384, 0]
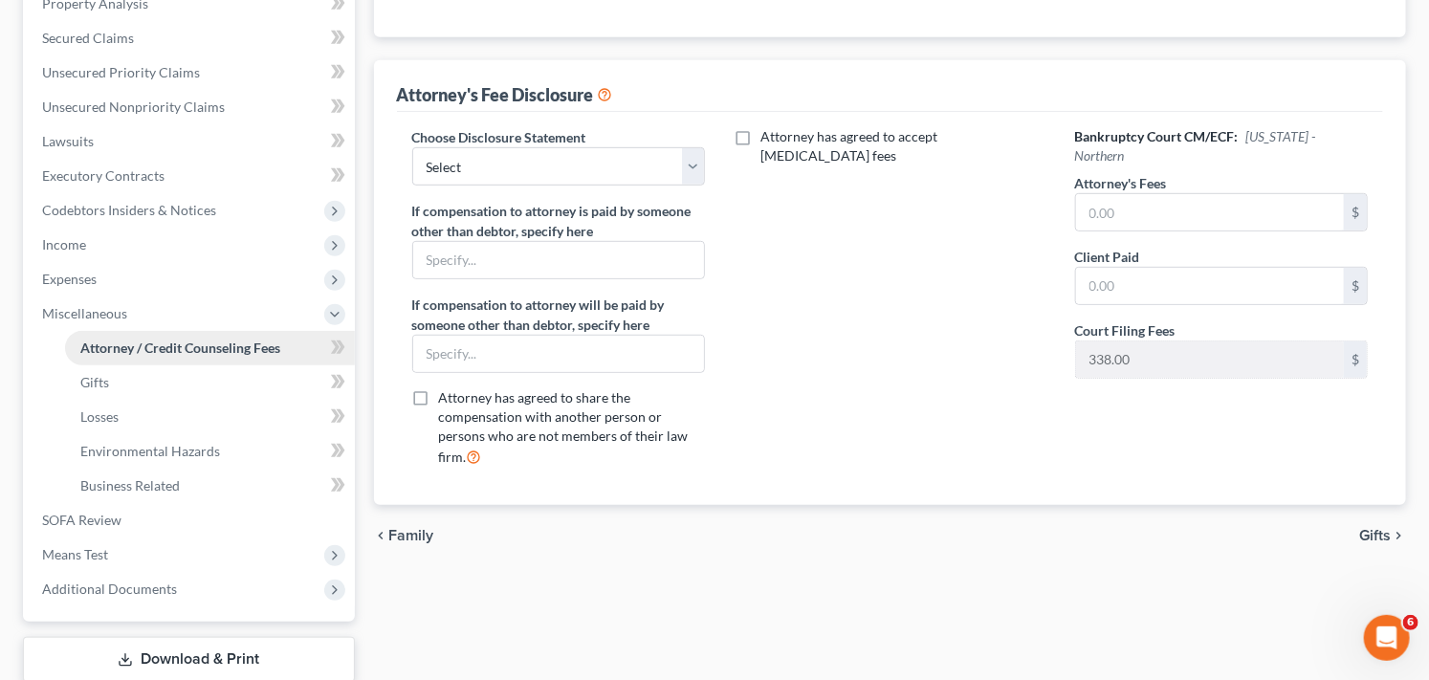
click at [295, 354] on link "Attorney / Credit Counseling Fees" at bounding box center [210, 348] width 290 height 34
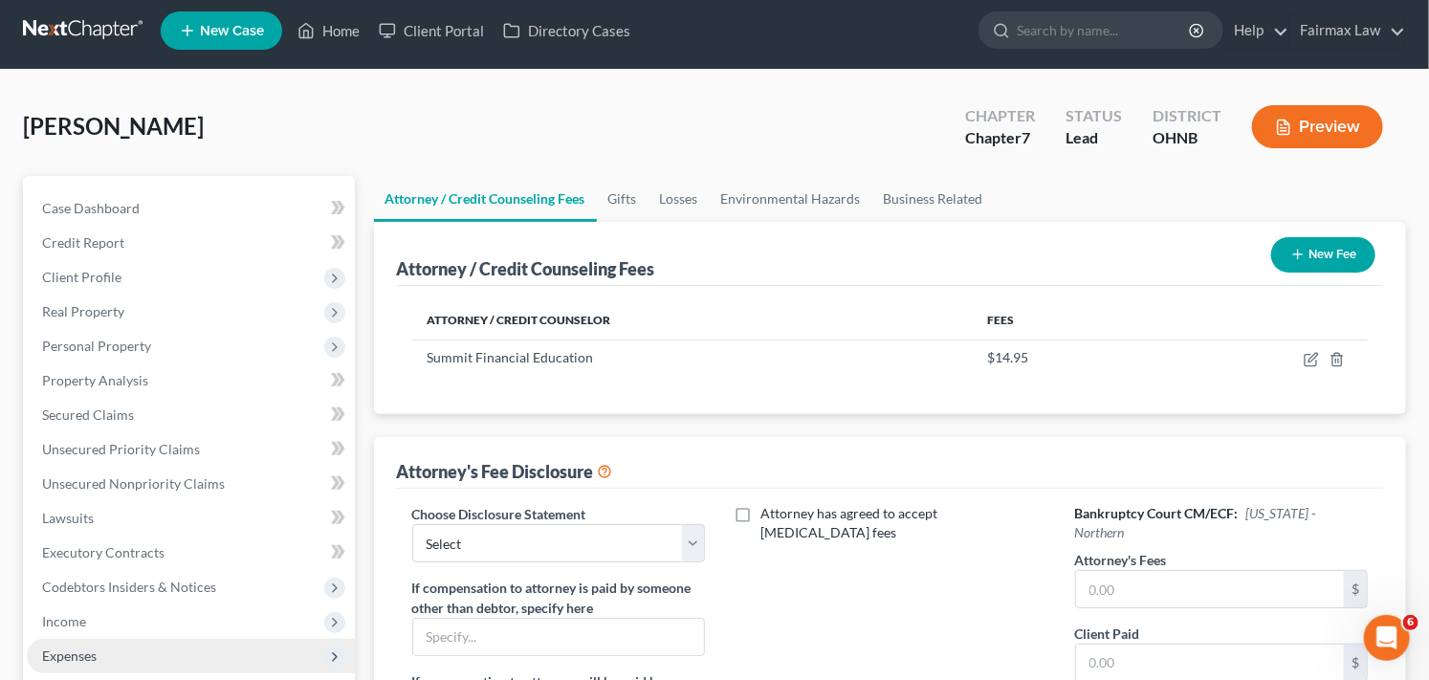
scroll to position [0, 0]
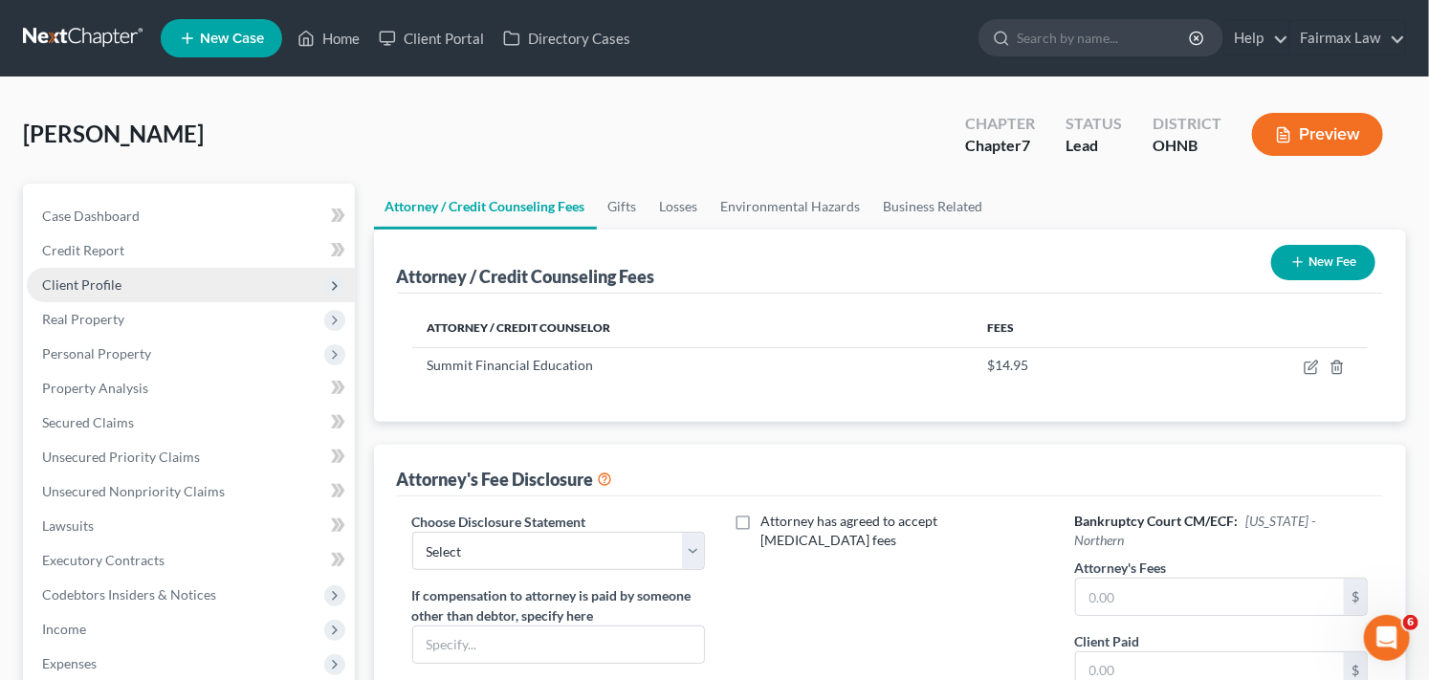
click at [183, 282] on span "Client Profile" at bounding box center [191, 285] width 328 height 34
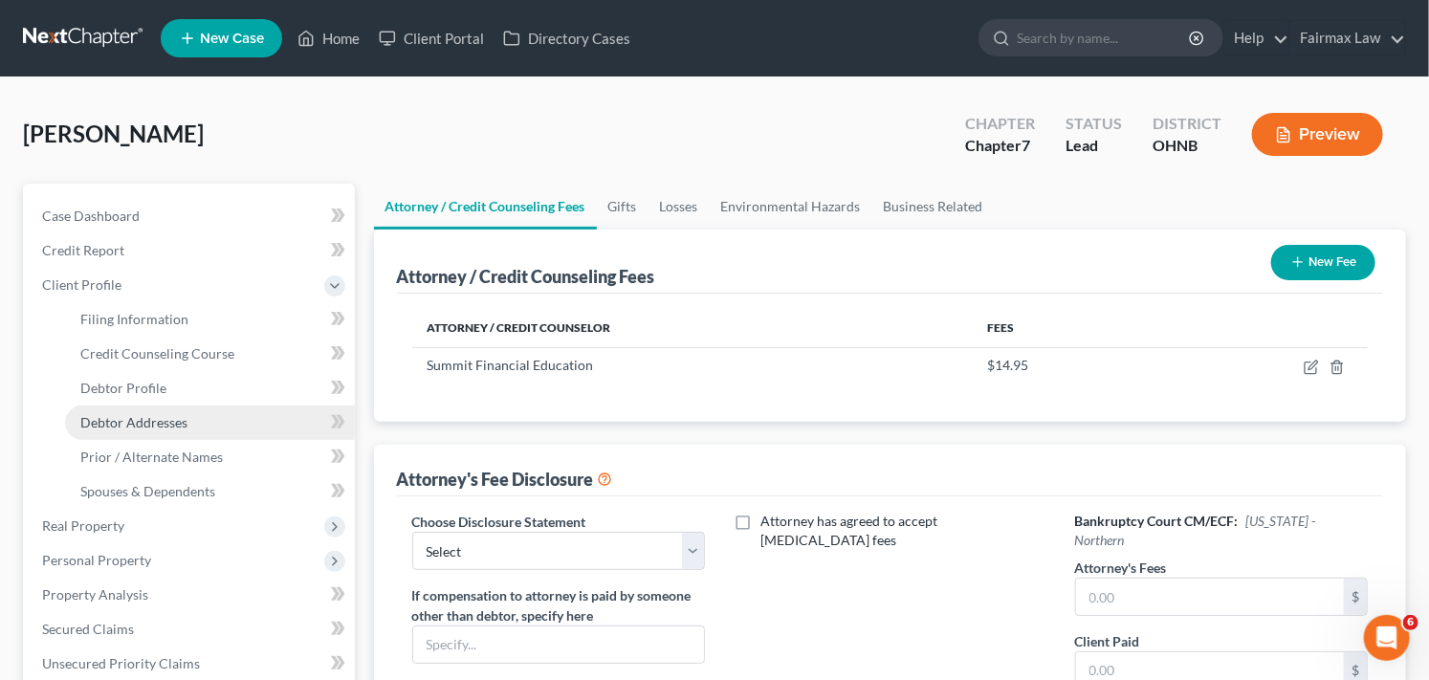
click at [186, 418] on link "Debtor Addresses" at bounding box center [210, 422] width 290 height 34
select select "0"
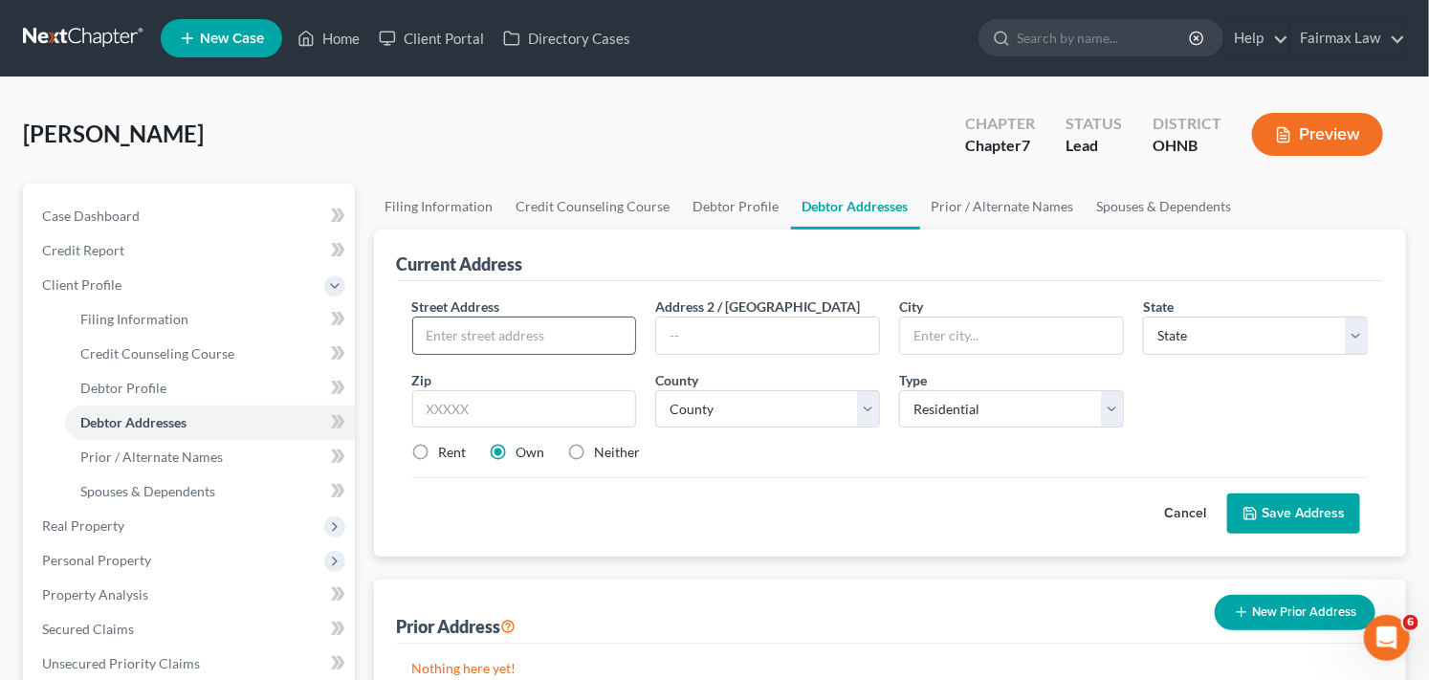
click at [538, 337] on input "text" at bounding box center [524, 335] width 223 height 36
type input "[STREET_ADDRESS]"
click at [565, 411] on input "text" at bounding box center [524, 409] width 225 height 38
type input "45240"
click at [439, 450] on label "Rent" at bounding box center [453, 452] width 28 height 19
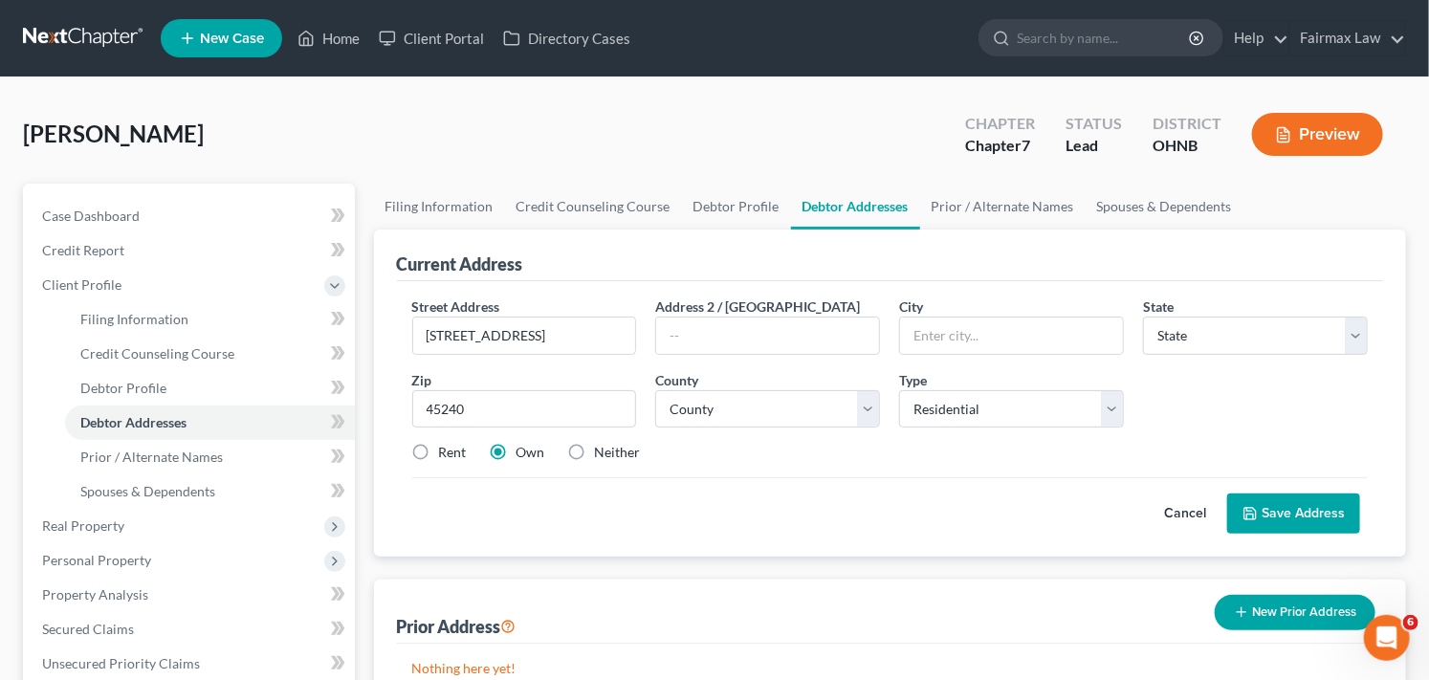
click at [447, 450] on input "Rent" at bounding box center [453, 449] width 12 height 12
radio input "true"
type input "[GEOGRAPHIC_DATA]"
select select "36"
click at [806, 406] on select "County [GEOGRAPHIC_DATA] [GEOGRAPHIC_DATA] [GEOGRAPHIC_DATA] [GEOGRAPHIC_DATA] …" at bounding box center [767, 409] width 225 height 38
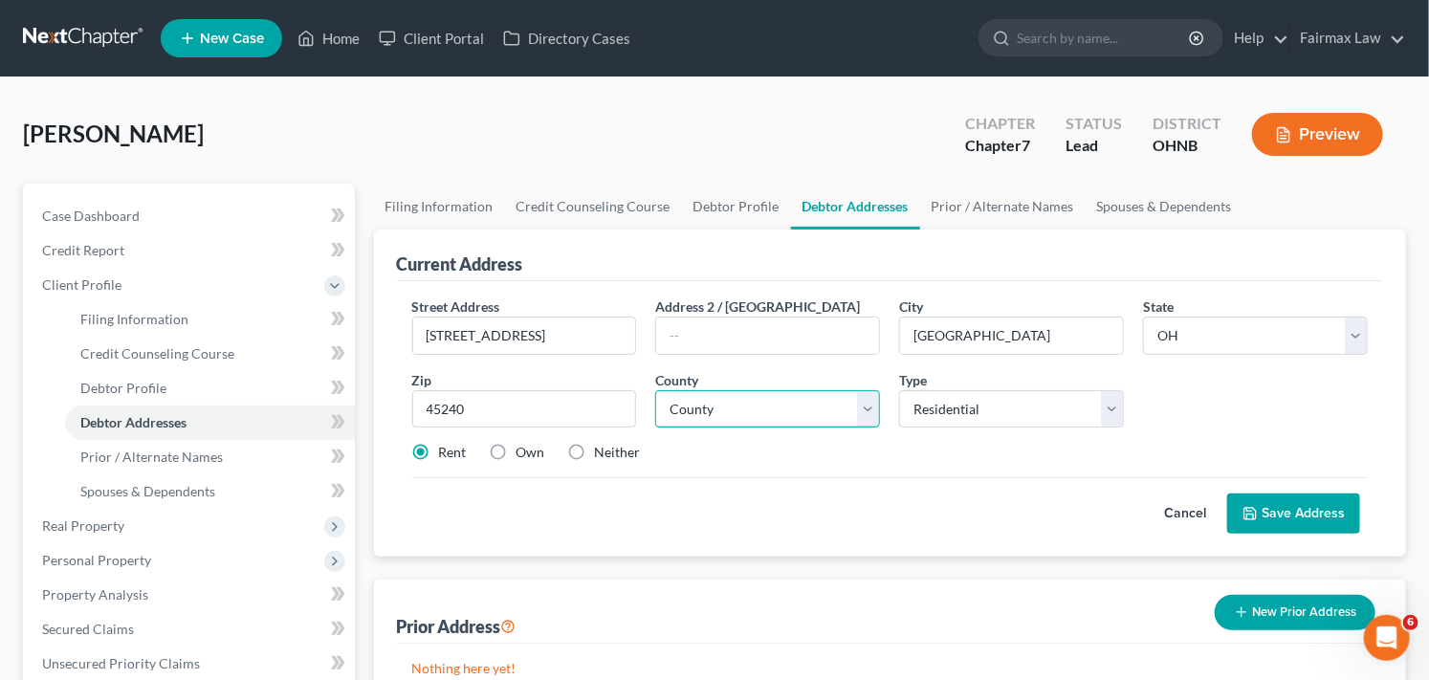
click at [731, 406] on select "County [GEOGRAPHIC_DATA] [GEOGRAPHIC_DATA] [GEOGRAPHIC_DATA] [GEOGRAPHIC_DATA] …" at bounding box center [767, 409] width 225 height 38
select select "30"
click at [655, 390] on select "County [GEOGRAPHIC_DATA] [GEOGRAPHIC_DATA] [GEOGRAPHIC_DATA] [GEOGRAPHIC_DATA] …" at bounding box center [767, 409] width 225 height 38
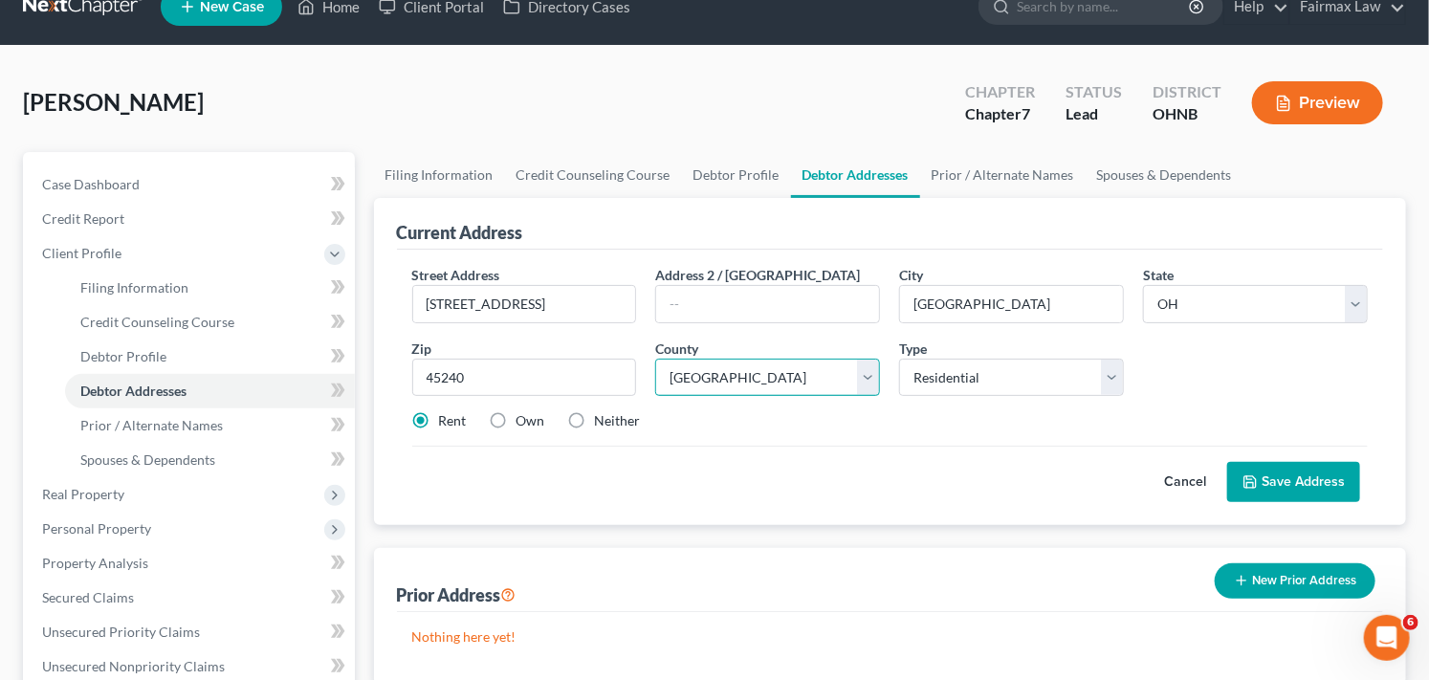
scroll to position [4, 0]
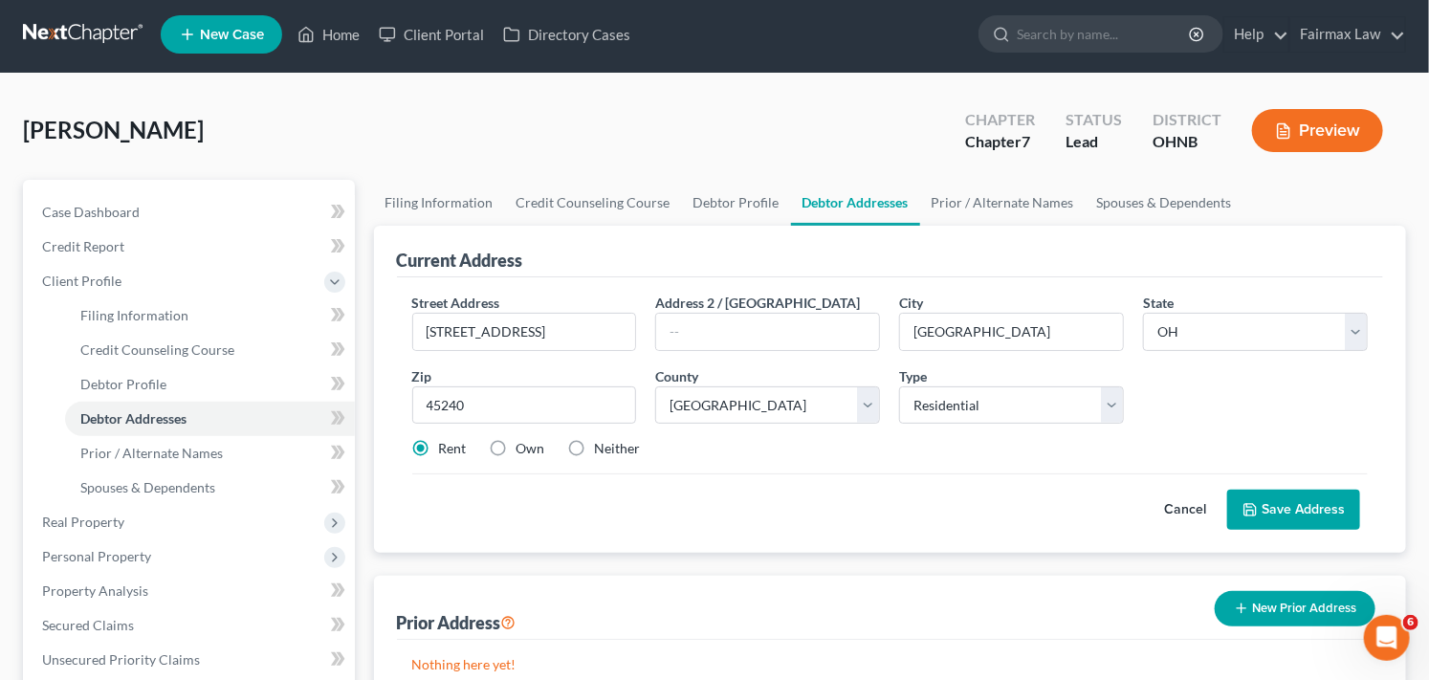
click at [1316, 504] on button "Save Address" at bounding box center [1293, 510] width 133 height 40
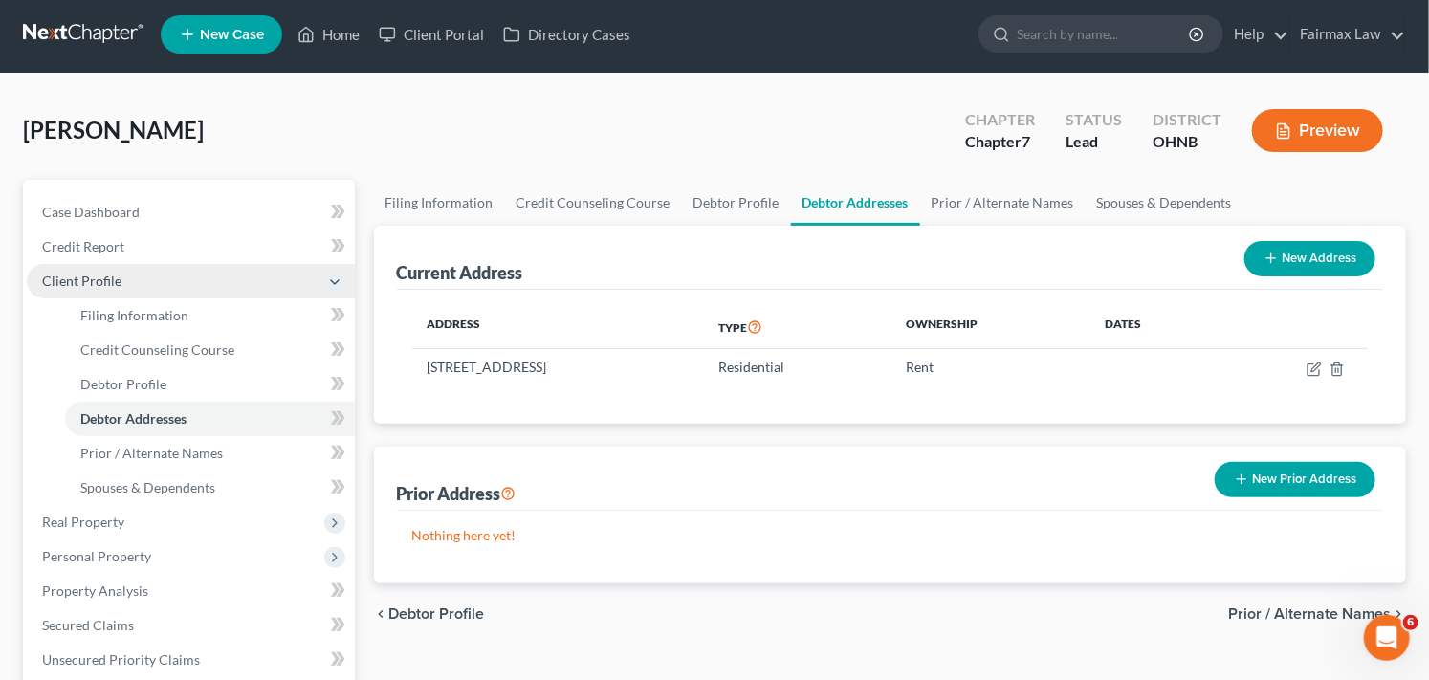
click at [154, 279] on span "Client Profile" at bounding box center [191, 281] width 328 height 34
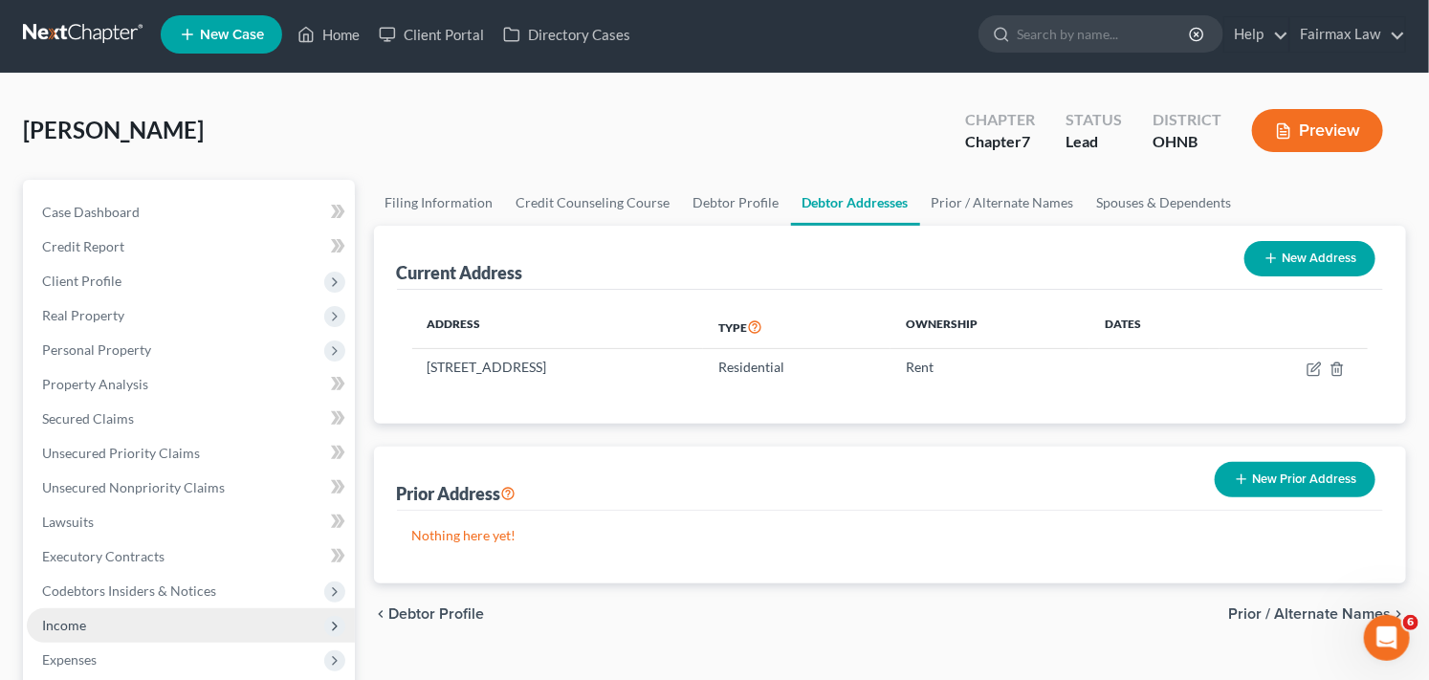
click at [186, 624] on span "Income" at bounding box center [191, 625] width 328 height 34
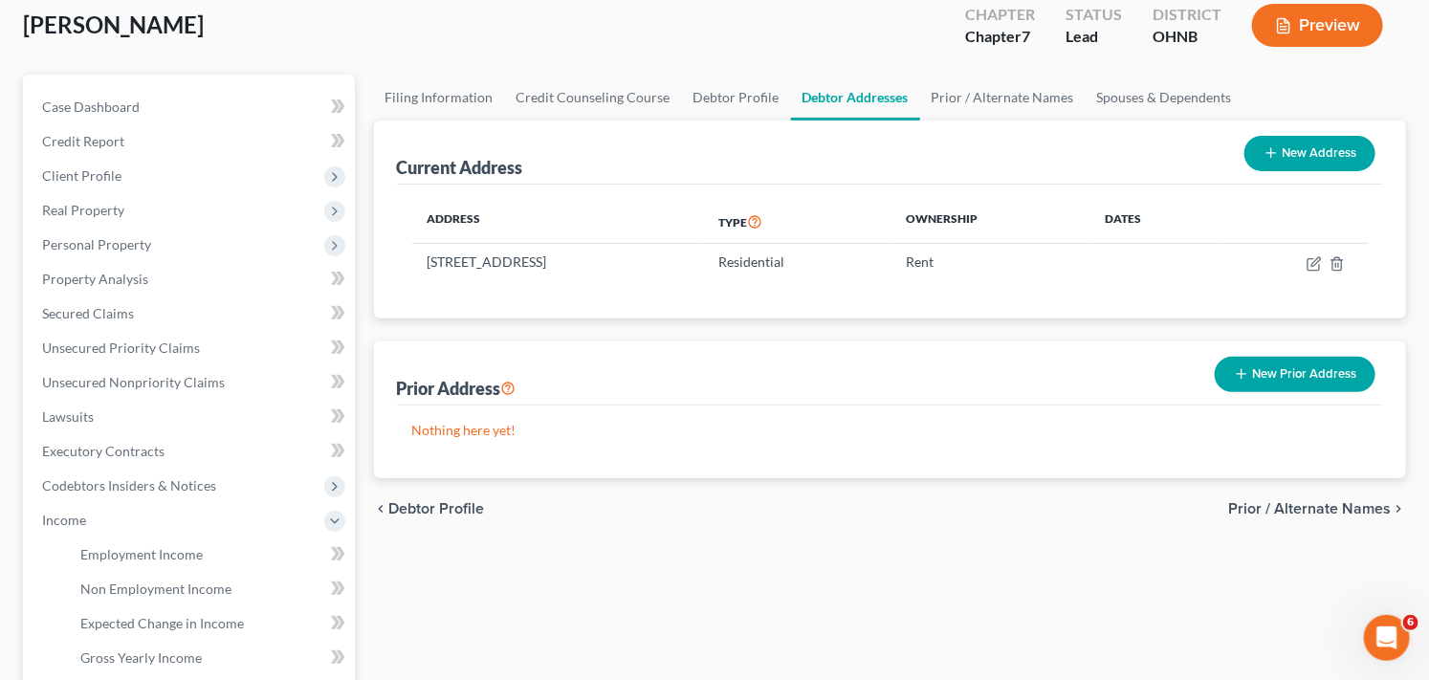
scroll to position [301, 0]
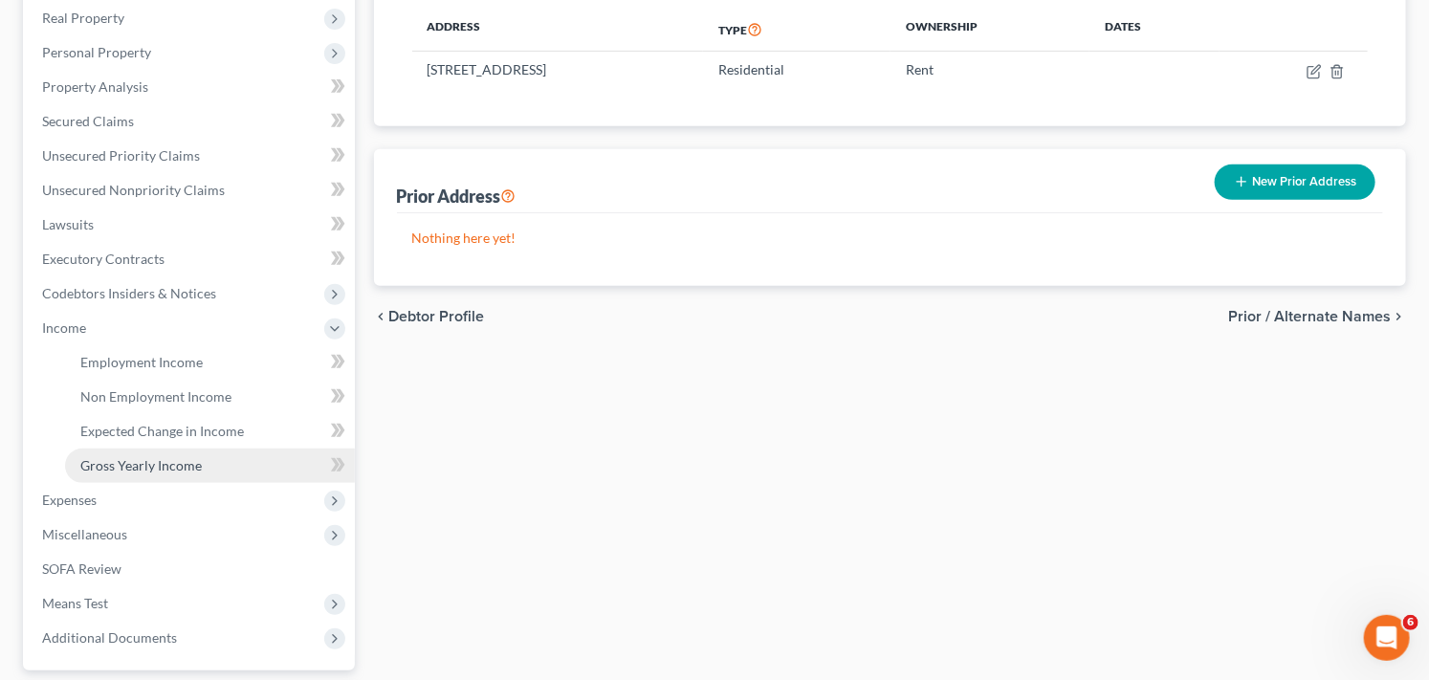
click at [193, 465] on span "Gross Yearly Income" at bounding box center [140, 465] width 121 height 16
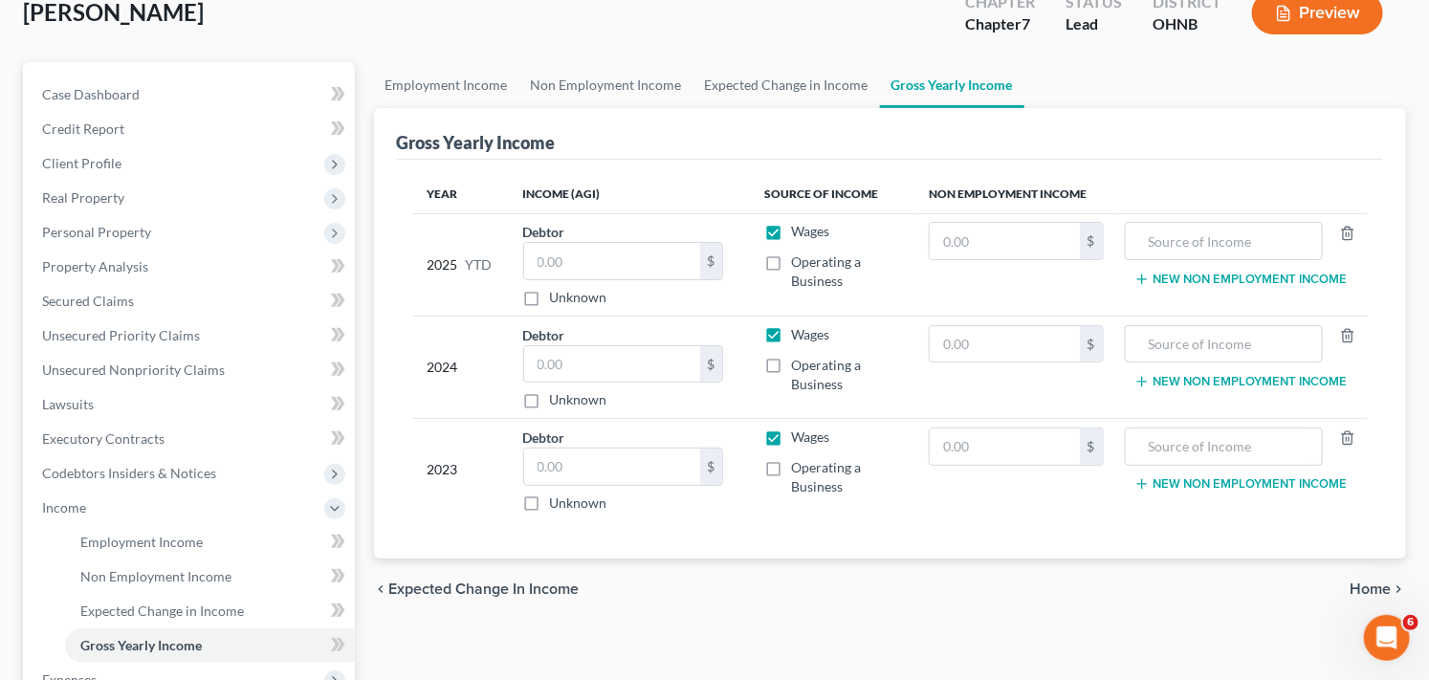
scroll to position [127, 0]
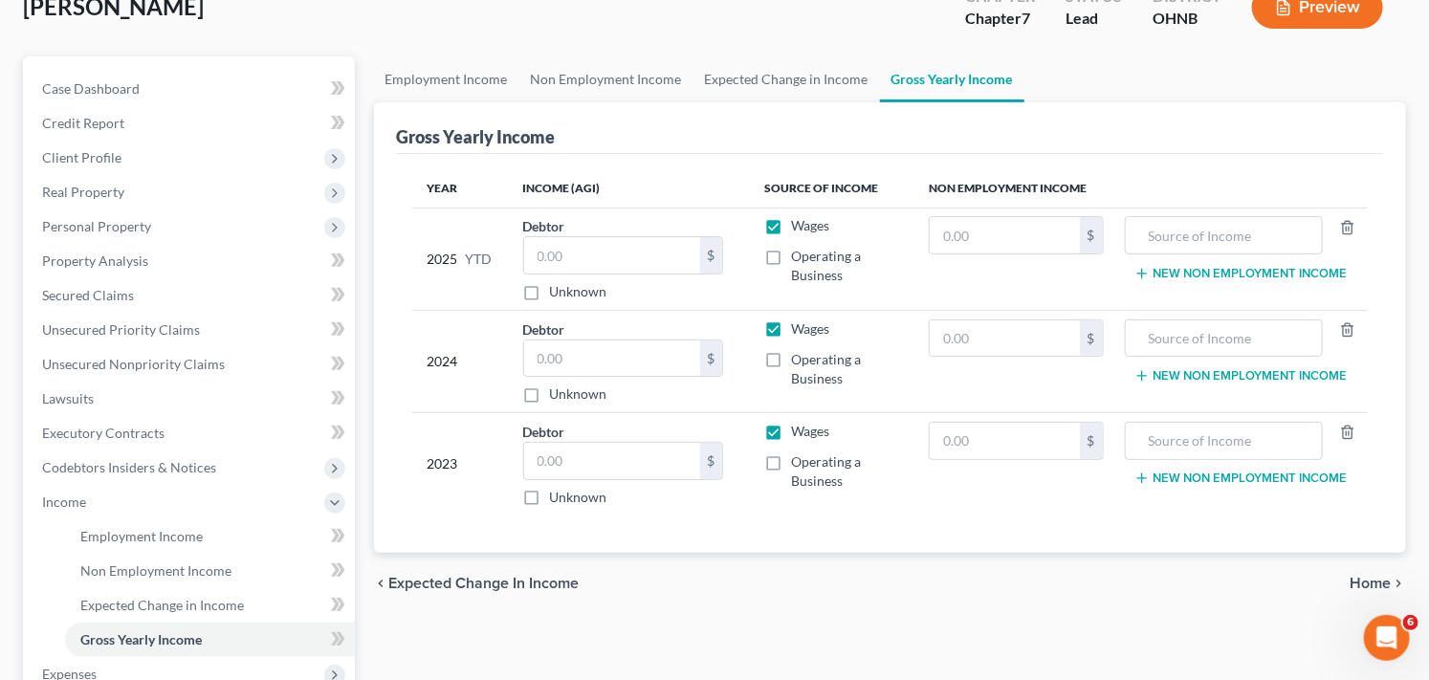
click at [1428, 414] on div "[PERSON_NAME] Upgraded Chapter Chapter 7 Status Lead District [GEOGRAPHIC_DATA]…" at bounding box center [714, 471] width 1429 height 1042
click at [596, 456] on input "text" at bounding box center [612, 461] width 176 height 36
type input "59.30"
click at [1232, 236] on input "text" at bounding box center [1223, 235] width 177 height 36
click at [1221, 230] on input "text" at bounding box center [1223, 235] width 177 height 36
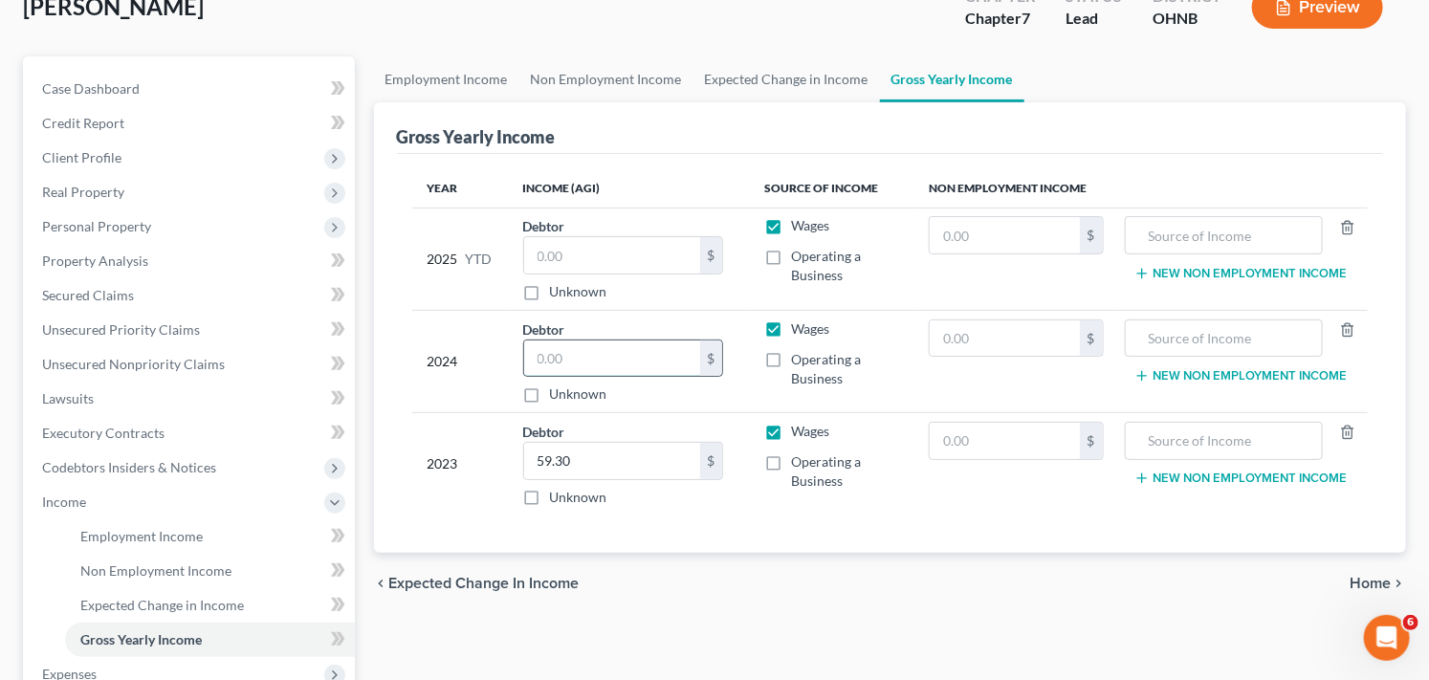
click at [615, 361] on input "text" at bounding box center [612, 358] width 176 height 36
type input "62,312"
click at [625, 259] on input "text" at bounding box center [612, 255] width 176 height 36
click at [1224, 244] on input "text" at bounding box center [1223, 235] width 177 height 36
click at [1212, 268] on button "New Non Employment Income" at bounding box center [1240, 273] width 213 height 15
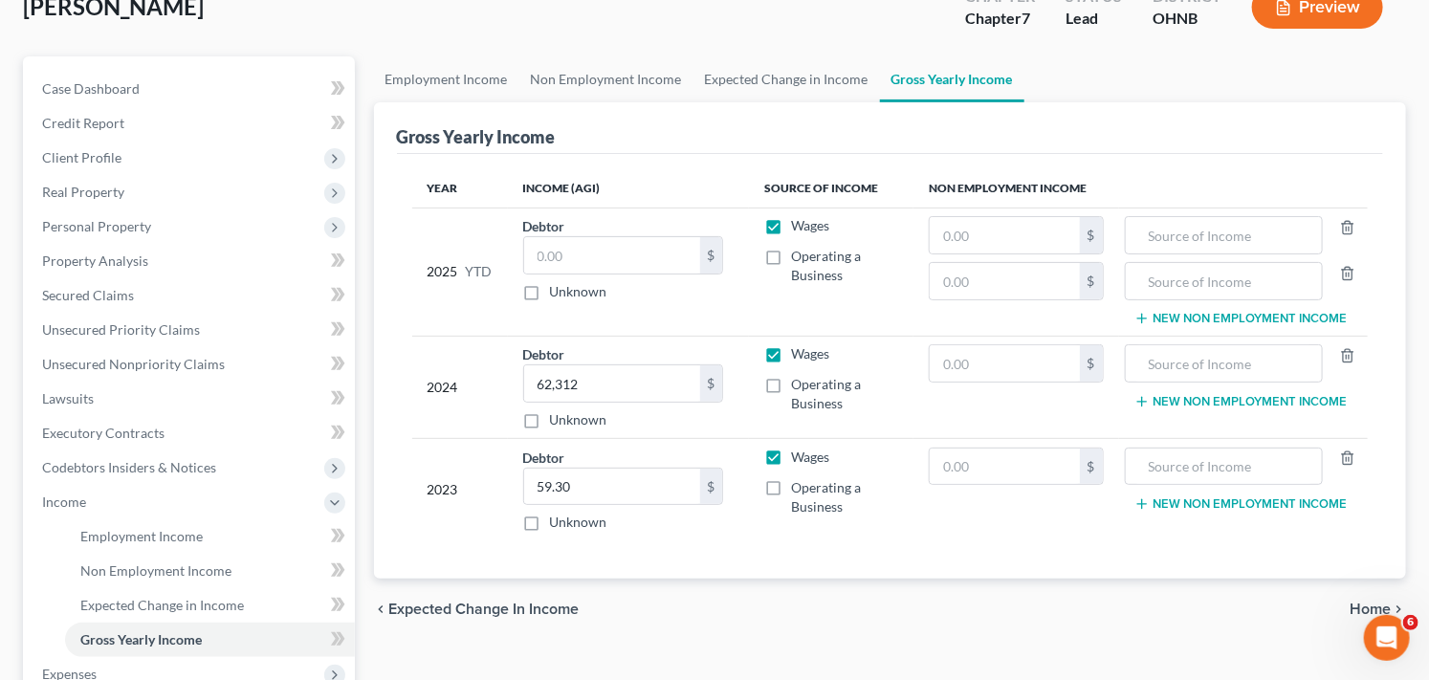
click at [1054, 314] on td "$ $" at bounding box center [1015, 271] width 205 height 128
click at [1351, 273] on icon "button" at bounding box center [1347, 273] width 15 height 15
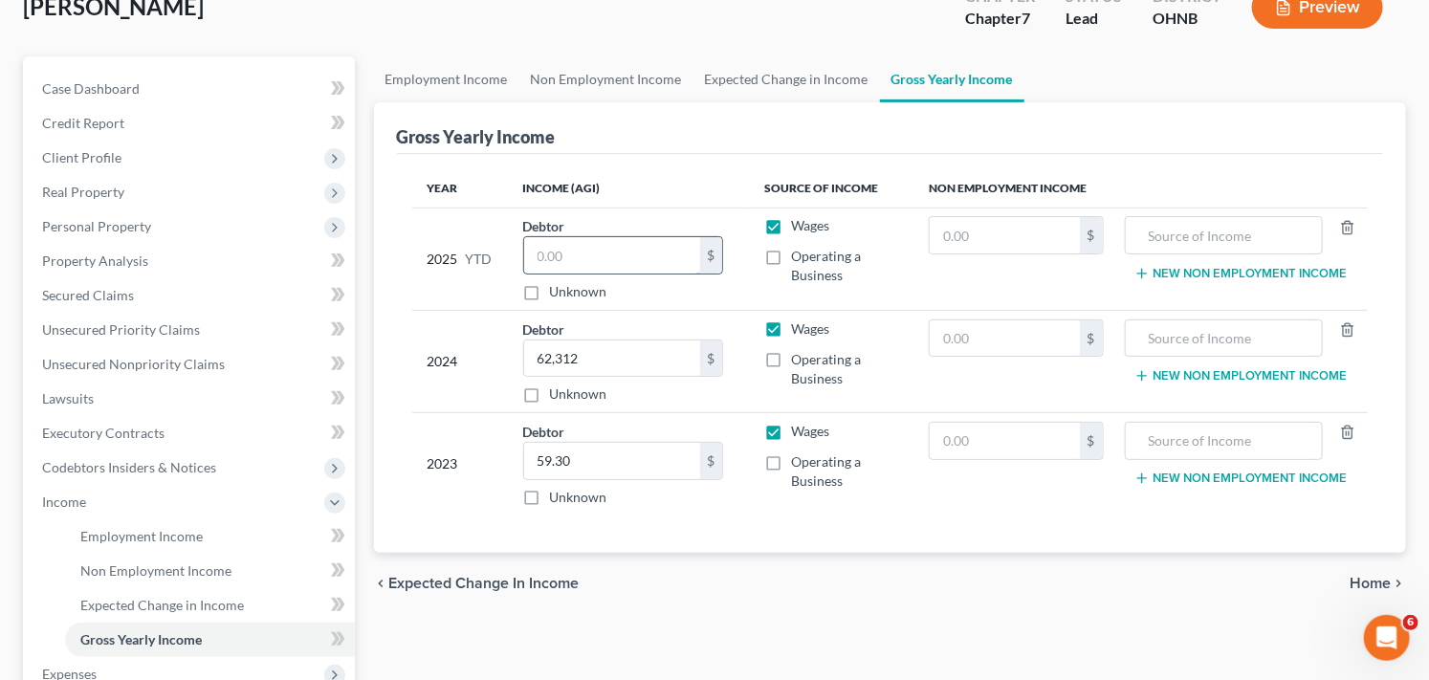
click at [610, 253] on input "text" at bounding box center [612, 255] width 176 height 36
type input "46,674.22"
click at [1019, 610] on div "chevron_left Expected Change in Income Home chevron_right" at bounding box center [890, 583] width 1033 height 61
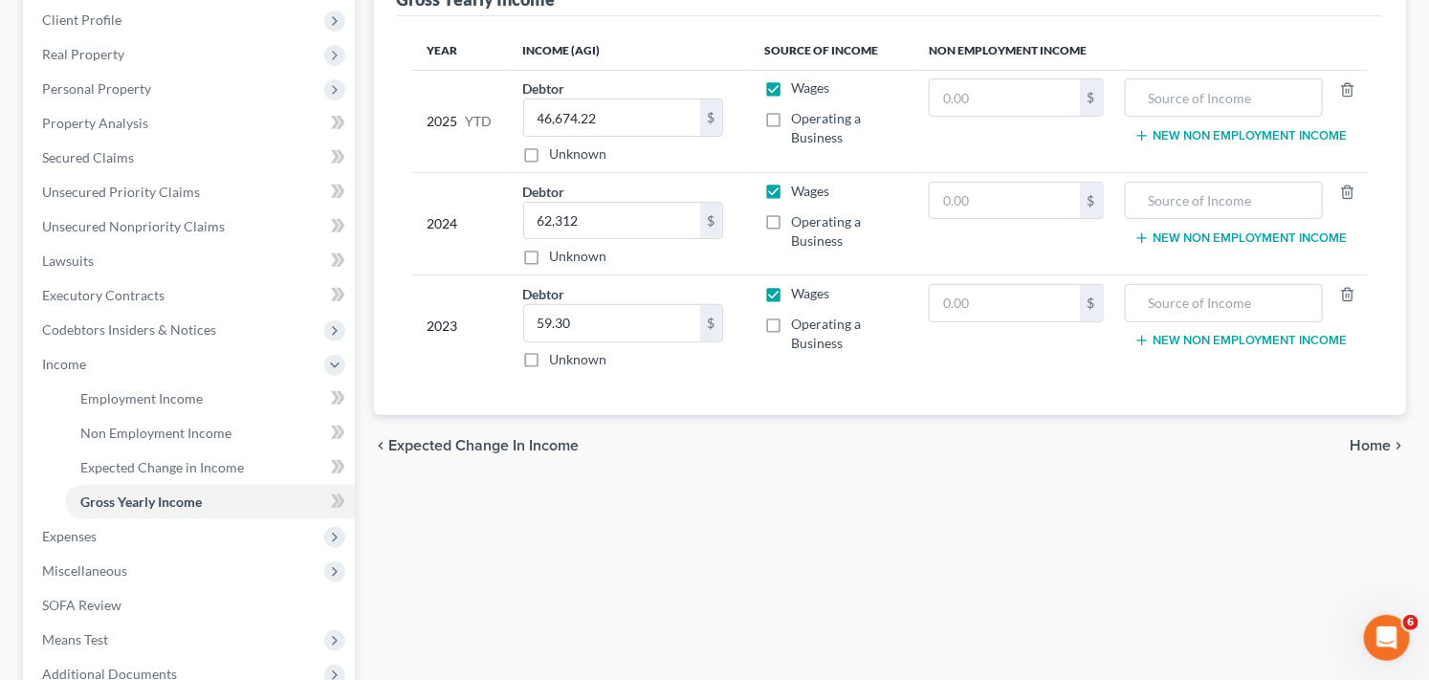
scroll to position [259, 0]
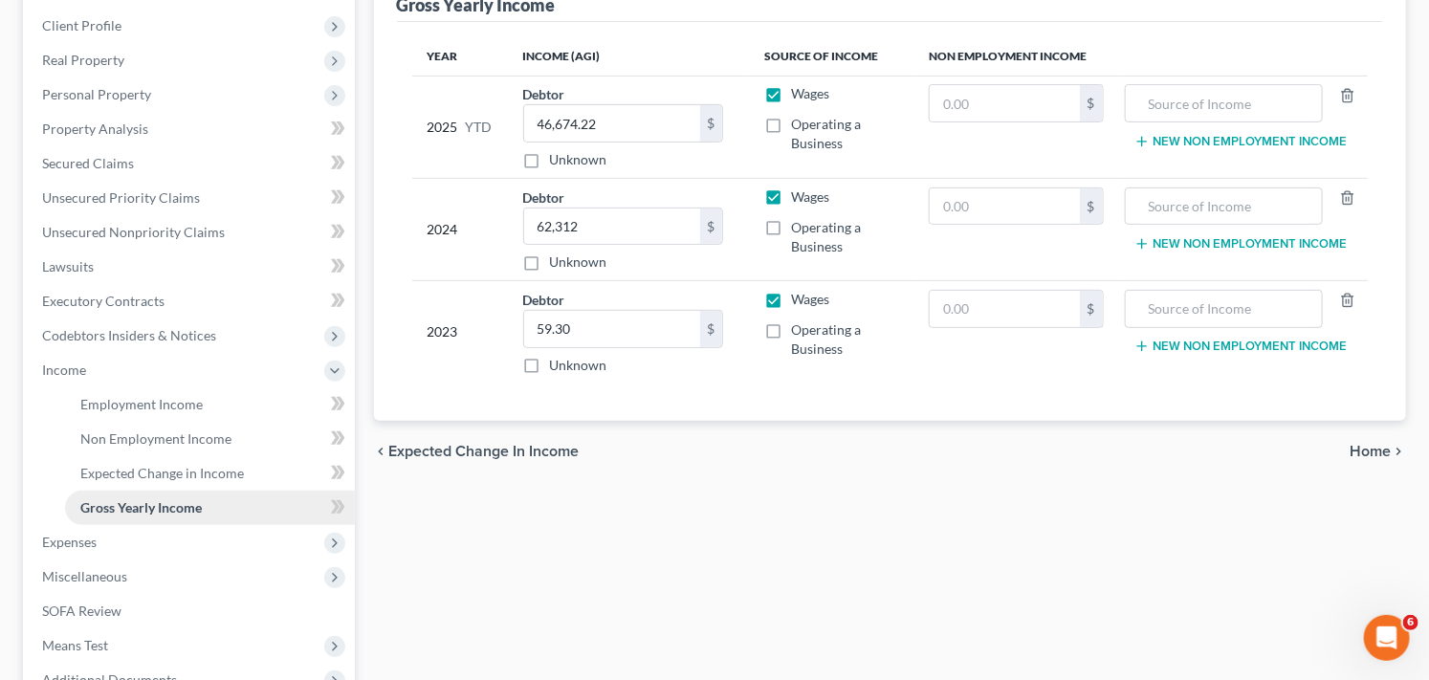
click at [259, 505] on link "Gross Yearly Income" at bounding box center [210, 508] width 290 height 34
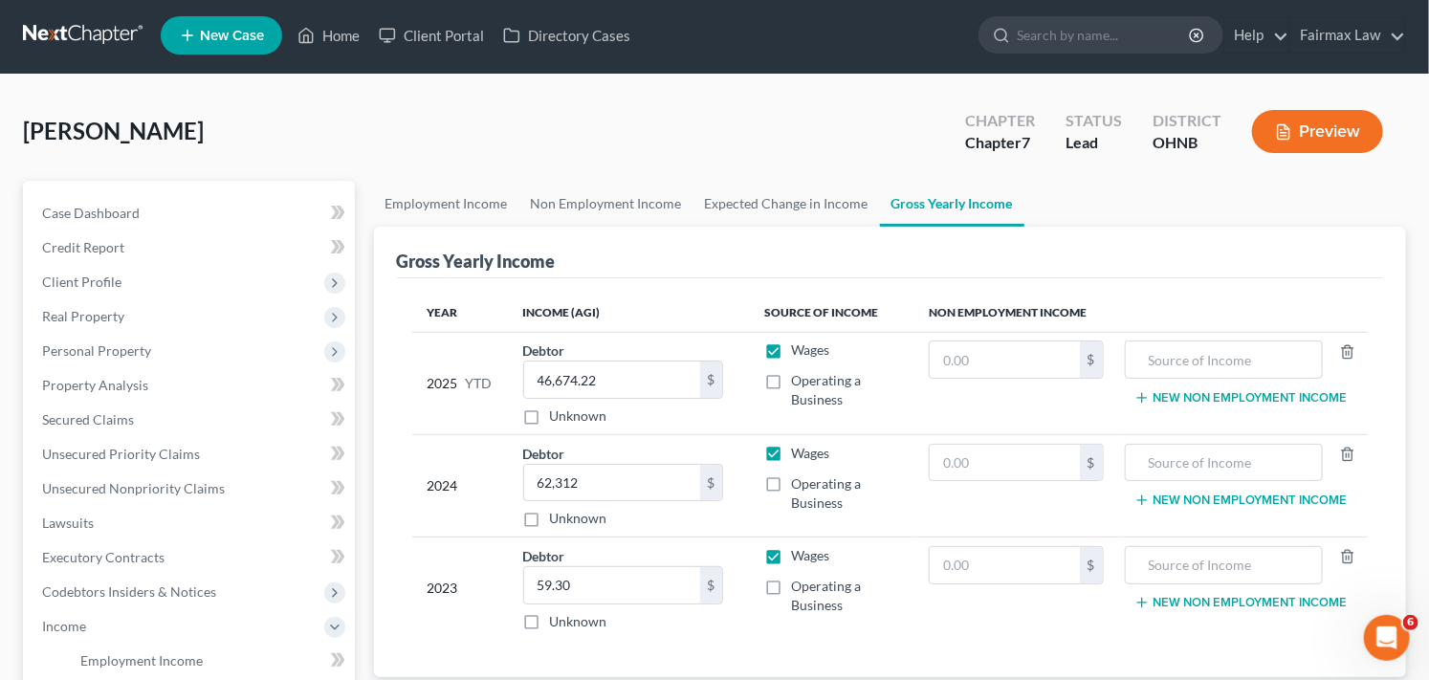
scroll to position [0, 0]
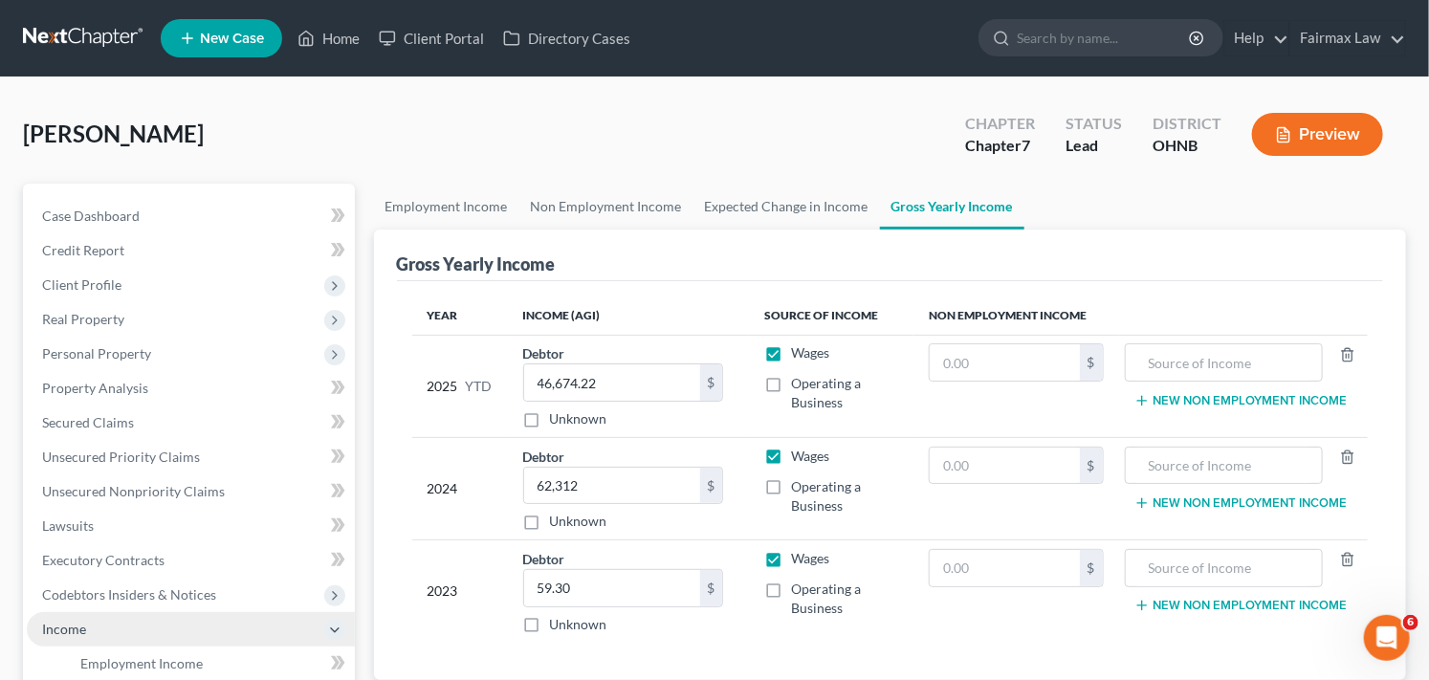
click at [198, 629] on span "Income" at bounding box center [191, 629] width 328 height 34
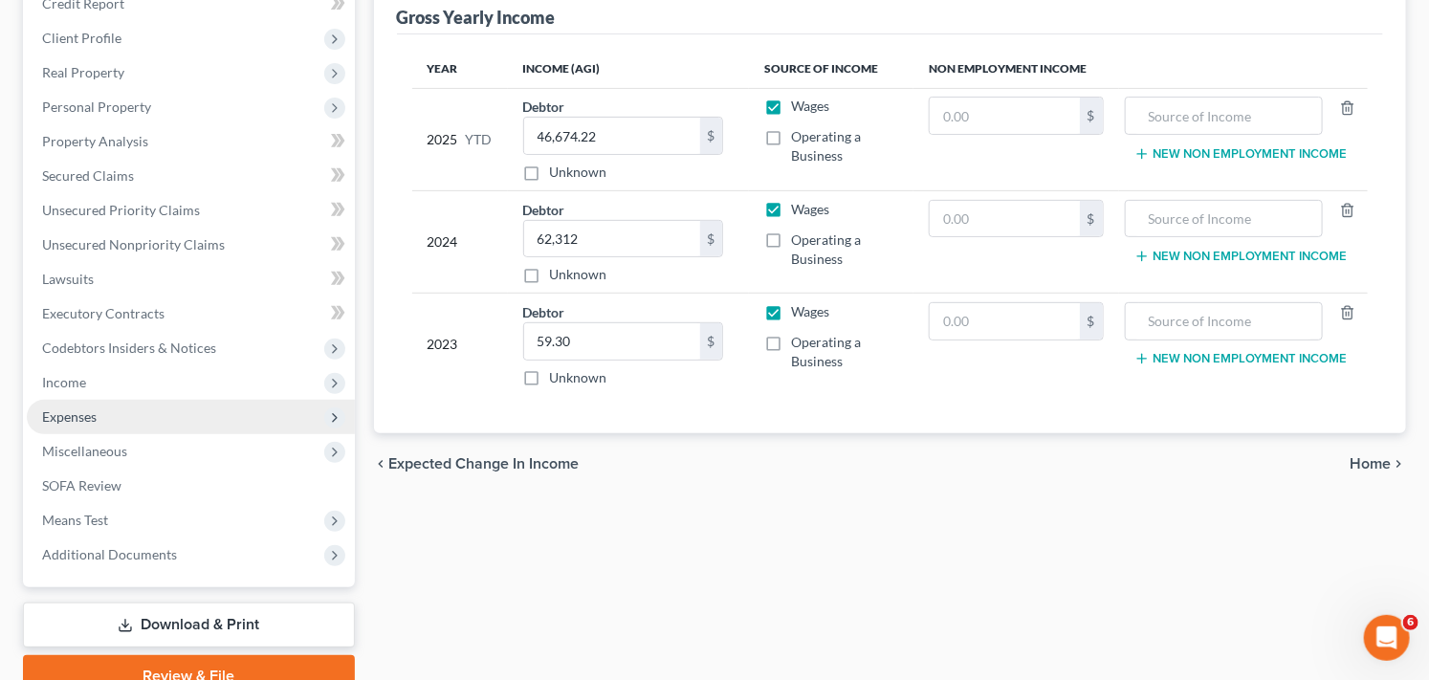
scroll to position [297, 0]
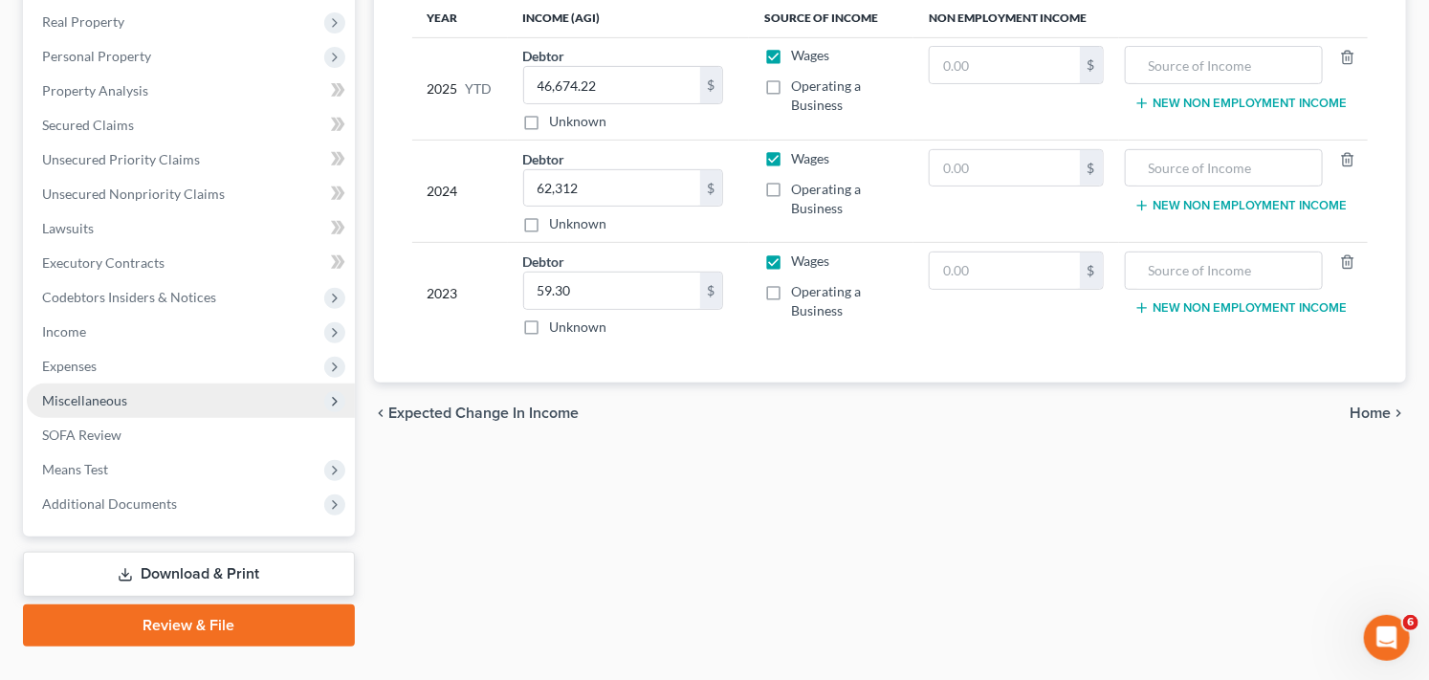
click at [176, 404] on span "Miscellaneous" at bounding box center [191, 400] width 328 height 34
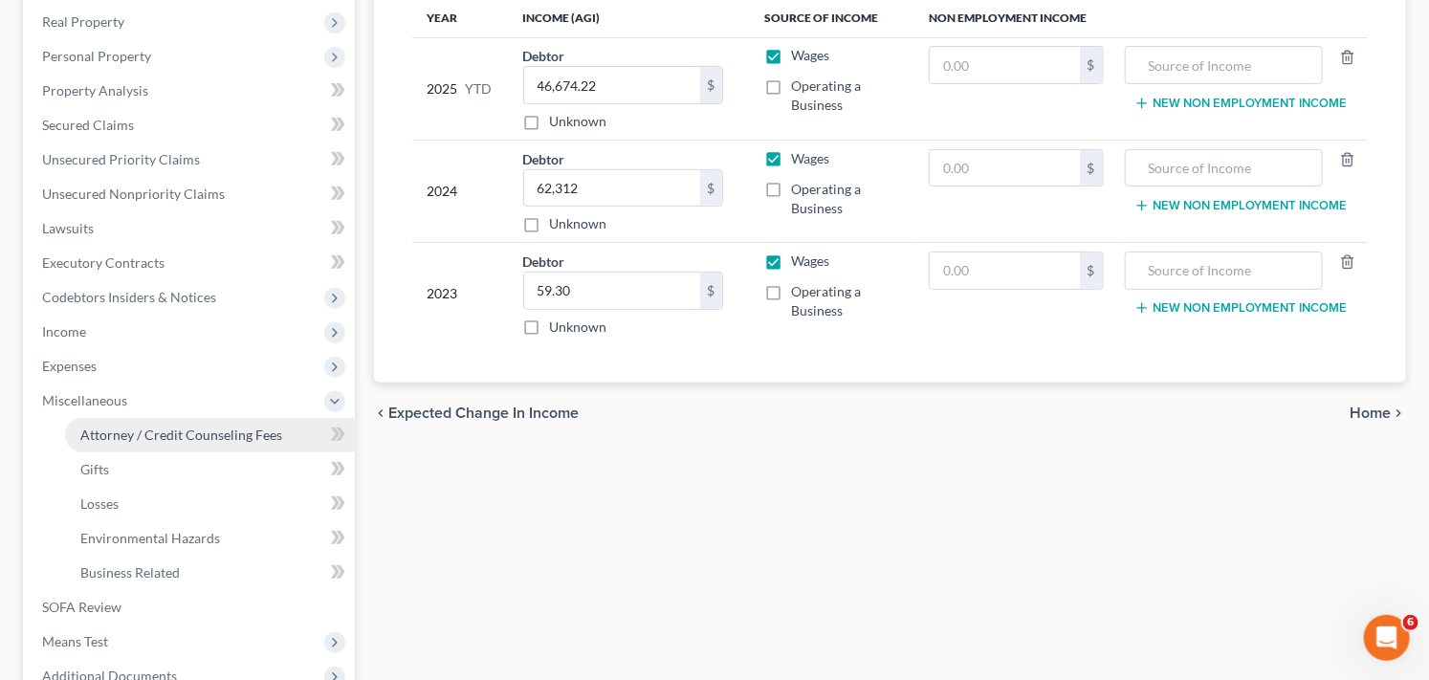
click at [228, 436] on span "Attorney / Credit Counseling Fees" at bounding box center [181, 434] width 202 height 16
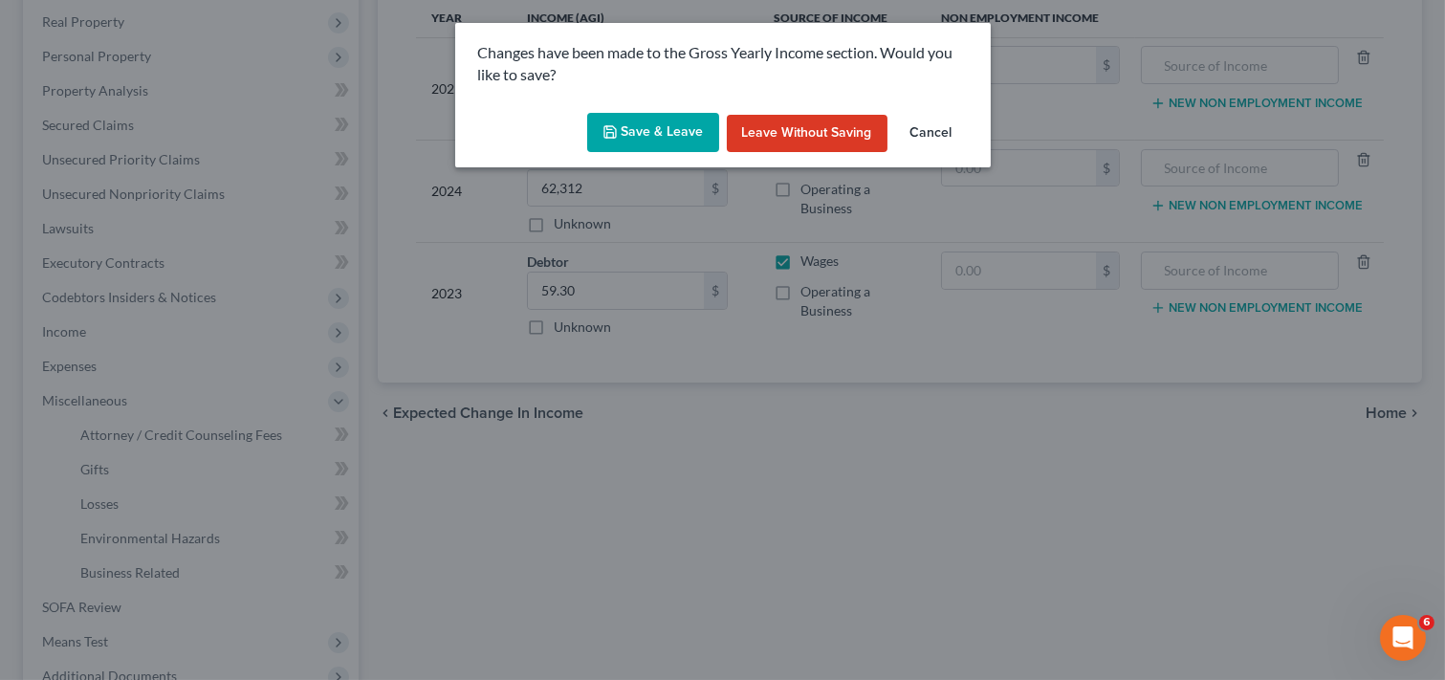
click at [645, 135] on button "Save & Leave" at bounding box center [653, 133] width 132 height 40
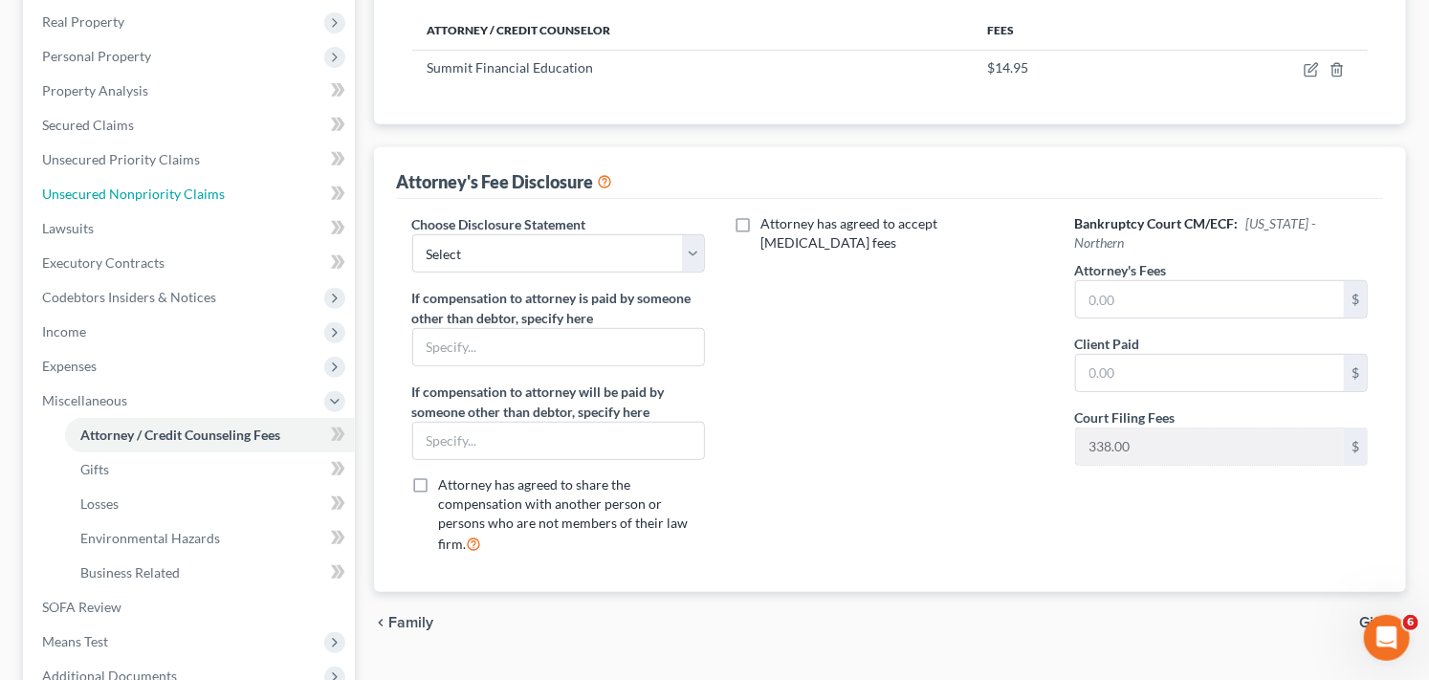
click at [192, 433] on ul "Case Dashboard Payments Invoices Payments Payments Credit Report Client Profile" at bounding box center [191, 298] width 328 height 792
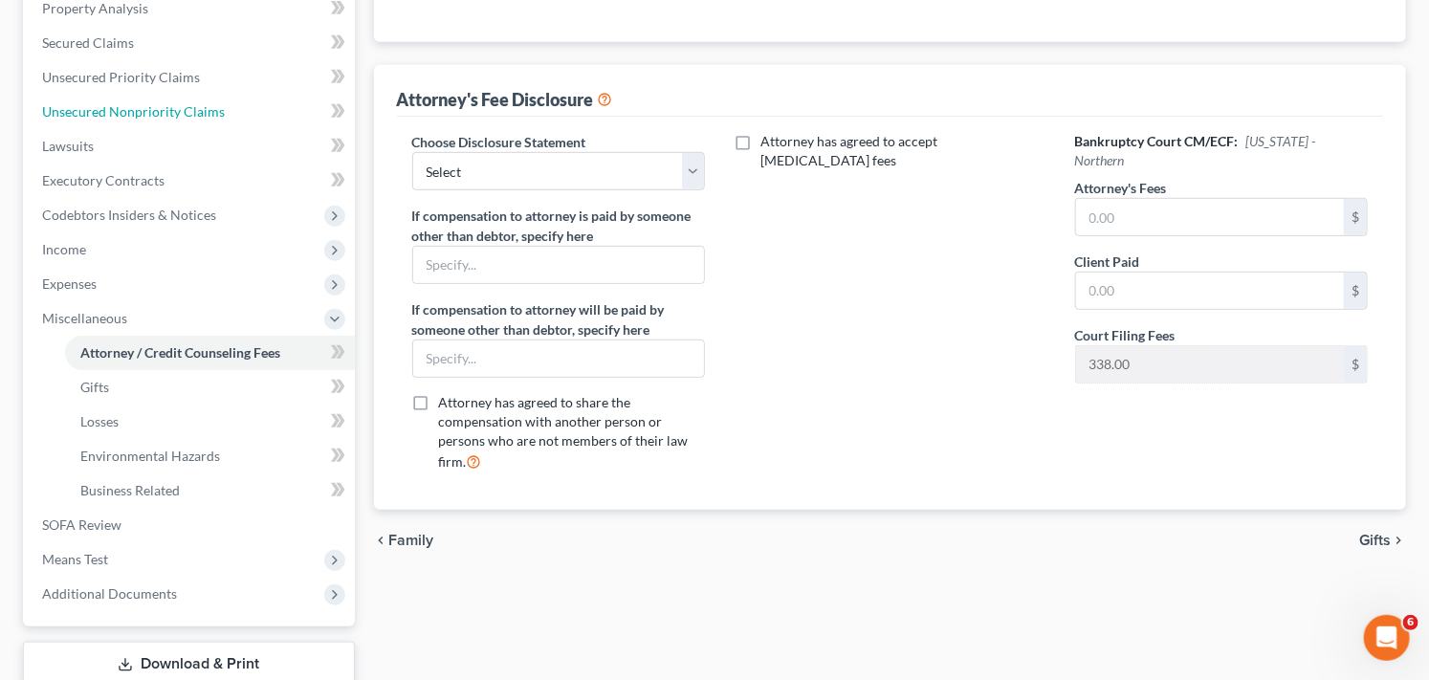
scroll to position [382, 0]
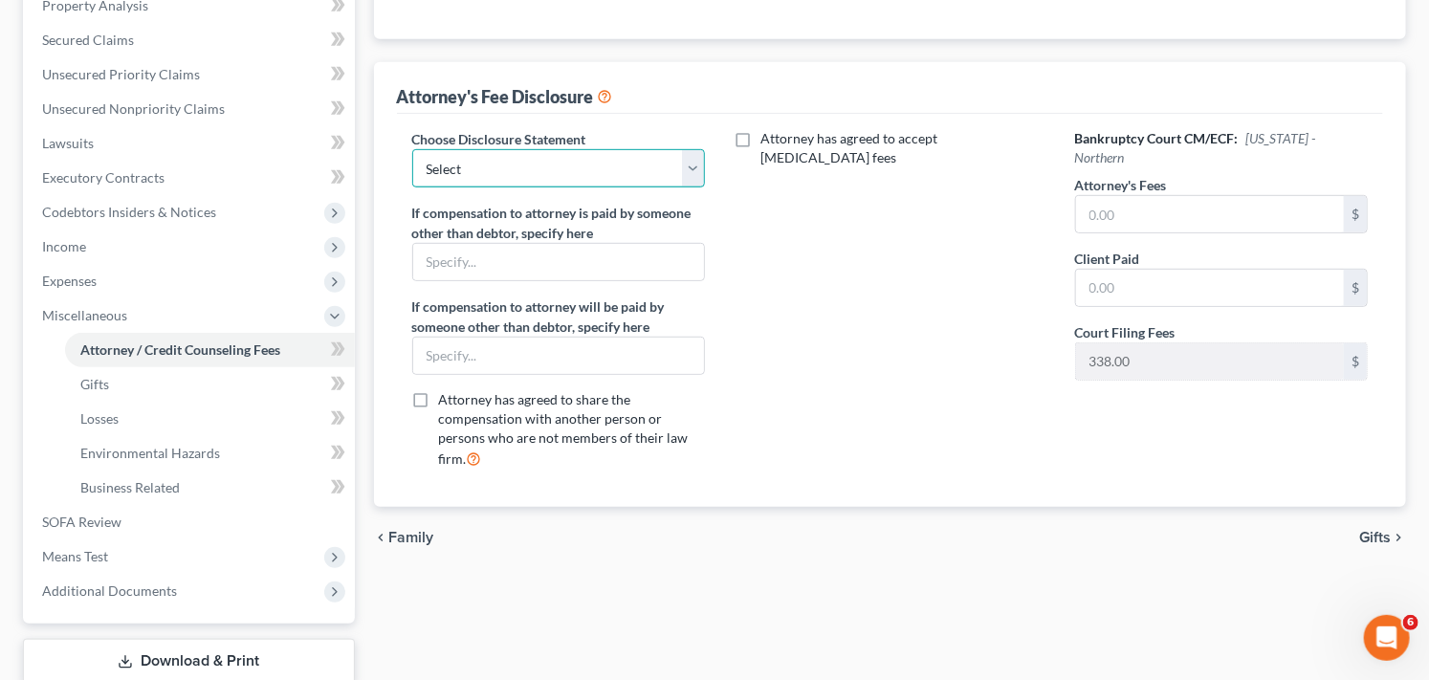
click at [698, 168] on select "Select WDMI - Chapter 13 - Disclosure of Attorney Compensation OHNB & MIWB Disc…" at bounding box center [559, 168] width 294 height 38
click at [940, 348] on div "Attorney has agreed to accept [MEDICAL_DATA] fees" at bounding box center [890, 306] width 332 height 355
click at [306, 346] on link "Attorney / Credit Counseling Fees" at bounding box center [210, 350] width 290 height 34
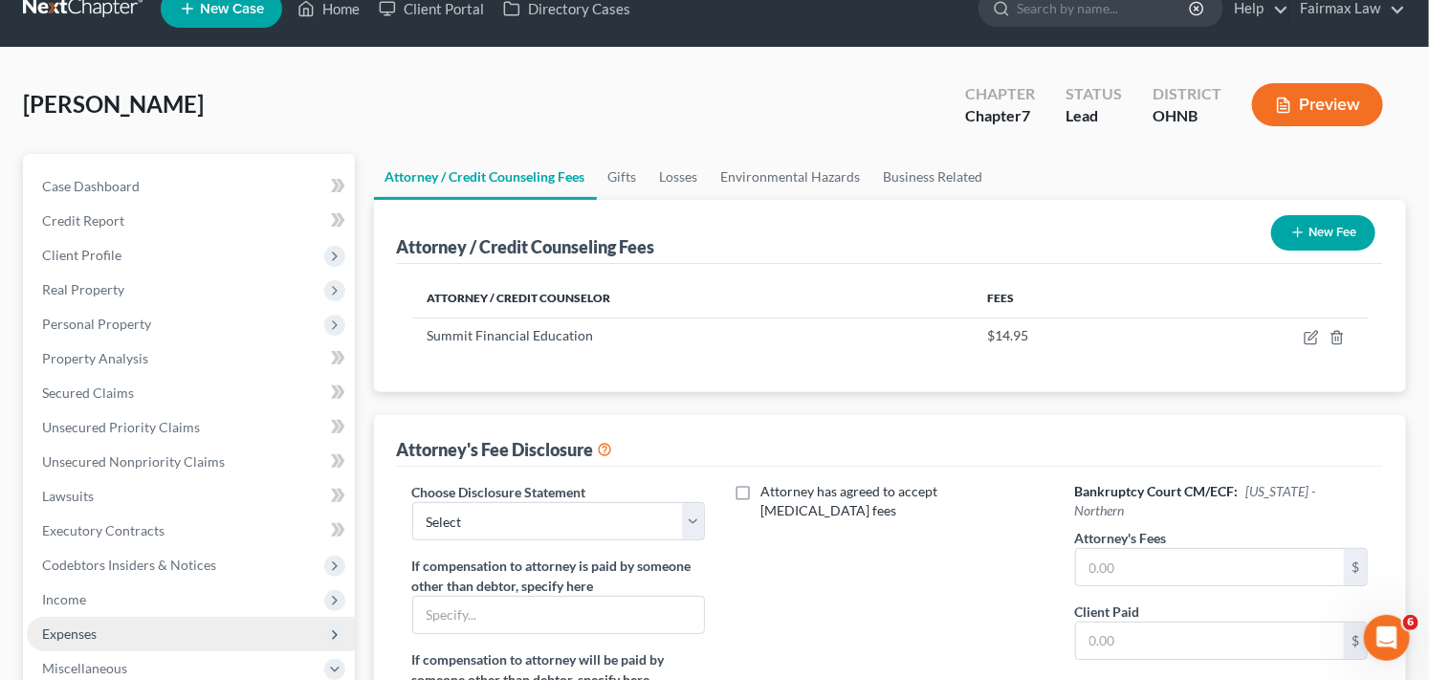
scroll to position [0, 0]
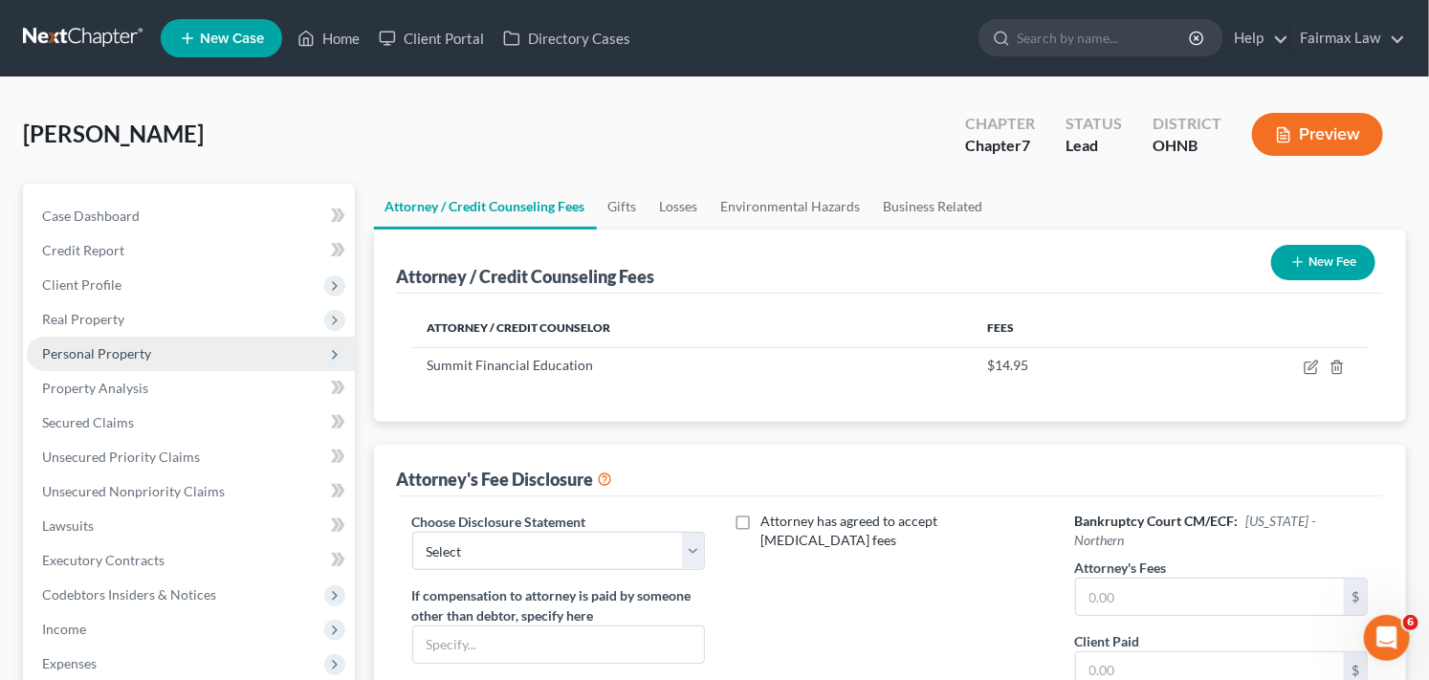
click at [154, 357] on span "Personal Property" at bounding box center [191, 354] width 328 height 34
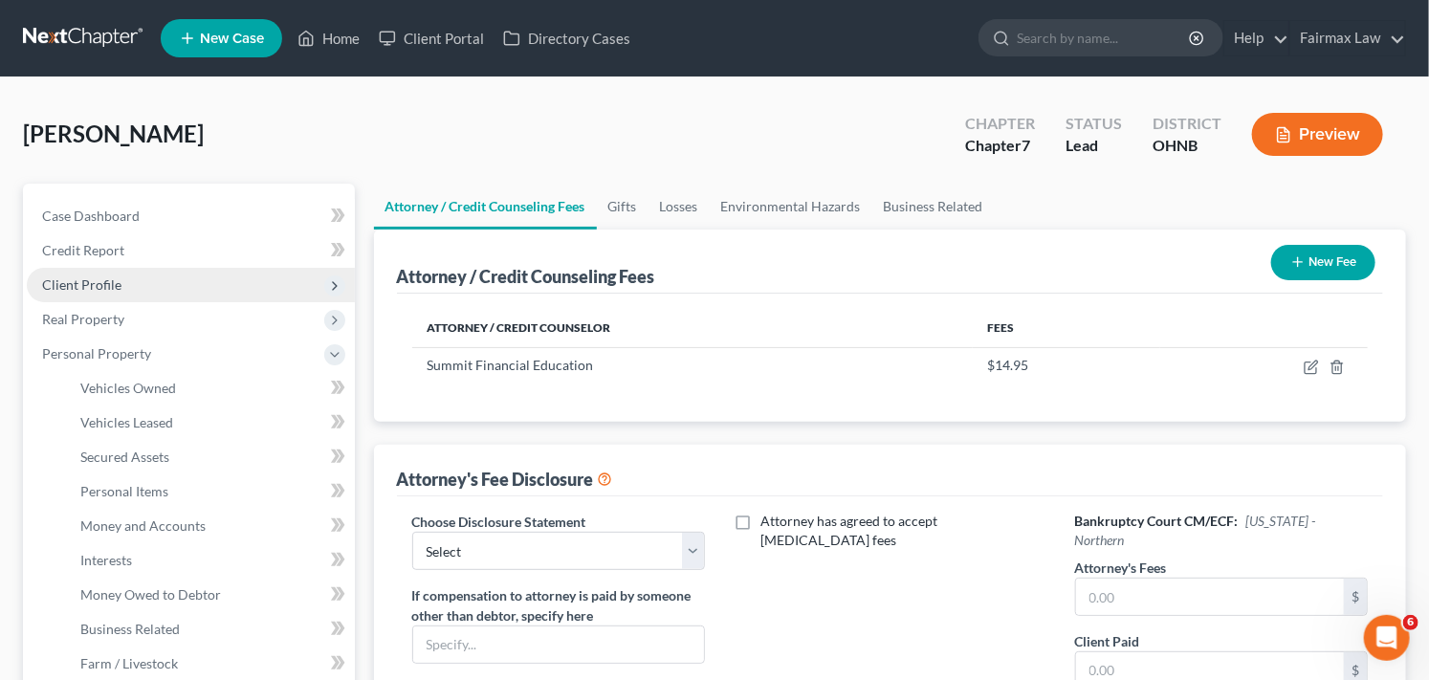
click at [116, 279] on span "Client Profile" at bounding box center [81, 284] width 79 height 16
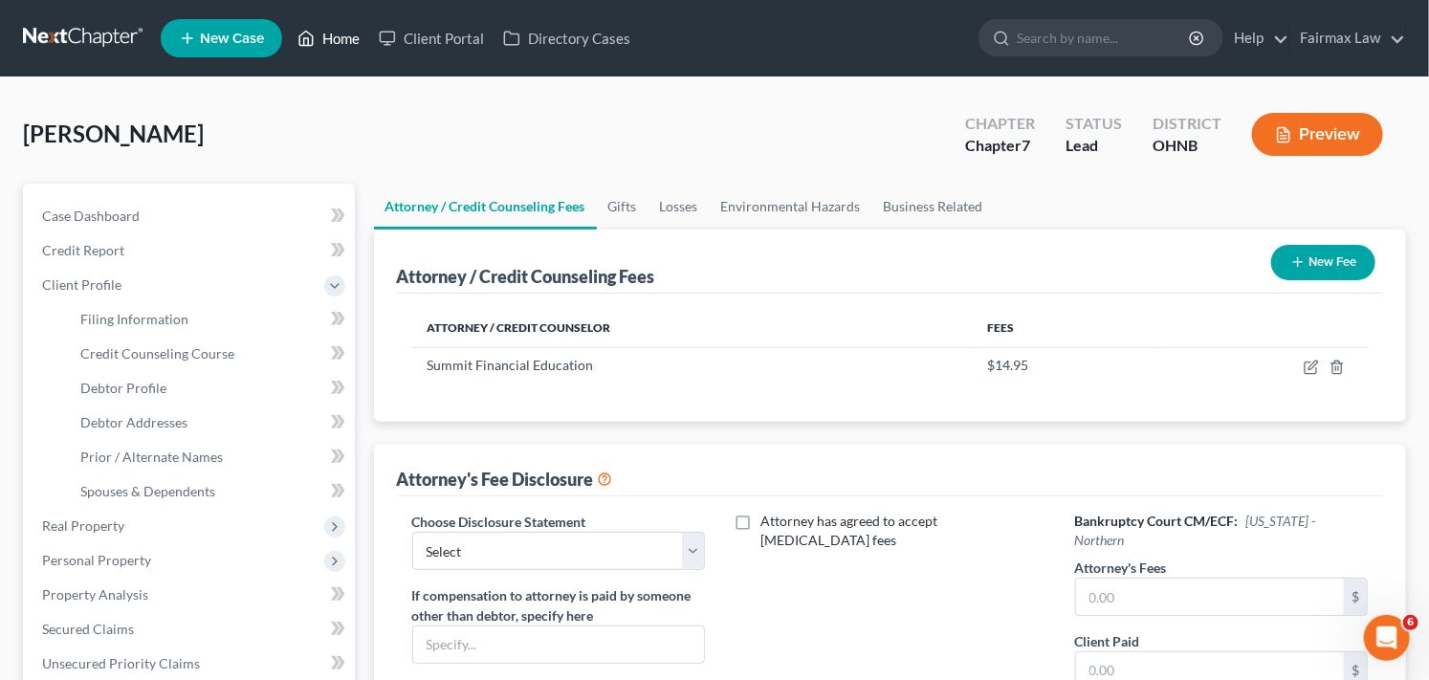
click at [356, 36] on link "Home" at bounding box center [328, 38] width 81 height 34
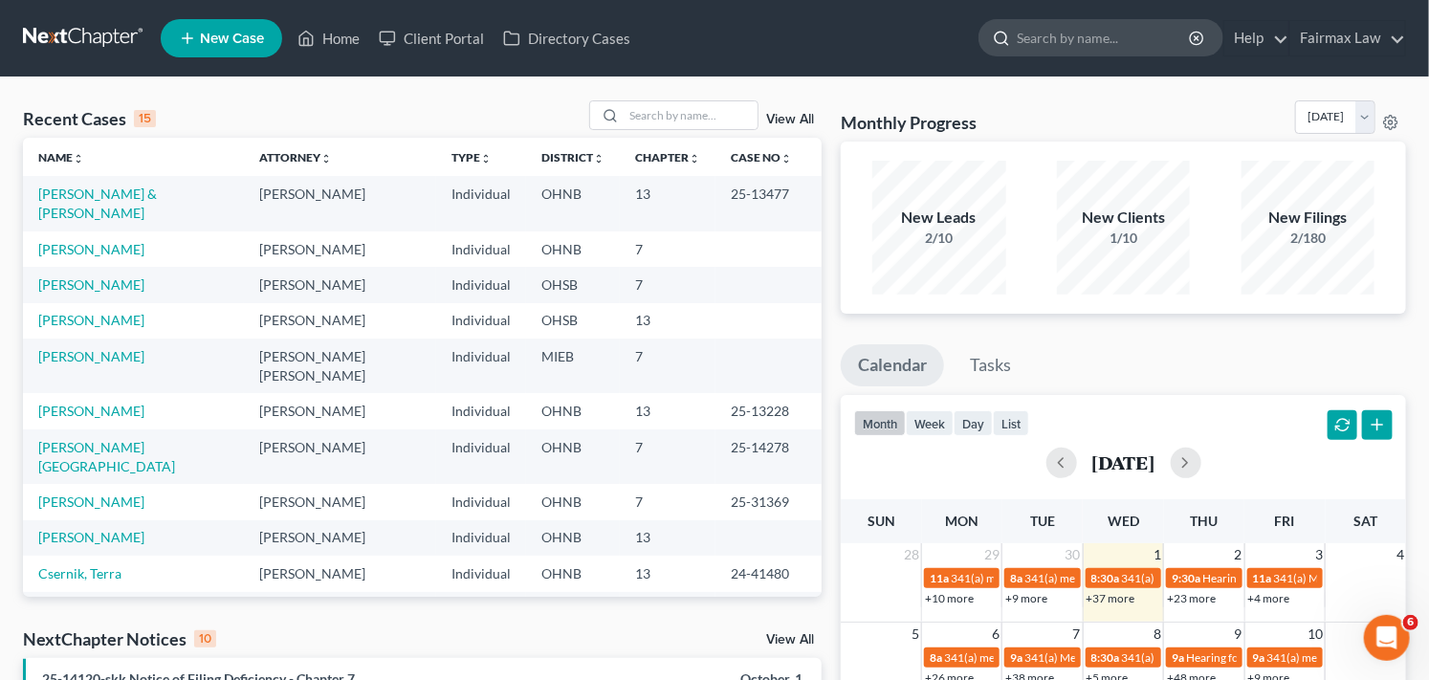
click at [1059, 40] on input "search" at bounding box center [1103, 37] width 175 height 35
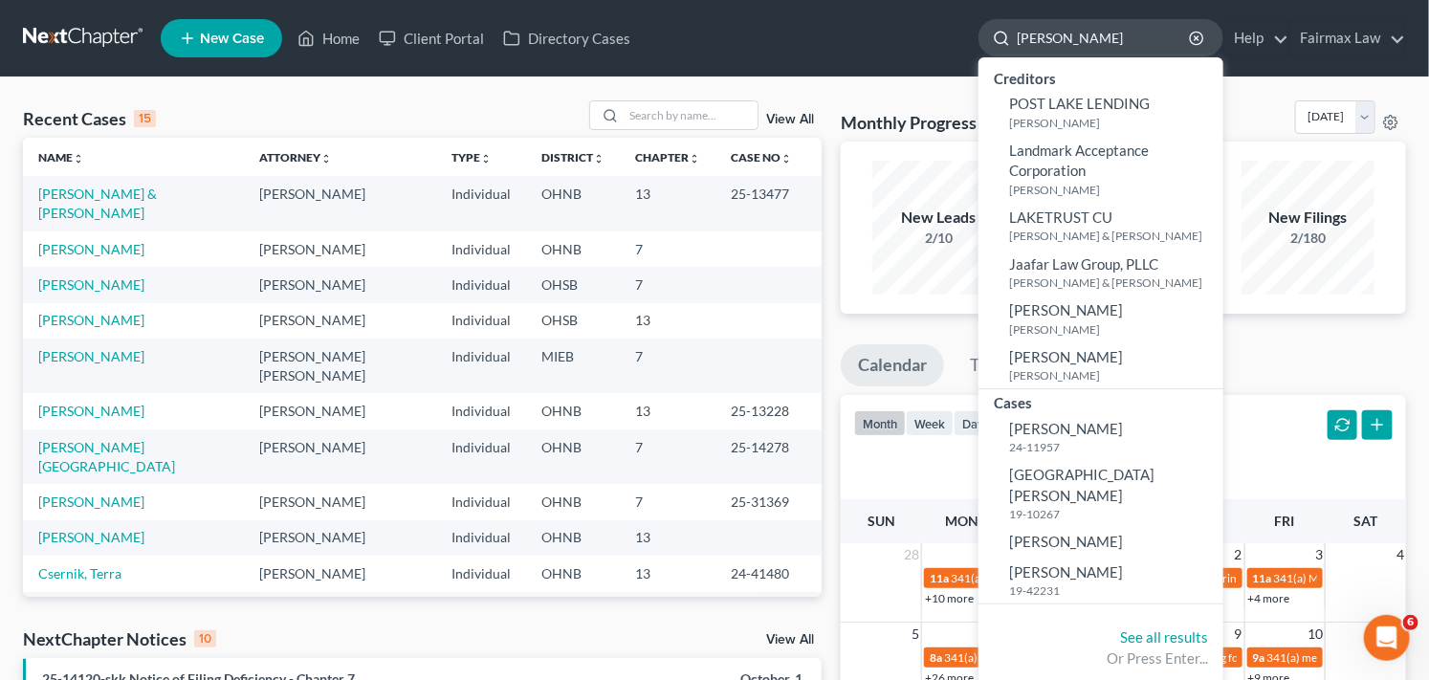
type input "[PERSON_NAME]"
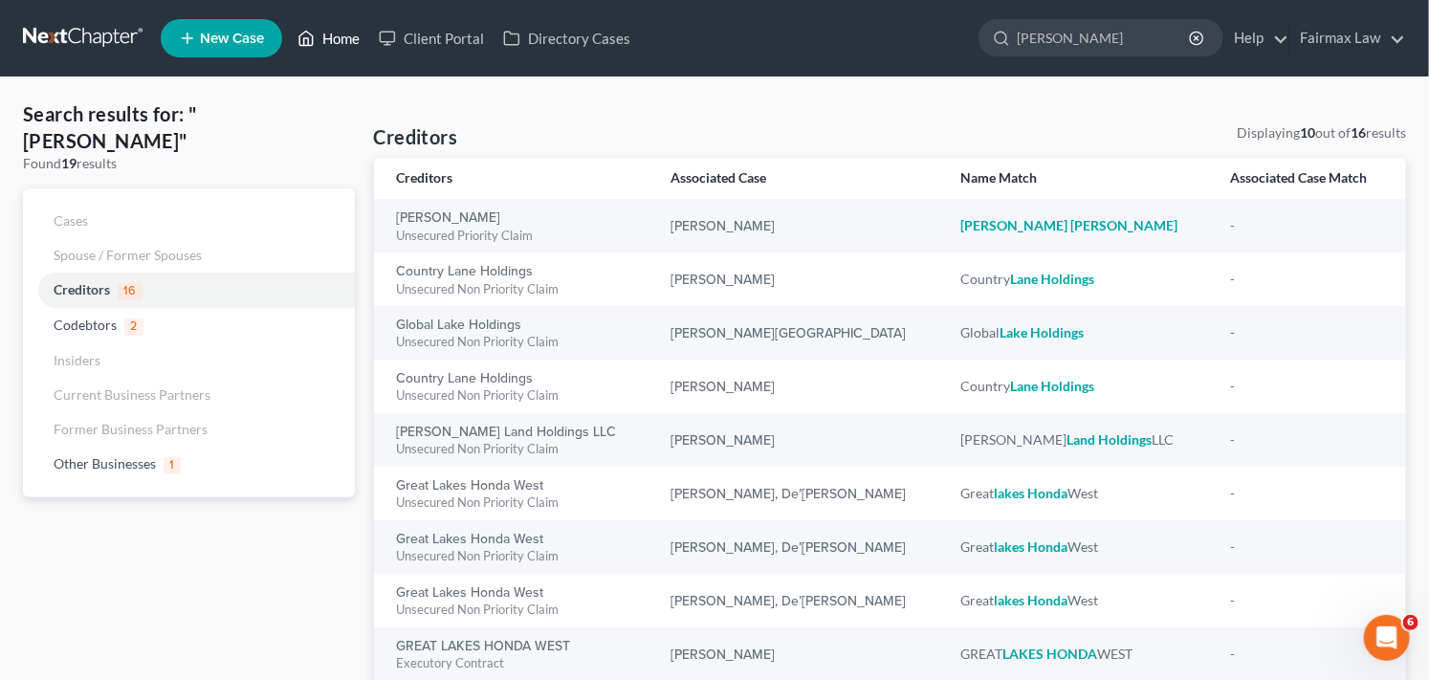
click at [332, 38] on link "Home" at bounding box center [328, 38] width 81 height 34
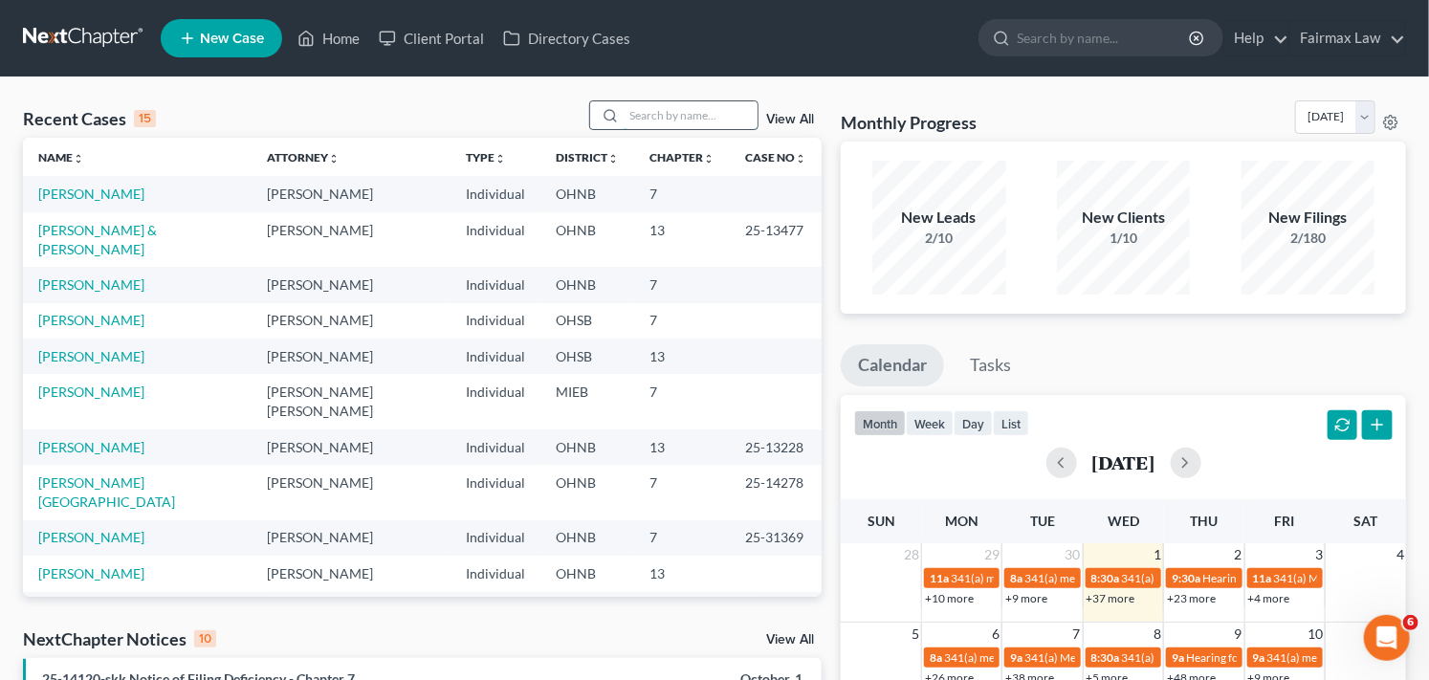
click at [672, 120] on input "search" at bounding box center [690, 115] width 134 height 28
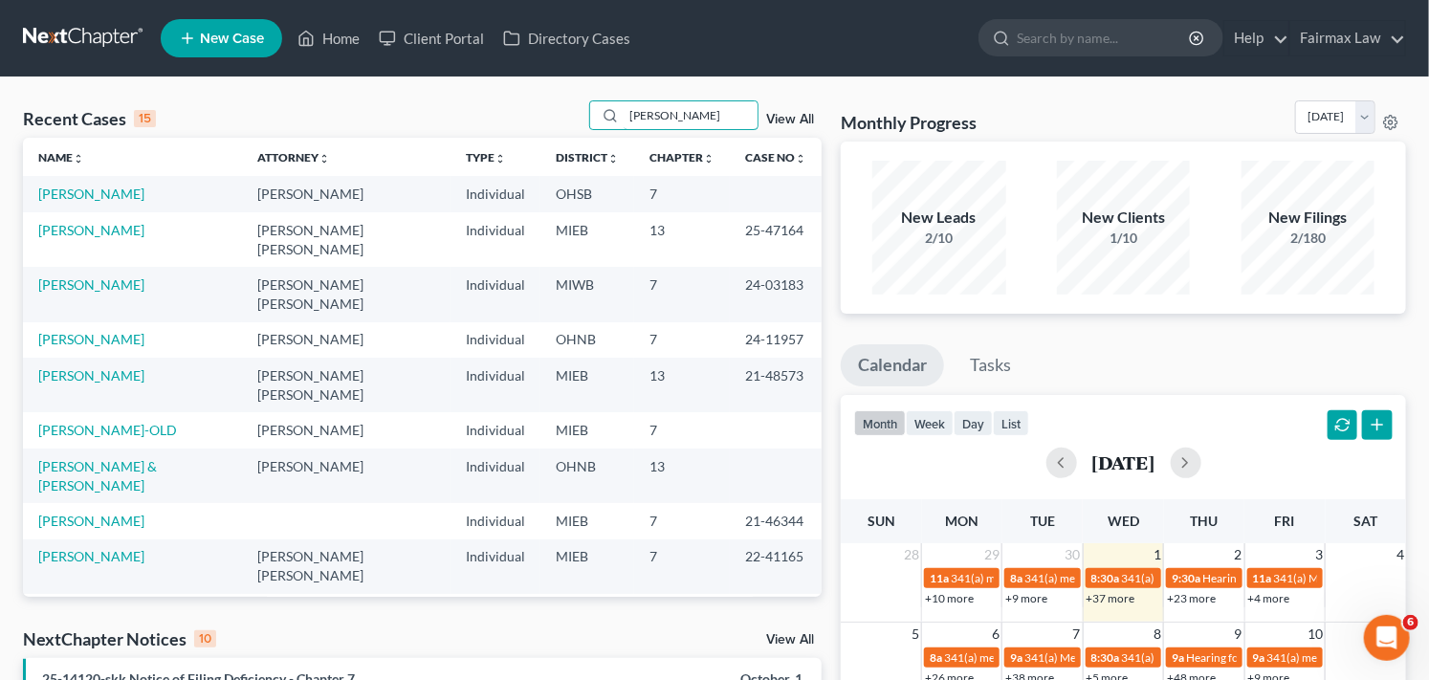
type input "[PERSON_NAME]"
click at [186, 194] on td "[PERSON_NAME]" at bounding box center [132, 193] width 219 height 35
click at [317, 38] on link "Home" at bounding box center [328, 38] width 81 height 34
click at [335, 27] on link "Home" at bounding box center [328, 38] width 81 height 34
